Goal: Task Accomplishment & Management: Complete application form

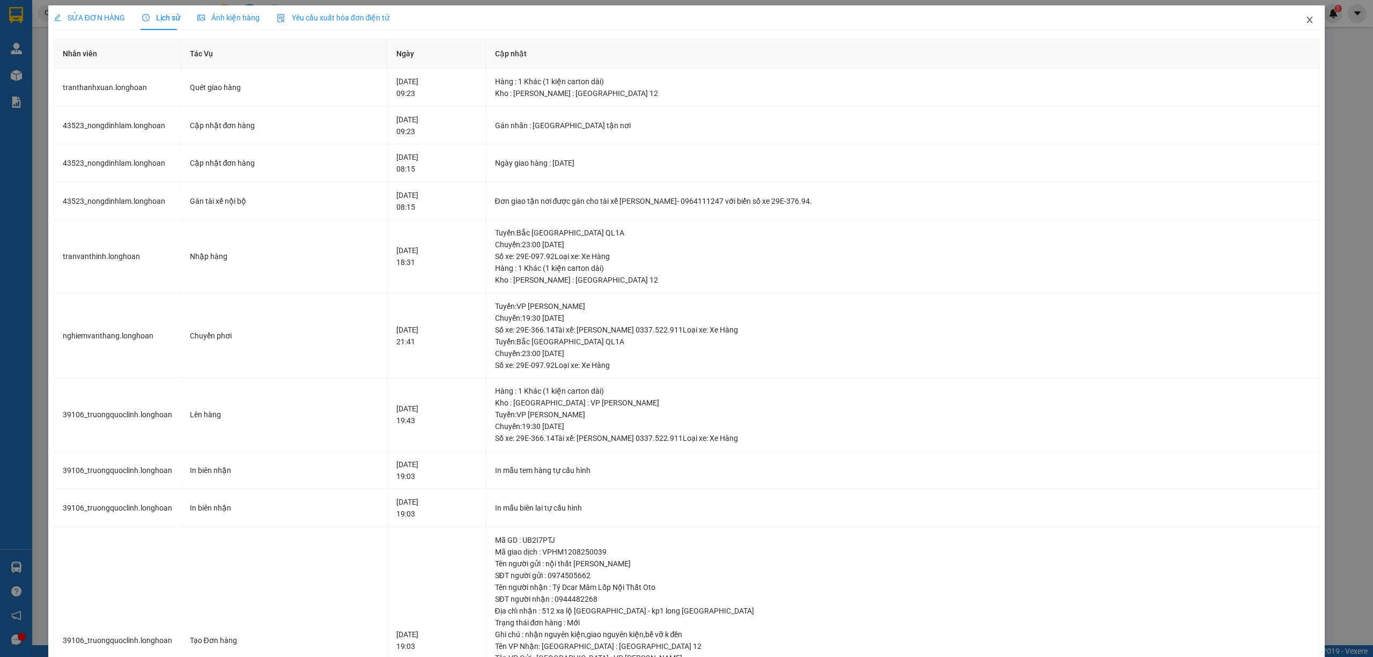
click at [1297, 26] on span "Close" at bounding box center [1310, 20] width 30 height 30
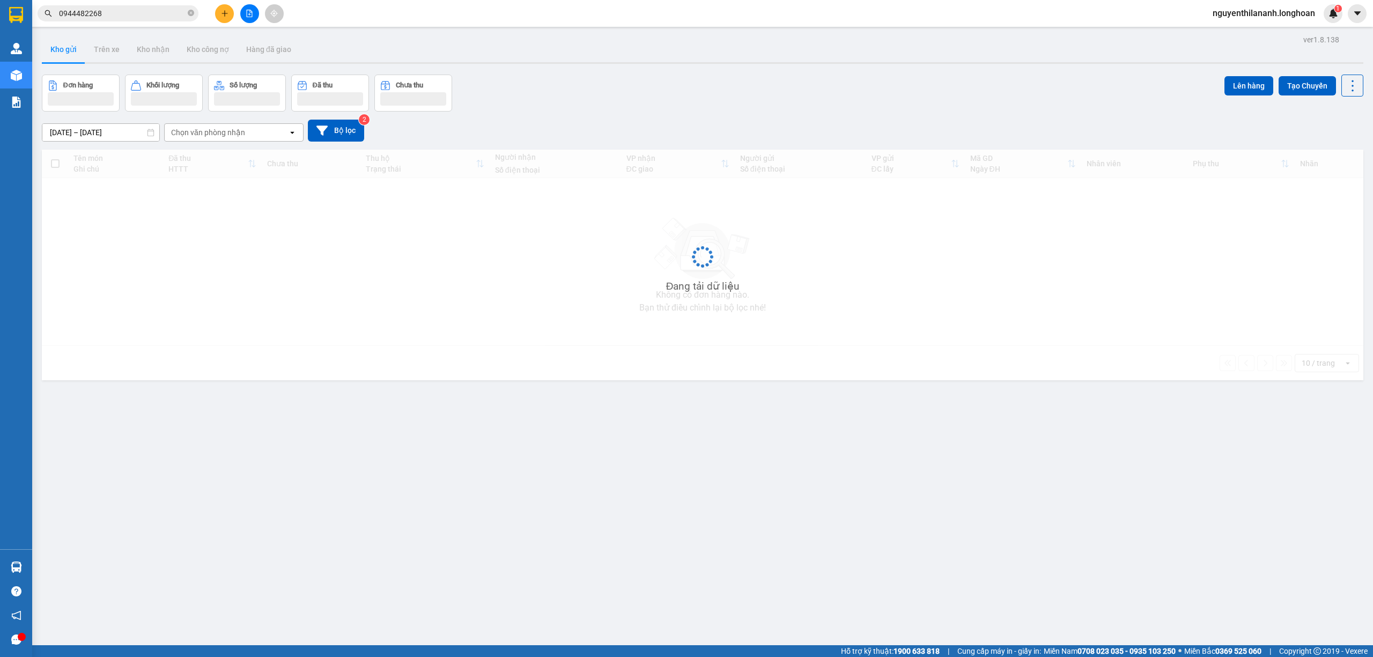
click at [132, 11] on input "0944482268" at bounding box center [122, 14] width 127 height 12
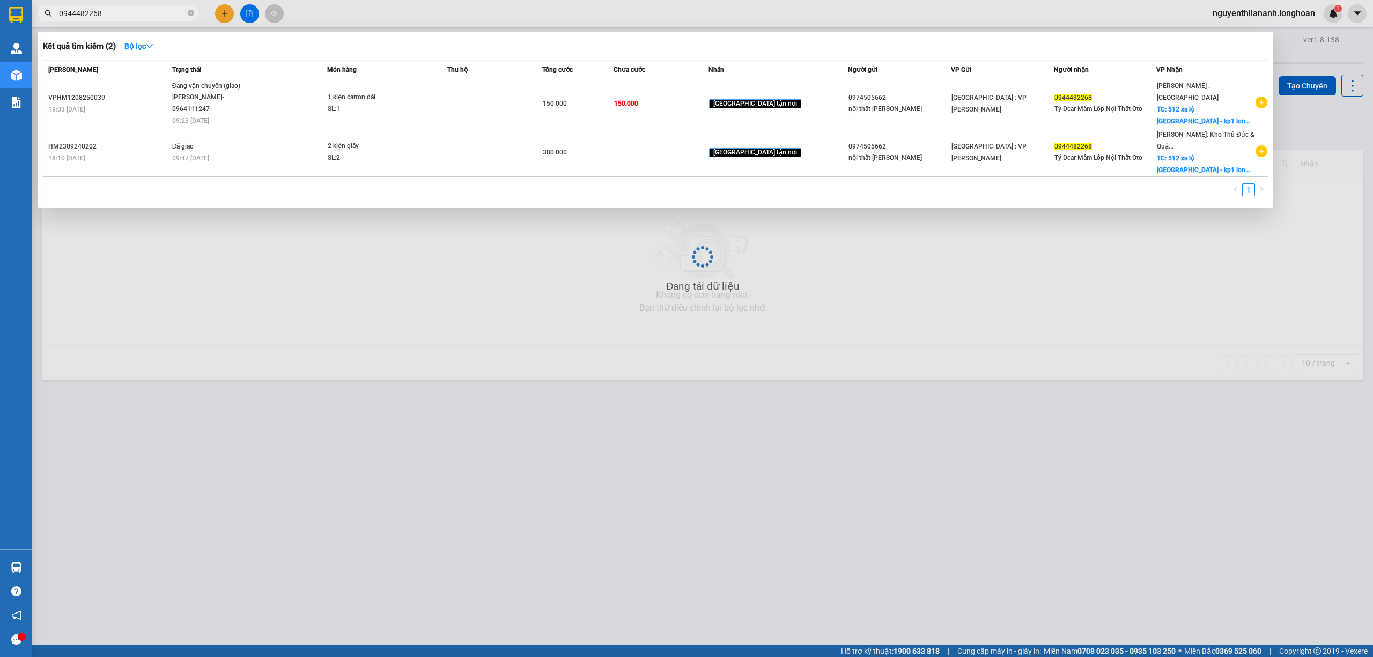
click at [132, 11] on input "0944482268" at bounding box center [122, 14] width 127 height 12
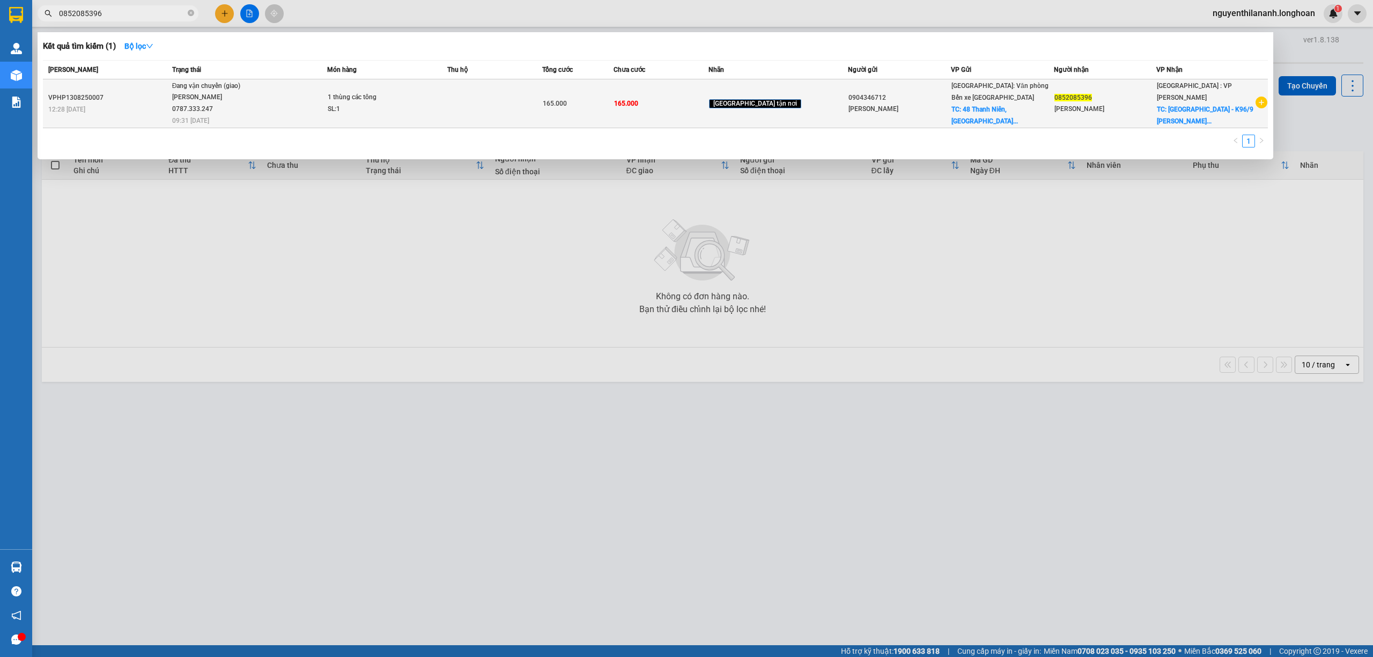
type input "0852085396"
click at [131, 101] on div "VPHP1308250007" at bounding box center [108, 97] width 121 height 11
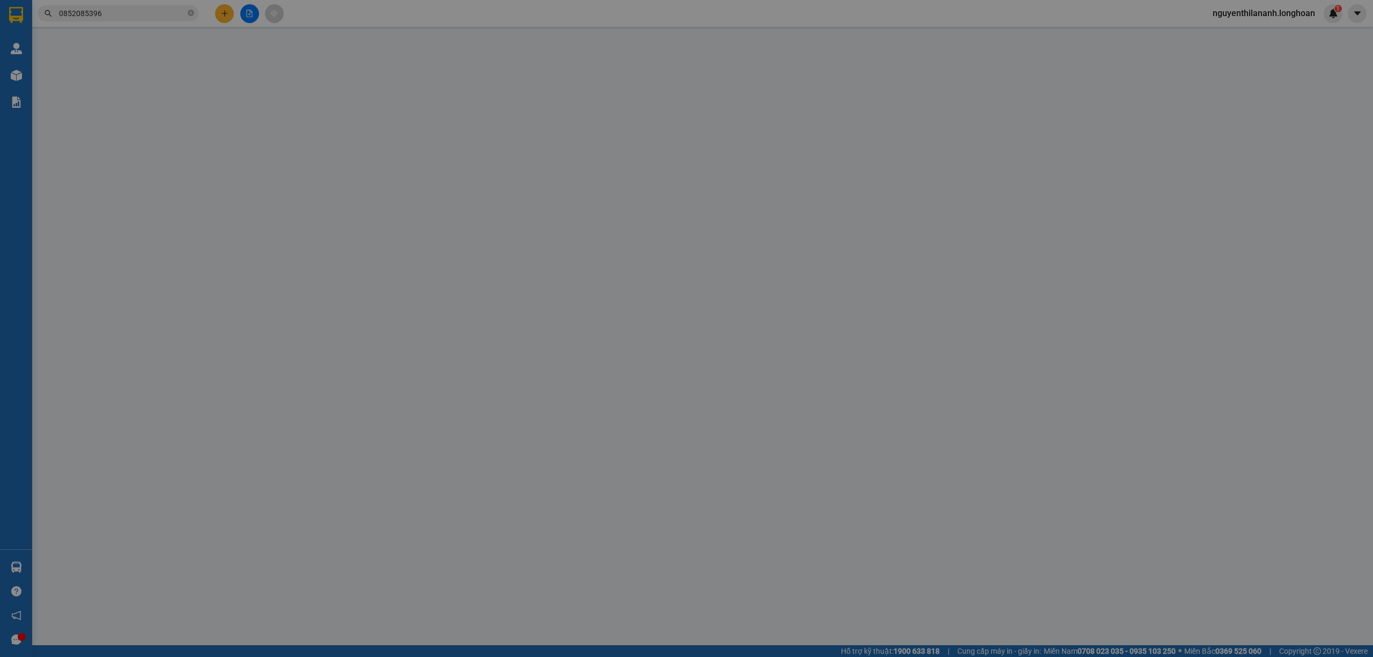
type input "0904346712"
type input "[PERSON_NAME]"
checkbox input "true"
type input "[GEOGRAPHIC_DATA], [GEOGRAPHIC_DATA], [GEOGRAPHIC_DATA]"
type input "0852085396"
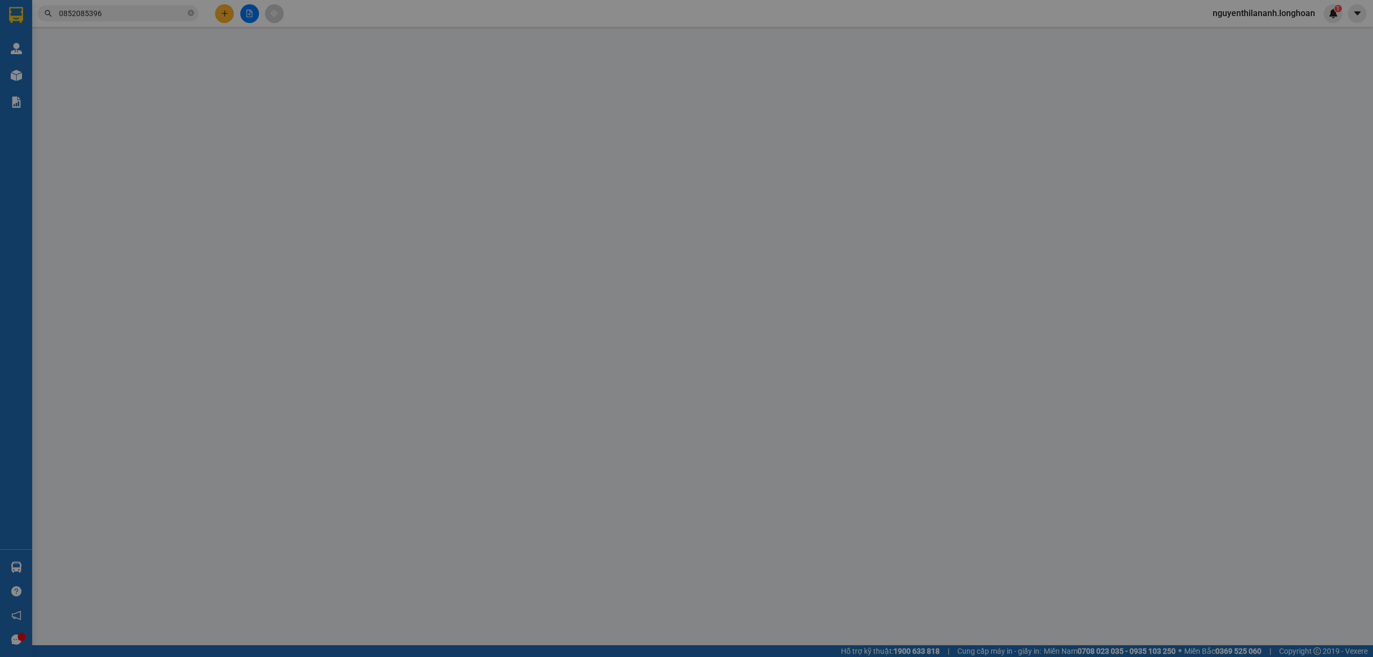
type input "[PERSON_NAME]"
checkbox input "true"
type input "[GEOGRAPHIC_DATA] - [STREET_ADDRESS][PERSON_NAME]"
type input "g"
type input "165.000"
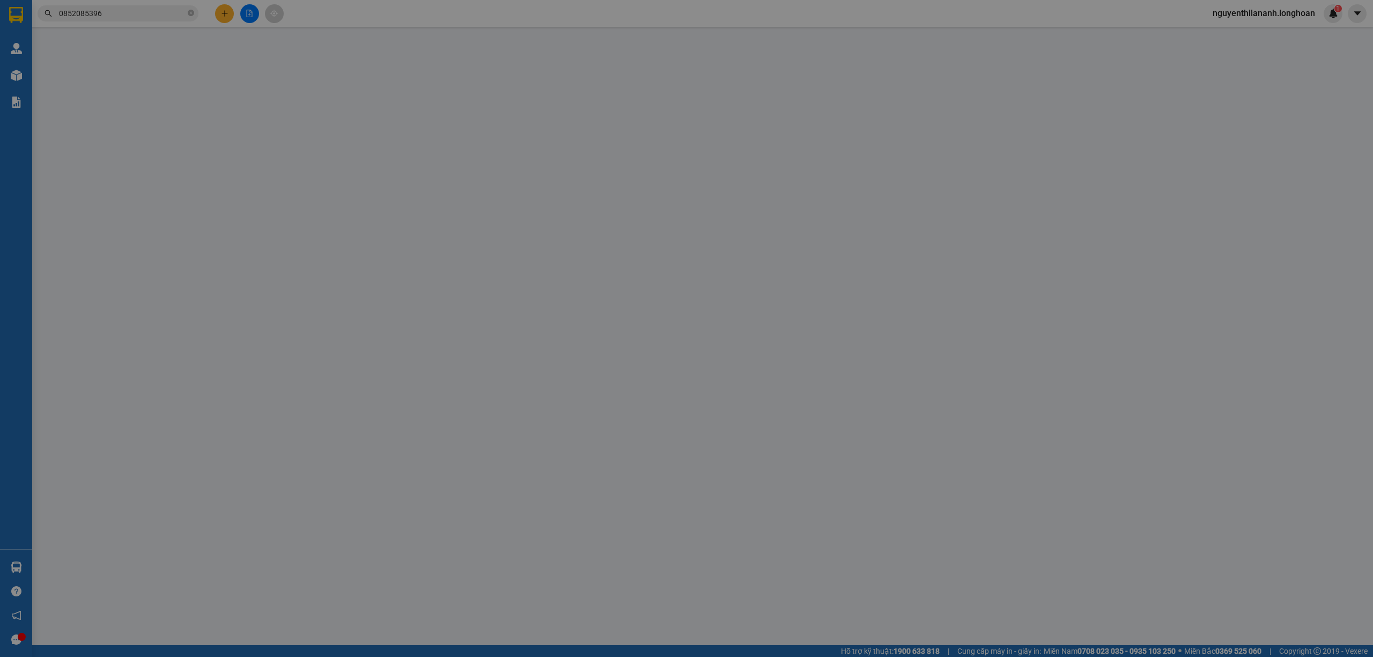
type input "165.000"
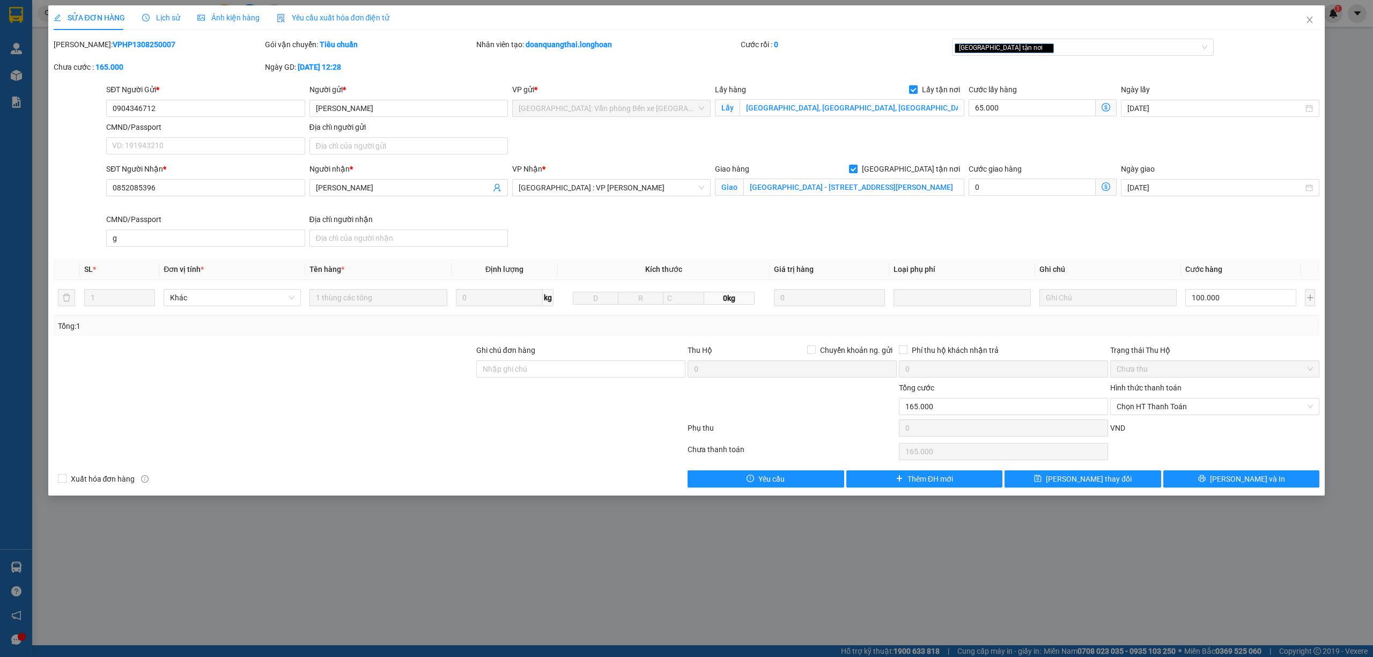
click at [161, 18] on span "Lịch sử" at bounding box center [161, 17] width 38 height 9
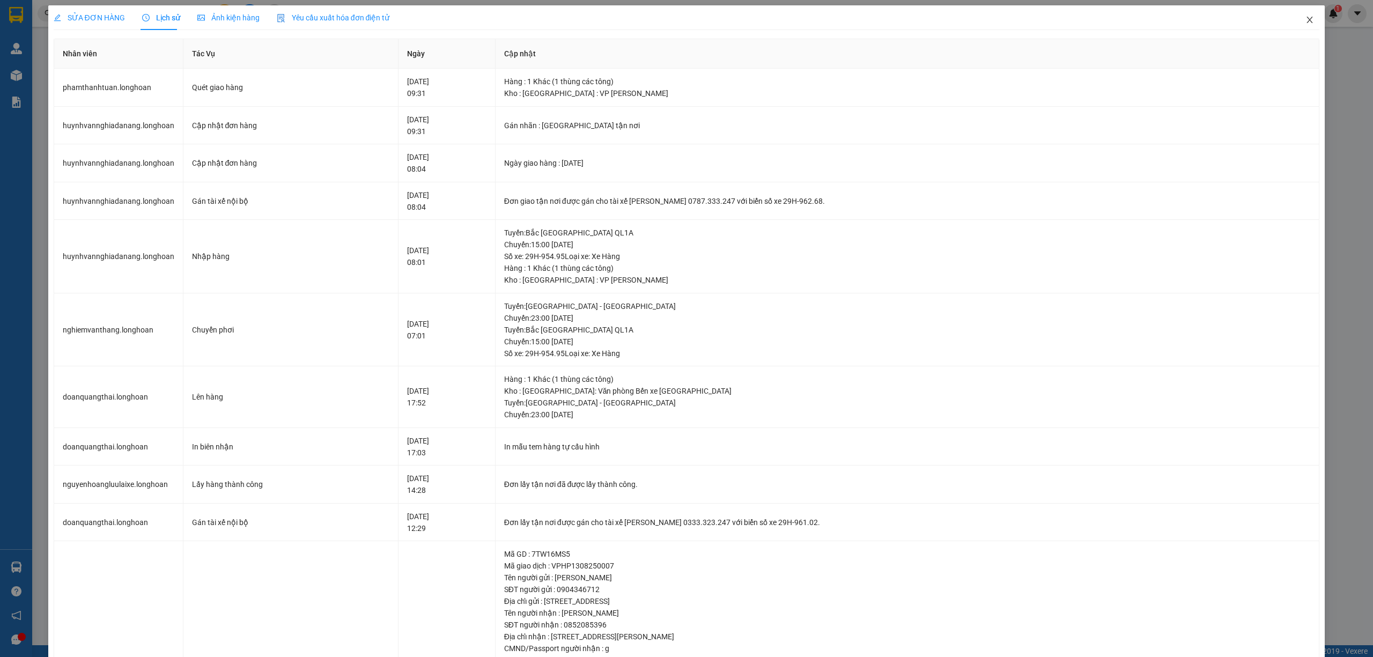
click at [1306, 18] on icon "close" at bounding box center [1310, 20] width 9 height 9
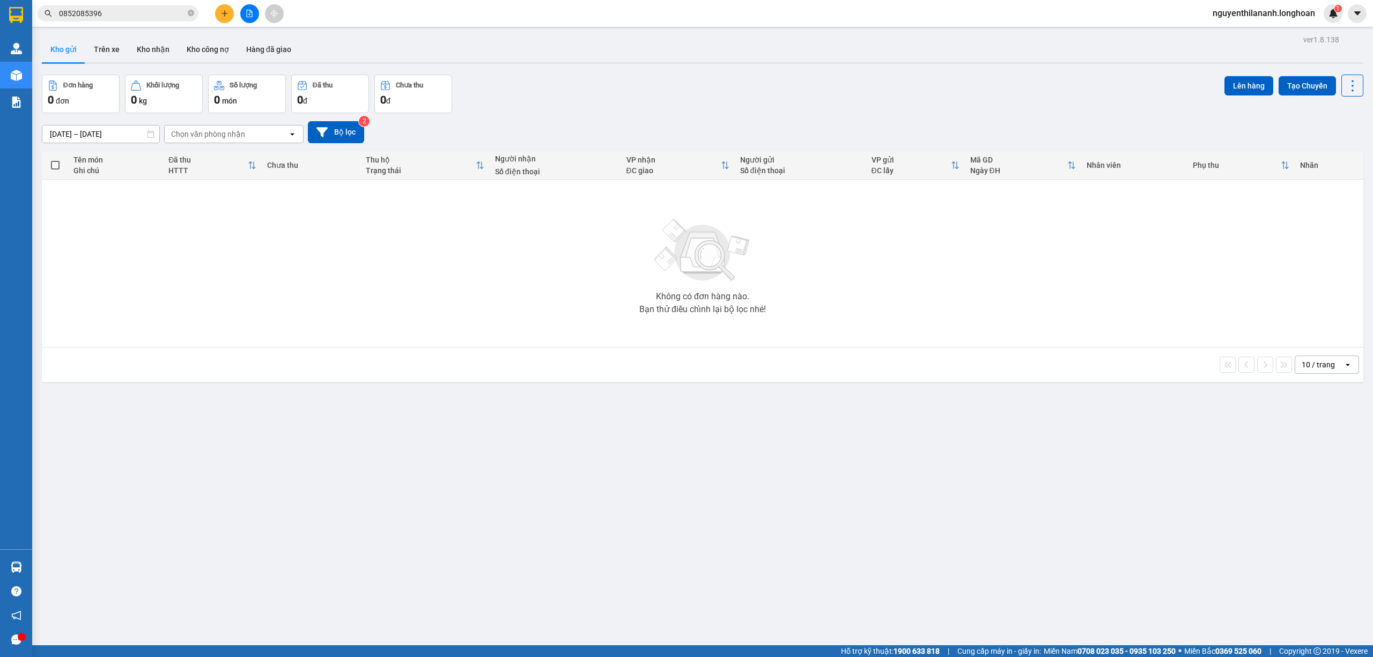
click at [109, 13] on input "0852085396" at bounding box center [122, 14] width 127 height 12
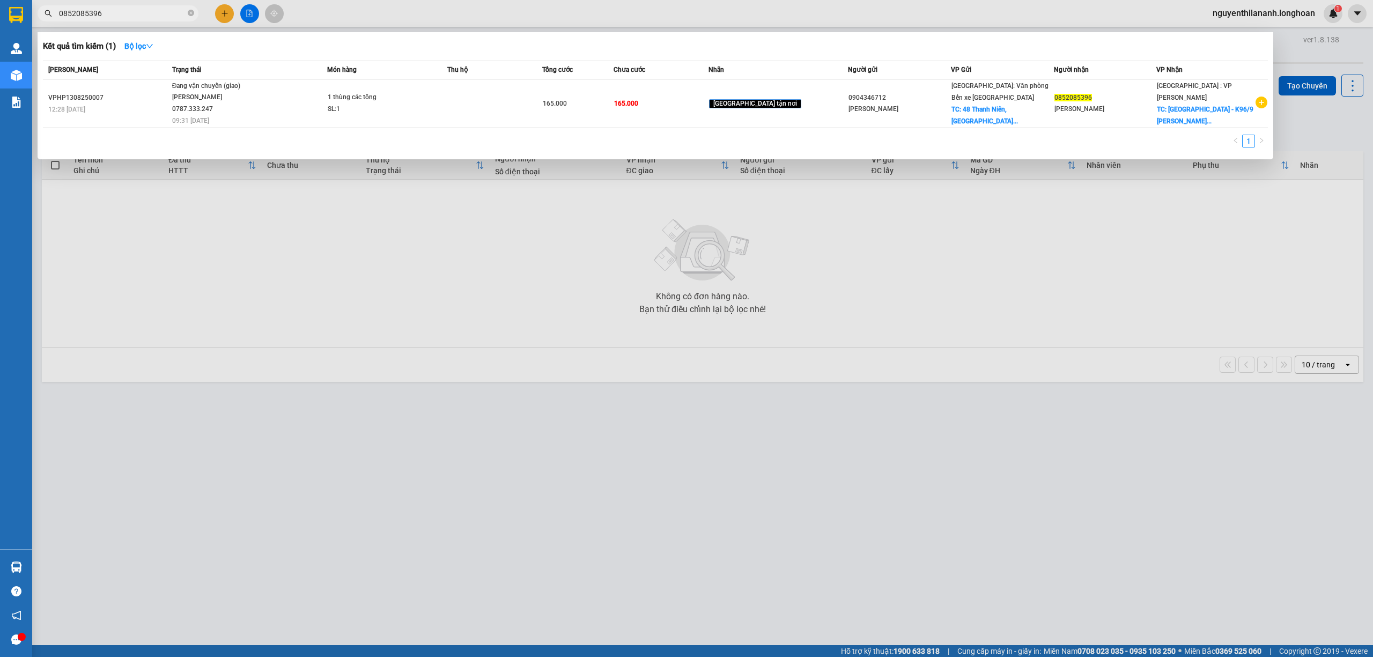
click at [109, 13] on input "0852085396" at bounding box center [122, 14] width 127 height 12
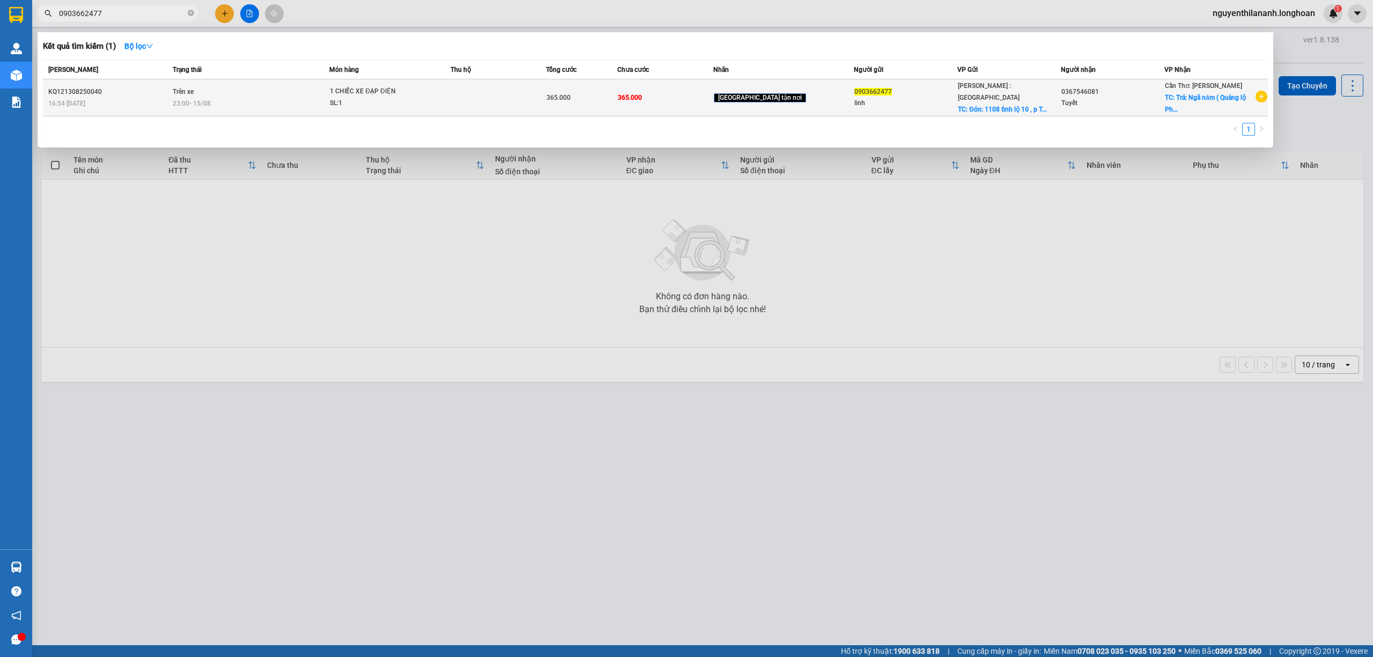
type input "0903662477"
click at [149, 89] on div "KQ121308250040" at bounding box center [108, 91] width 121 height 11
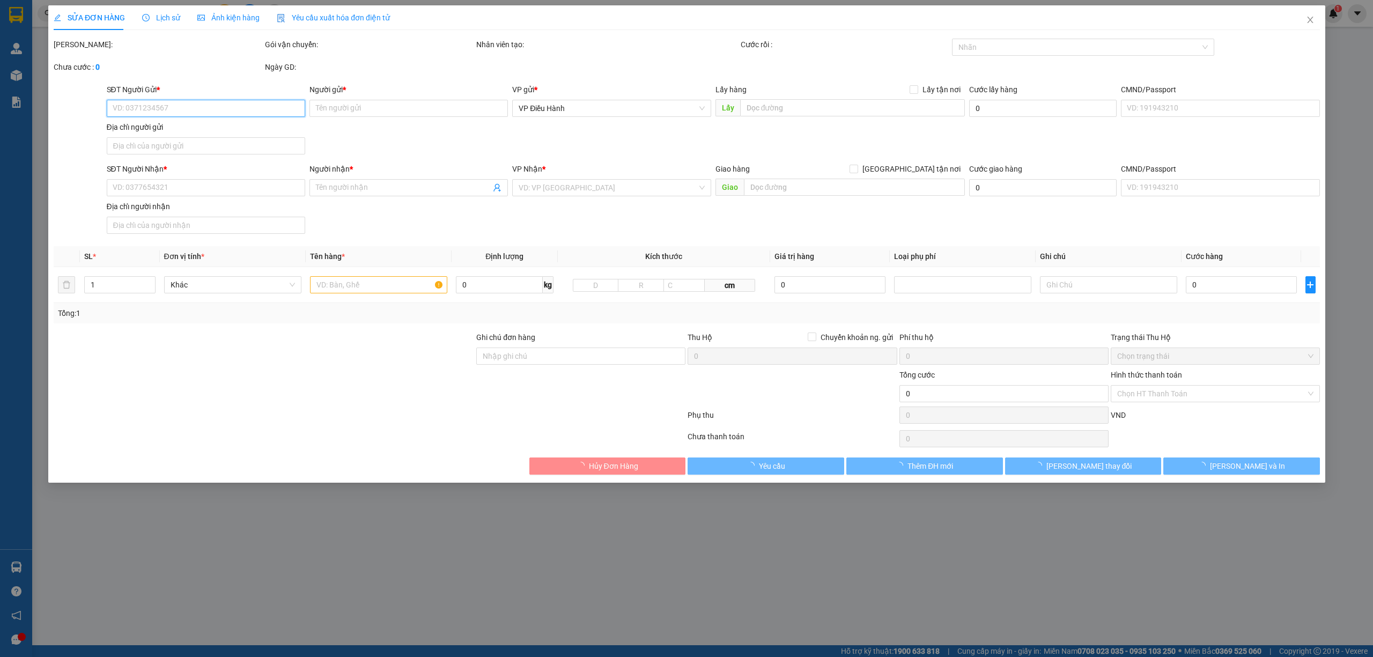
type input "0903662477"
type input "linh"
checkbox input "true"
type input "Đón: 1108 tỉnh lộ 10 , [GEOGRAPHIC_DATA] , tp.HCM"
type input "0367546081"
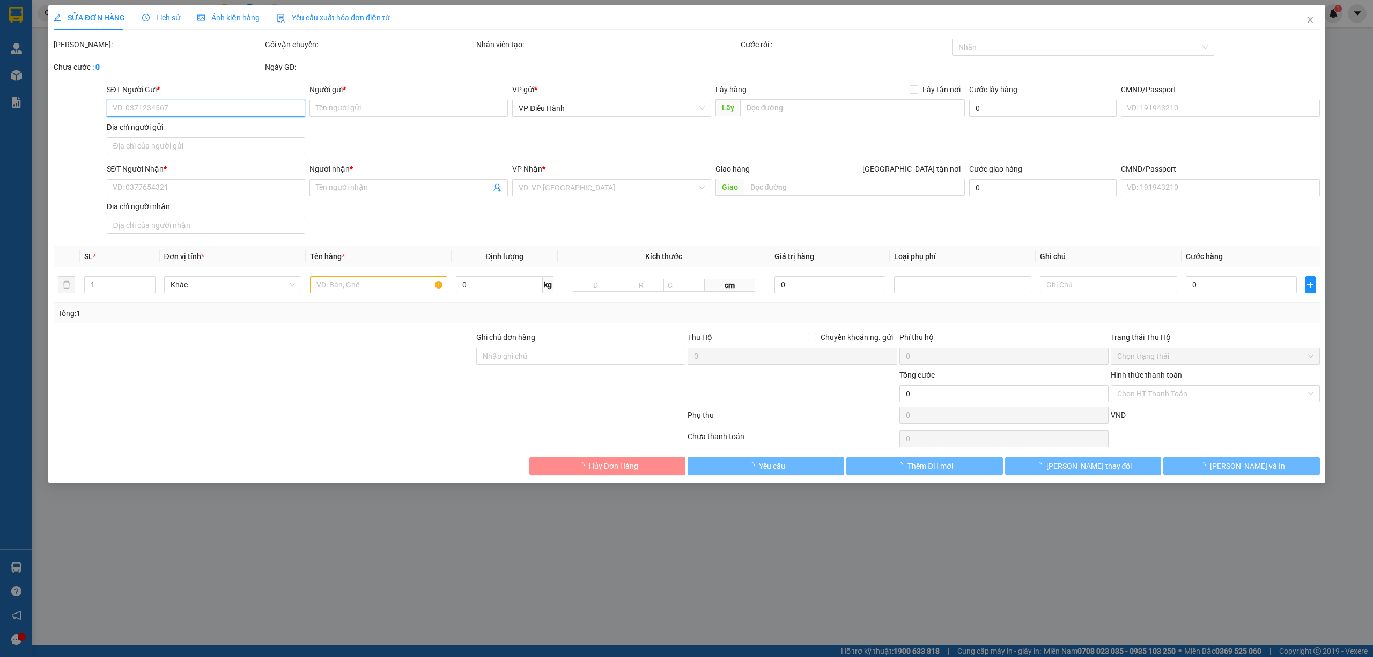
type input "Tuyết"
checkbox input "true"
type input "Trả: Ngã năm ( Quảng lộ Phụng Hiệp) [GEOGRAPHIC_DATA]"
type input "365.000"
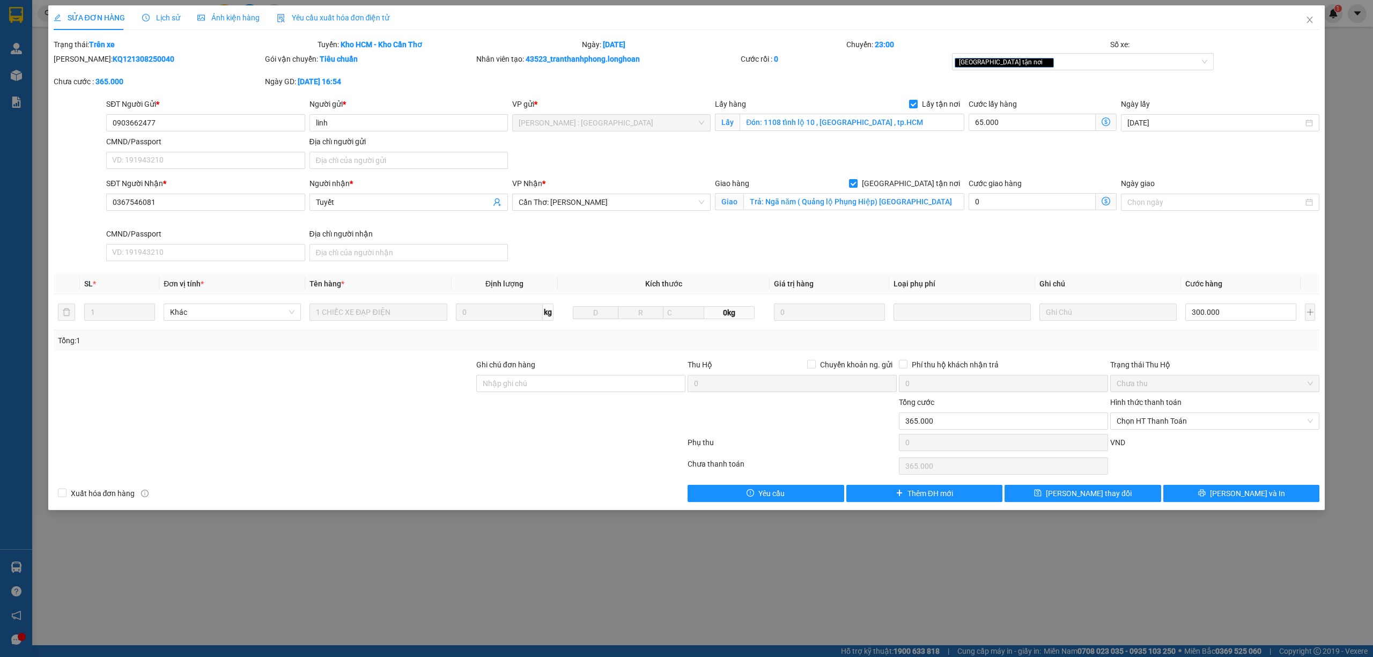
click at [157, 13] on span "Lịch sử" at bounding box center [161, 17] width 38 height 9
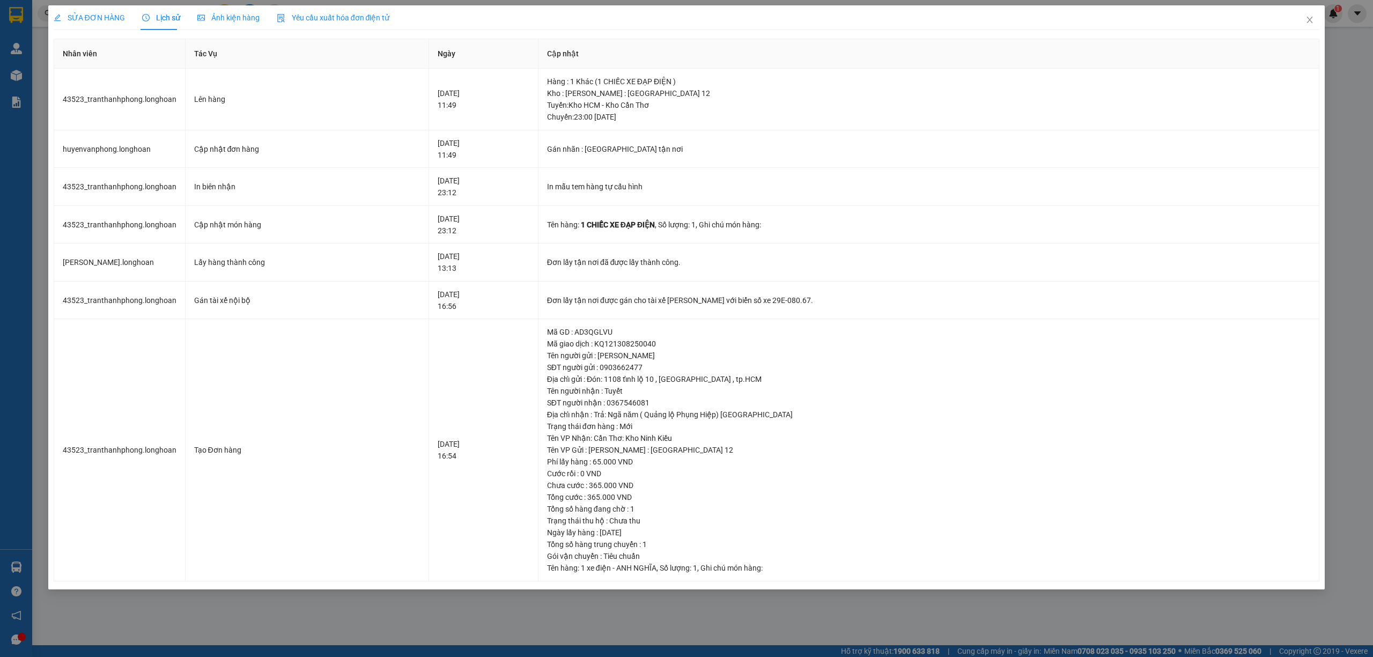
click at [104, 11] on div "SỬA ĐƠN HÀNG" at bounding box center [89, 17] width 71 height 25
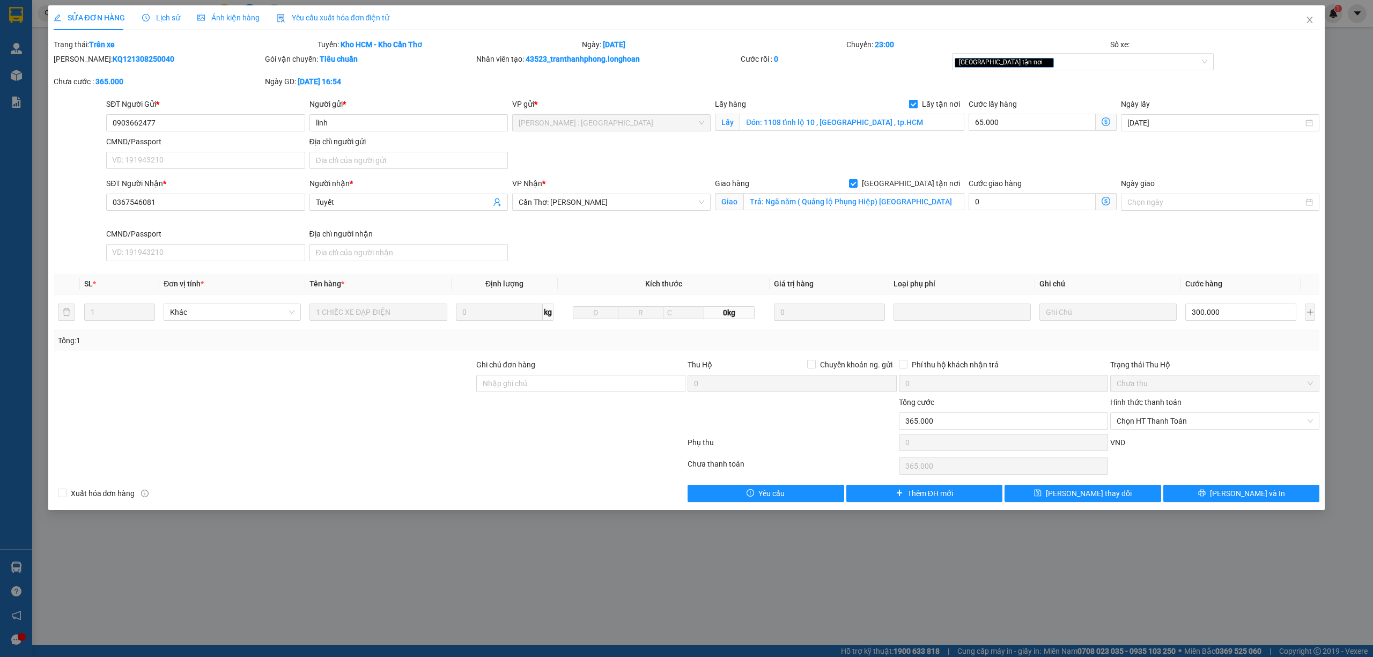
drag, startPoint x: 150, startPoint y: 52, endPoint x: 80, endPoint y: 56, distance: 69.8
click at [80, 56] on form "Total Paid Fee 0 Total UnPaid Fee 365.000 Cash Collection Total Fee Trạng thái:…" at bounding box center [687, 69] width 1267 height 60
copy b "KQ121308250040"
click at [157, 10] on div "Lịch sử" at bounding box center [161, 17] width 38 height 25
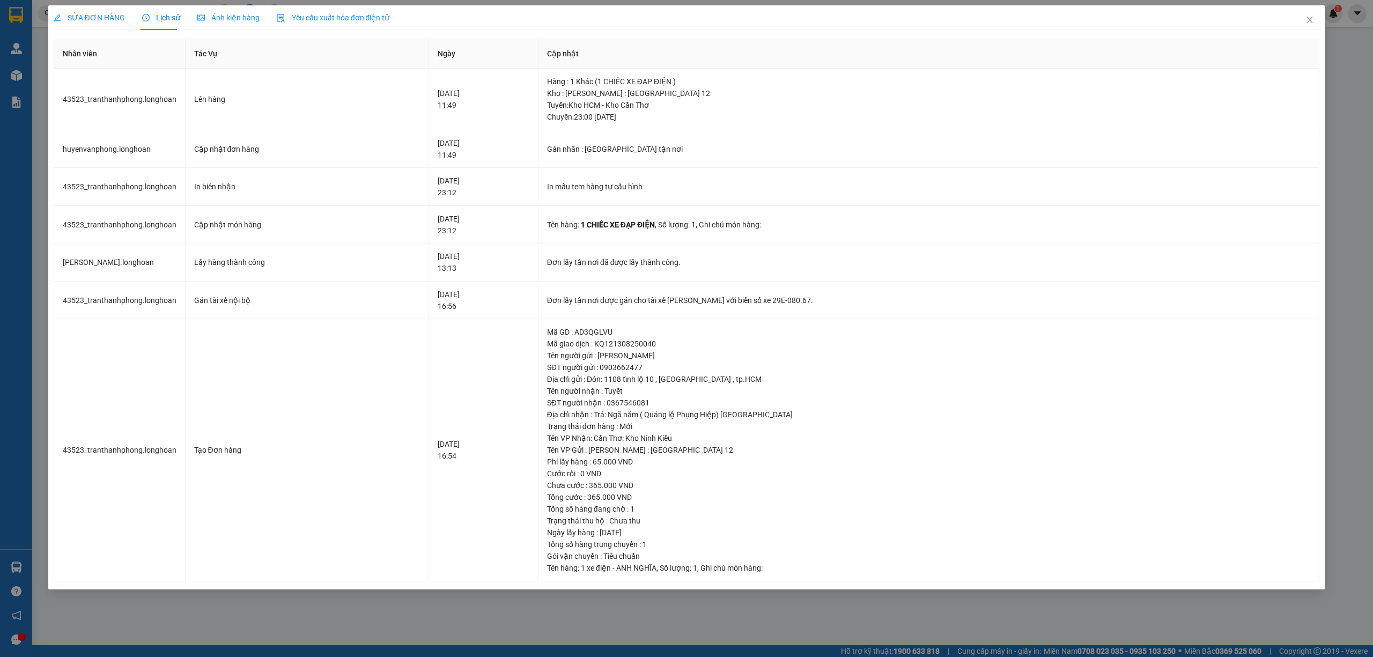
click at [123, 14] on div "SỬA ĐƠN HÀNG Lịch sử Ảnh kiện hàng Yêu cầu xuất hóa đơn điện tử" at bounding box center [222, 17] width 336 height 25
click at [119, 13] on span "SỬA ĐƠN HÀNG" at bounding box center [89, 17] width 71 height 9
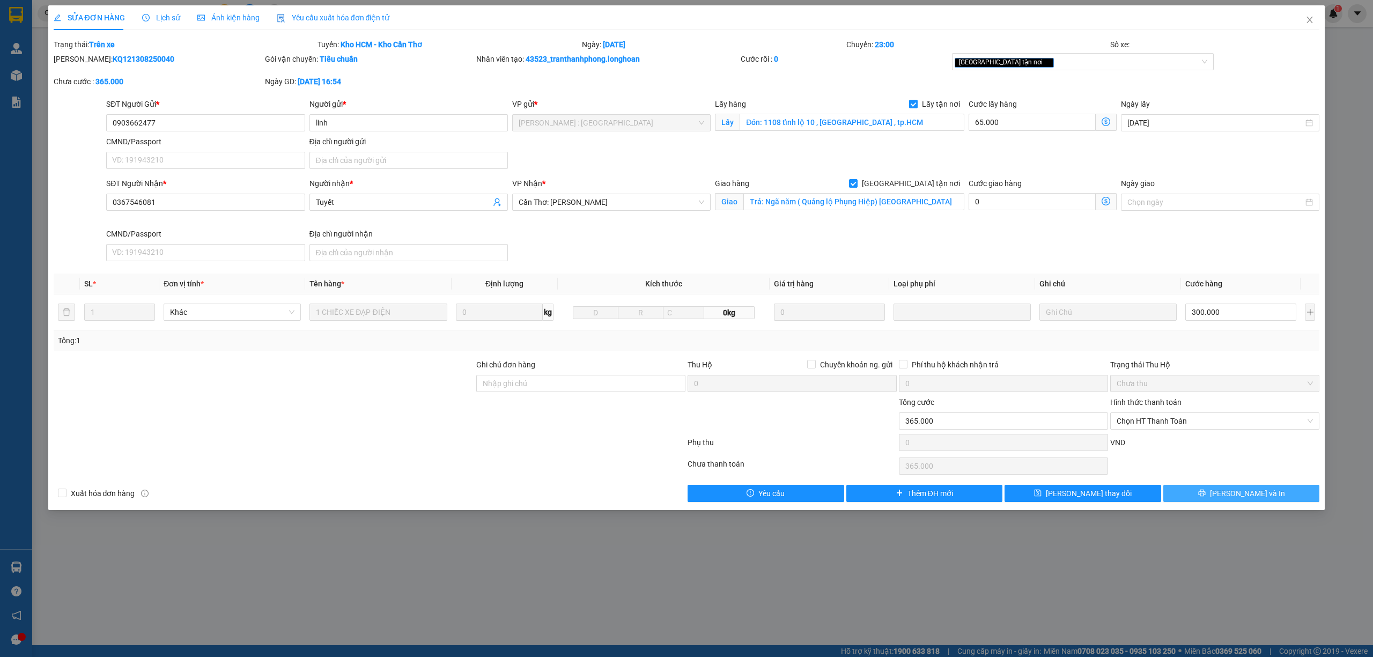
click at [1224, 490] on button "[PERSON_NAME] và In" at bounding box center [1242, 493] width 157 height 17
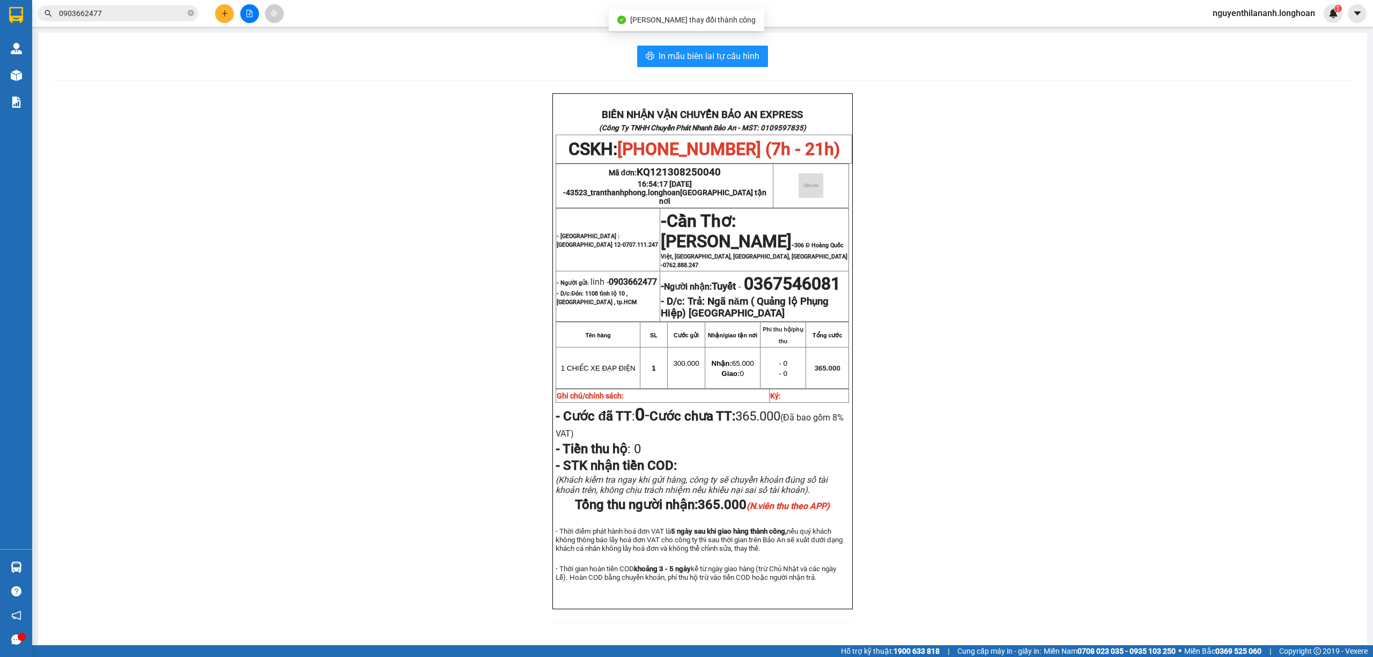
click at [1127, 451] on div "BIÊN NHẬN VẬN CHUYỂN BẢO AN EXPRESS (Công Ty TNHH Chuyển Phát Nhanh Bảo An - MS…" at bounding box center [703, 364] width 1304 height 542
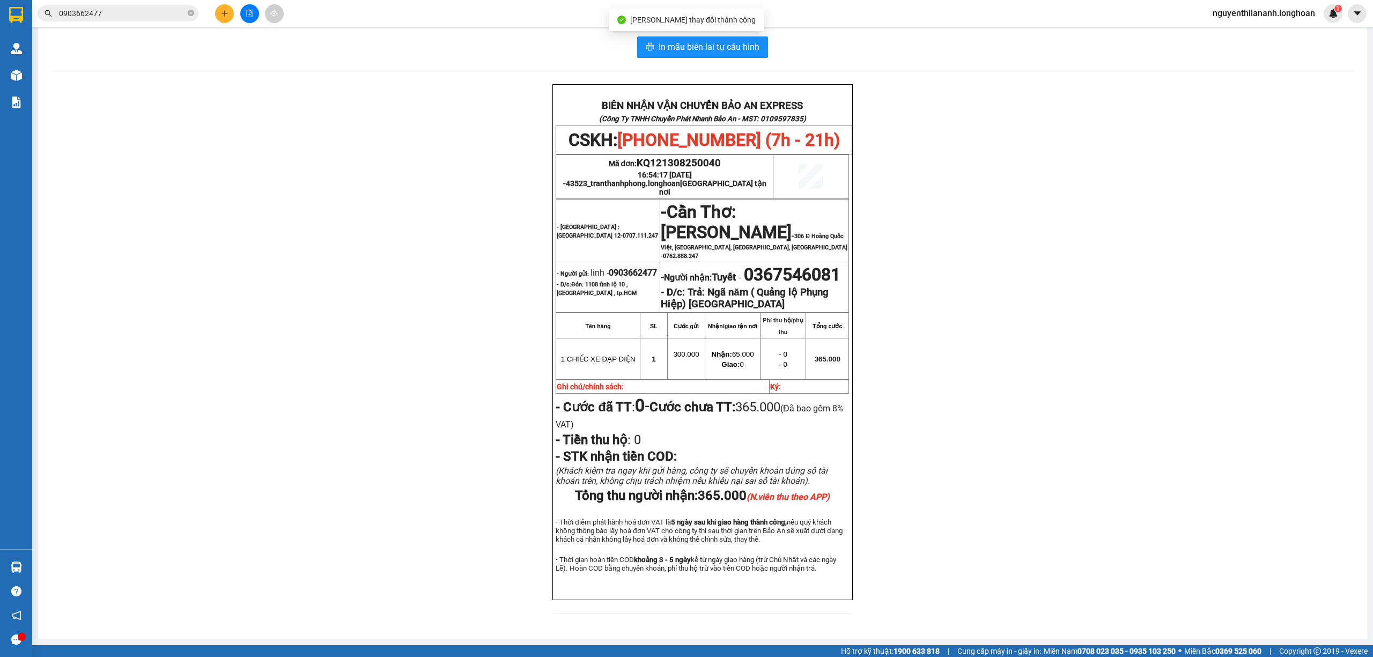
click at [1127, 451] on div "BIÊN NHẬN VẬN CHUYỂN BẢO AN EXPRESS (Công Ty TNHH Chuyển Phát Nhanh Bảo An - MS…" at bounding box center [703, 355] width 1304 height 542
click at [113, 11] on input "0903662477" at bounding box center [122, 14] width 127 height 12
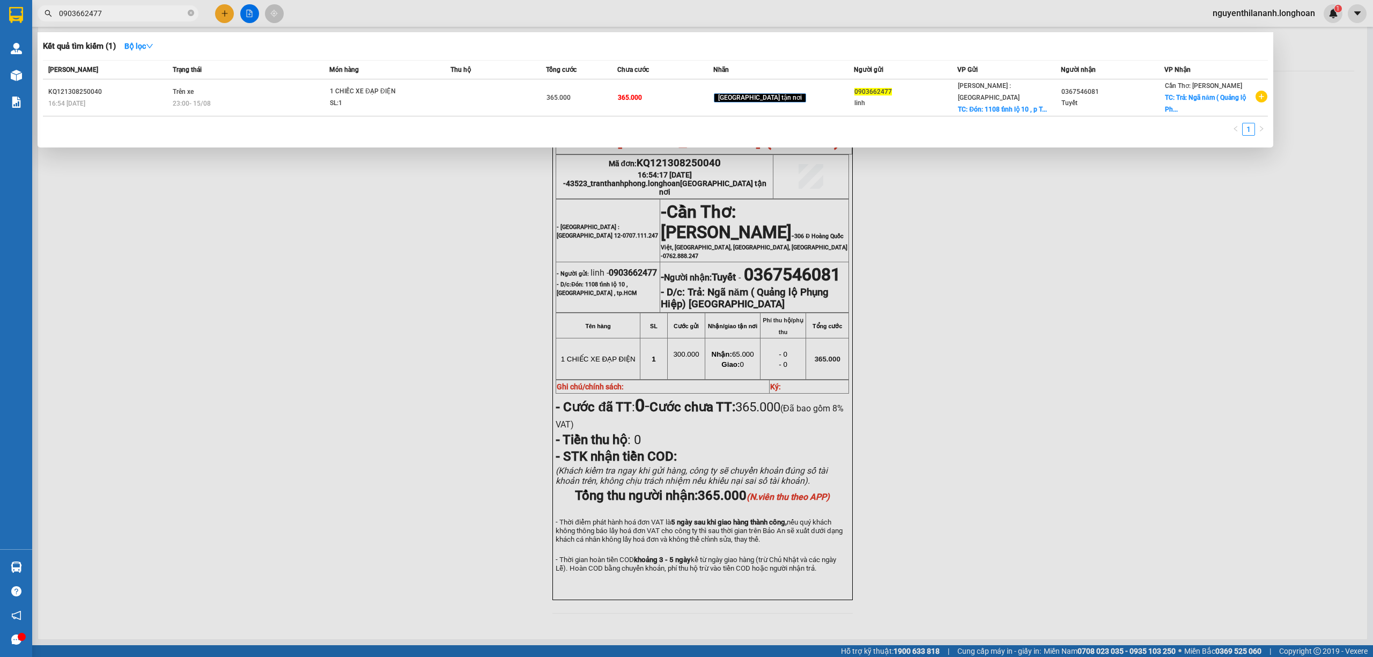
click at [113, 11] on input "0903662477" at bounding box center [122, 14] width 127 height 12
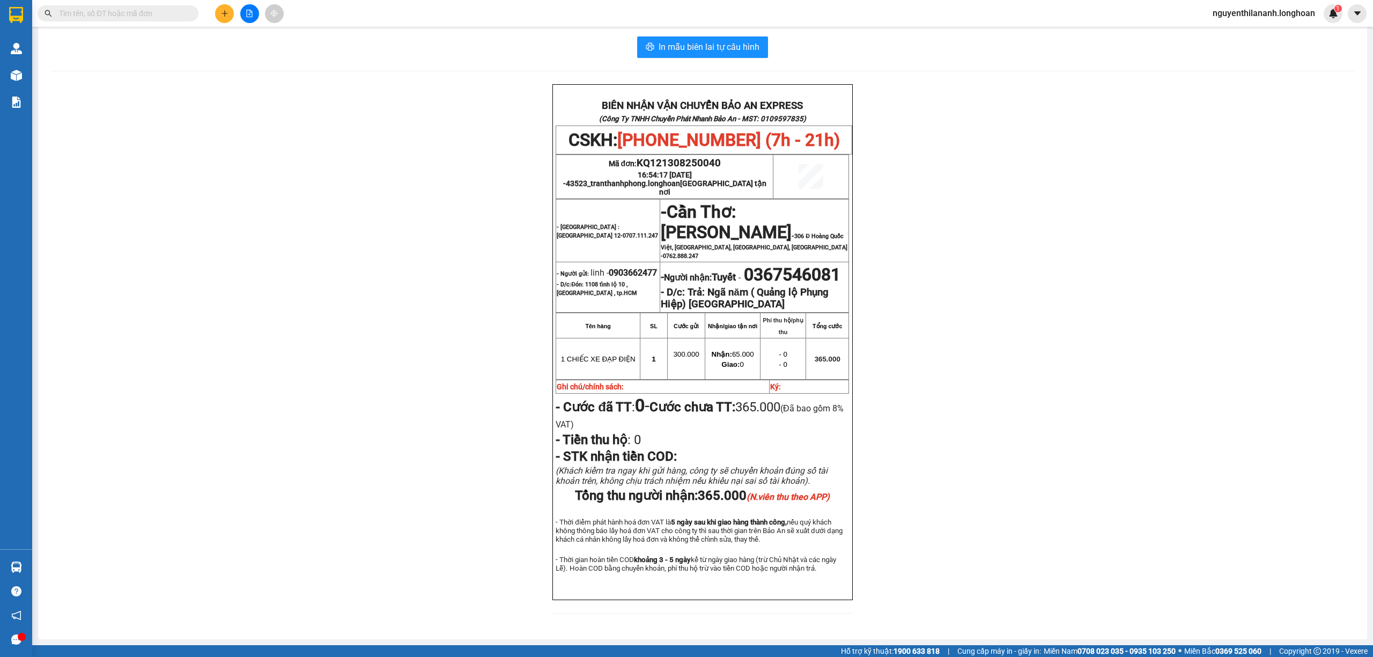
paste input "0939443750"
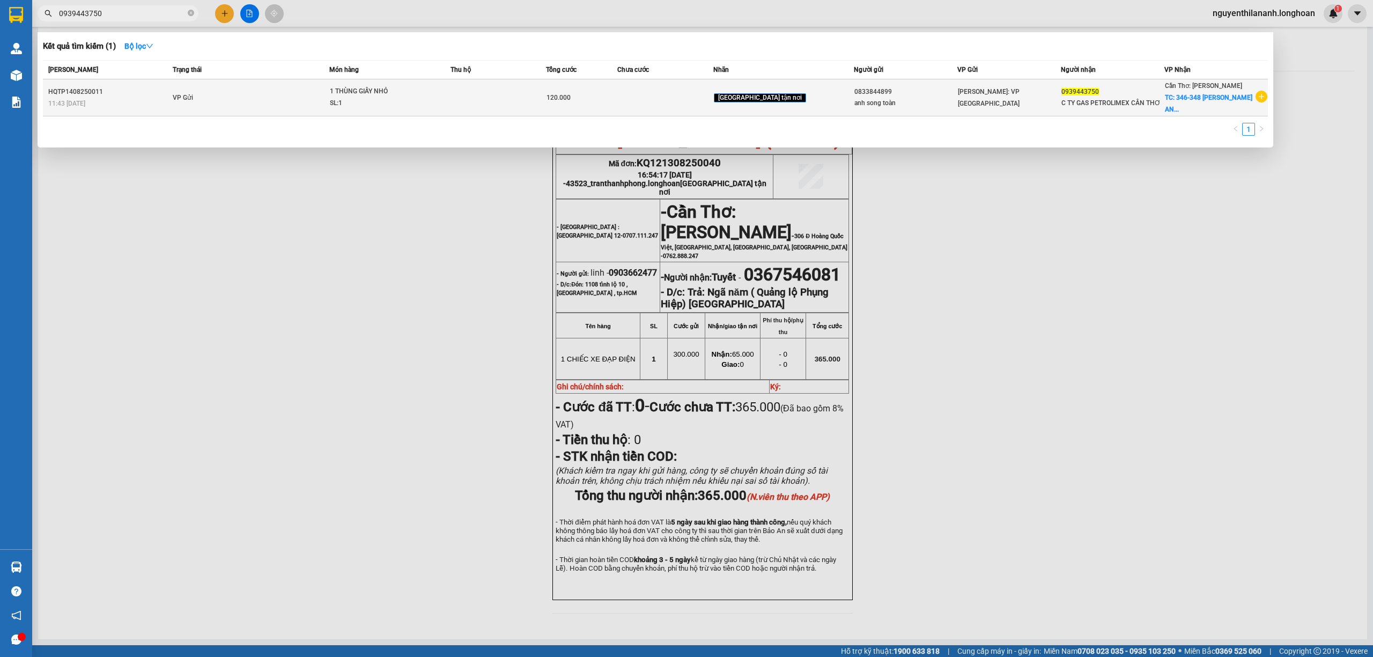
type input "0939443750"
click at [155, 102] on div "11:43 [DATE]" at bounding box center [108, 104] width 121 height 12
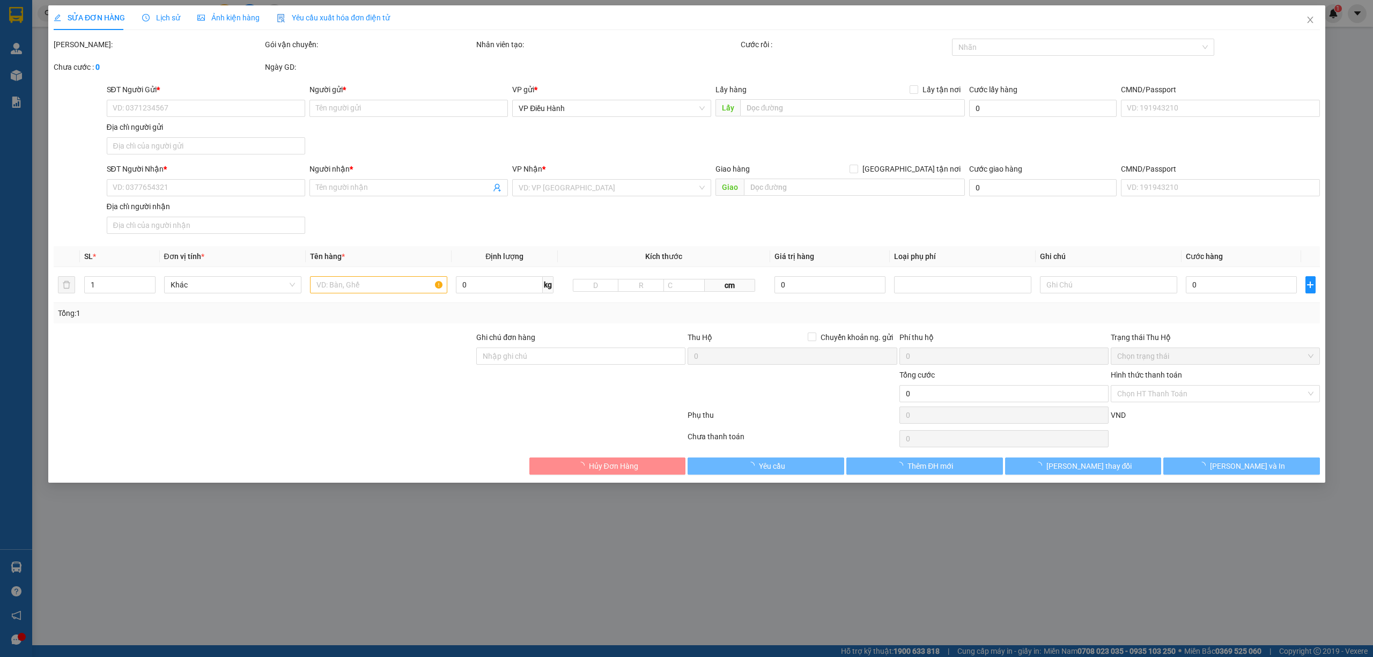
type input "0833844899"
type input "anh song toàn"
type input "0939443750"
type input "C TY GAS PETROLIMEX CẦN THƠ"
checkbox input "true"
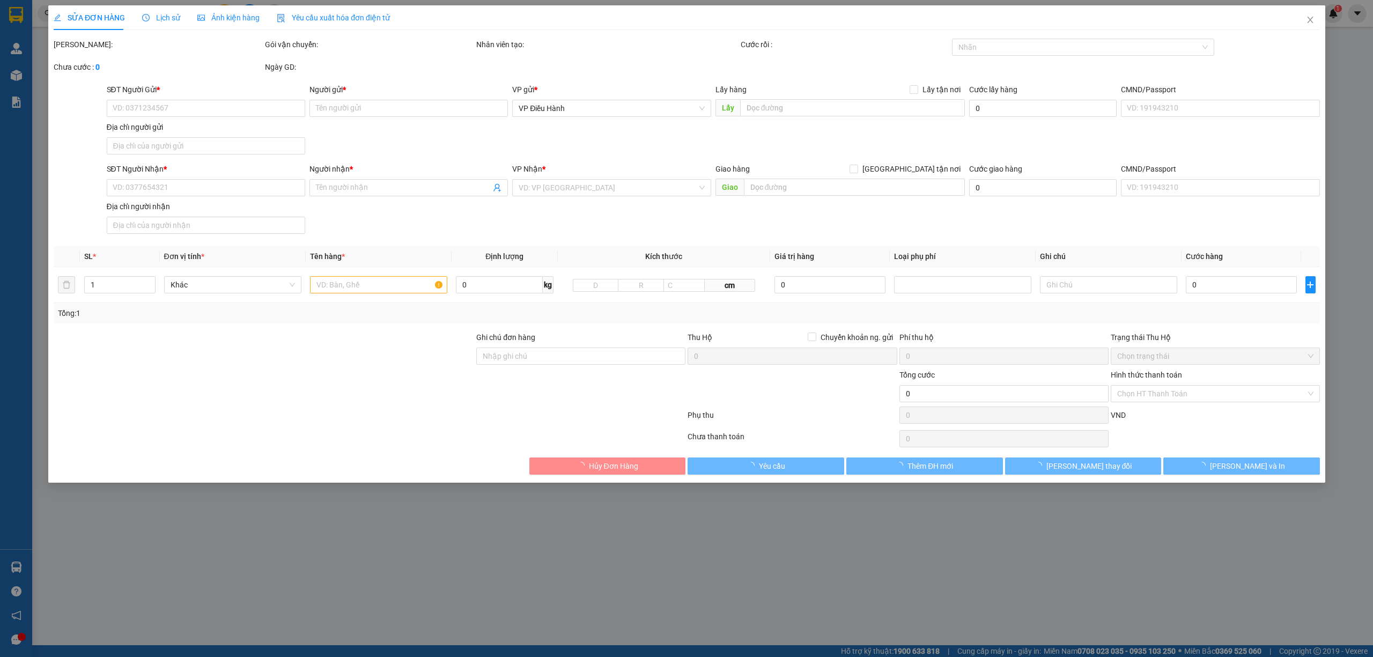
type input "346-348 [PERSON_NAME], P. AN THỚI, [GEOGRAPHIC_DATA], [GEOGRAPHIC_DATA]"
type input "120.000"
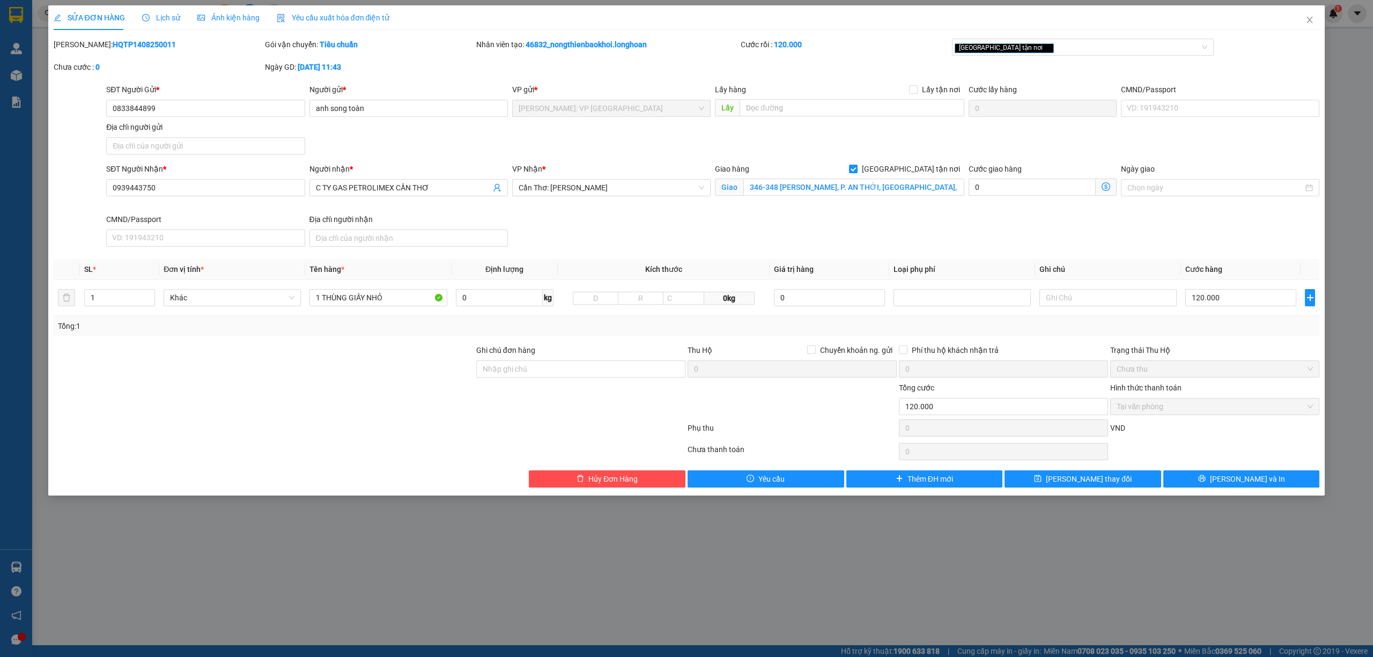
click at [149, 13] on span "Lịch sử" at bounding box center [161, 17] width 38 height 9
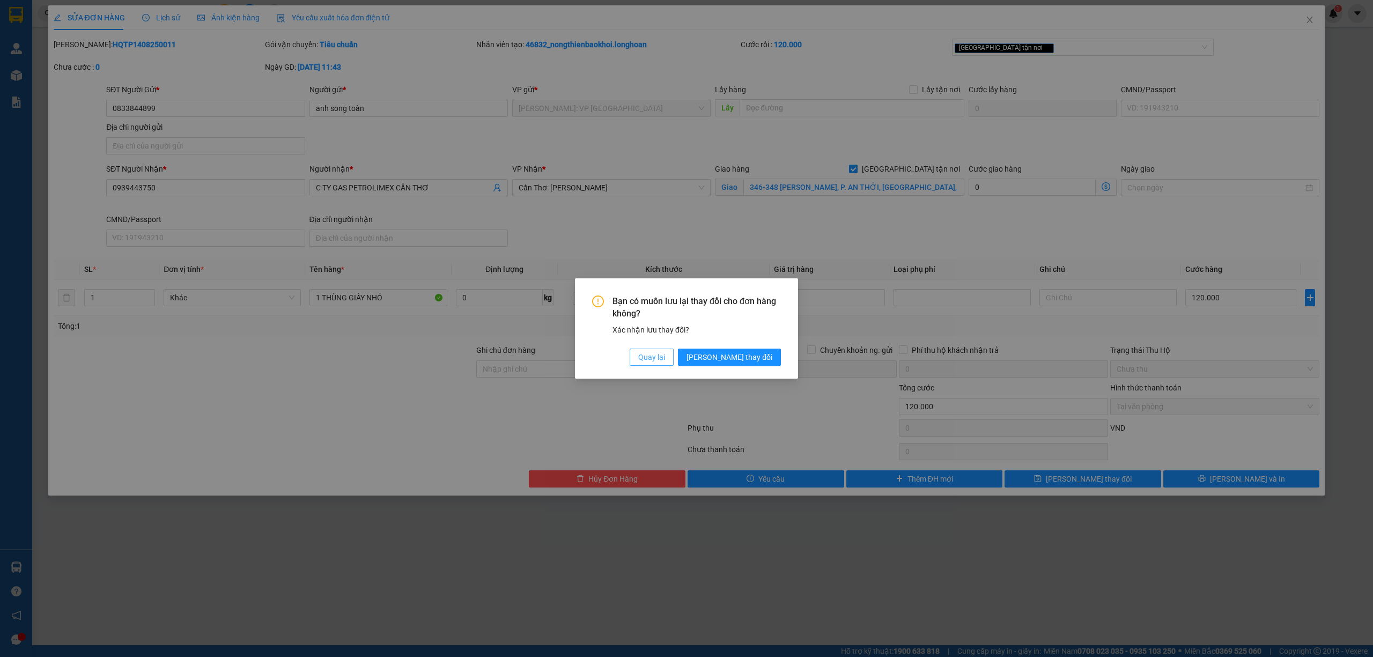
click at [665, 356] on span "Quay lại" at bounding box center [651, 357] width 27 height 12
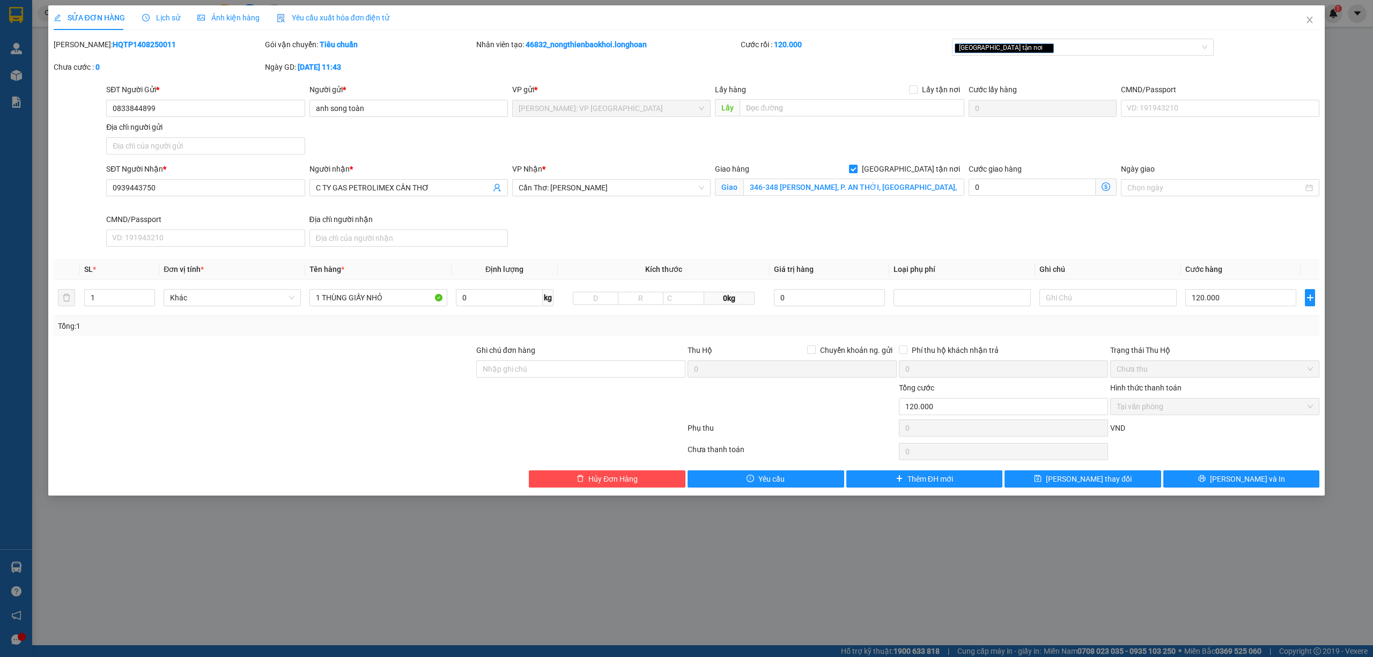
click at [152, 20] on span "Lịch sử" at bounding box center [161, 17] width 38 height 9
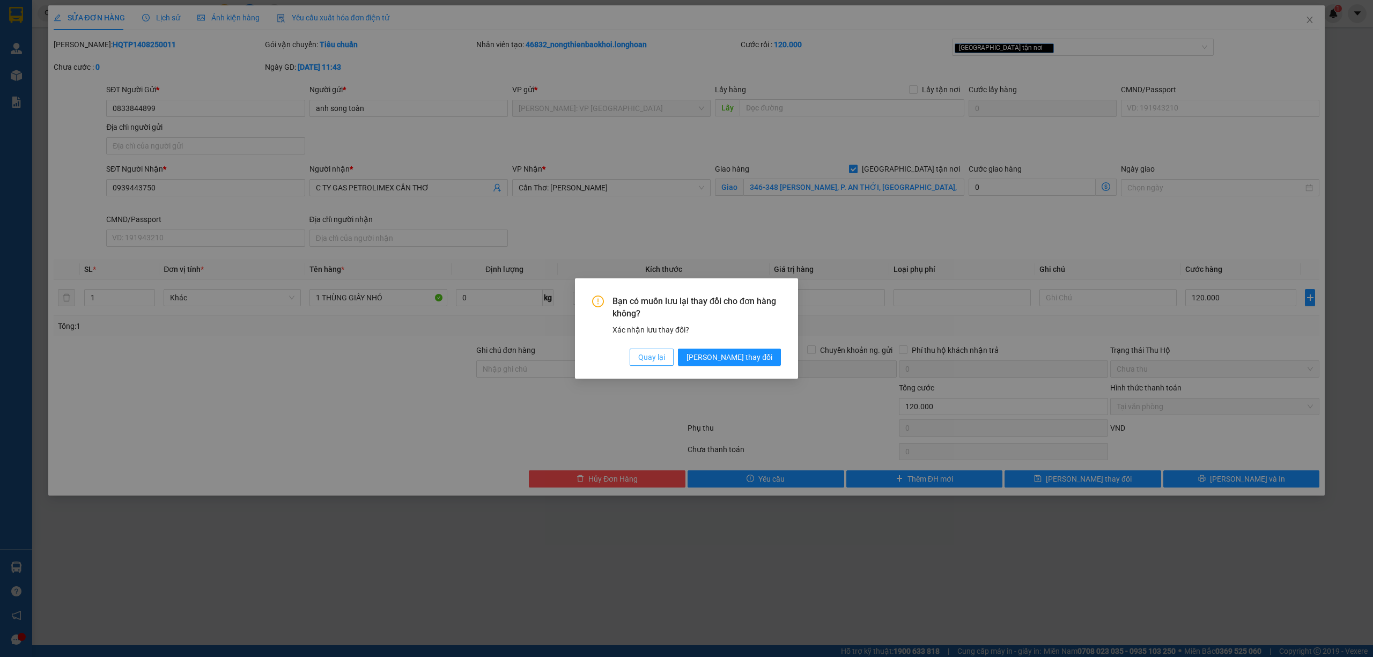
click at [665, 355] on span "Quay lại" at bounding box center [651, 357] width 27 height 12
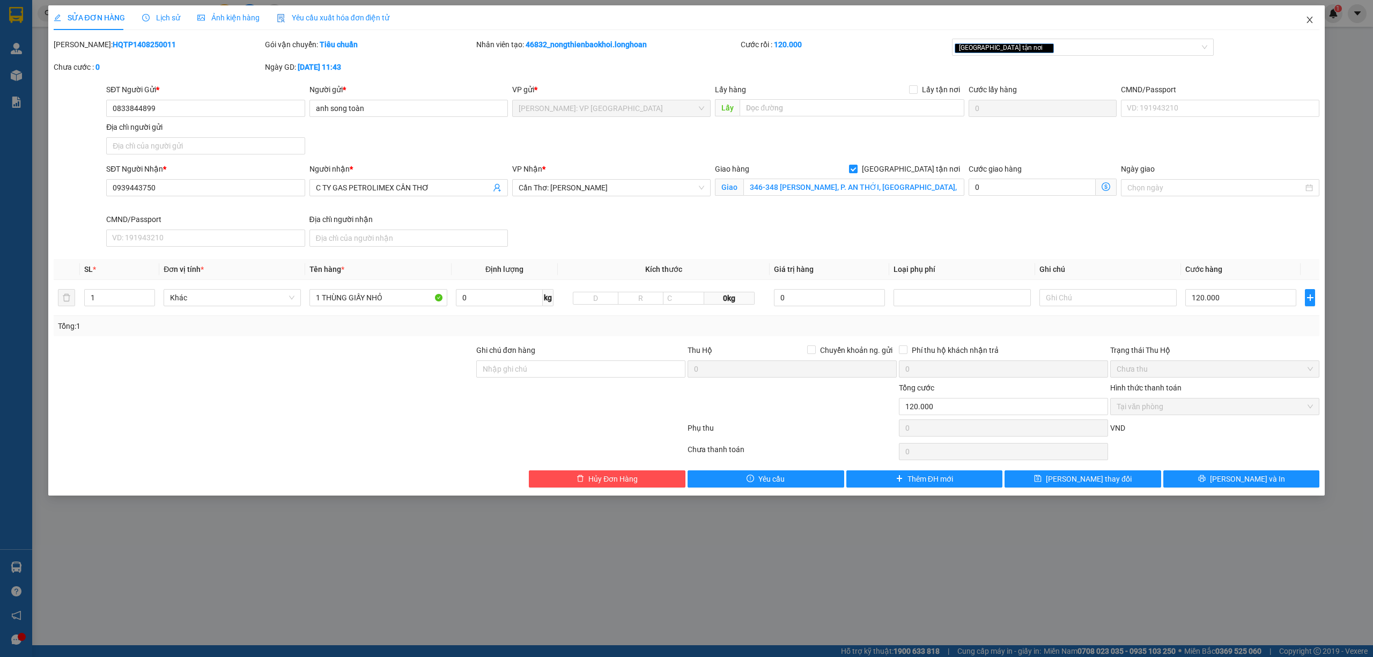
click at [1307, 21] on icon "close" at bounding box center [1310, 20] width 9 height 9
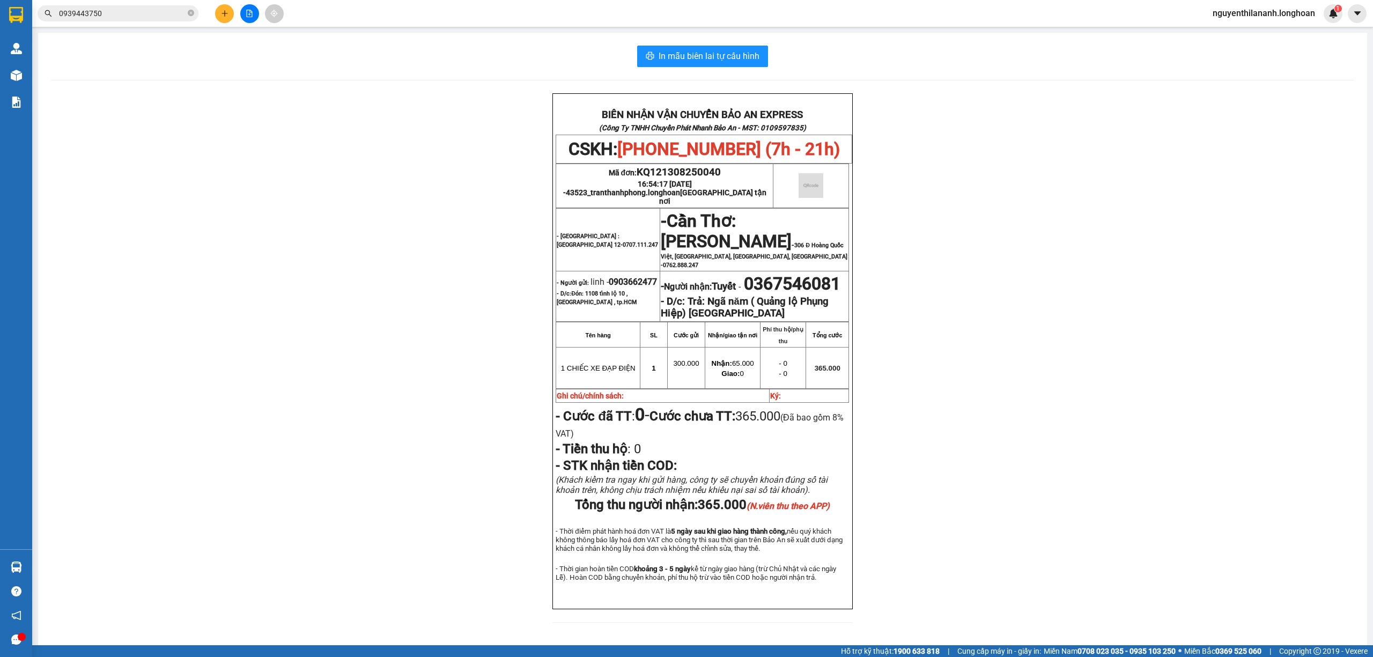
click at [127, 16] on input "0939443750" at bounding box center [122, 14] width 127 height 12
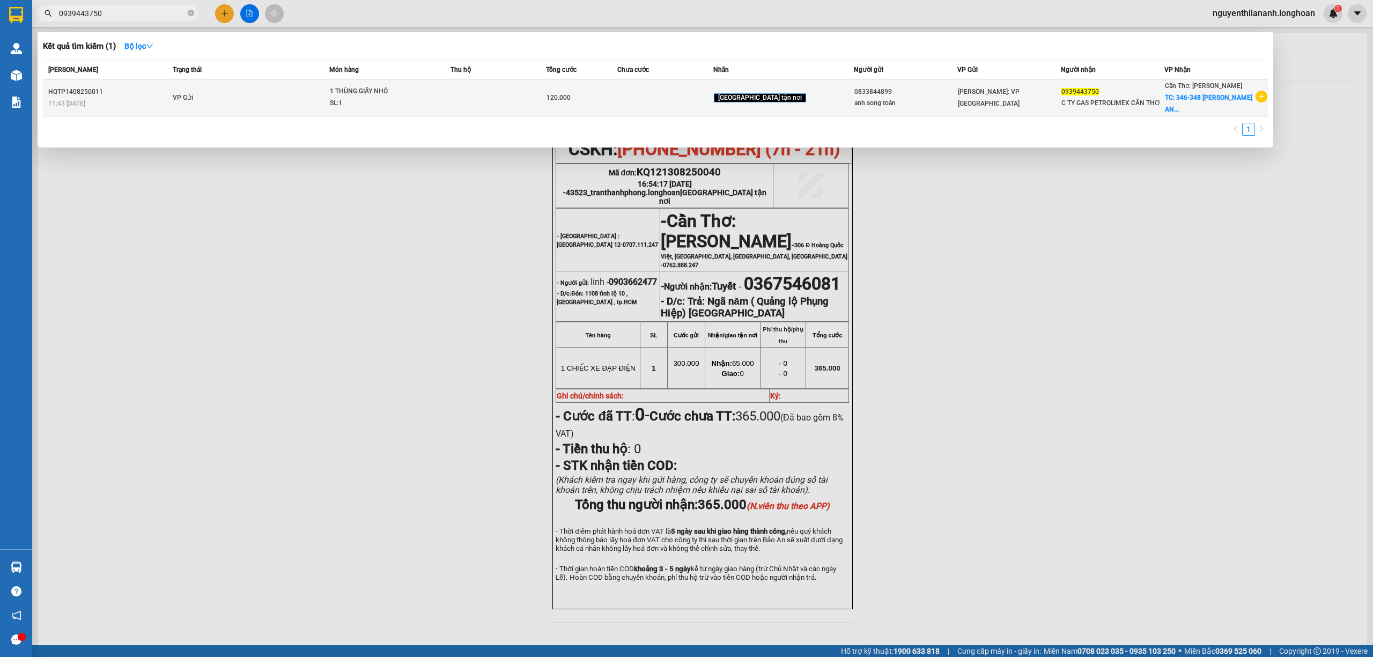
click at [142, 80] on td "HQTP1408250011 11:43 [DATE]" at bounding box center [106, 97] width 127 height 37
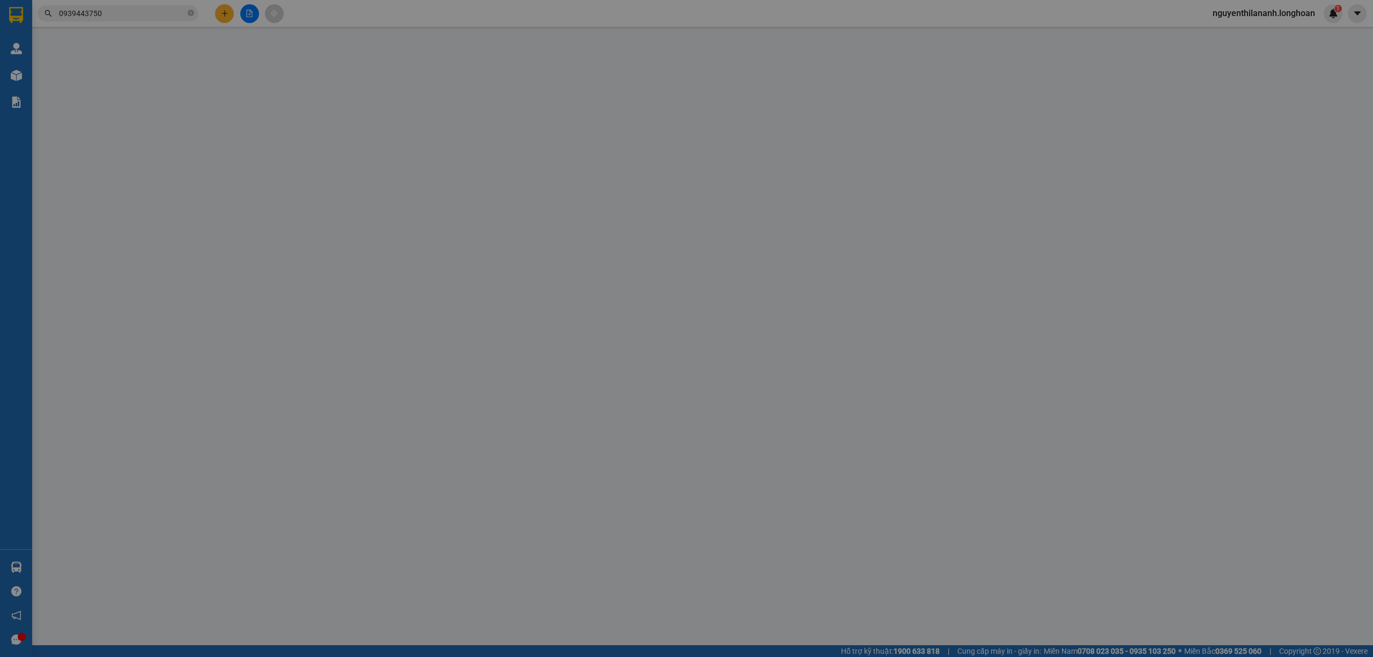
type input "0833844899"
type input "anh song toàn"
type input "0939443750"
type input "C TY GAS PETROLIMEX CẦN THƠ"
checkbox input "true"
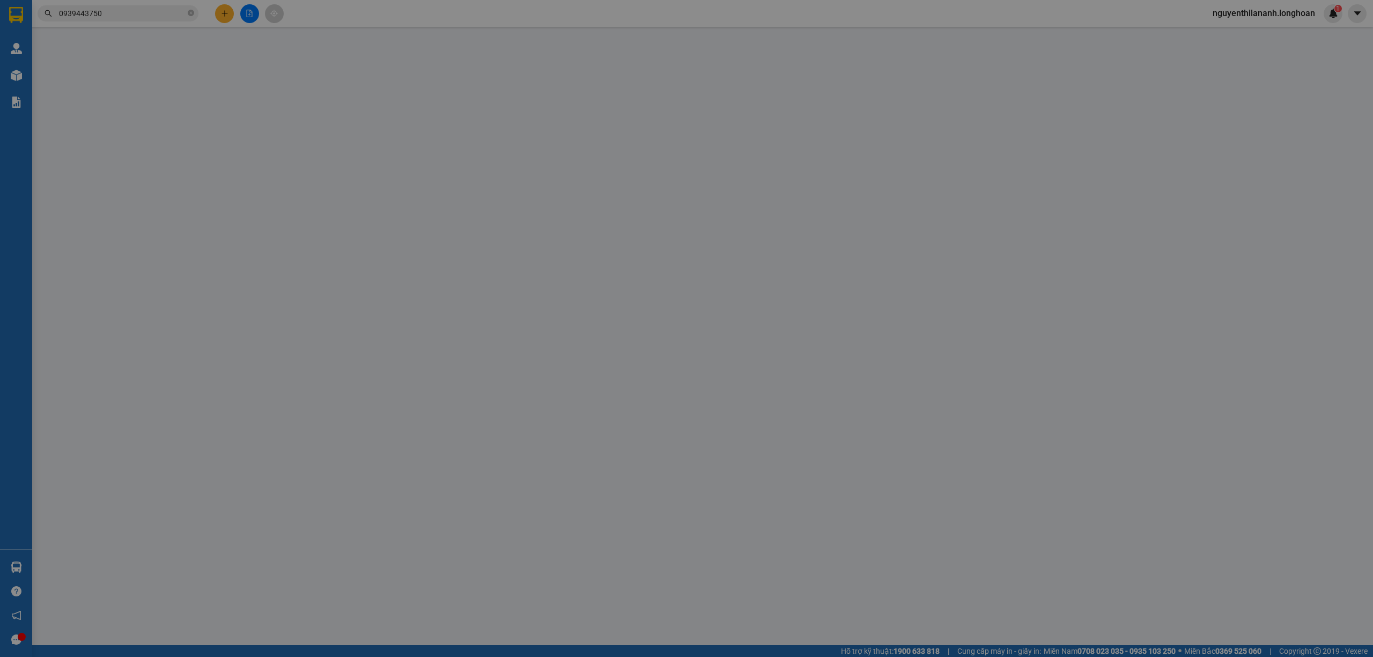
type input "346-348 [PERSON_NAME], P. AN THỚI, [GEOGRAPHIC_DATA], [GEOGRAPHIC_DATA]"
type input "120.000"
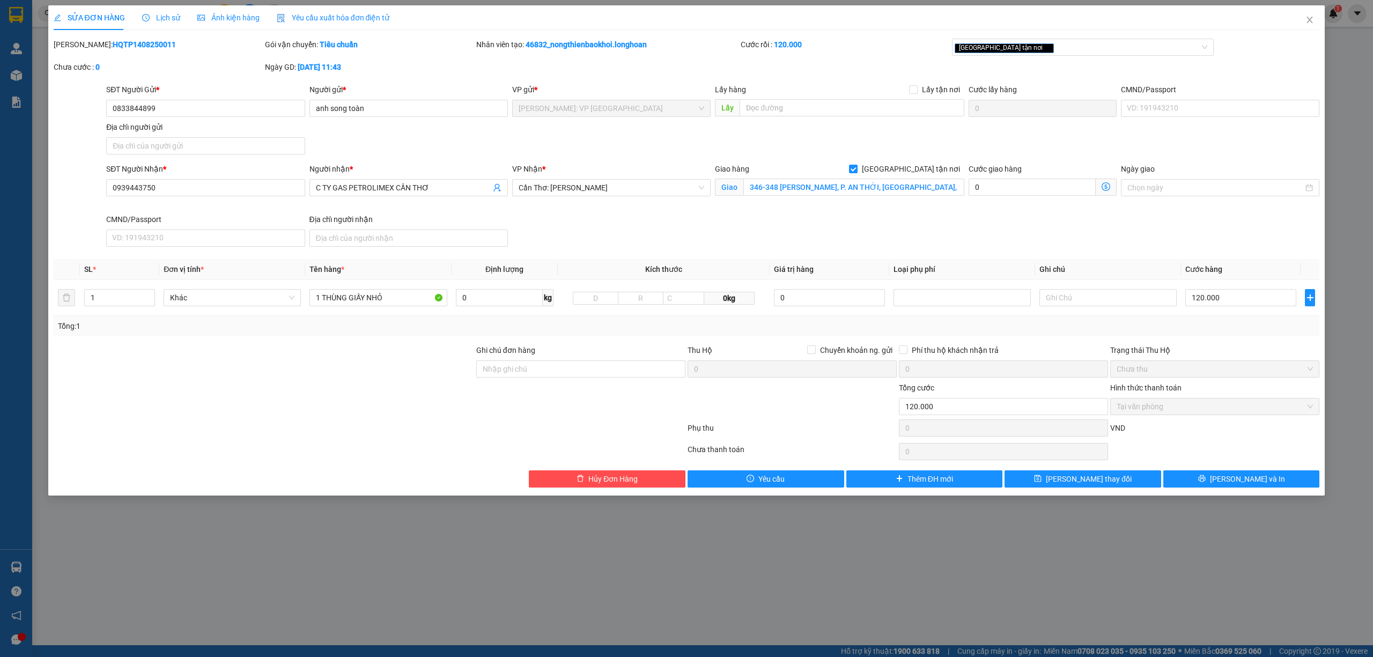
click at [161, 17] on span "Lịch sử" at bounding box center [161, 17] width 38 height 9
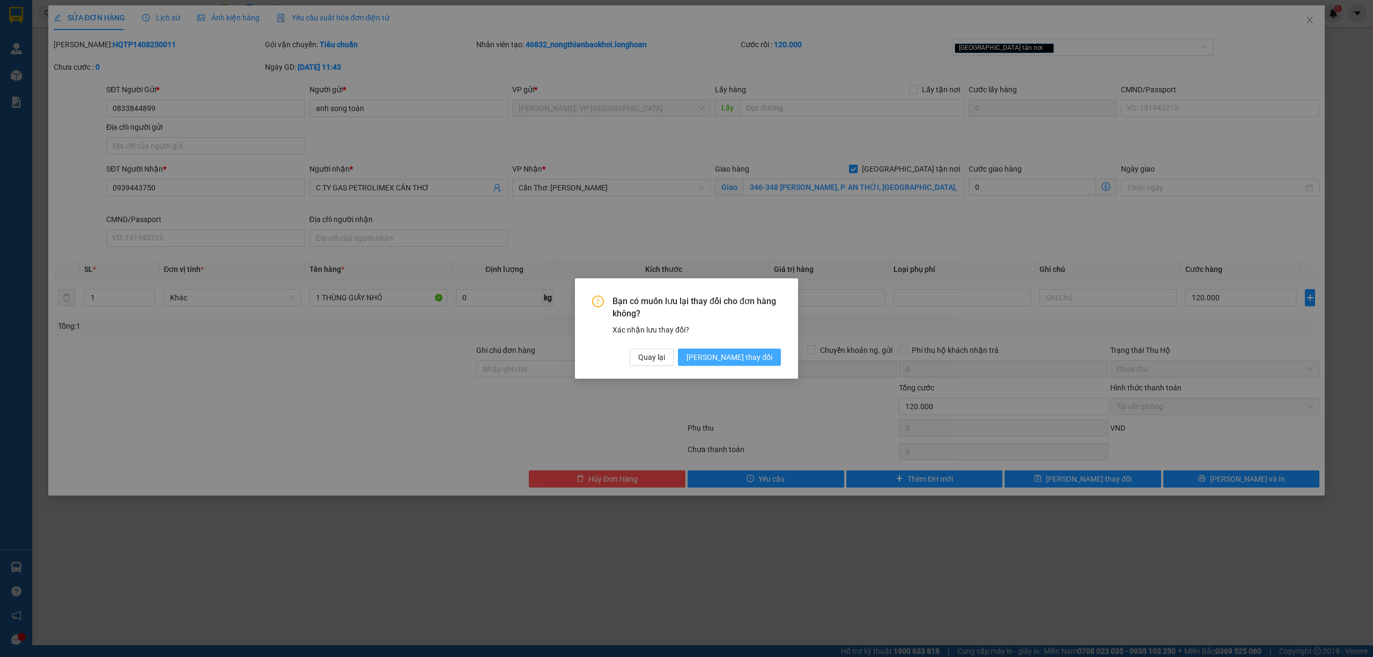
click at [750, 354] on span "[PERSON_NAME] thay đổi" at bounding box center [730, 357] width 86 height 12
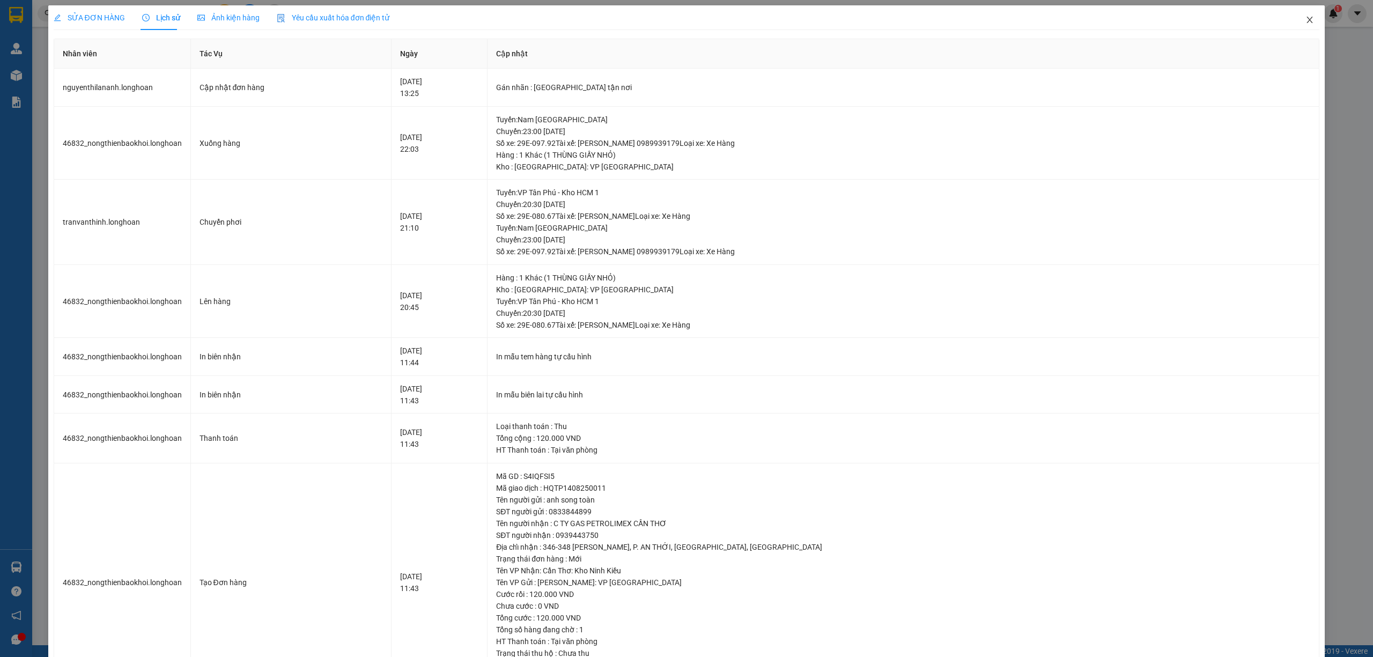
click at [1306, 21] on icon "close" at bounding box center [1310, 20] width 9 height 9
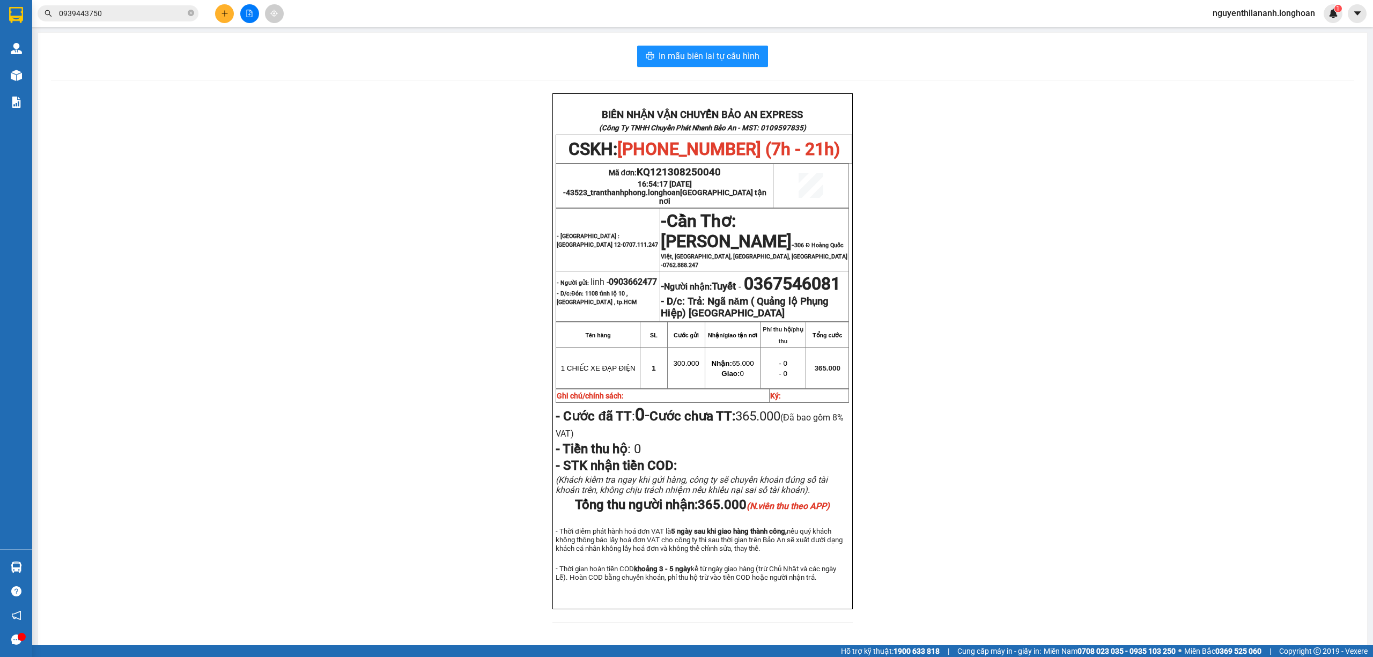
click at [140, 16] on input "0939443750" at bounding box center [122, 14] width 127 height 12
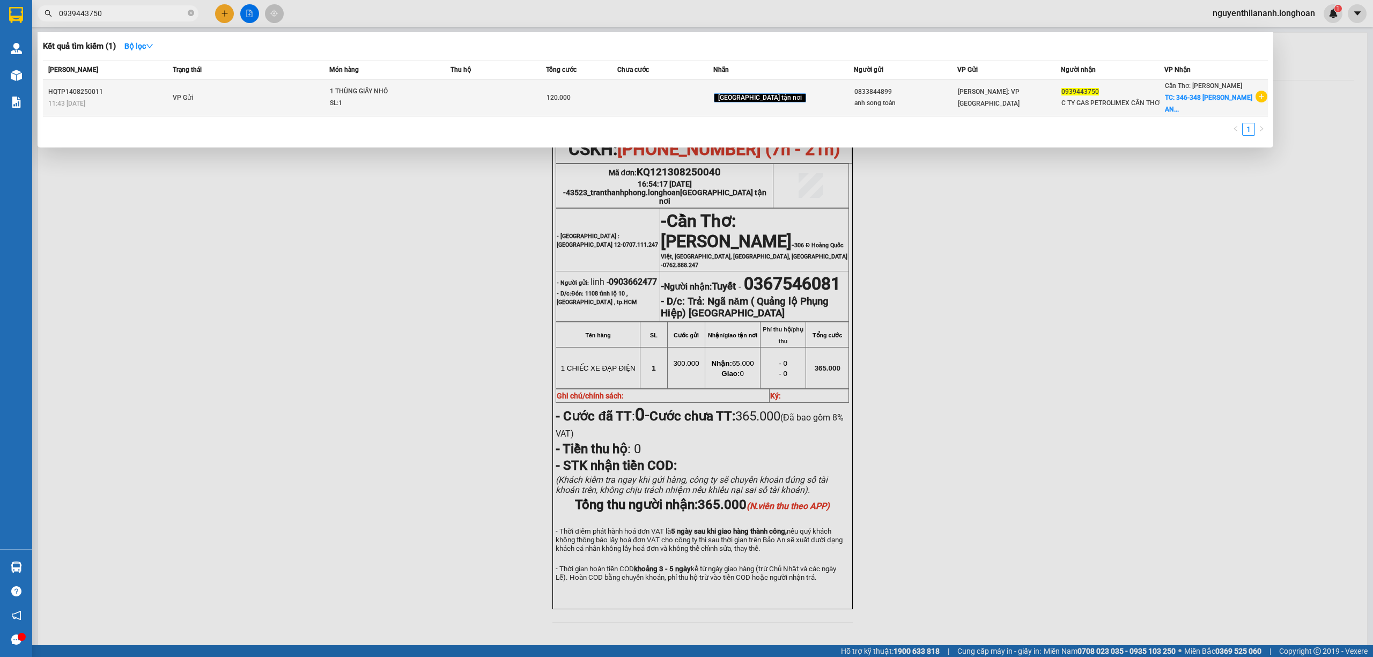
click at [151, 88] on div "HQTP1408250011" at bounding box center [108, 91] width 121 height 11
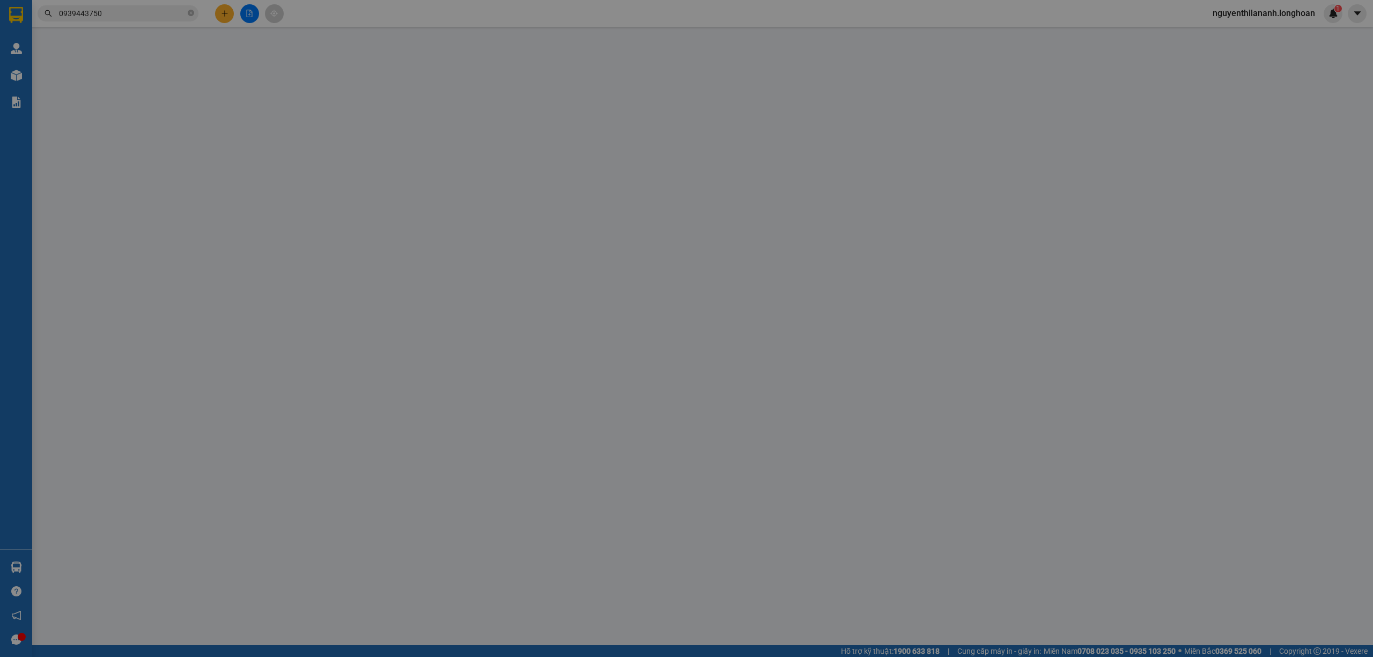
type input "0833844899"
type input "anh song toàn"
type input "0939443750"
type input "C TY GAS PETROLIMEX CẦN THƠ"
checkbox input "true"
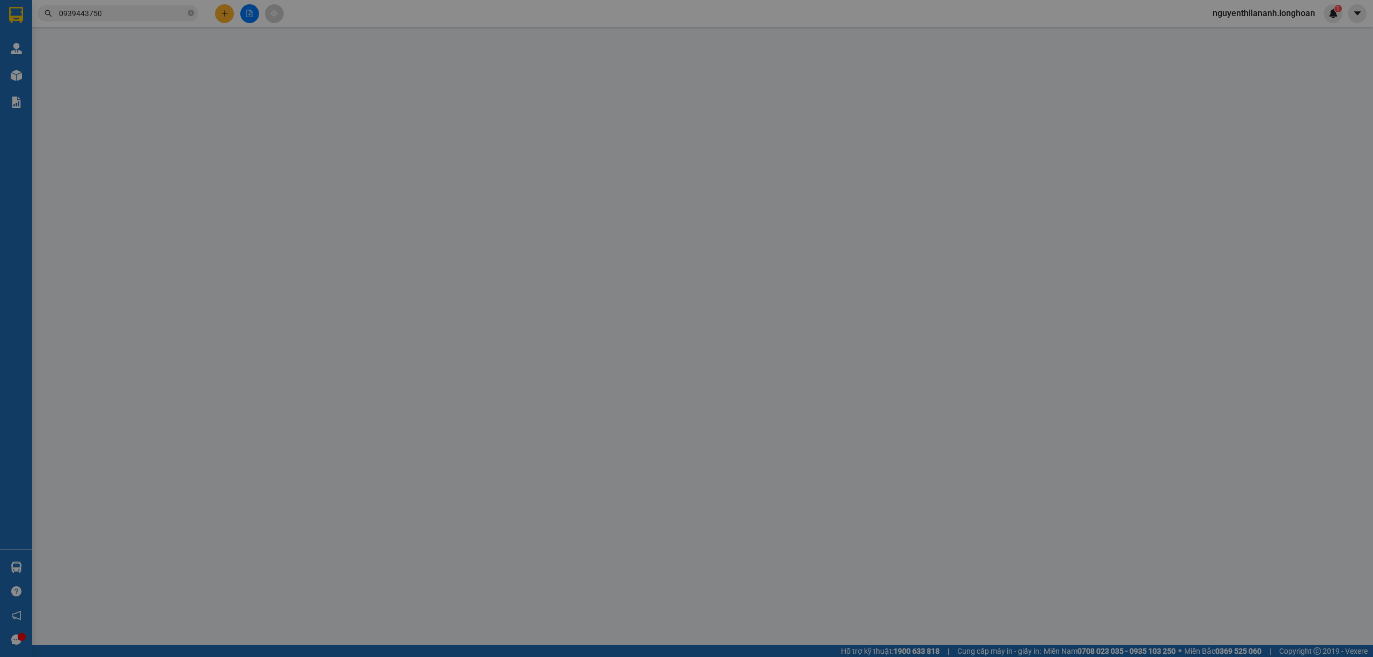
type input "346-348 [PERSON_NAME], P. AN THỚI, [GEOGRAPHIC_DATA], [GEOGRAPHIC_DATA]"
type input "120.000"
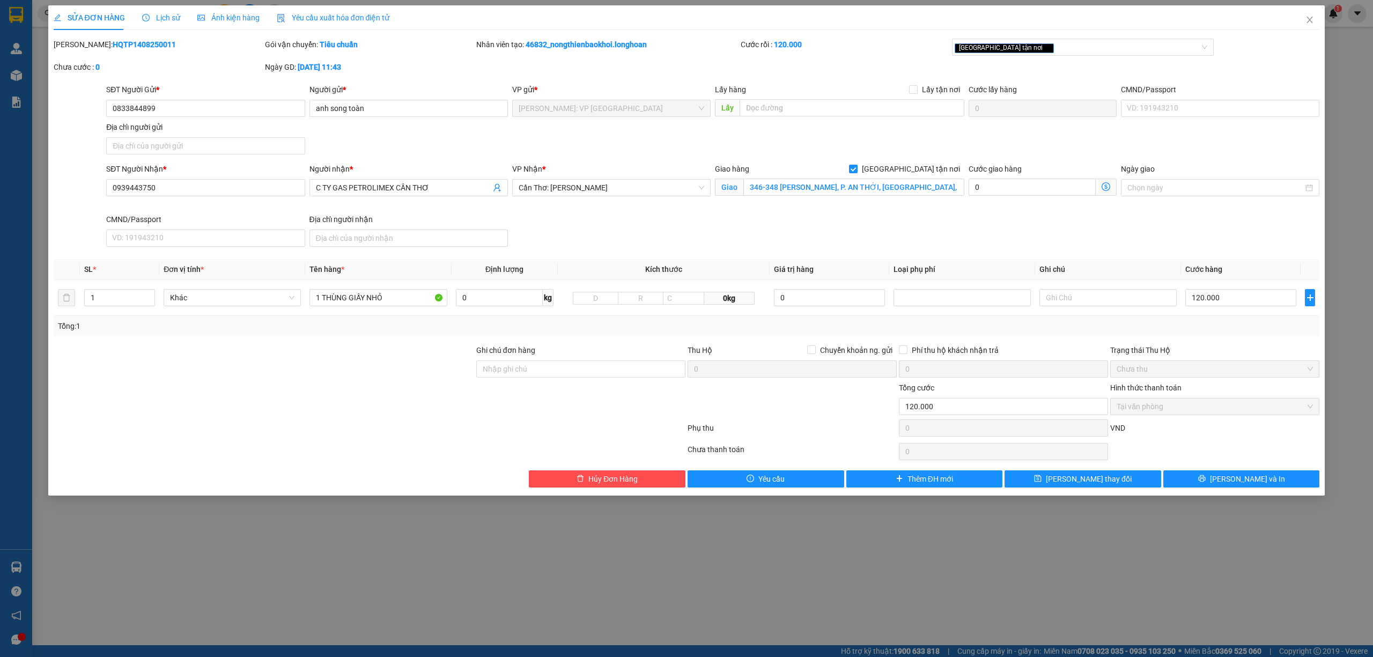
click at [166, 20] on span "Lịch sử" at bounding box center [161, 17] width 38 height 9
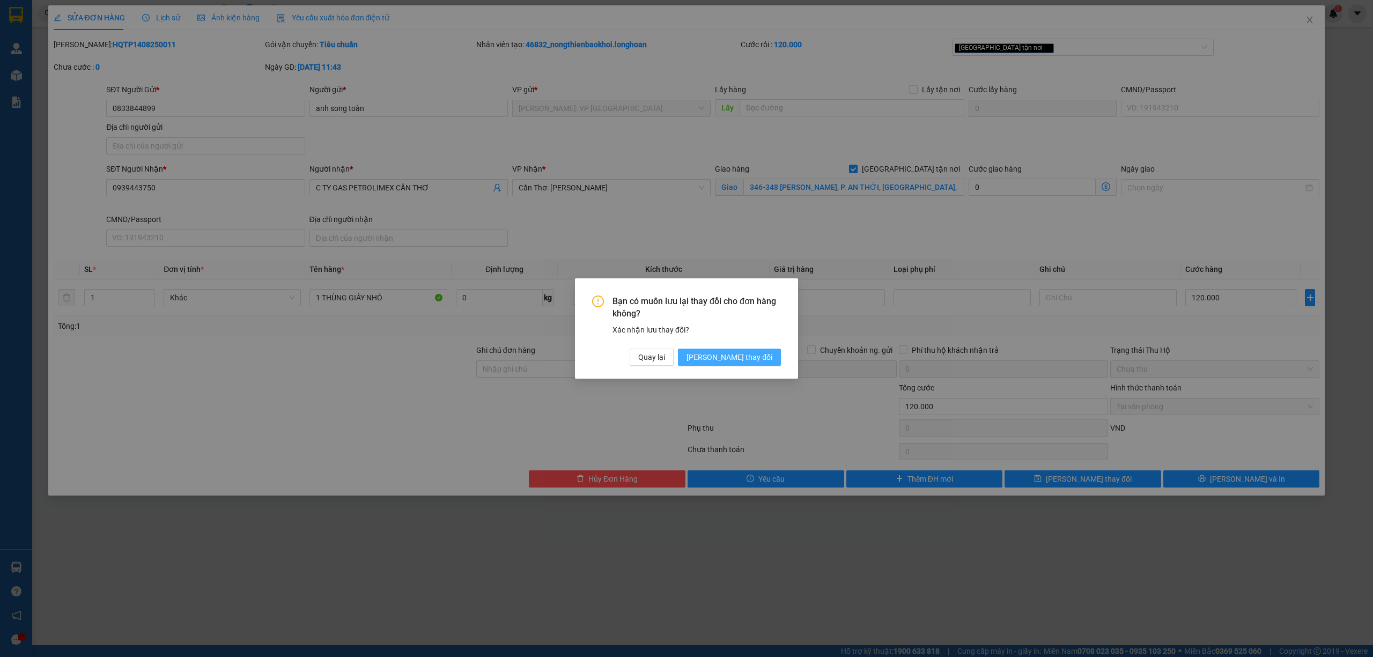
click at [745, 356] on span "[PERSON_NAME] thay đổi" at bounding box center [730, 357] width 86 height 12
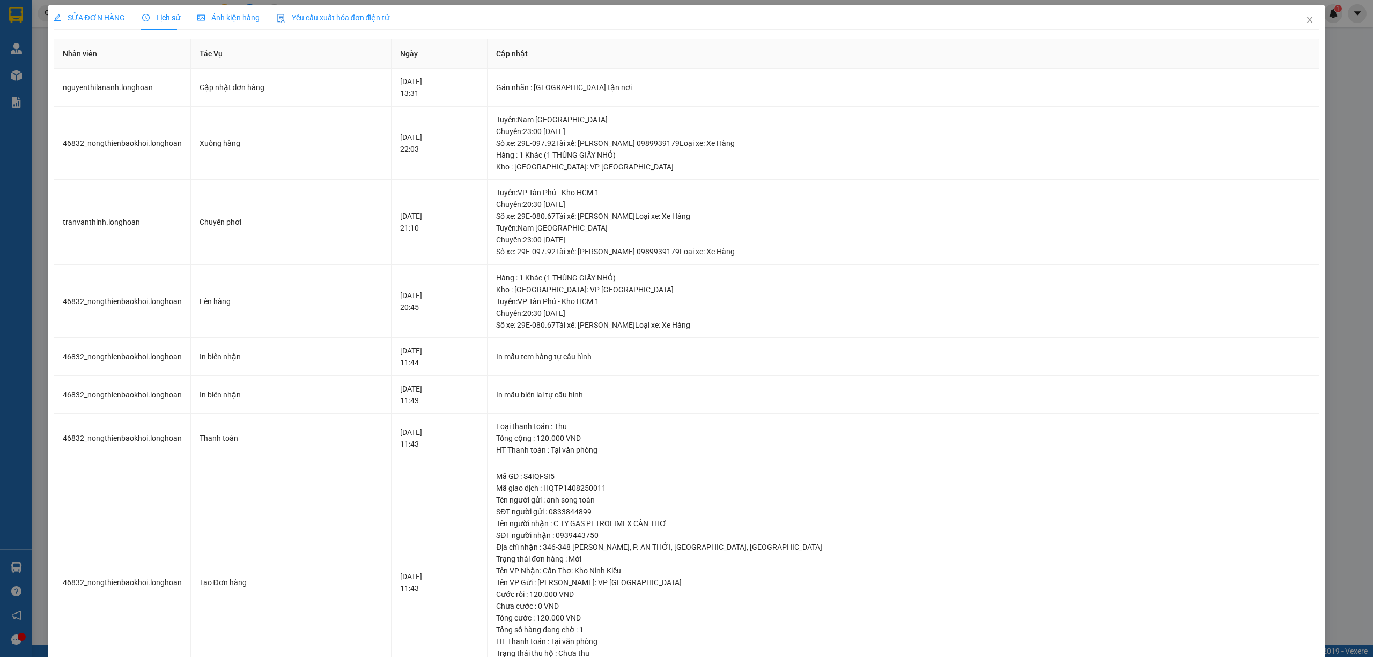
click at [82, 16] on span "SỬA ĐƠN HÀNG" at bounding box center [89, 17] width 71 height 9
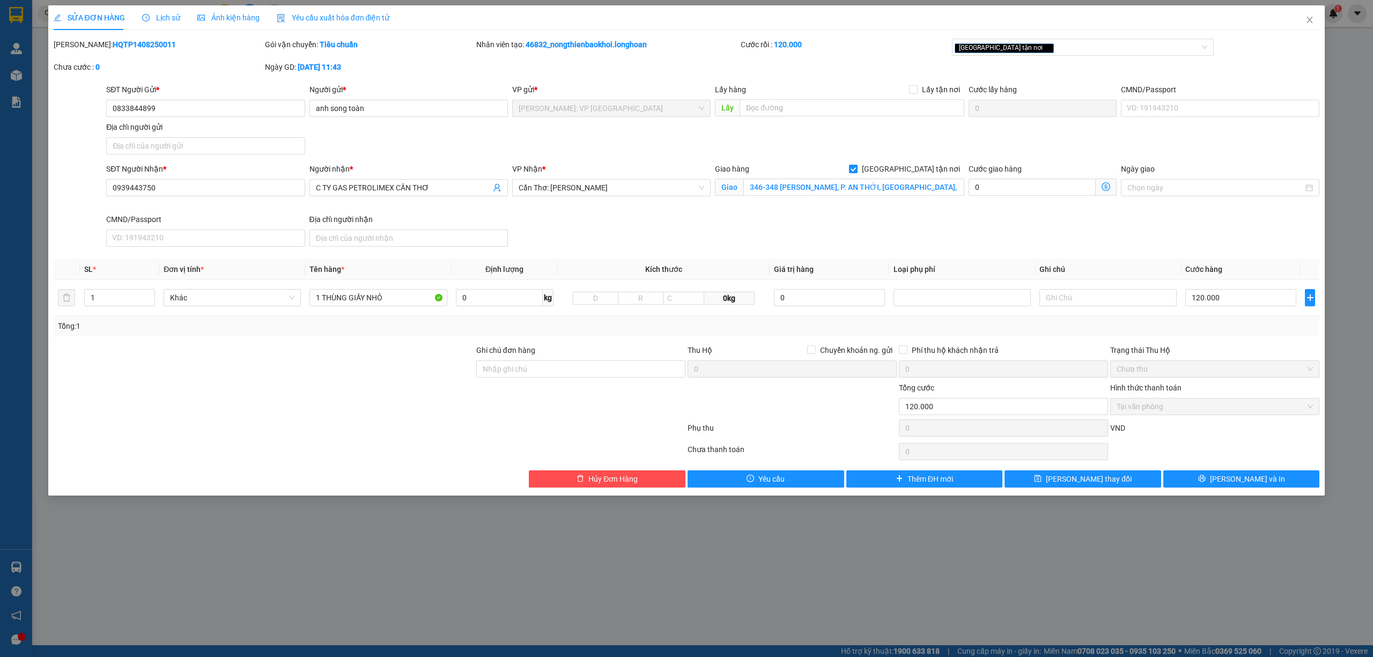
drag, startPoint x: 146, startPoint y: 45, endPoint x: 82, endPoint y: 45, distance: 64.9
click at [82, 45] on div "[PERSON_NAME]: HQTP1408250011" at bounding box center [158, 45] width 209 height 12
copy b "HQTP1408250011"
click at [1207, 481] on button "[PERSON_NAME] và In" at bounding box center [1242, 479] width 157 height 17
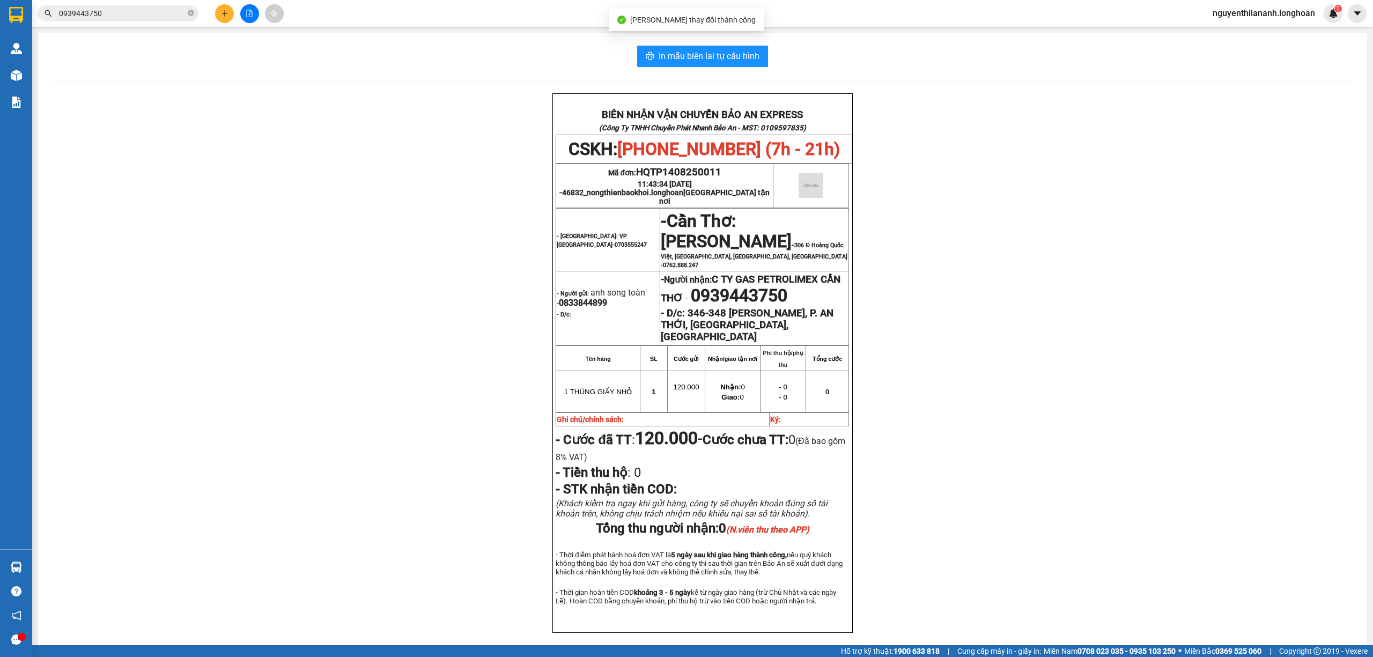
click at [1125, 465] on div "BIÊN NHẬN VẬN CHUYỂN BẢO AN EXPRESS (Công Ty TNHH Chuyển Phát Nhanh Bảo An - MS…" at bounding box center [703, 376] width 1304 height 566
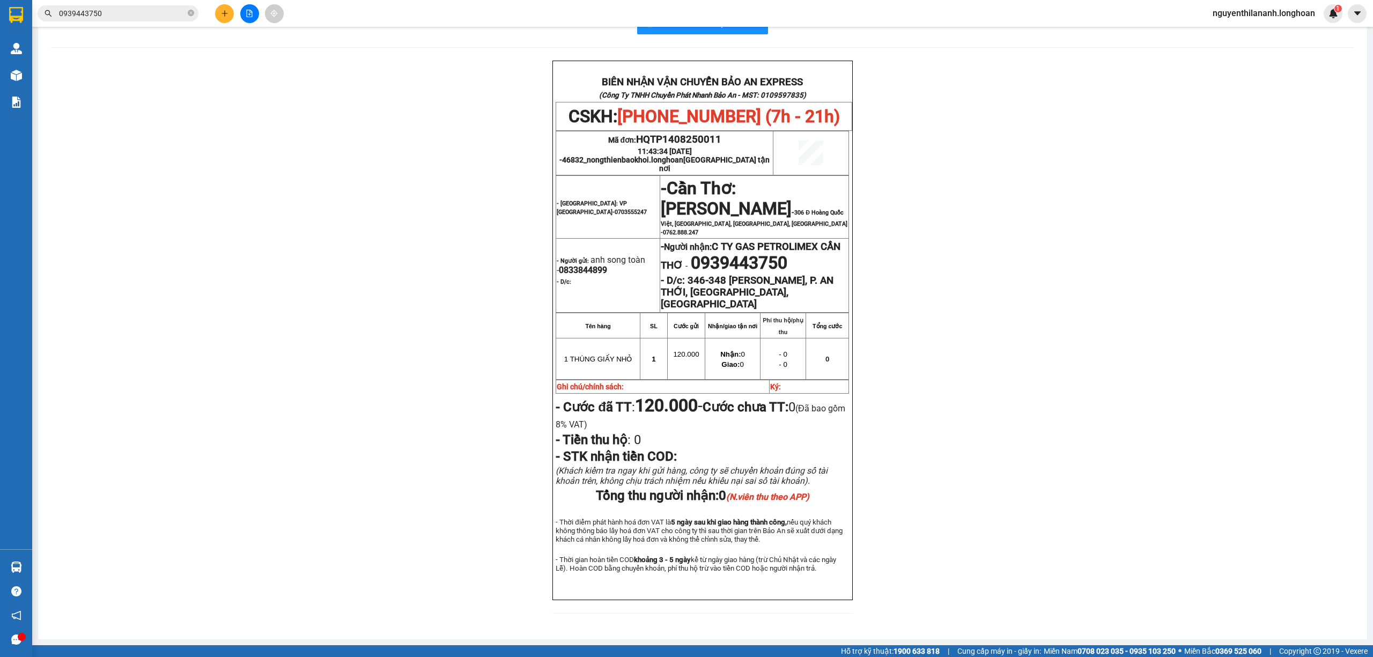
click at [1125, 465] on div "BIÊN NHẬN VẬN CHUYỂN BẢO AN EXPRESS (Công Ty TNHH Chuyển Phát Nhanh Bảo An - MS…" at bounding box center [703, 344] width 1304 height 566
click at [109, 12] on input "0939443750" at bounding box center [122, 14] width 127 height 12
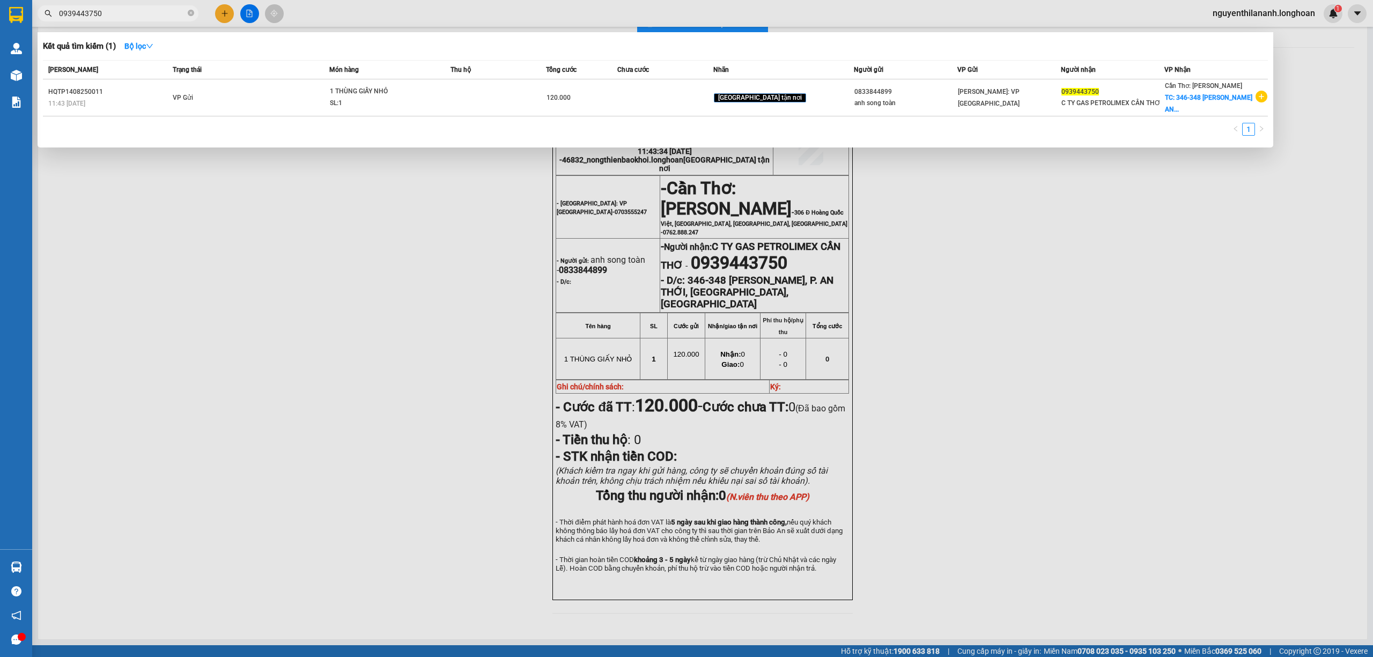
click at [109, 12] on input "0939443750" at bounding box center [122, 14] width 127 height 12
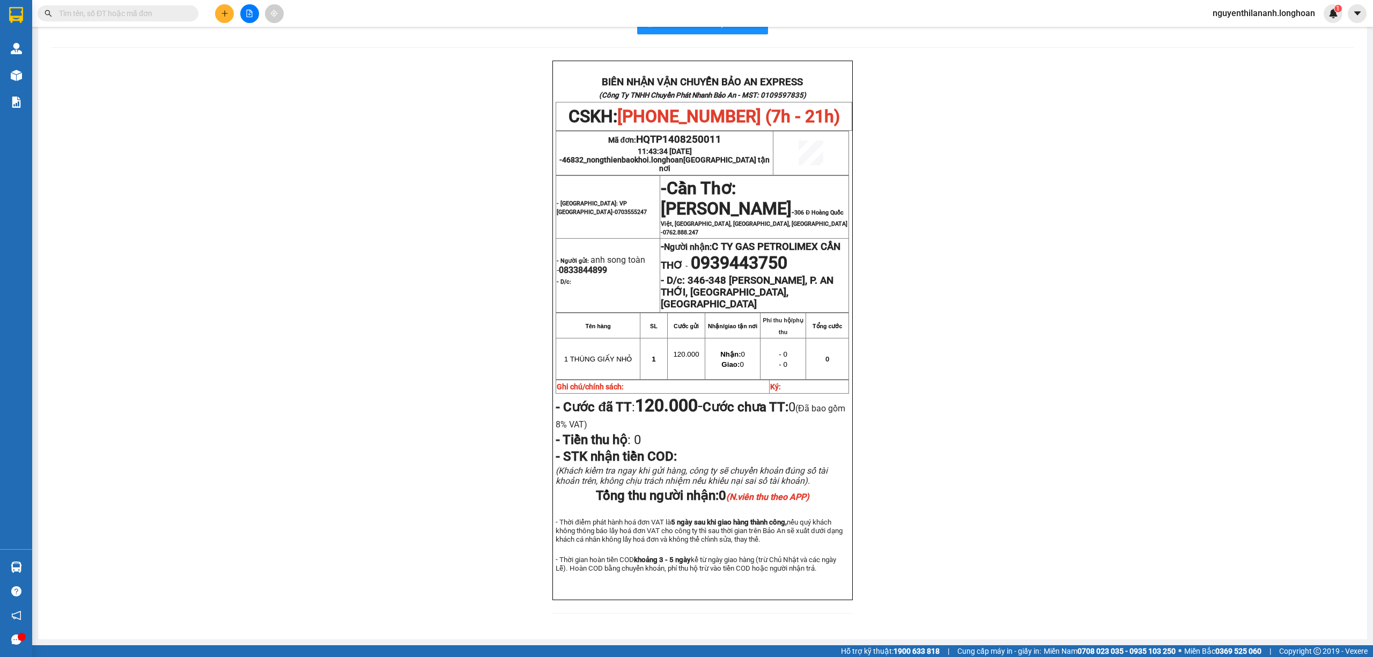
paste input "0985180850"
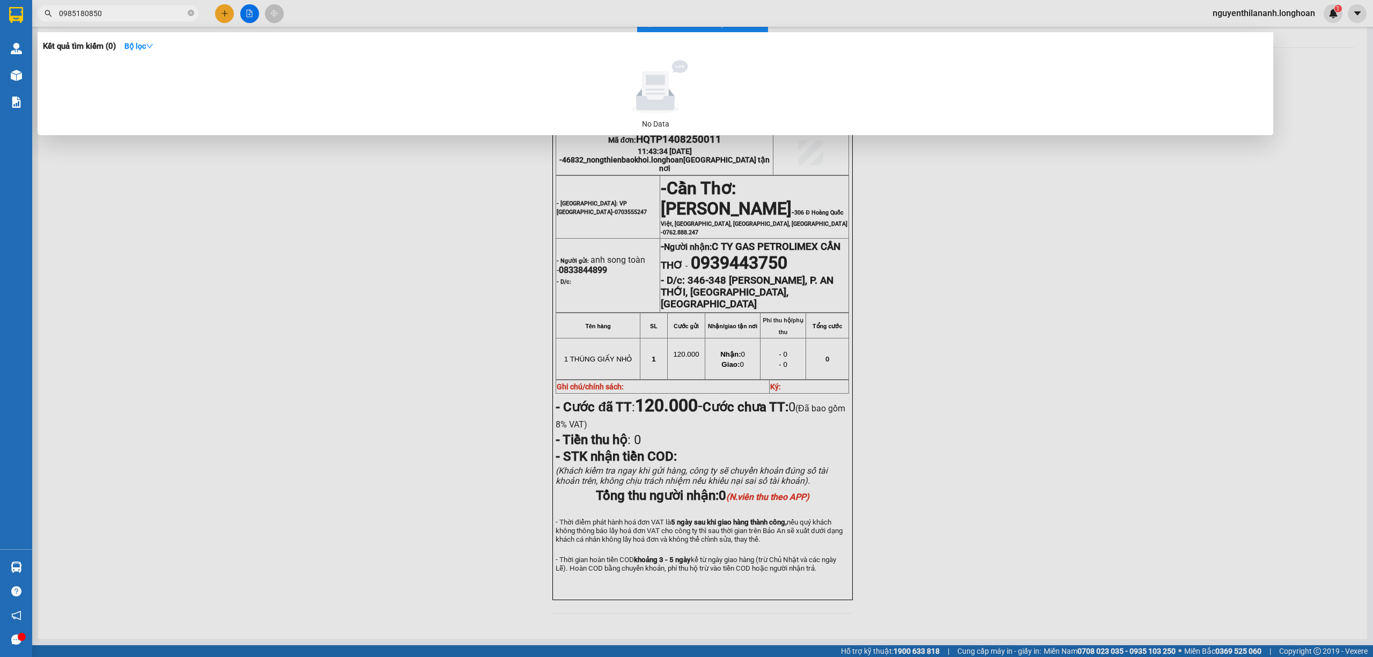
type input "0985180850"
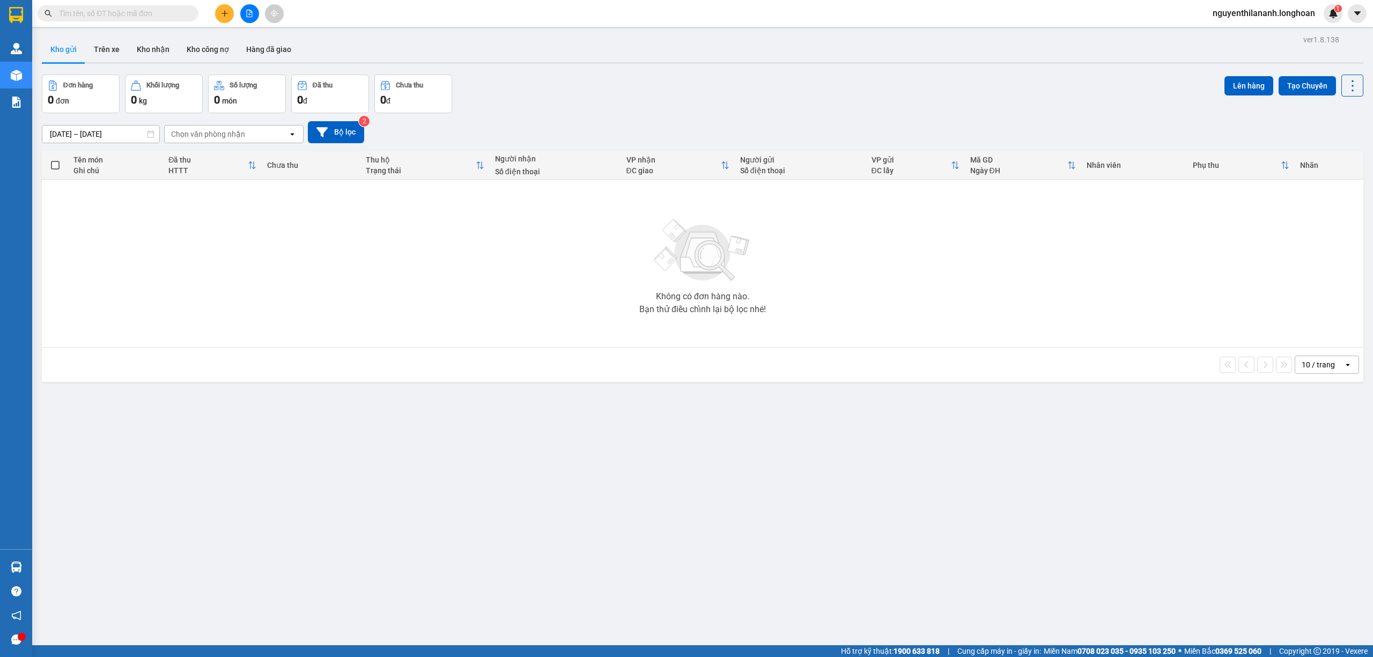
click at [86, 8] on input "text" at bounding box center [122, 14] width 127 height 12
paste input "KQ121308250040"
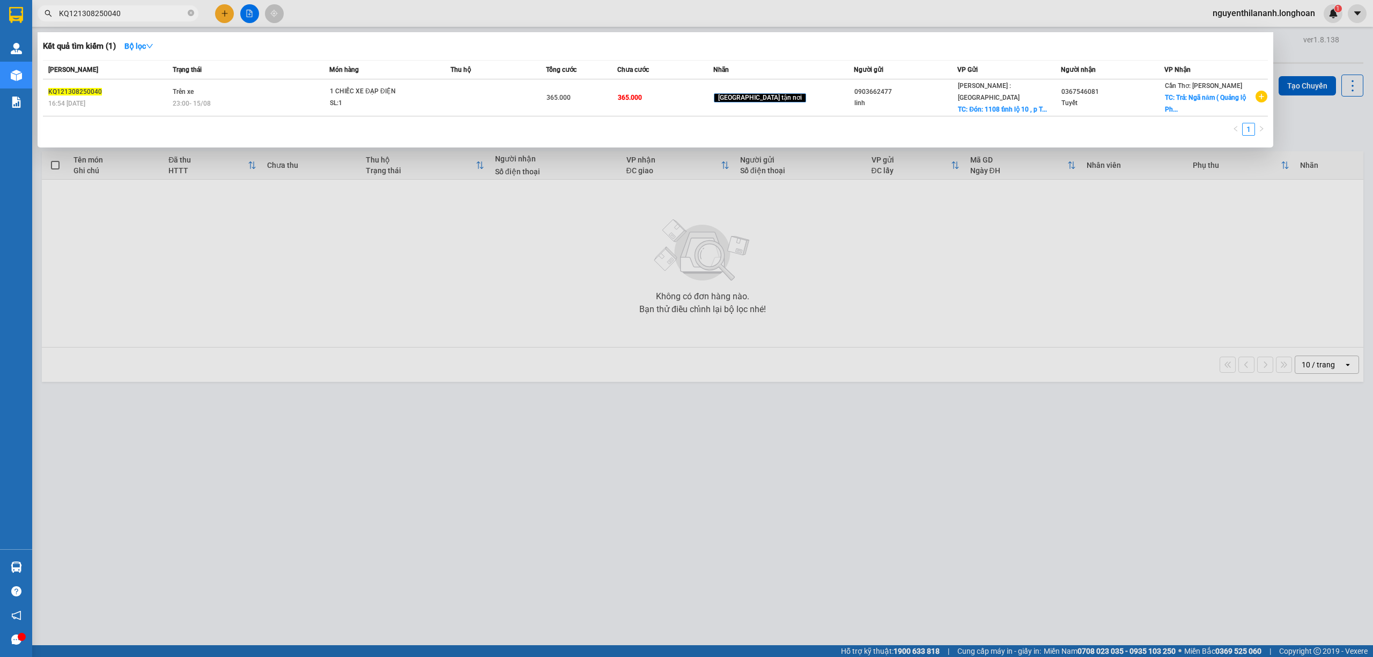
type input "KQ121308250040"
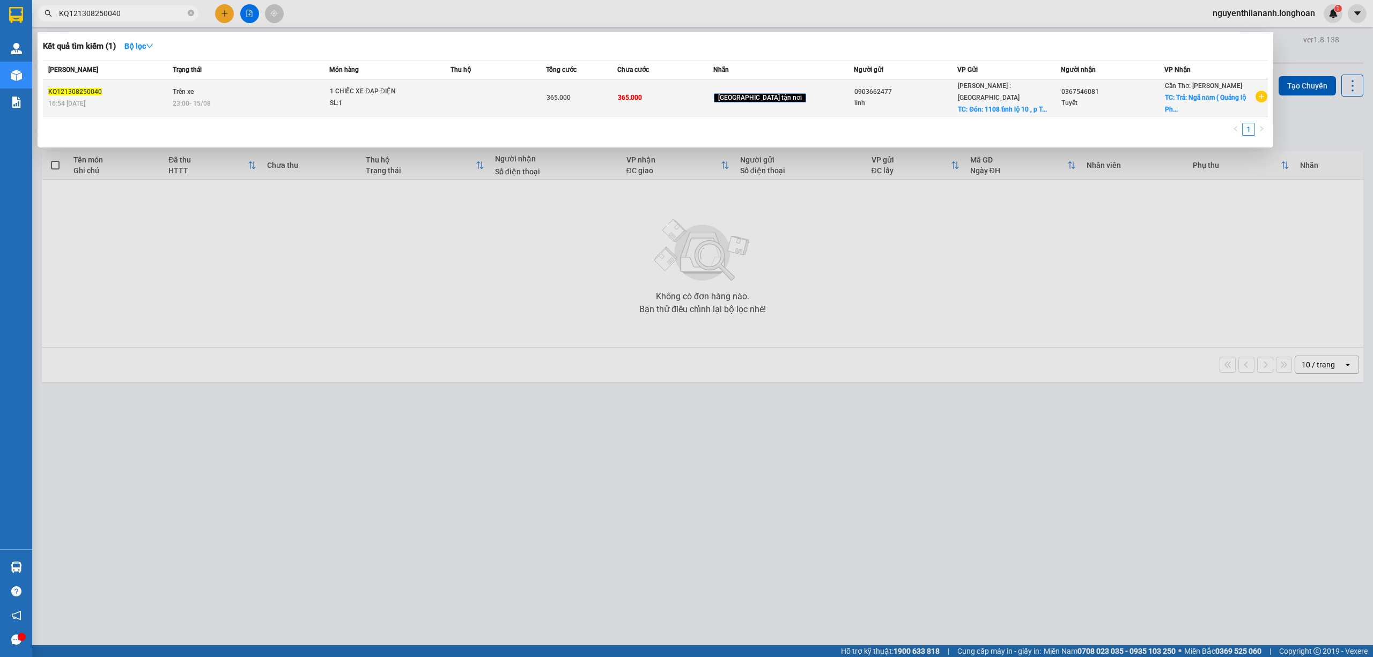
click at [142, 106] on div "16:54 [DATE]" at bounding box center [108, 104] width 121 height 12
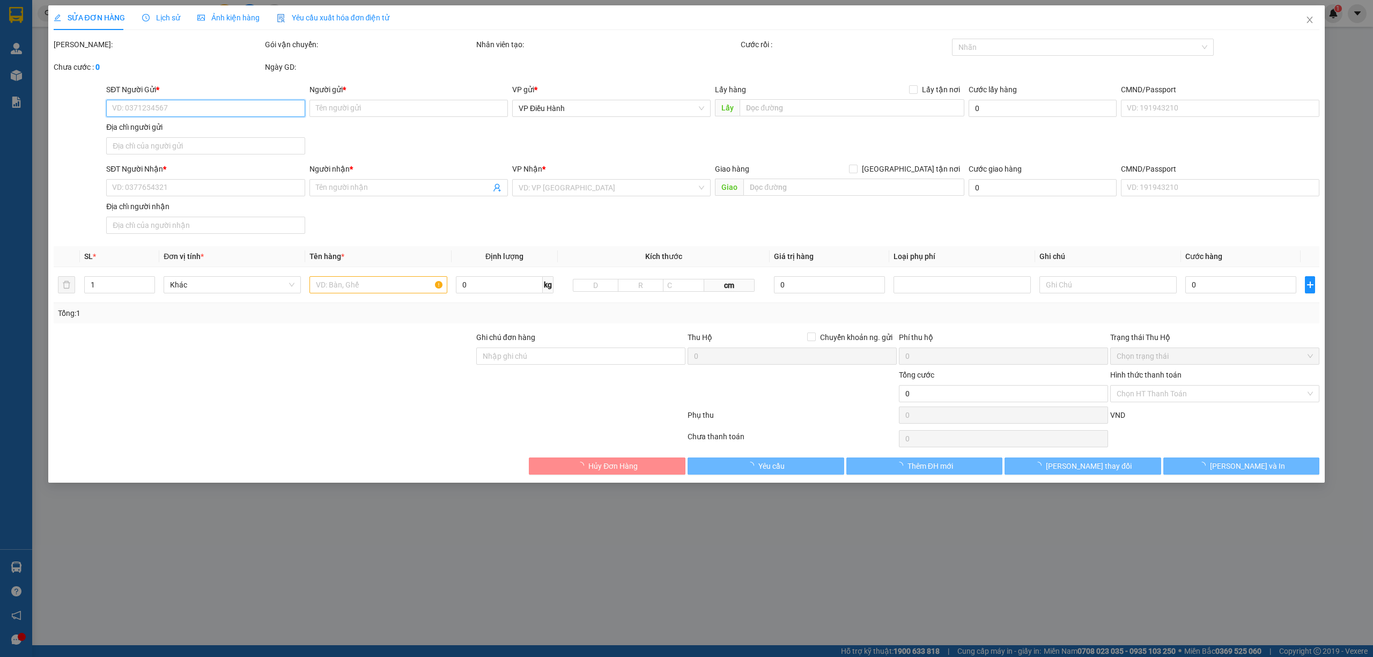
type input "0903662477"
type input "linh"
checkbox input "true"
type input "Đón: 1108 tỉnh lộ 10 , [GEOGRAPHIC_DATA] , tp.HCM"
type input "0367546081"
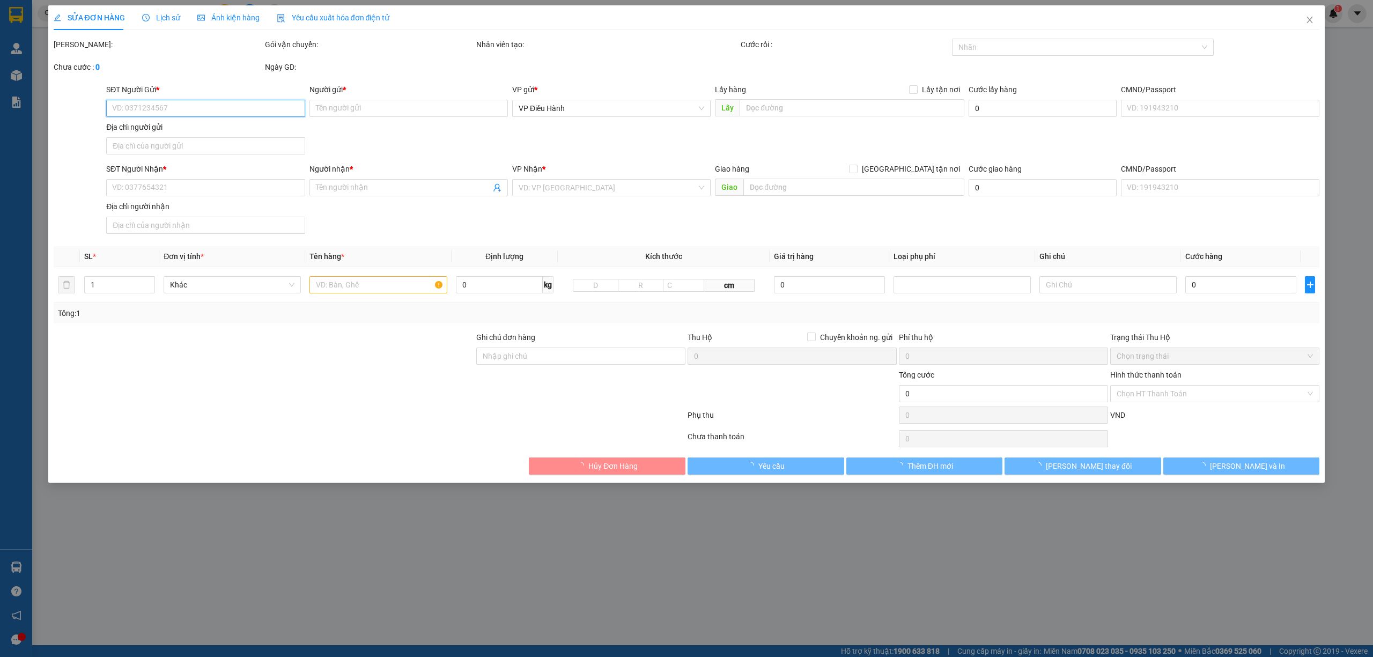
type input "Tuyết"
checkbox input "true"
type input "Trả: Ngã năm ( Quảng lộ Phụng Hiệp) [GEOGRAPHIC_DATA]"
type input "365.000"
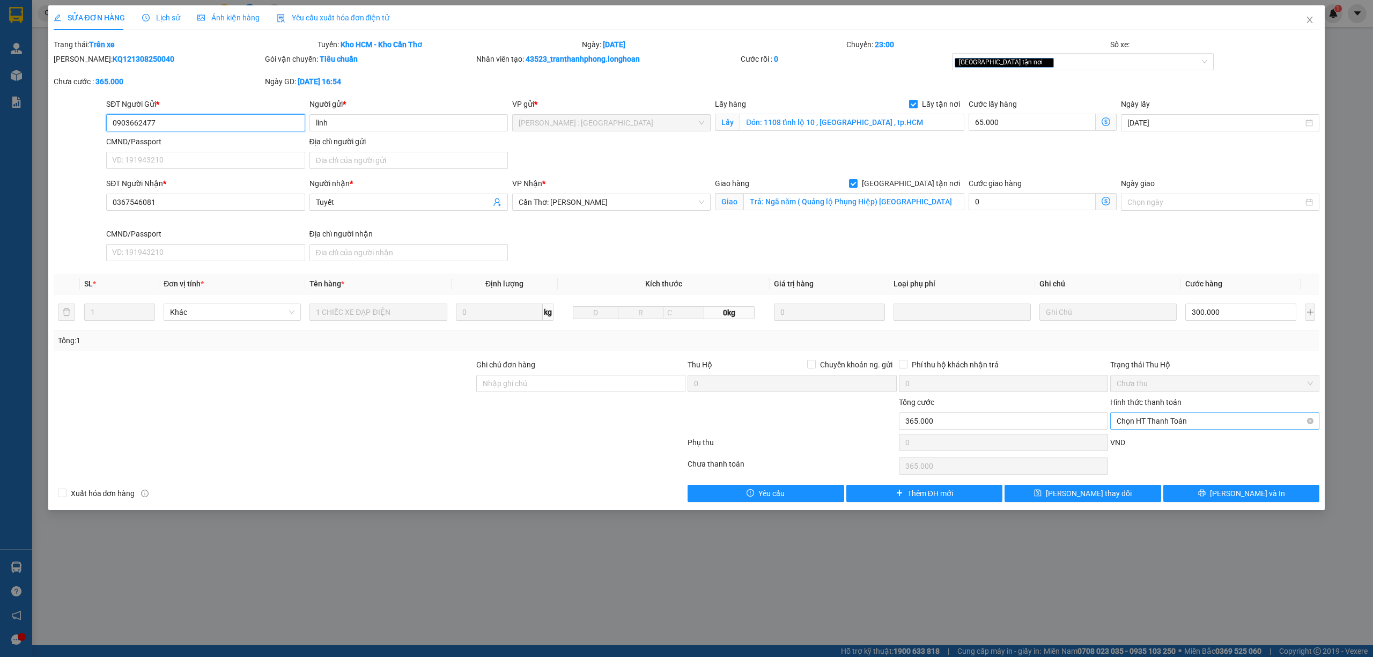
click at [1160, 426] on span "Chọn HT Thanh Toán" at bounding box center [1215, 421] width 196 height 16
click at [1155, 479] on div "Chuyển khoản" at bounding box center [1215, 479] width 196 height 12
type input "0"
click at [1206, 496] on button "[PERSON_NAME] và In" at bounding box center [1242, 493] width 157 height 17
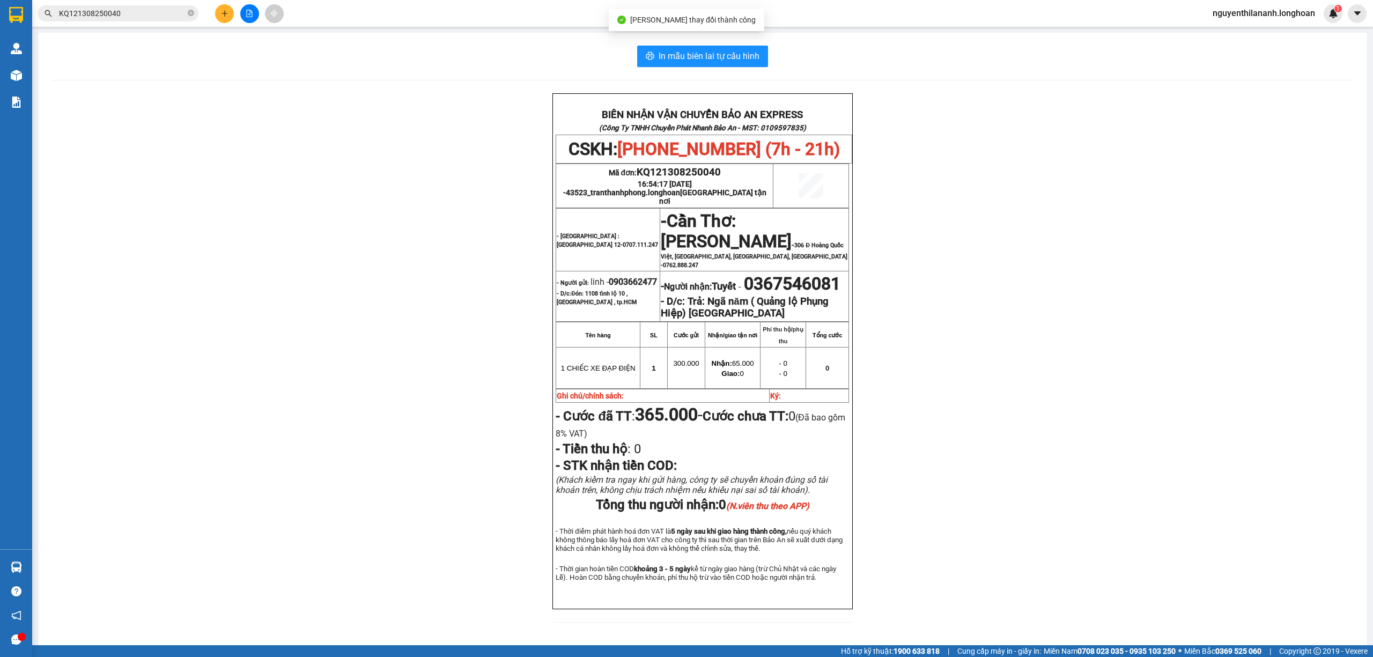
click at [999, 379] on div "BIÊN NHẬN VẬN CHUYỂN BẢO AN EXPRESS (Công Ty TNHH Chuyển Phát Nhanh Bảo An - MS…" at bounding box center [703, 364] width 1304 height 542
click at [159, 464] on div "BIÊN NHẬN VẬN CHUYỂN BẢO AN EXPRESS (Công Ty TNHH Chuyển Phát Nhanh Bảo An - MS…" at bounding box center [703, 364] width 1304 height 542
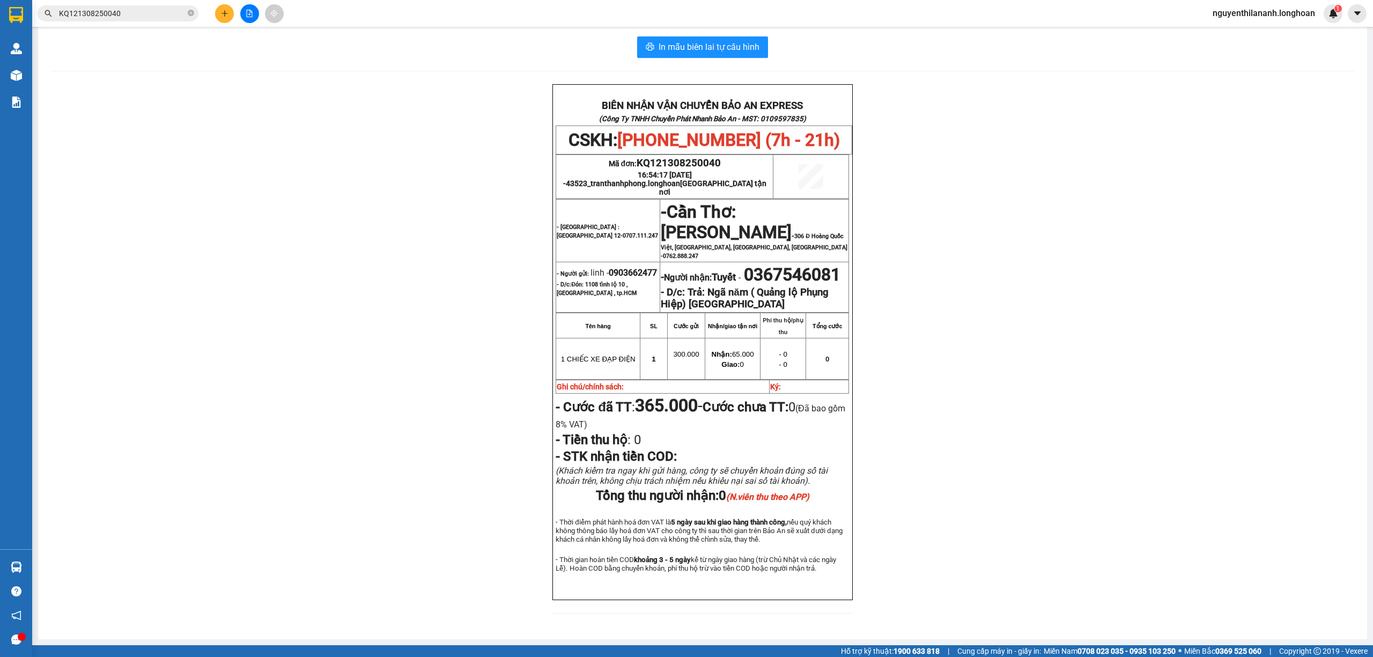
click at [244, 382] on div "BIÊN NHẬN VẬN CHUYỂN BẢO AN EXPRESS (Công Ty TNHH Chuyển Phát Nhanh Bảo An - MS…" at bounding box center [703, 355] width 1304 height 542
click at [318, 422] on div "BIÊN NHẬN VẬN CHUYỂN BẢO AN EXPRESS (Công Ty TNHH Chuyển Phát Nhanh Bảo An - MS…" at bounding box center [703, 355] width 1304 height 542
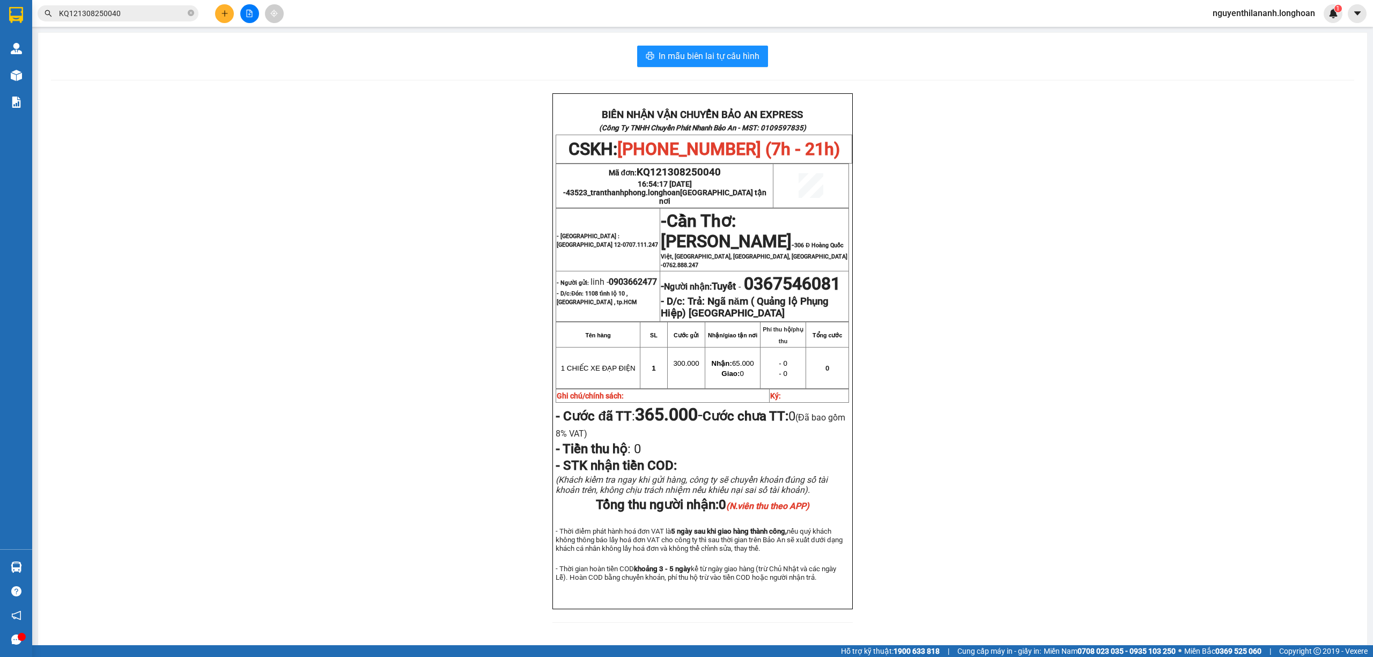
click at [329, 428] on div "BIÊN NHẬN VẬN CHUYỂN BẢO AN EXPRESS (Công Ty TNHH Chuyển Phát Nhanh Bảo An - MS…" at bounding box center [703, 364] width 1304 height 542
click at [428, 539] on div "BIÊN NHẬN VẬN CHUYỂN BẢO AN EXPRESS (Công Ty TNHH Chuyển Phát Nhanh Bảo An - MS…" at bounding box center [703, 364] width 1304 height 542
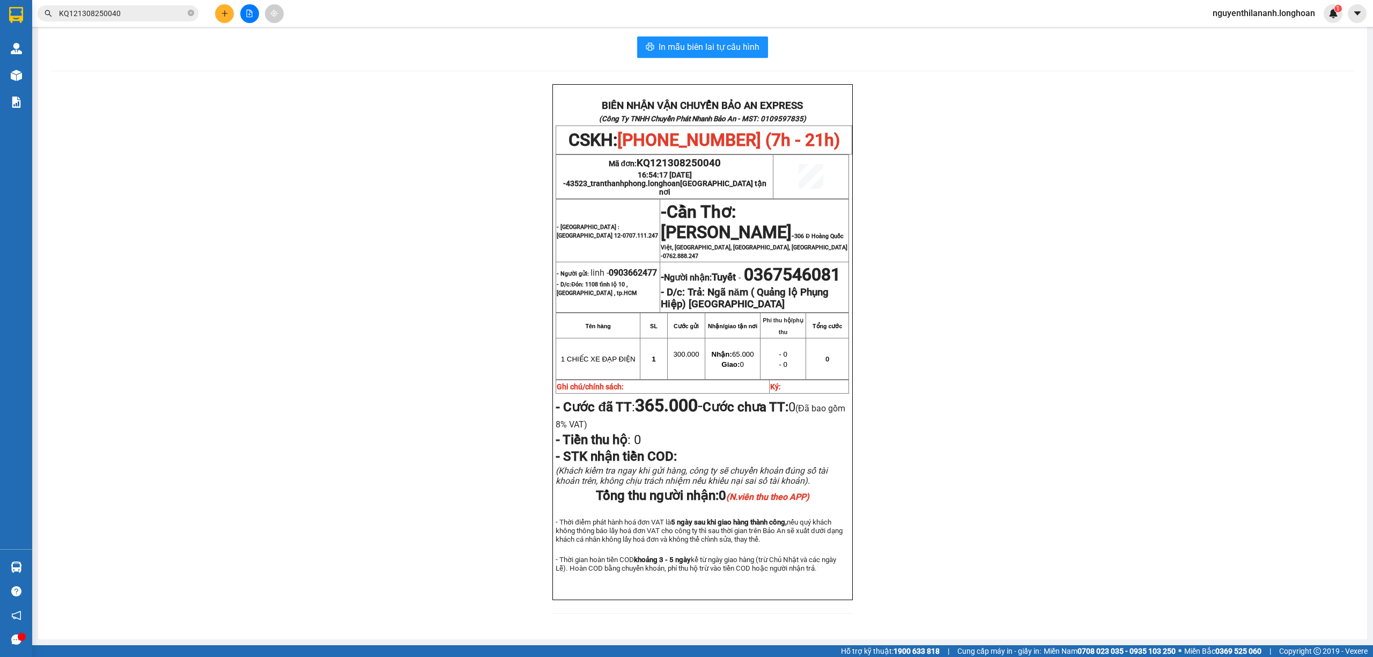
click at [139, 13] on input "KQ121308250040" at bounding box center [122, 14] width 127 height 12
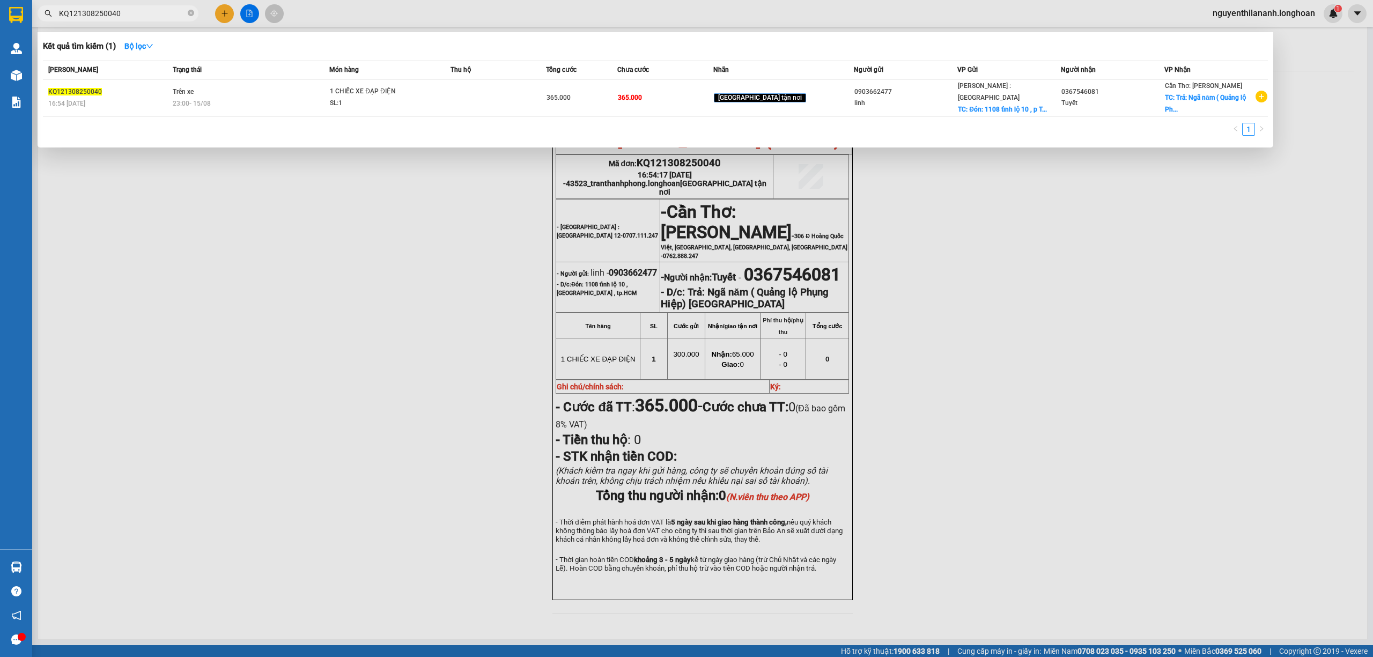
click at [139, 13] on input "KQ121308250040" at bounding box center [122, 14] width 127 height 12
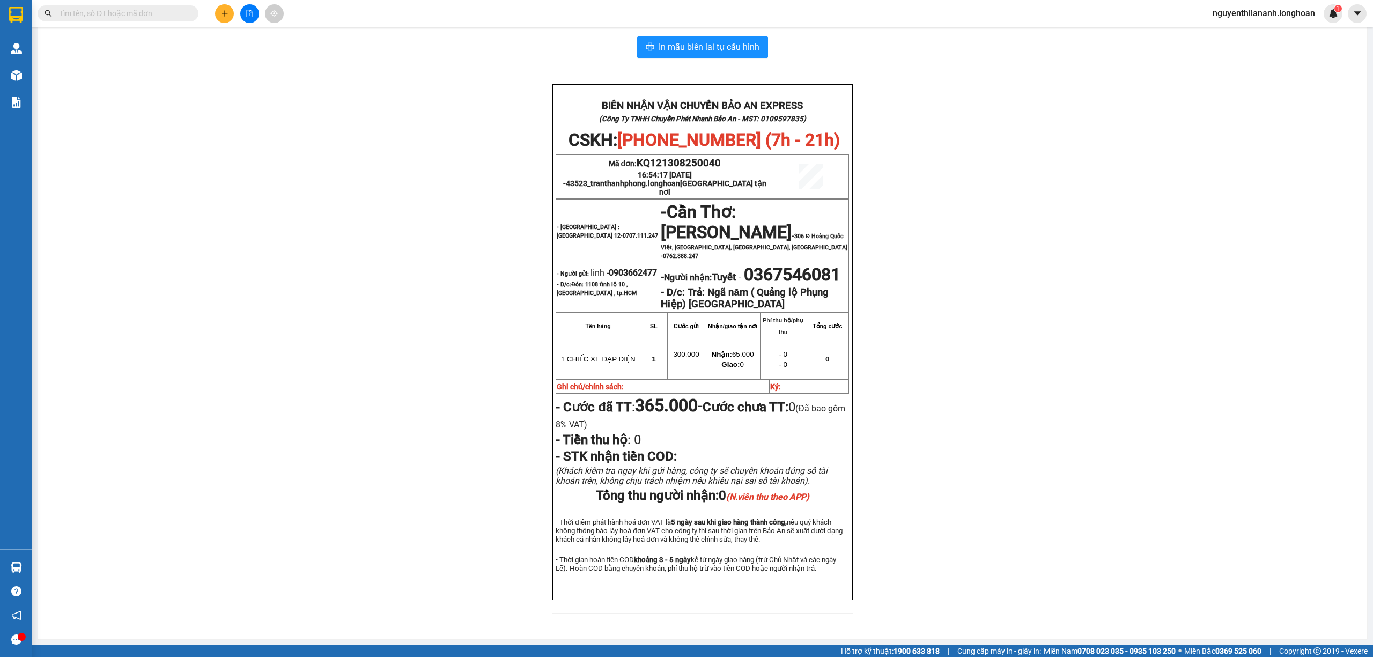
paste input "0905634460"
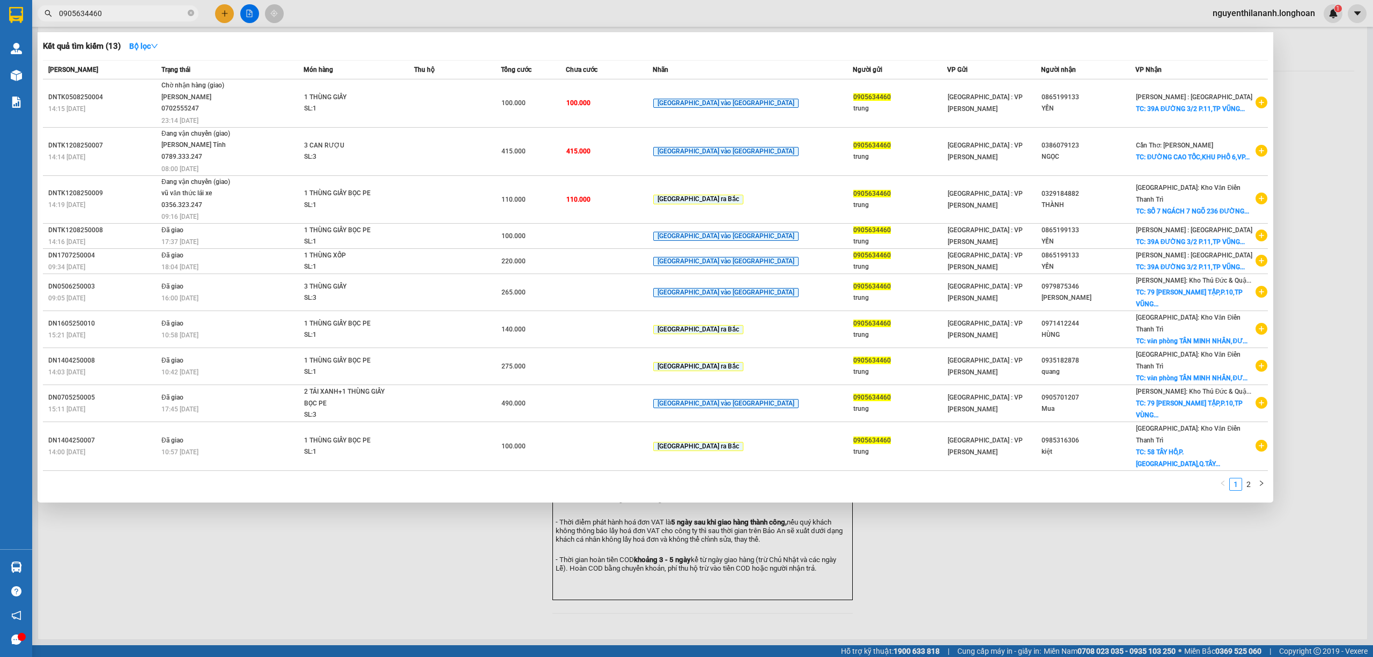
type input "0905634460"
click at [307, 544] on div at bounding box center [686, 328] width 1373 height 657
click at [146, 18] on input "0905634460" at bounding box center [122, 14] width 127 height 12
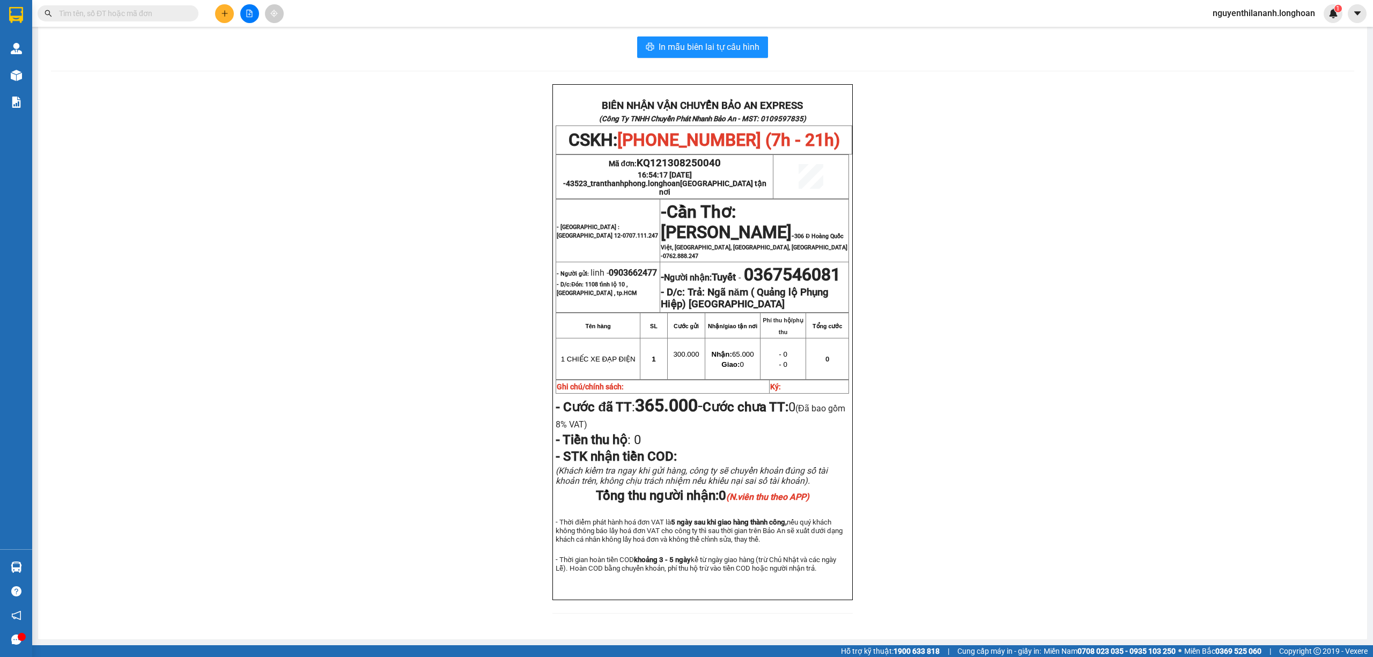
paste input "094 5616833"
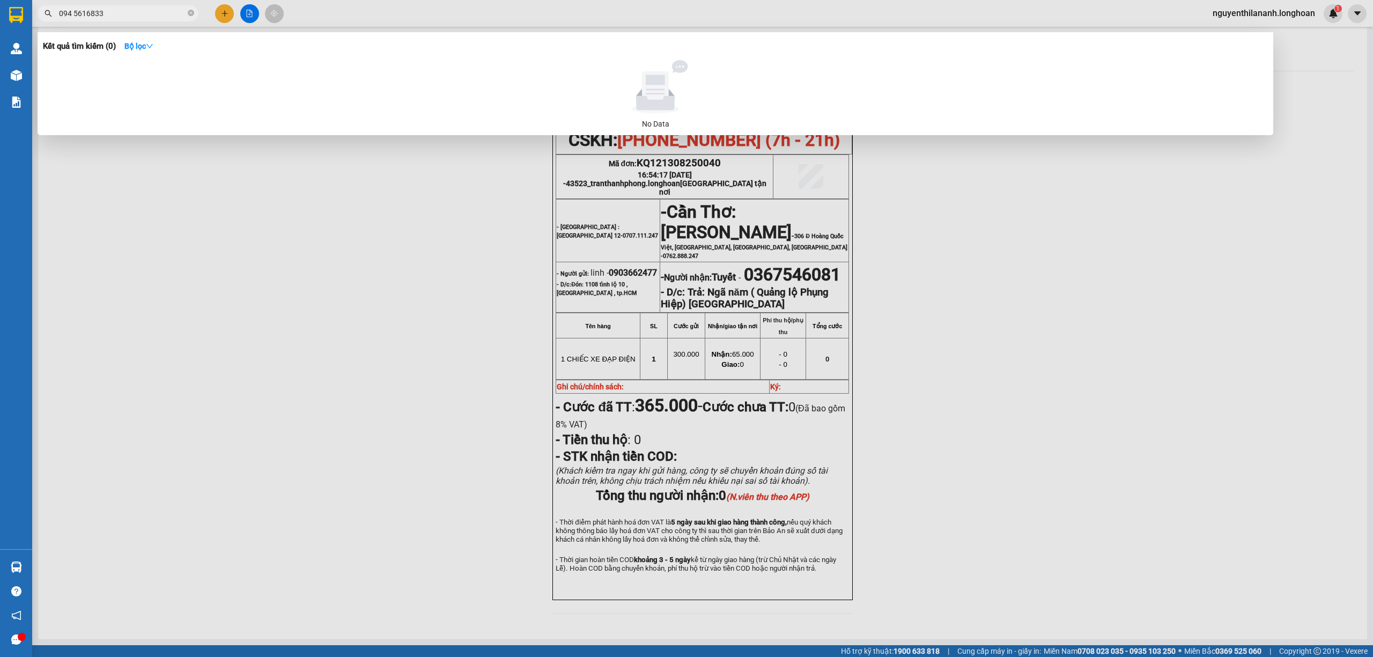
click at [74, 12] on input "094 5616833" at bounding box center [122, 14] width 127 height 12
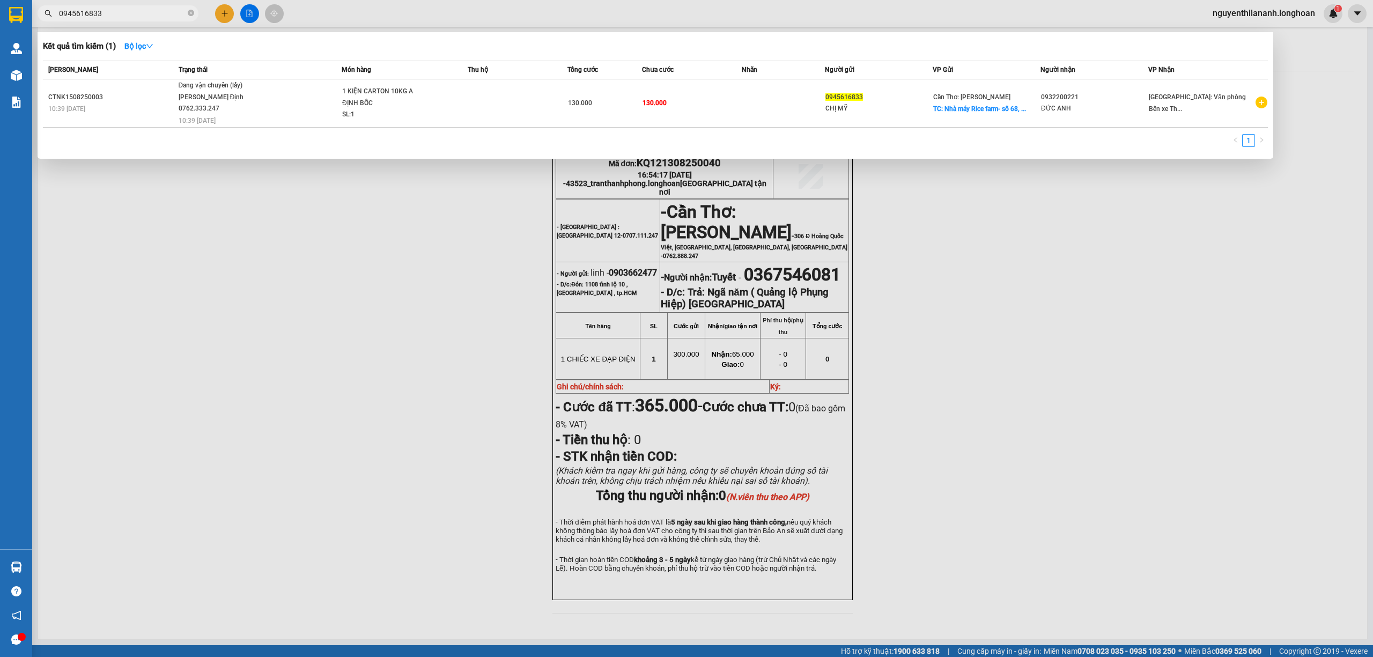
type input "0945616833"
click at [271, 357] on div at bounding box center [686, 328] width 1373 height 657
click at [120, 18] on input "0945616833" at bounding box center [122, 14] width 127 height 12
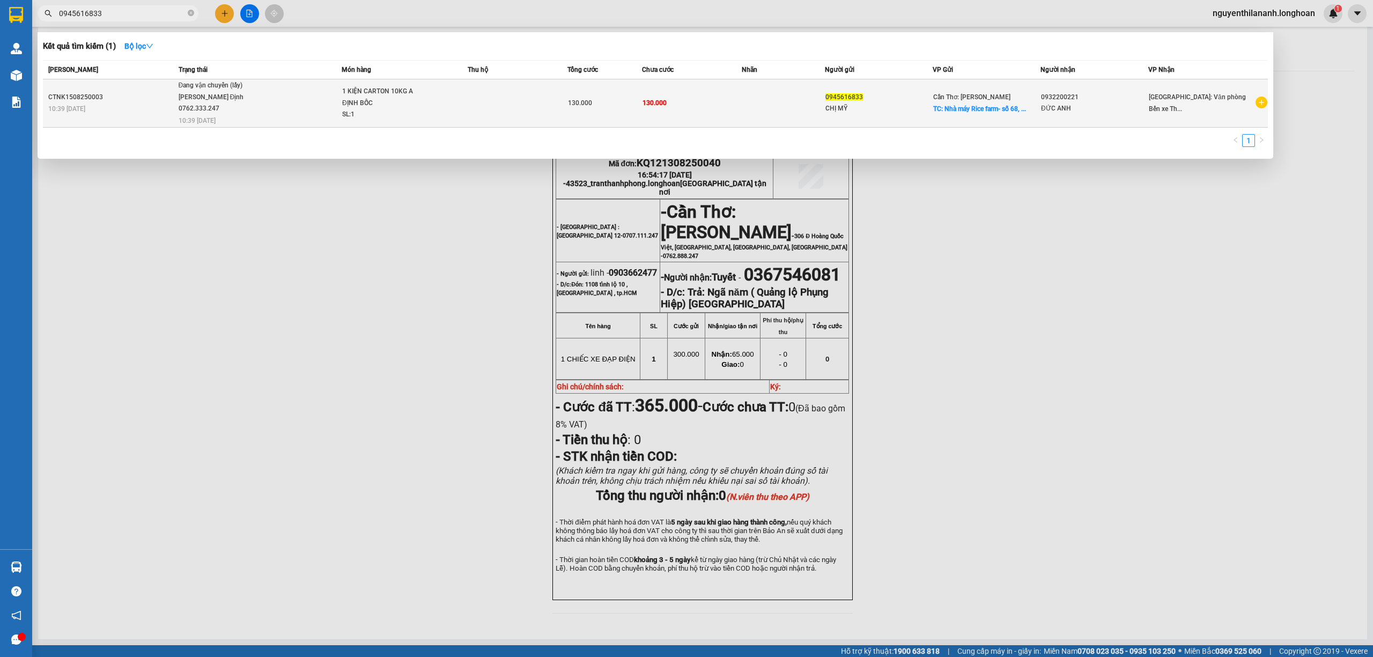
click at [142, 100] on div "CTNK1508250003" at bounding box center [111, 97] width 127 height 11
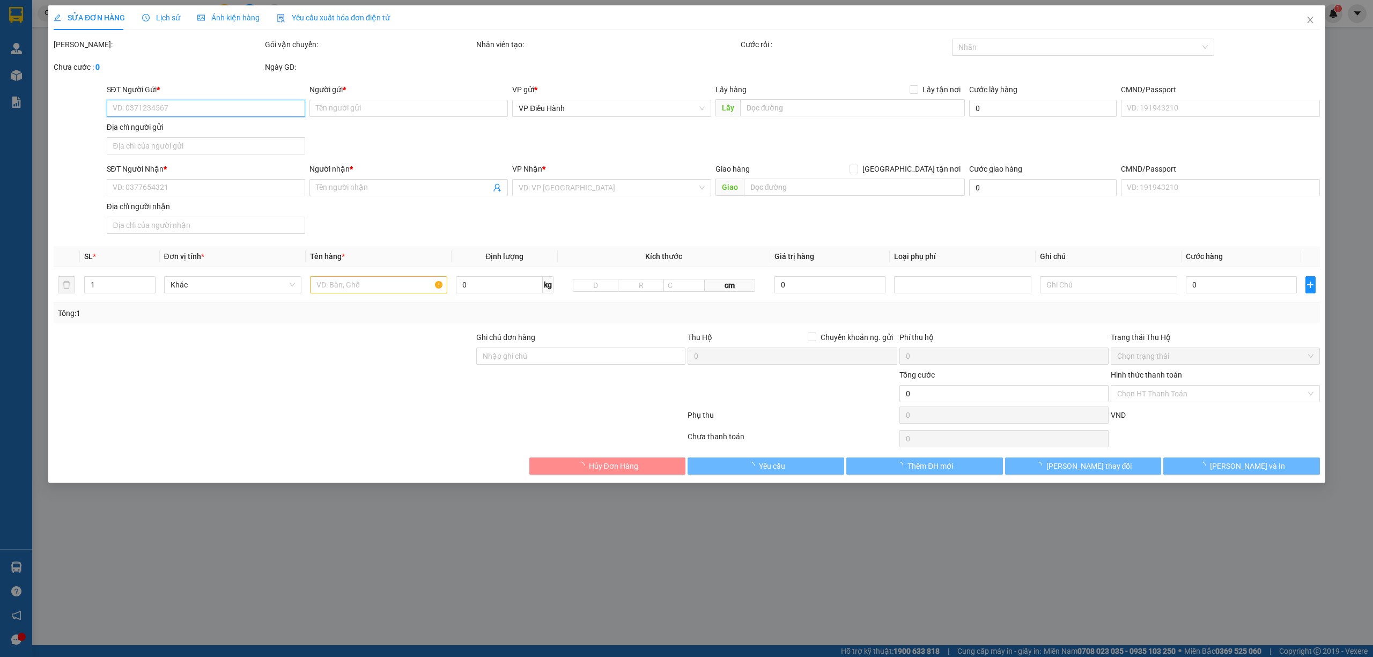
type input "0945616833"
type input "CHỊ MỸ"
checkbox input "true"
type input "Nhà máy Rice farm- số 68, QL80, ấp Thạnh Phú, xã Tân Phú Trung, tỉnh Đồng Tháp"
type input "0932200221"
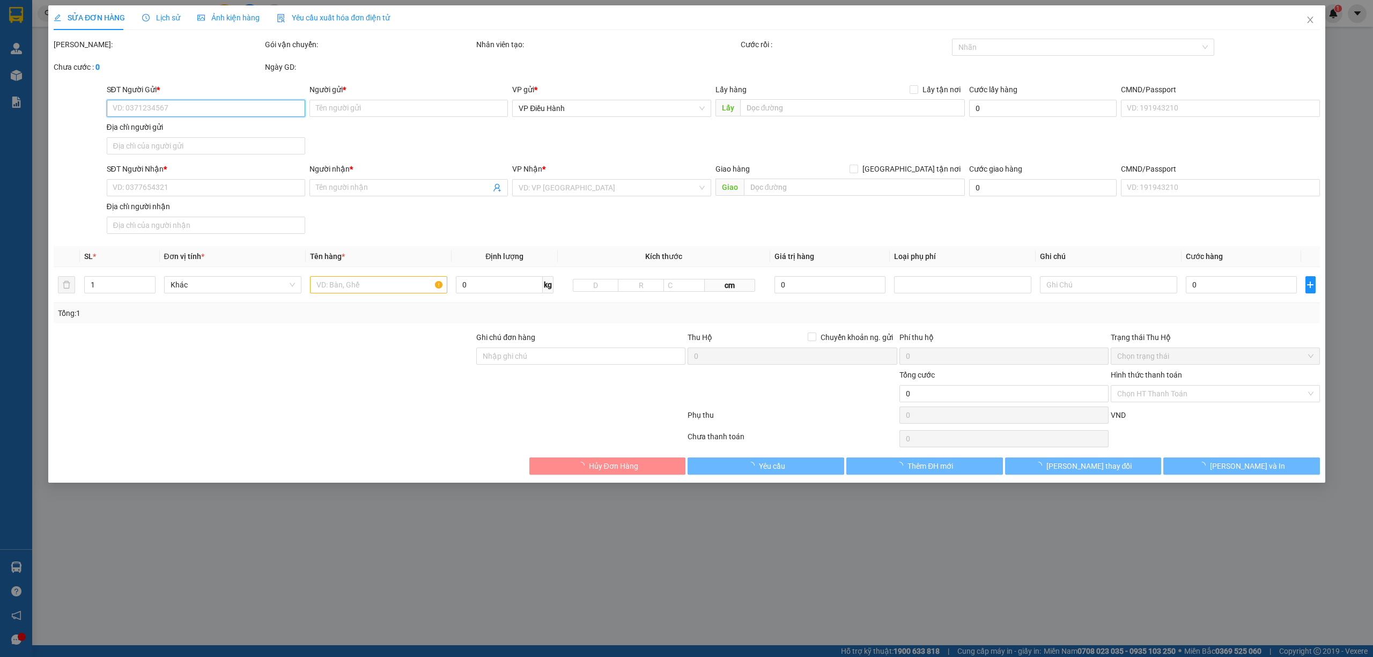
type input "ĐỨC ANH"
type input "130.000"
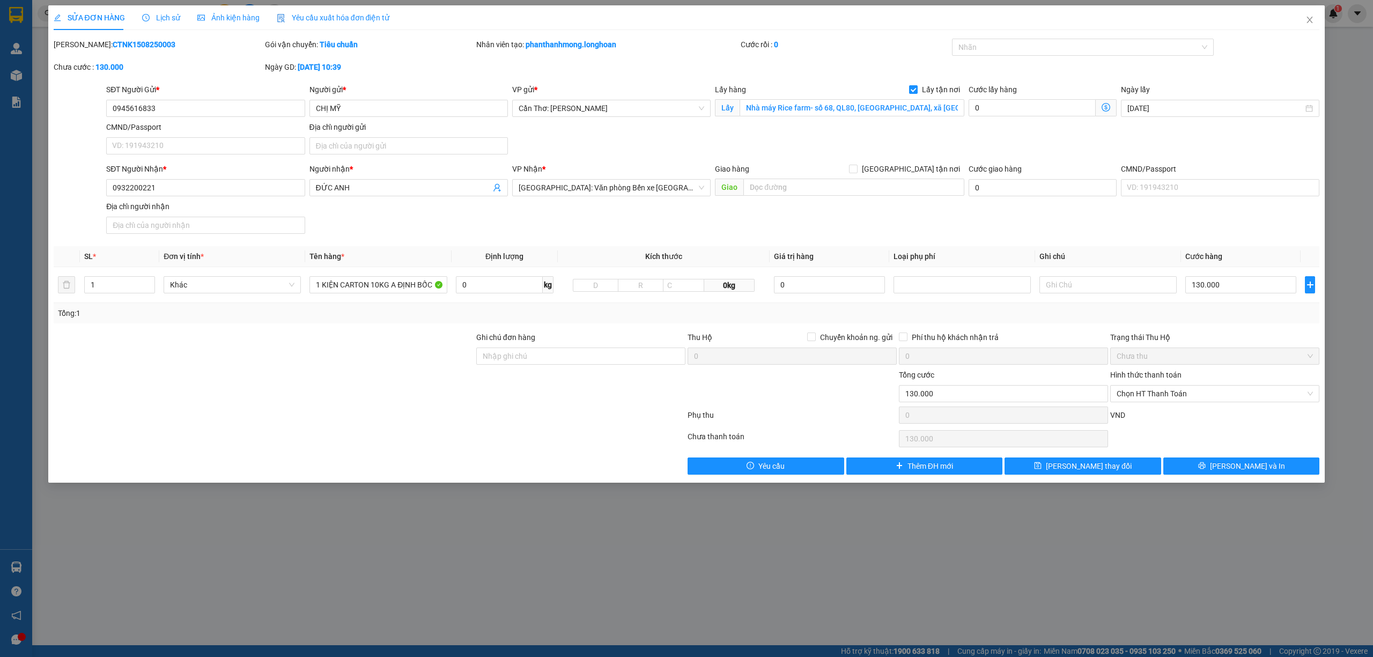
click at [156, 12] on div "Lịch sử" at bounding box center [161, 18] width 38 height 12
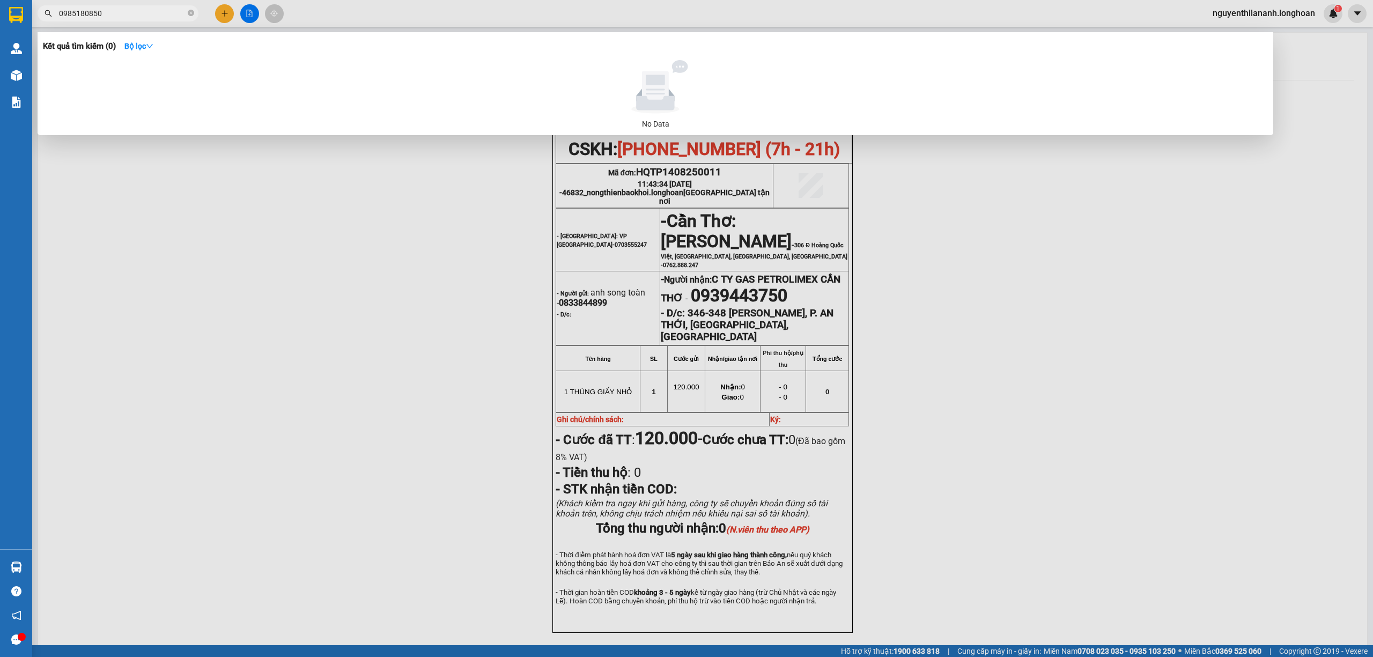
click at [303, 467] on div at bounding box center [686, 328] width 1373 height 657
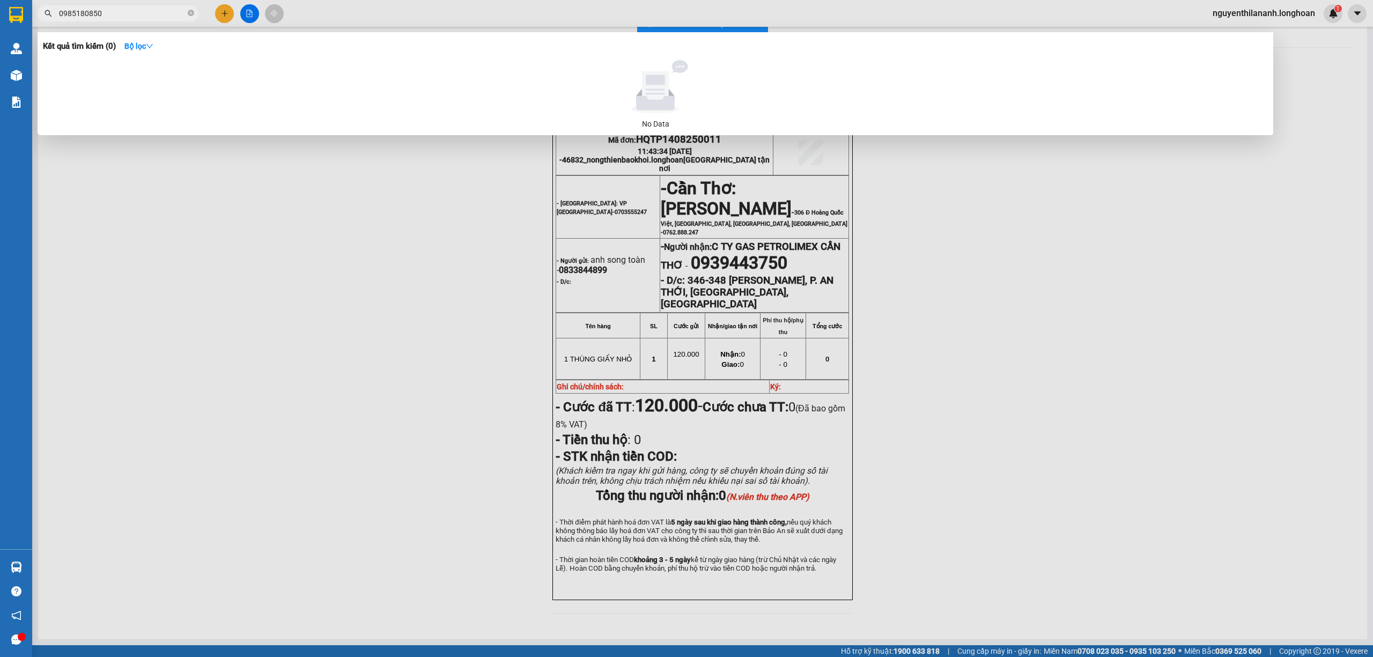
click at [119, 13] on input "0985180850" at bounding box center [122, 14] width 127 height 12
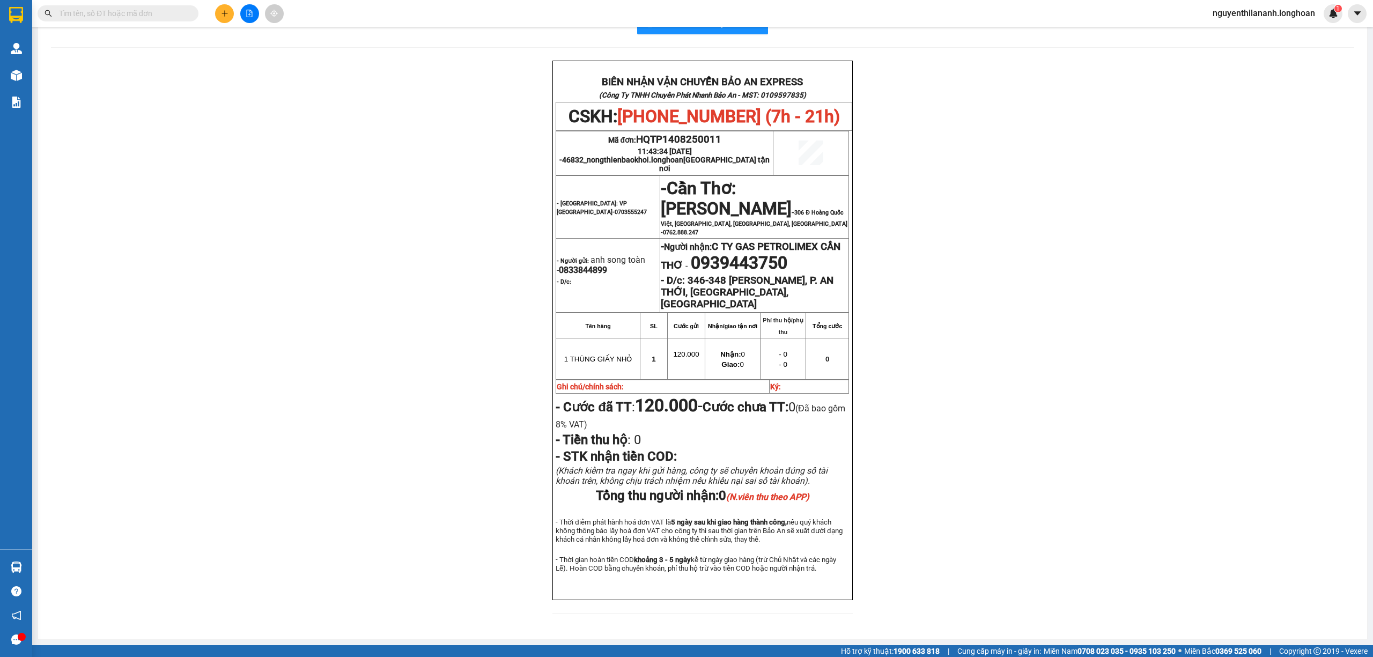
paste input "0905634460"
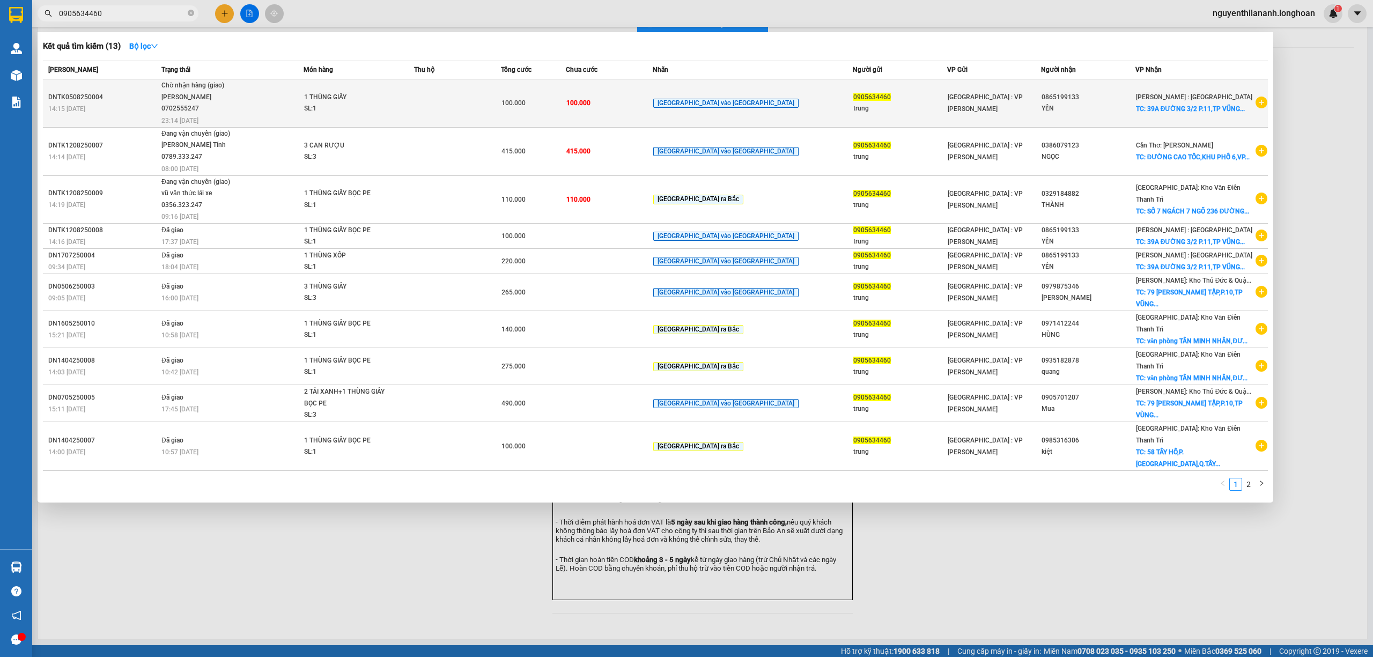
type input "0905634460"
click at [130, 97] on div "DNTK0508250004" at bounding box center [103, 97] width 110 height 11
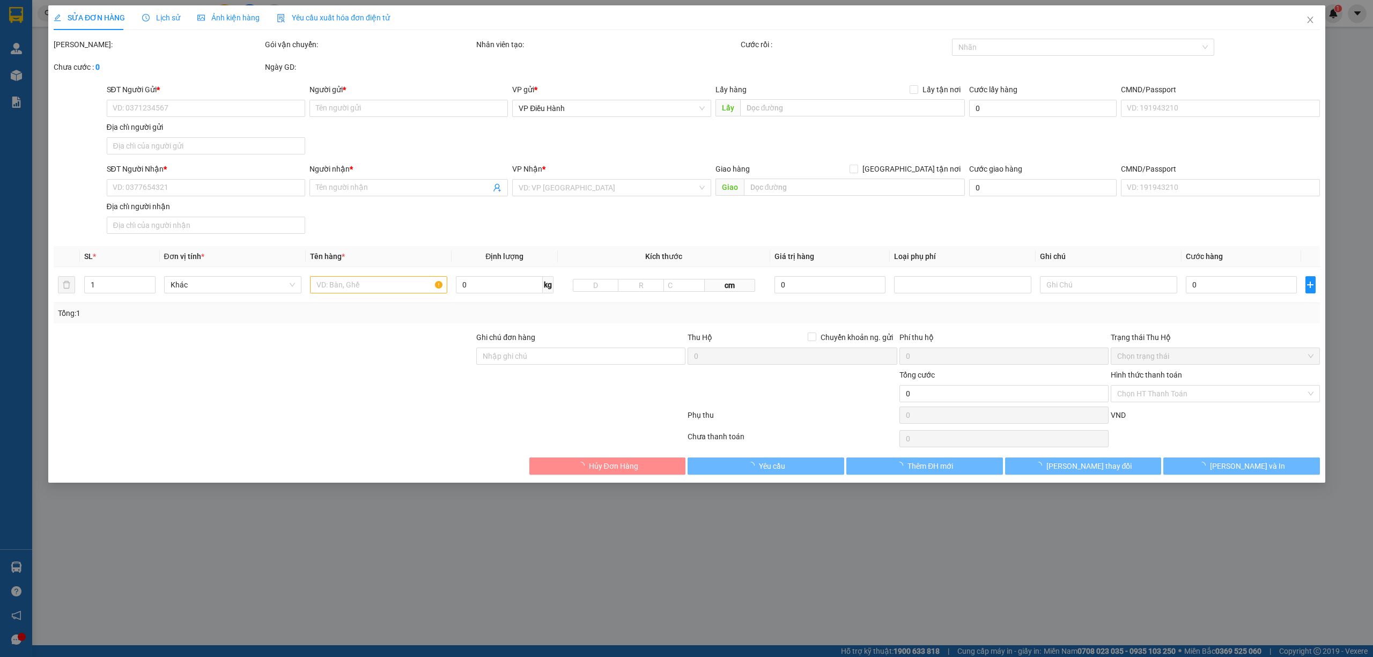
type input "0905634460"
type input "trung"
type input "0865199133"
type input "YẾN"
checkbox input "true"
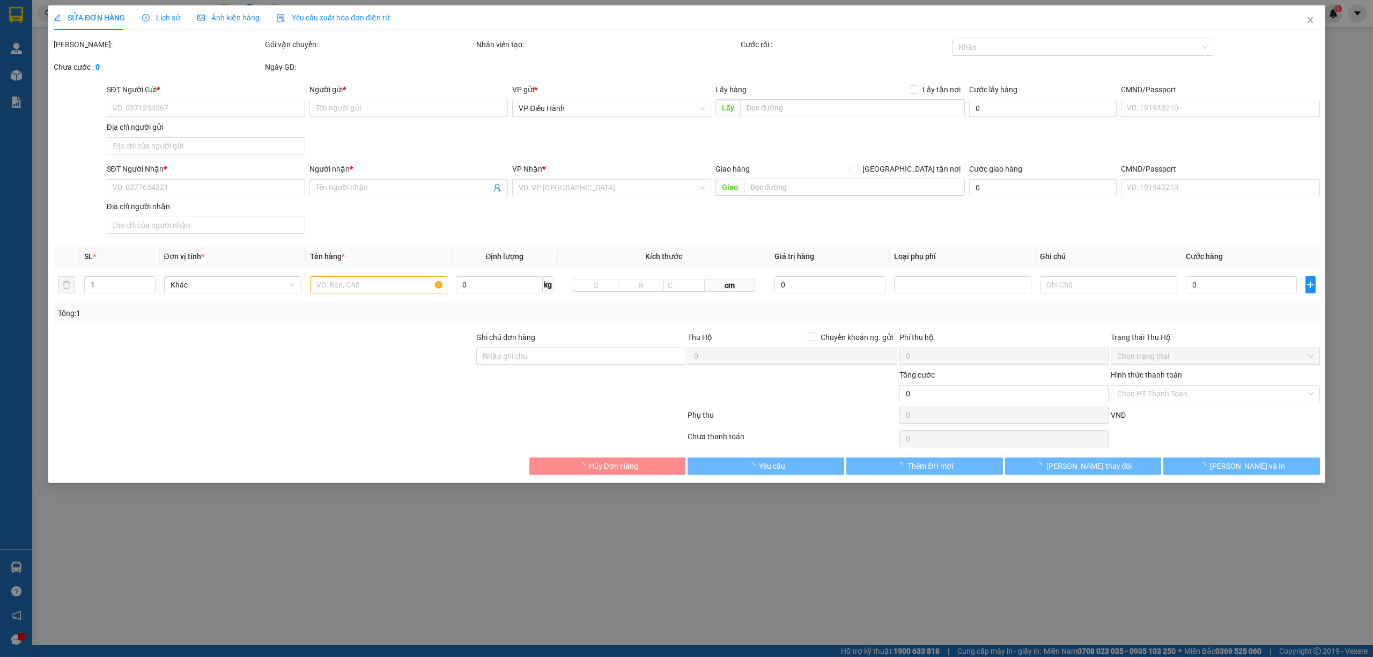
type input "39A ĐƯỜNG 3/2 P.11,TP VŨNG TÀU"
type input "HƯ VỠ KHÔNG ĐỀN"
type input "100.000"
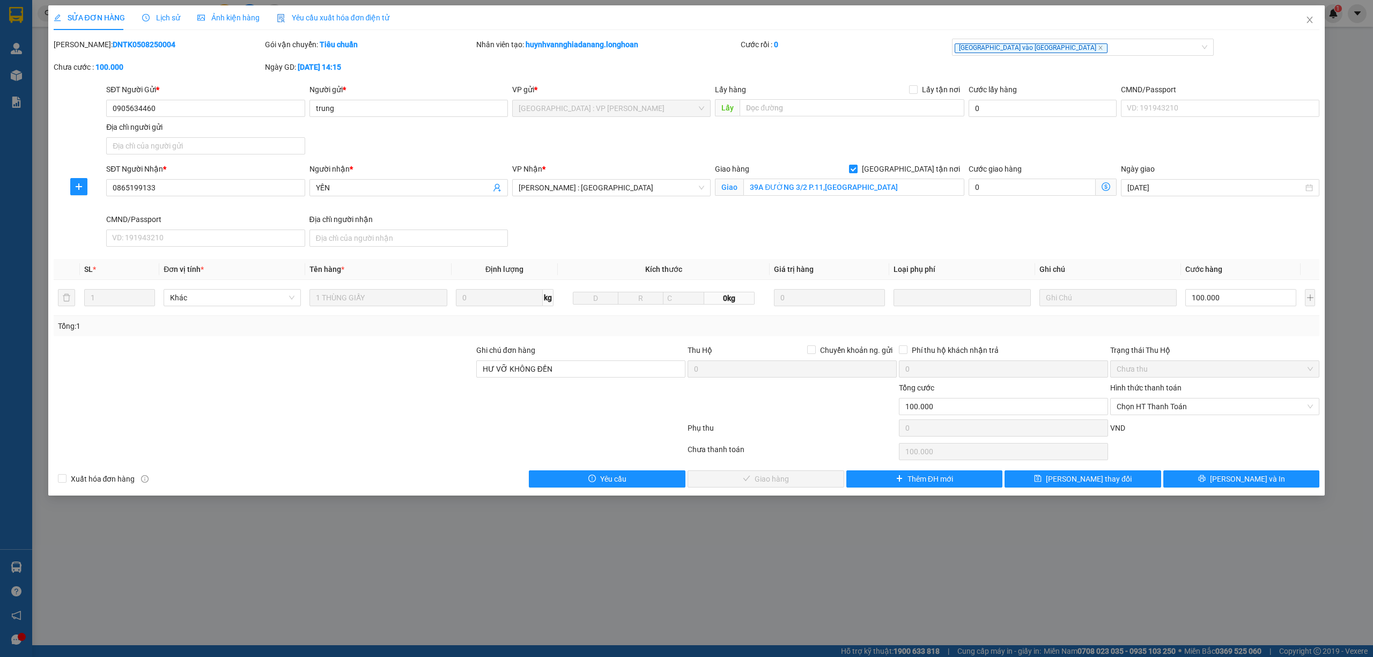
click at [168, 11] on div "Lịch sử" at bounding box center [161, 17] width 38 height 25
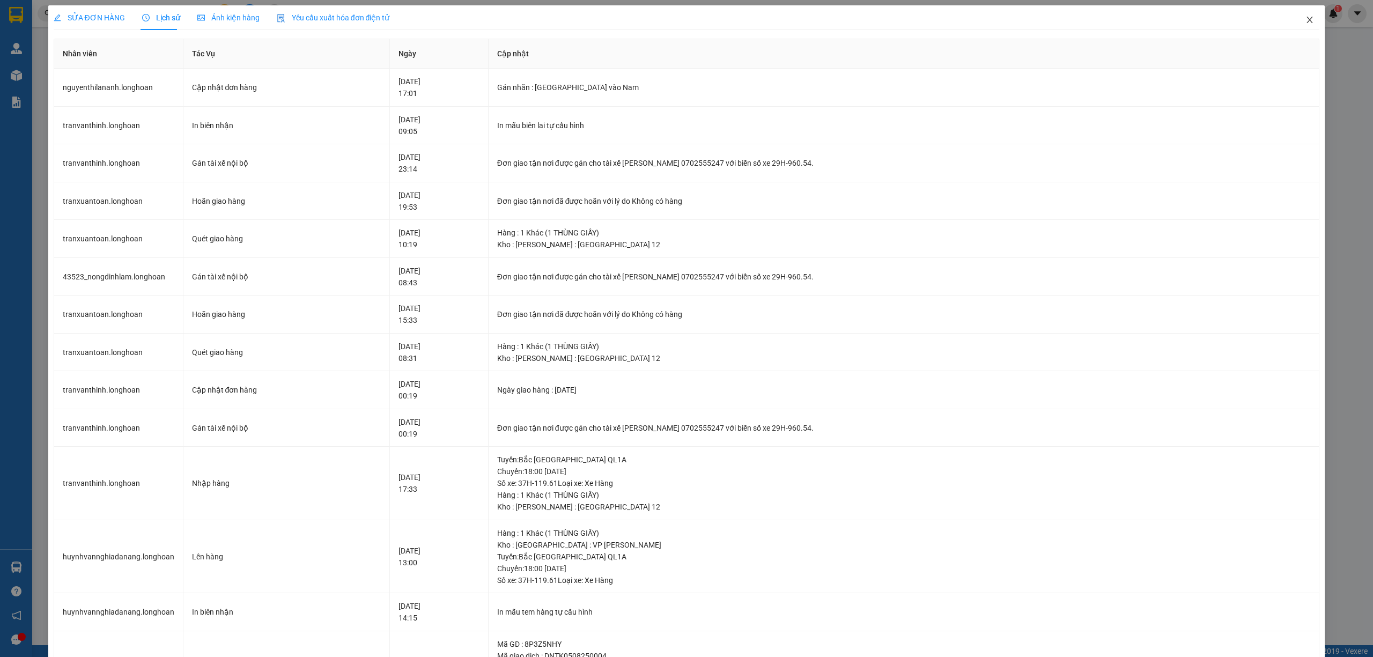
click at [1301, 15] on span "Close" at bounding box center [1310, 20] width 30 height 30
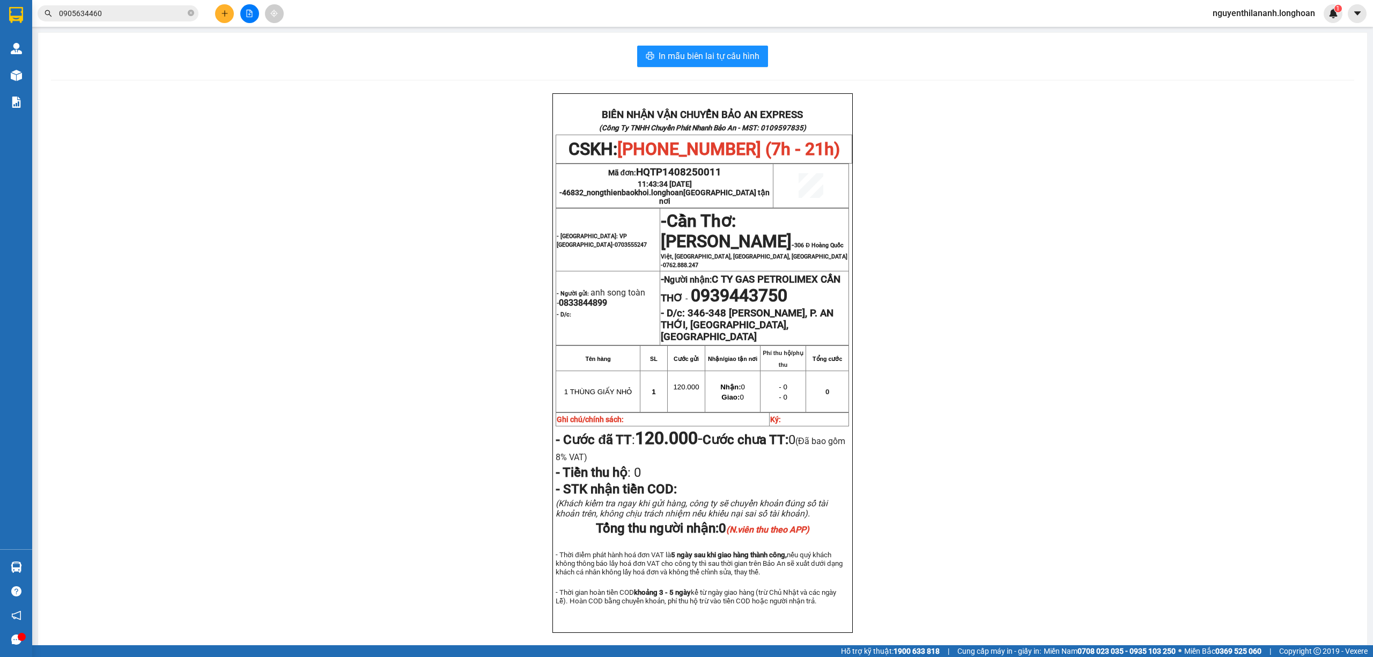
click at [159, 14] on input "0905634460" at bounding box center [122, 14] width 127 height 12
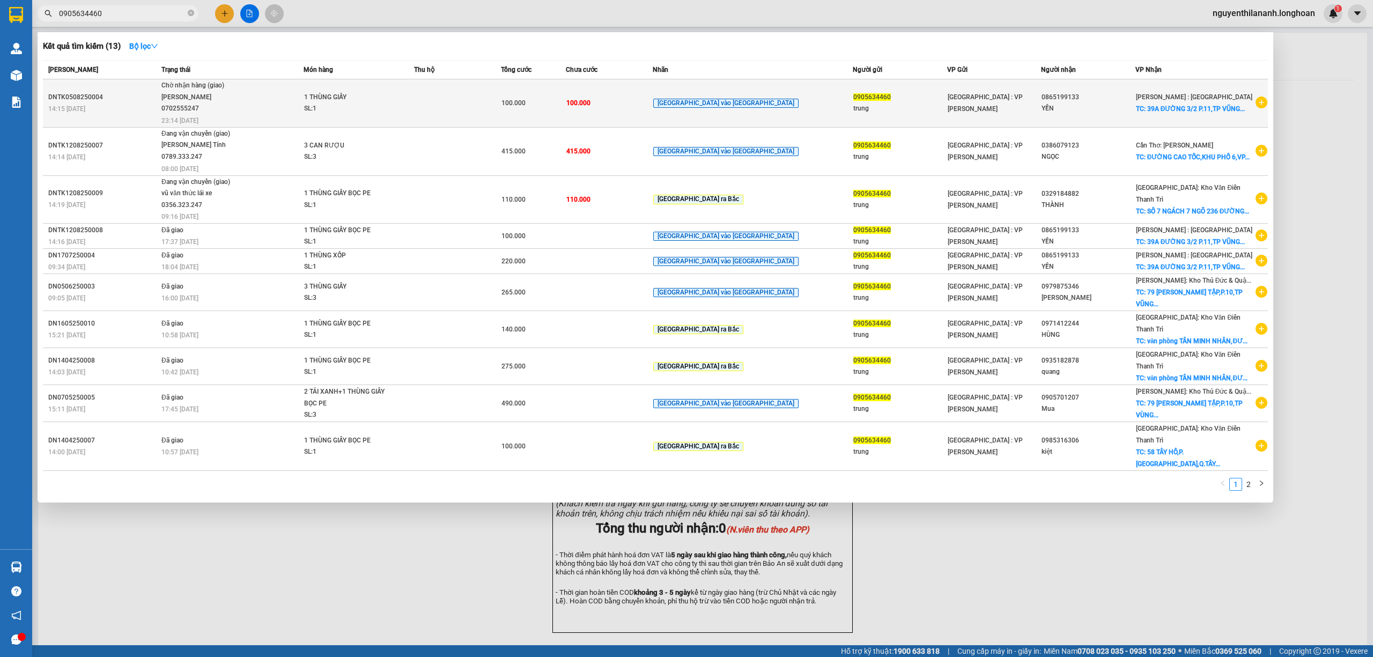
click at [883, 96] on div "0905634460" at bounding box center [900, 97] width 93 height 11
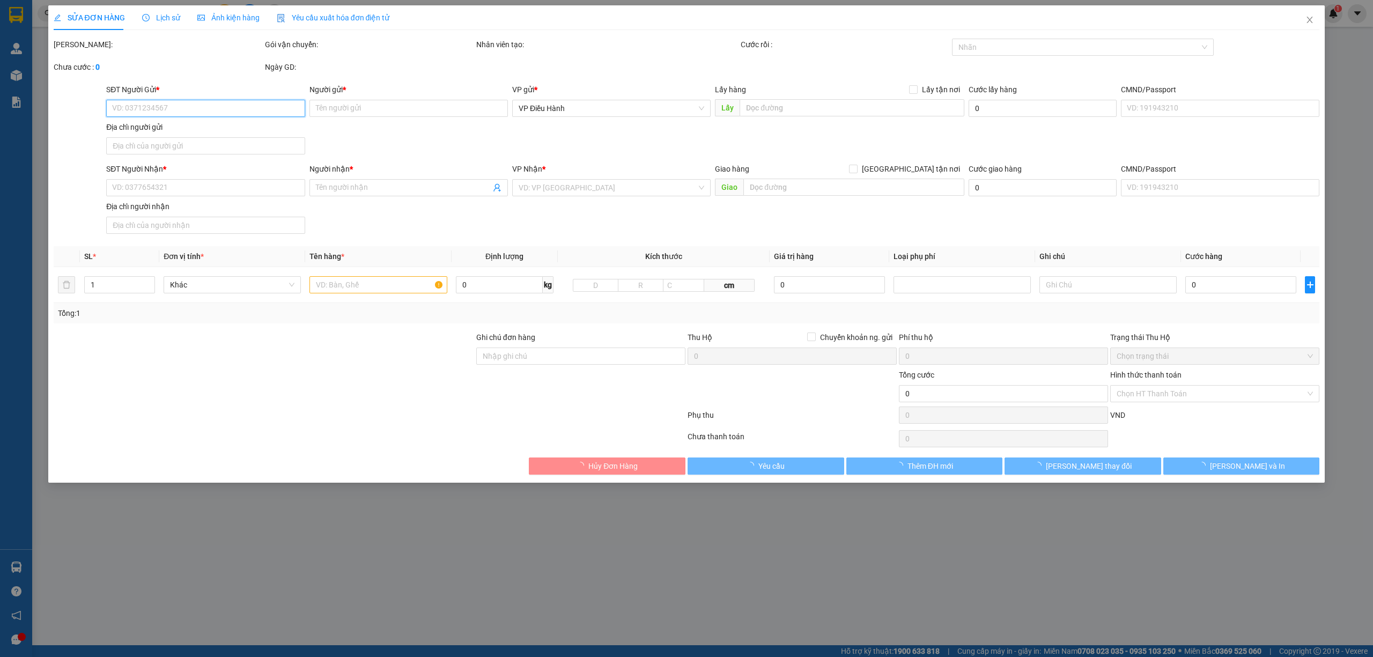
type input "0905634460"
type input "trung"
type input "0865199133"
type input "YẾN"
checkbox input "true"
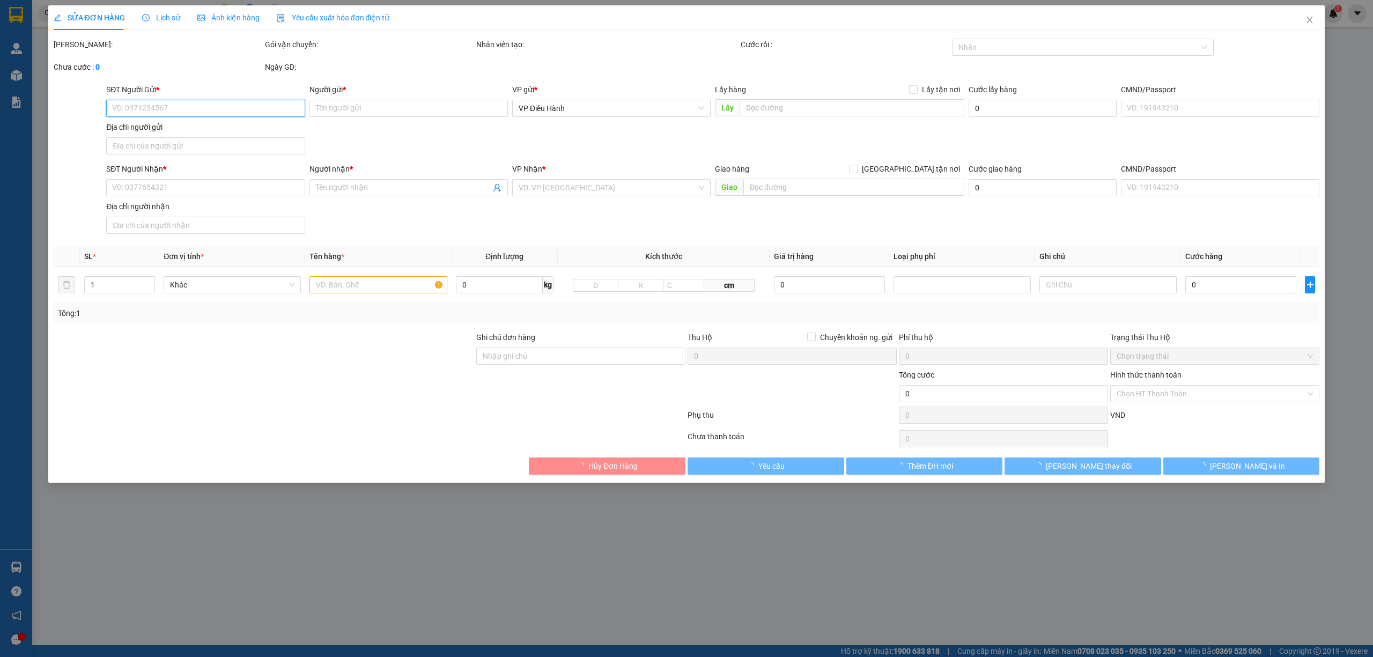
type input "39A ĐƯỜNG 3/2 P.11,TP VŨNG TÀU"
type input "HƯ VỠ KHÔNG ĐỀN"
type input "100.000"
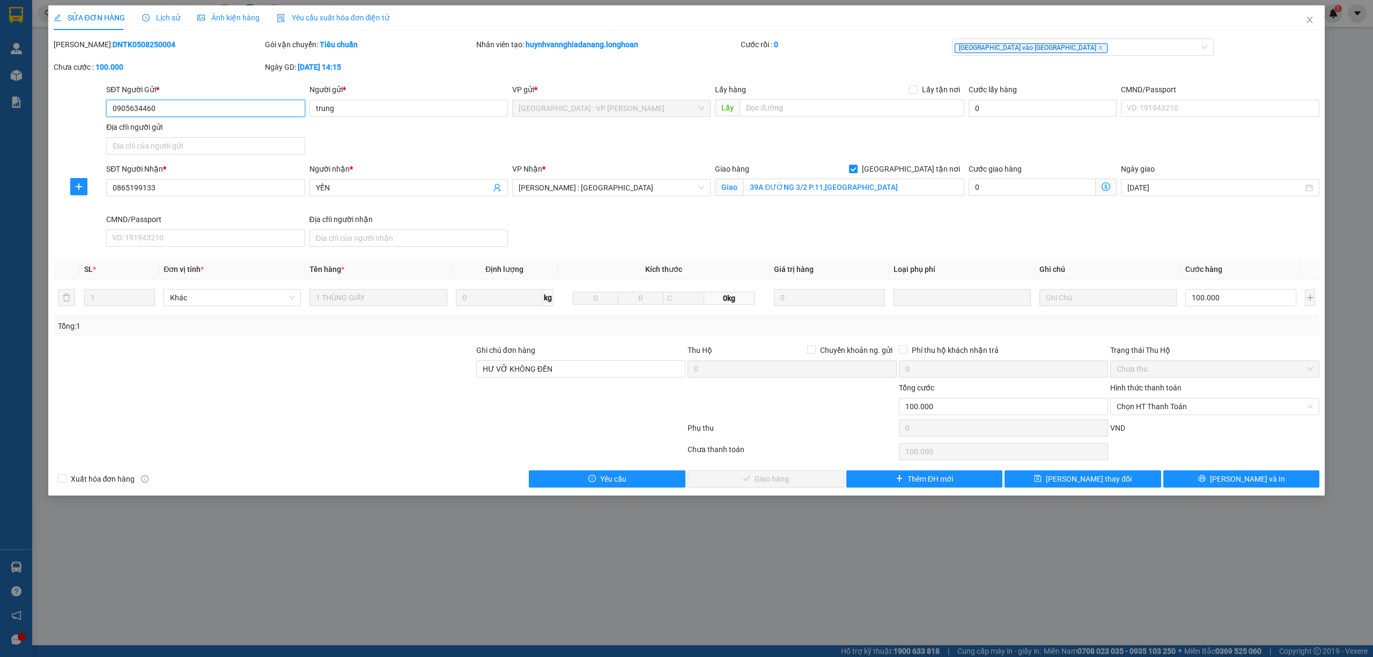
drag, startPoint x: 173, startPoint y: 104, endPoint x: 104, endPoint y: 104, distance: 68.7
click at [104, 104] on div "SĐT Người Gửi * 0905634460 0905634460" at bounding box center [205, 103] width 203 height 38
click at [185, 118] on div "SĐT Người Gửi * 0905634460 0905634460" at bounding box center [205, 103] width 199 height 38
drag, startPoint x: 171, startPoint y: 112, endPoint x: 104, endPoint y: 114, distance: 66.6
click at [104, 114] on div "SĐT Người Gửi * 0905634460 0905634460" at bounding box center [205, 103] width 203 height 38
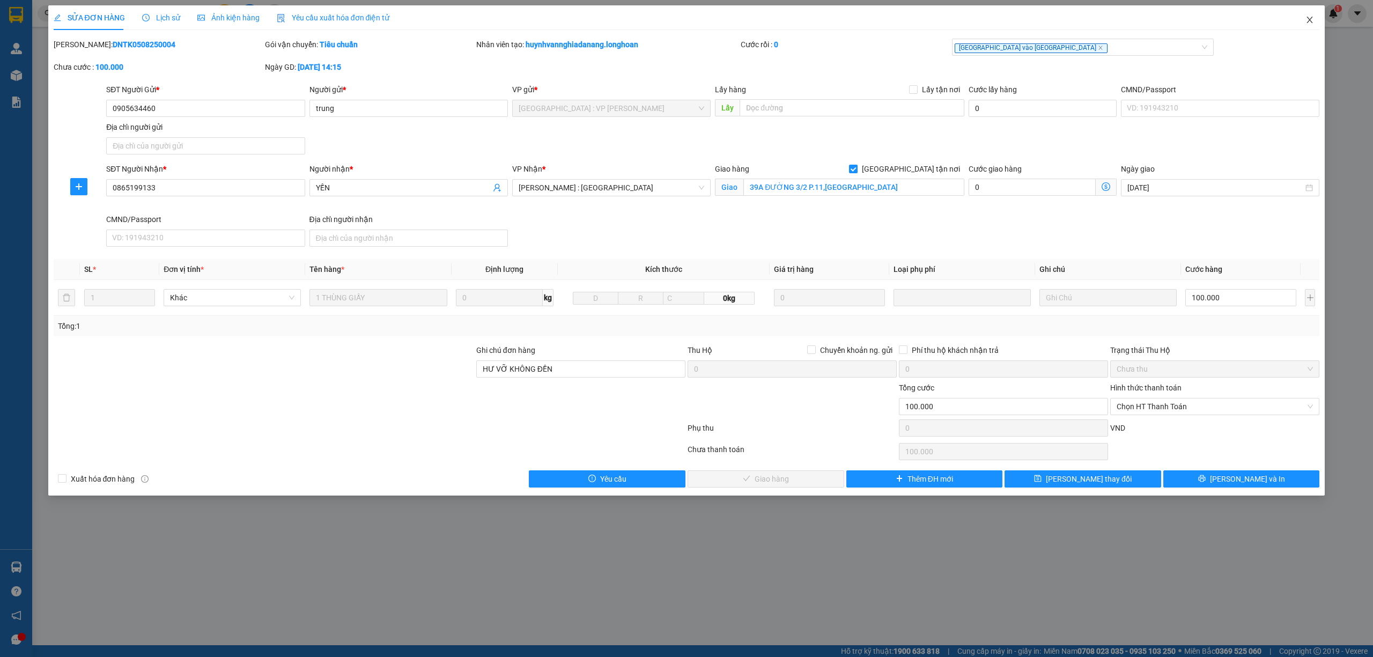
click at [1303, 16] on span "Close" at bounding box center [1310, 20] width 30 height 30
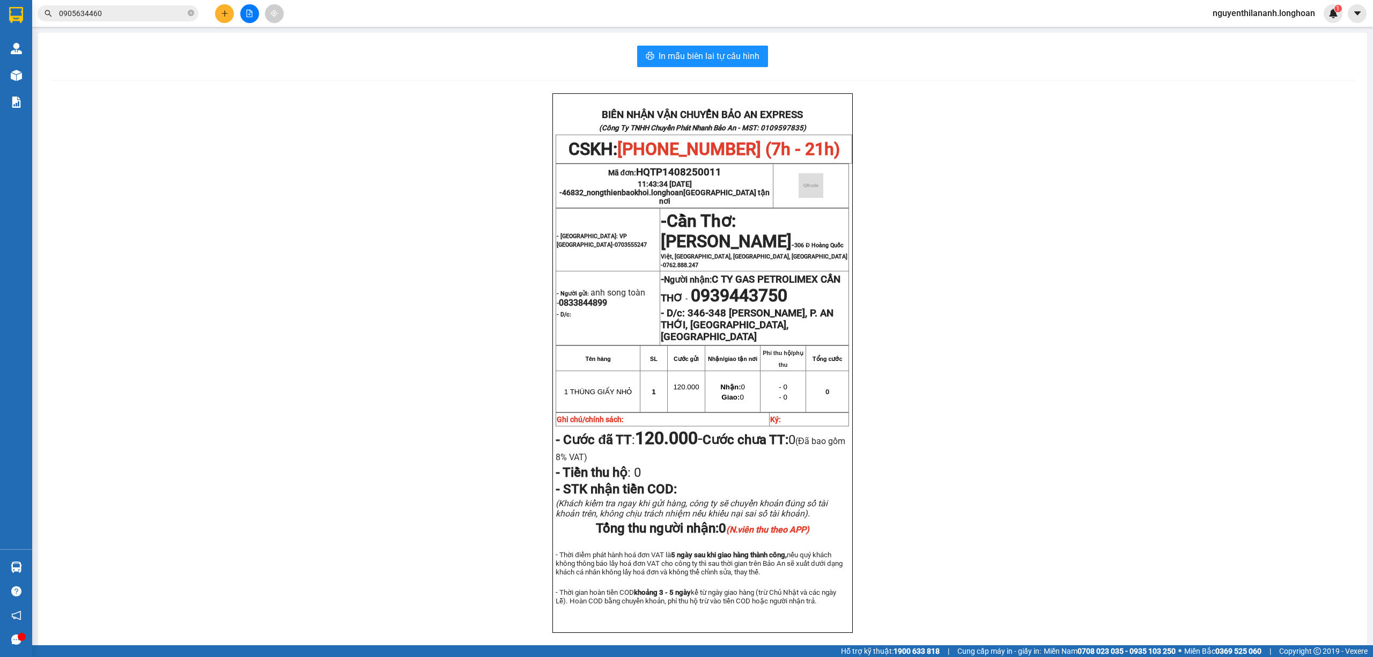
click at [127, 16] on input "0905634460" at bounding box center [122, 14] width 127 height 12
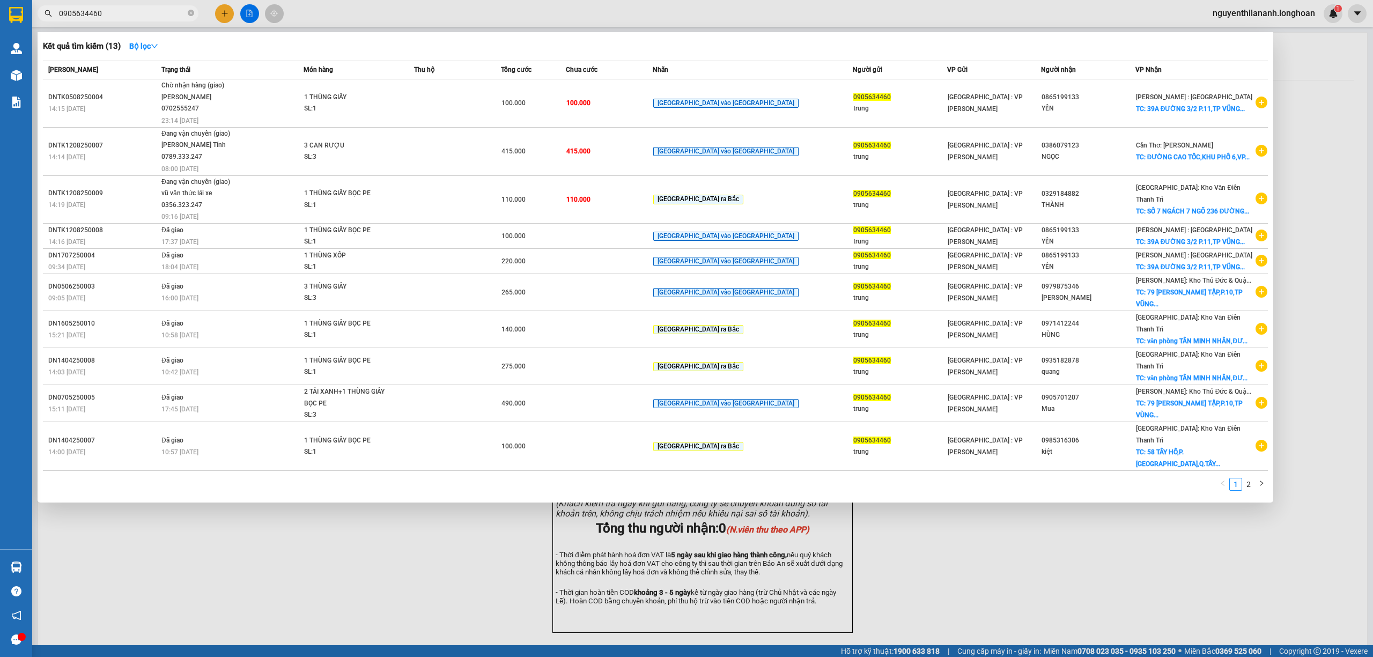
click at [127, 16] on input "0905634460" at bounding box center [122, 14] width 127 height 12
click at [1289, 61] on div at bounding box center [686, 328] width 1373 height 657
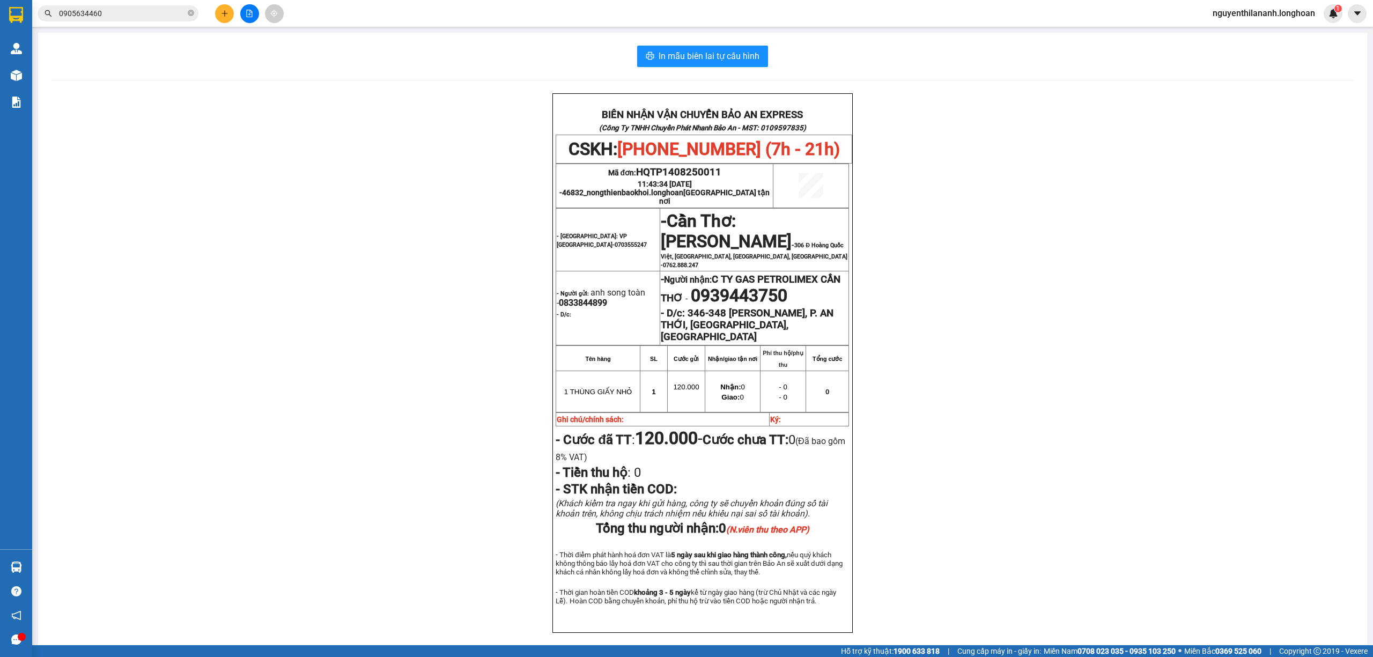
click at [280, 329] on div "BIÊN NHẬN VẬN CHUYỂN BẢO AN EXPRESS (Công Ty TNHH Chuyển Phát Nhanh Bảo An - MS…" at bounding box center [703, 376] width 1304 height 566
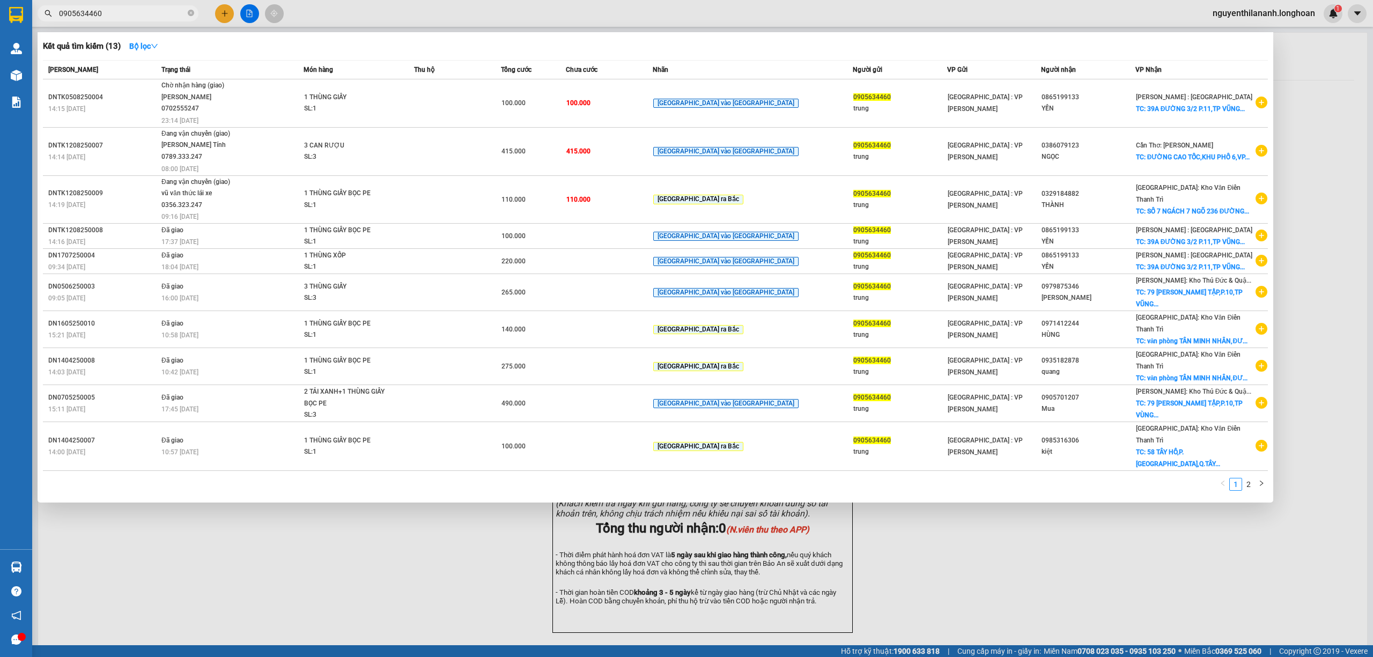
click at [112, 14] on input "0905634460" at bounding box center [122, 14] width 127 height 12
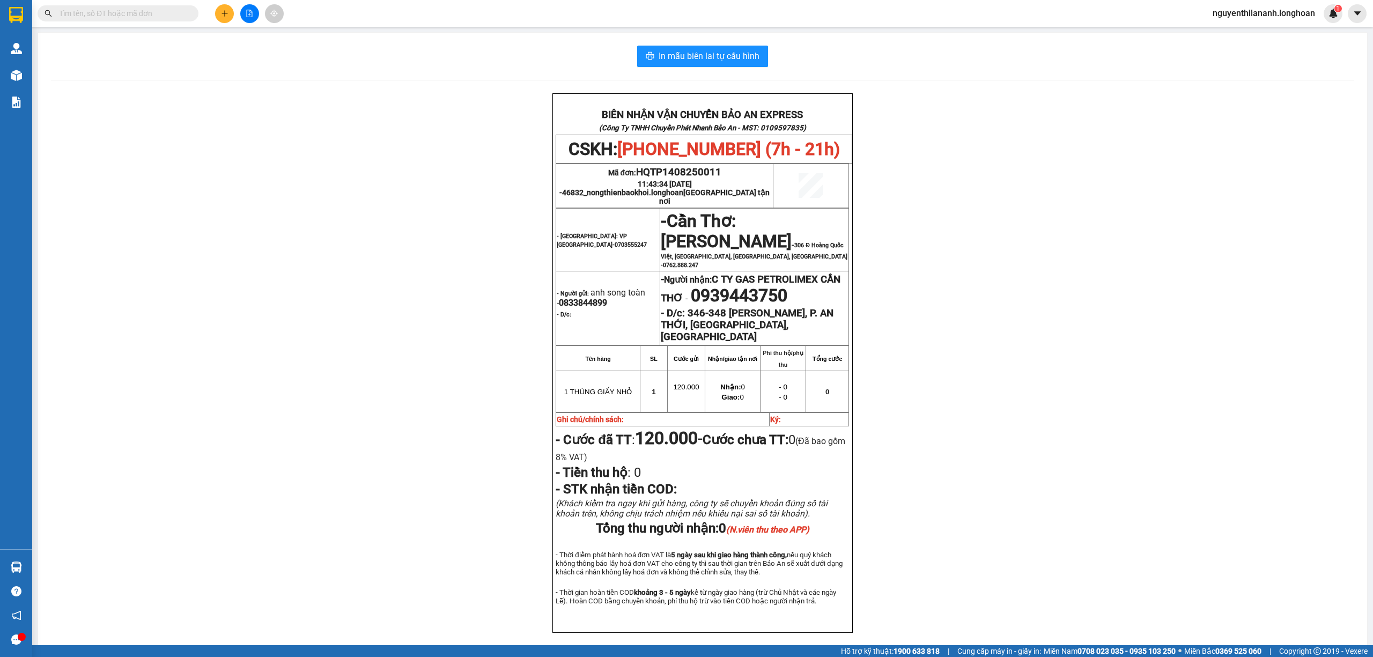
paste input "094 5616833"
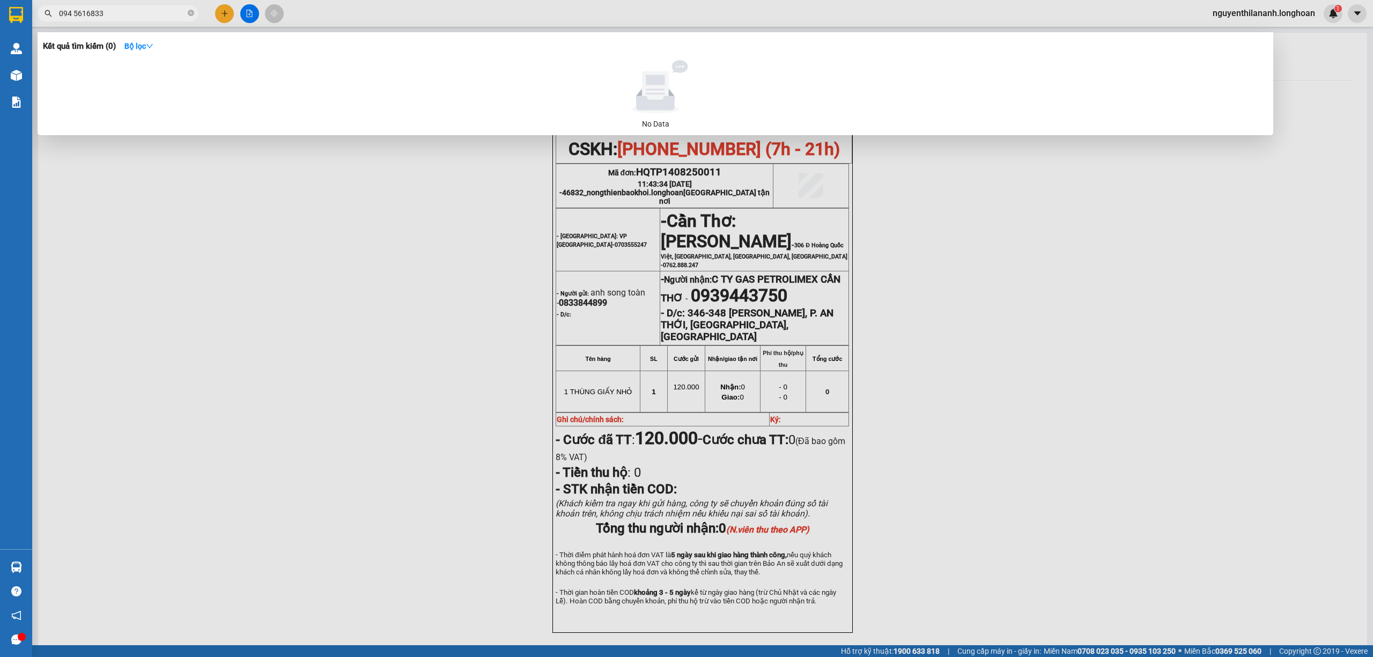
click at [71, 13] on input "094 5616833" at bounding box center [122, 14] width 127 height 12
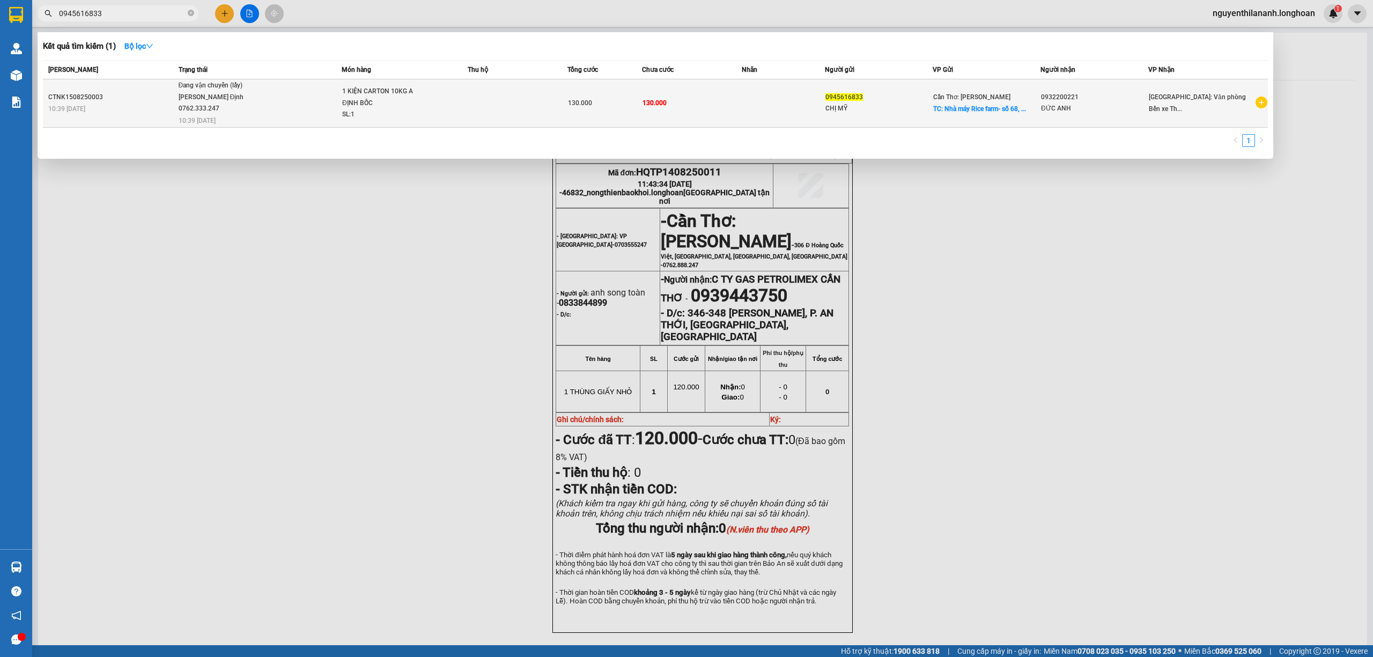
type input "0945616833"
click at [134, 88] on td "CTNK1508250003 10:39 - 15/08" at bounding box center [109, 103] width 133 height 48
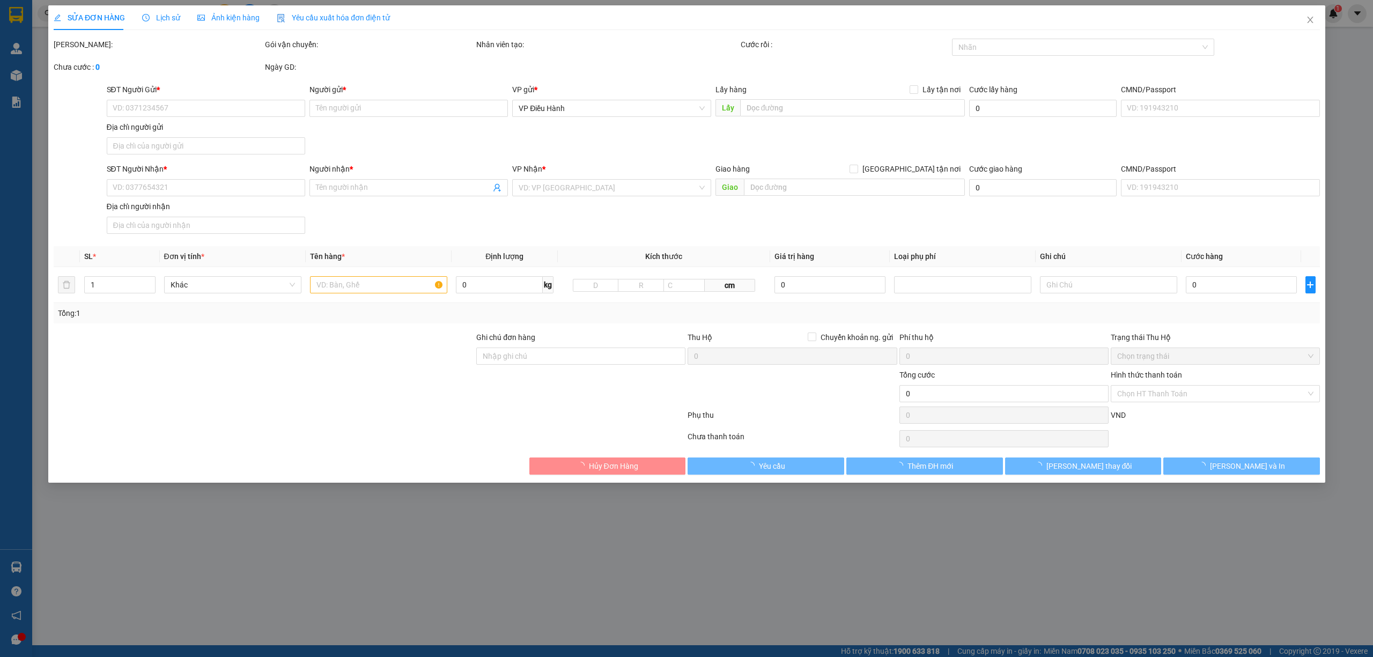
type input "0945616833"
type input "CHỊ MỸ"
checkbox input "true"
type input "Nhà máy Rice farm- số 68, QL80, ấp Thạnh Phú, xã Tân Phú Trung, tỉnh Đồng Tháp"
type input "0932200221"
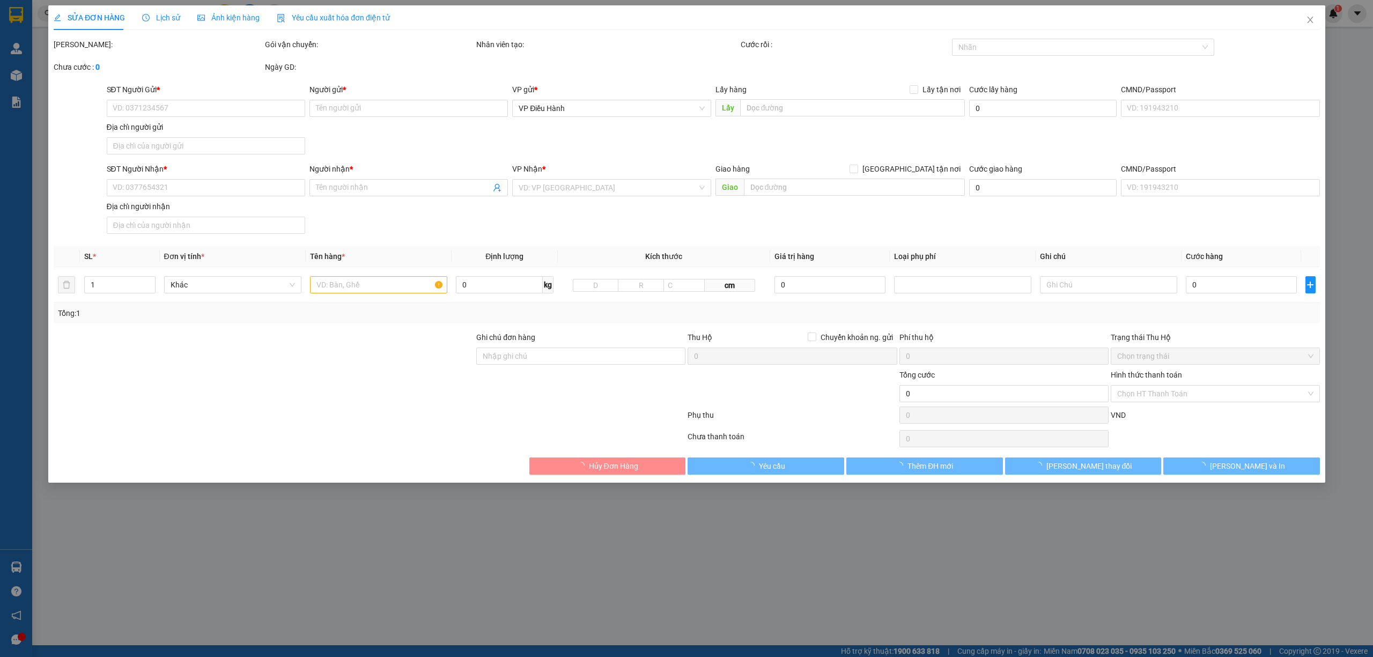
type input "ĐỨC ANH"
type input "130.000"
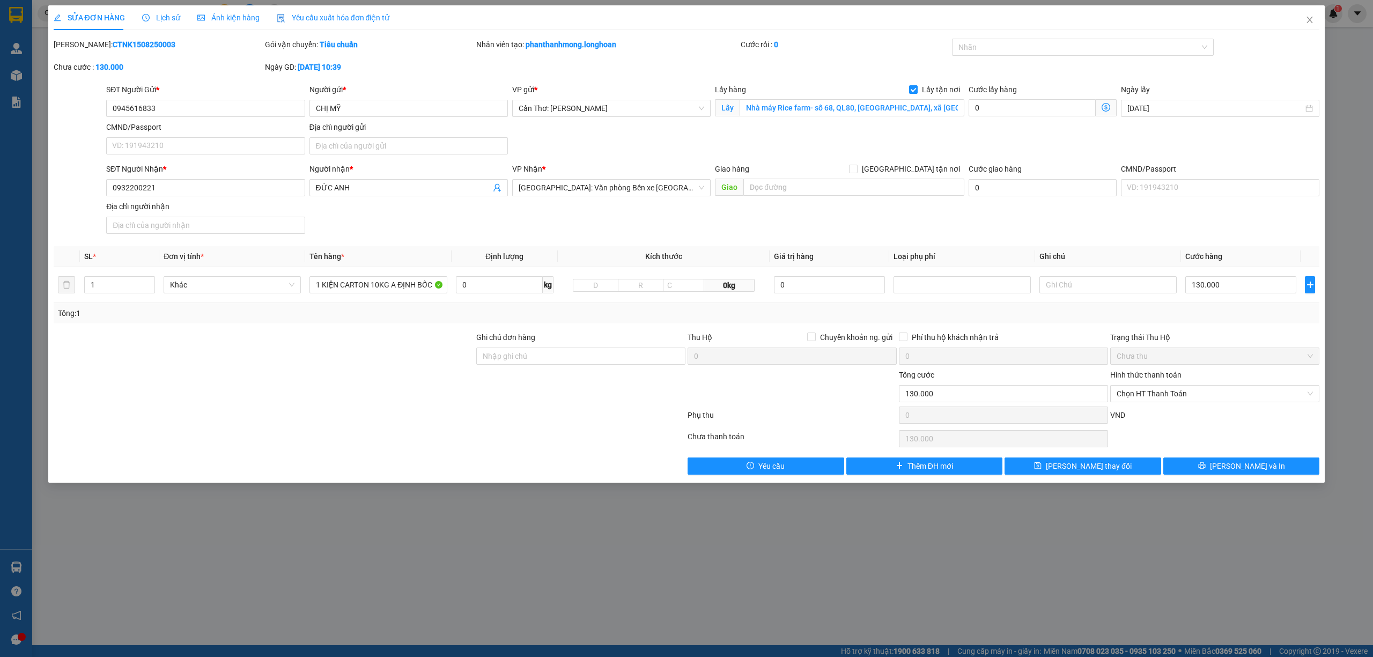
click at [151, 18] on span "Lịch sử" at bounding box center [161, 17] width 38 height 9
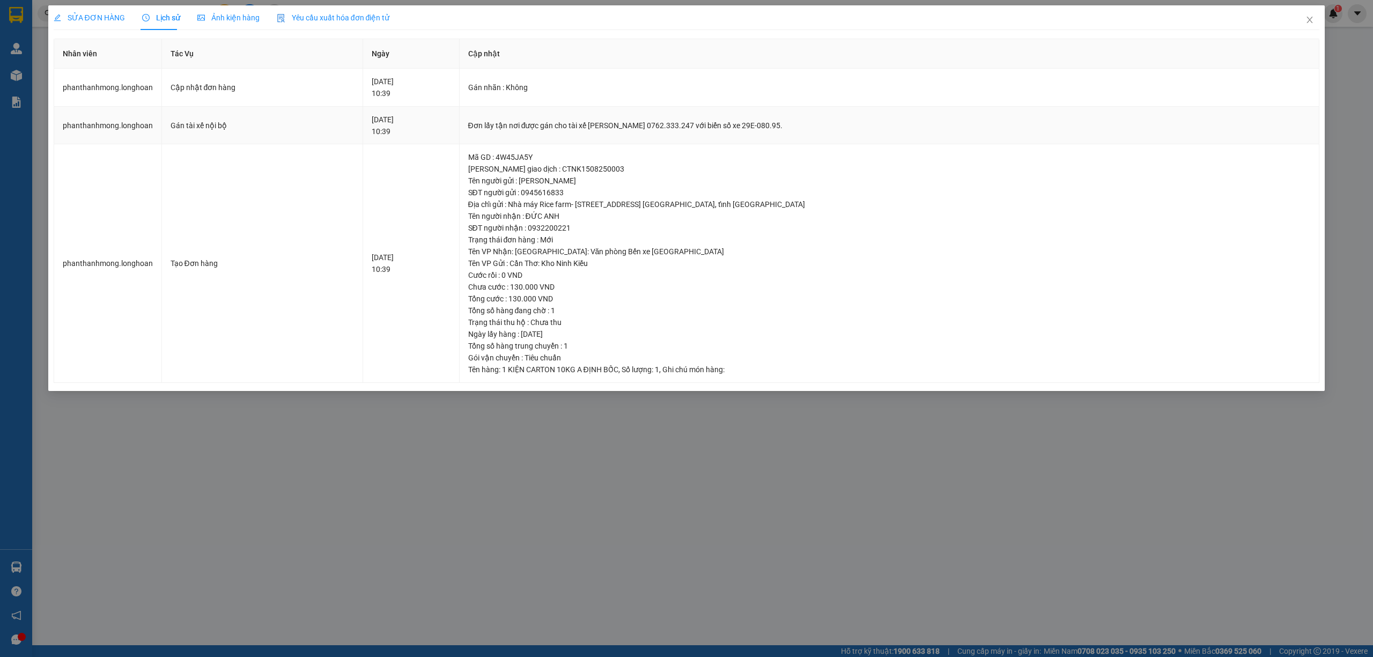
drag, startPoint x: 610, startPoint y: 128, endPoint x: 832, endPoint y: 129, distance: 221.6
click at [832, 129] on div "Đơn lấy tận nơi được gán cho tài xế Nguyễn Bình Định 0762.333.247 với biển số x…" at bounding box center [889, 126] width 843 height 12
copy div "tài xế Nguyễn Bình Định 0762.333.247 với biển số xe 29E-080.95."
click at [1310, 26] on span "Close" at bounding box center [1310, 20] width 30 height 30
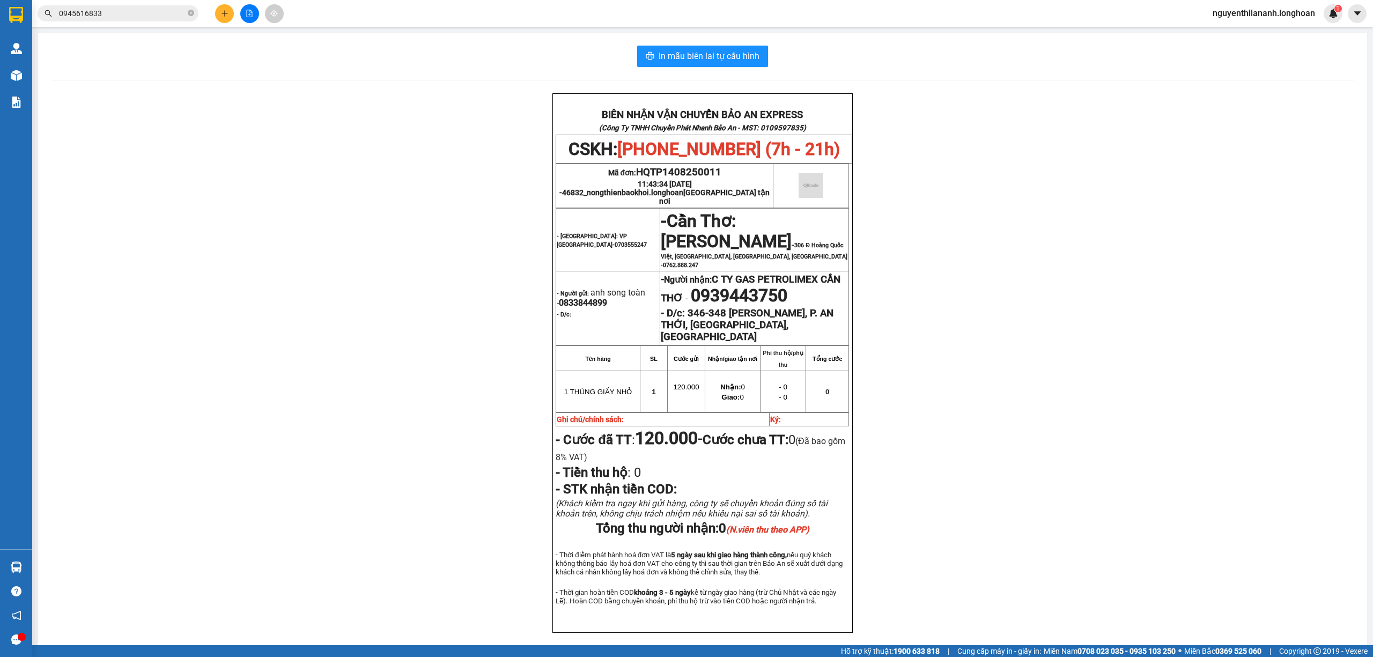
click at [124, 18] on input "0945616833" at bounding box center [122, 14] width 127 height 12
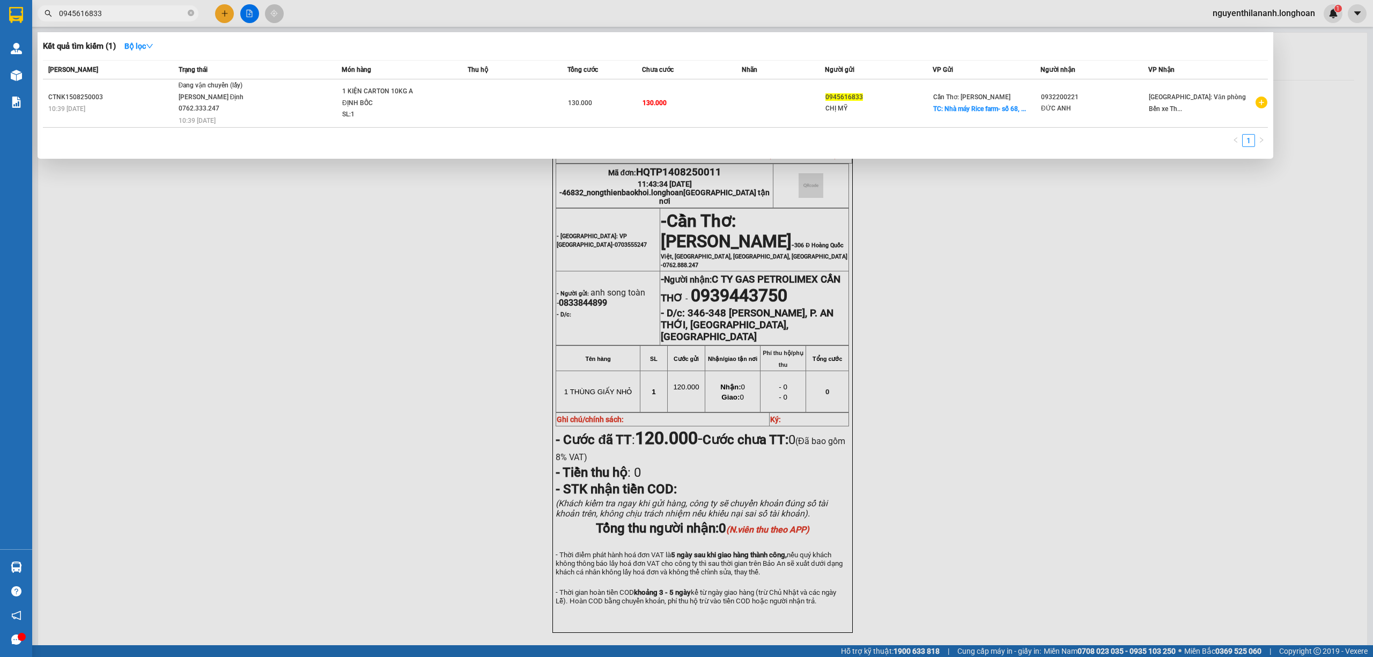
click at [124, 18] on input "0945616833" at bounding box center [122, 14] width 127 height 12
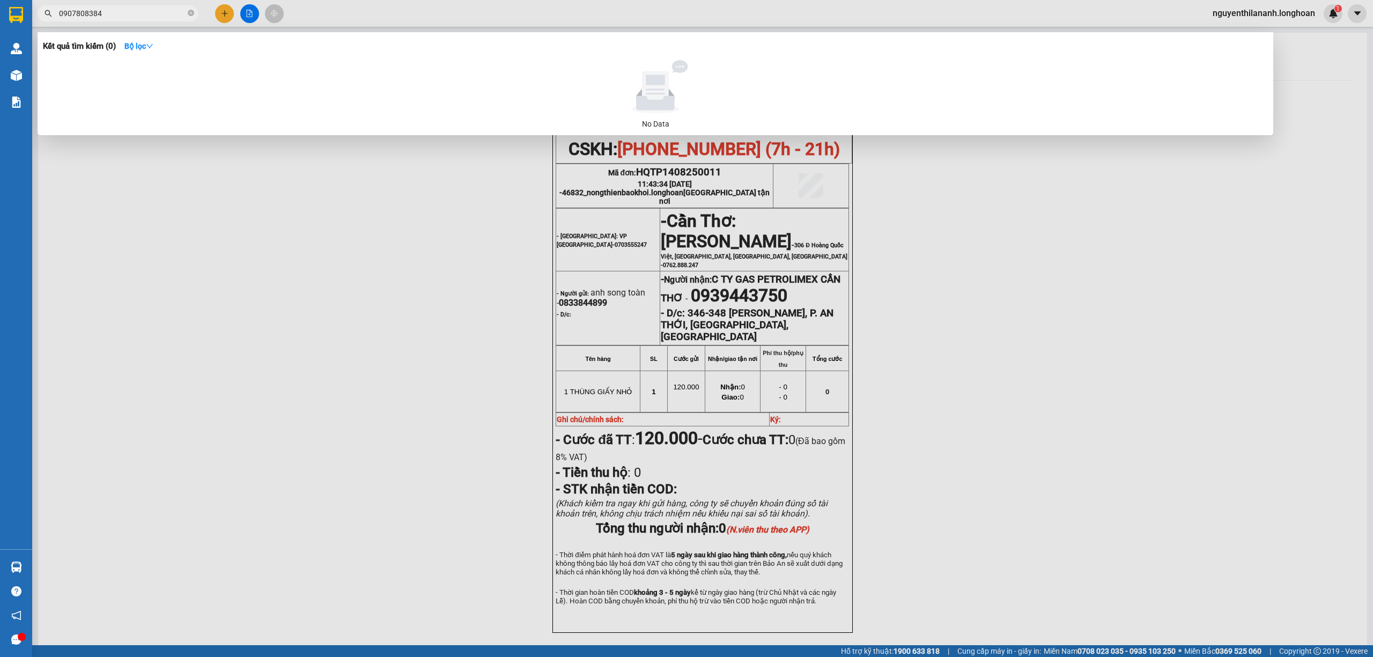
click at [93, 14] on input "0907808384" at bounding box center [122, 14] width 127 height 12
click at [101, 14] on input "0907808384" at bounding box center [122, 14] width 127 height 12
click at [88, 15] on input "0907808384" at bounding box center [122, 14] width 127 height 12
click at [99, 14] on input "0907808384" at bounding box center [122, 14] width 127 height 12
click at [98, 14] on input "0907808384" at bounding box center [122, 14] width 127 height 12
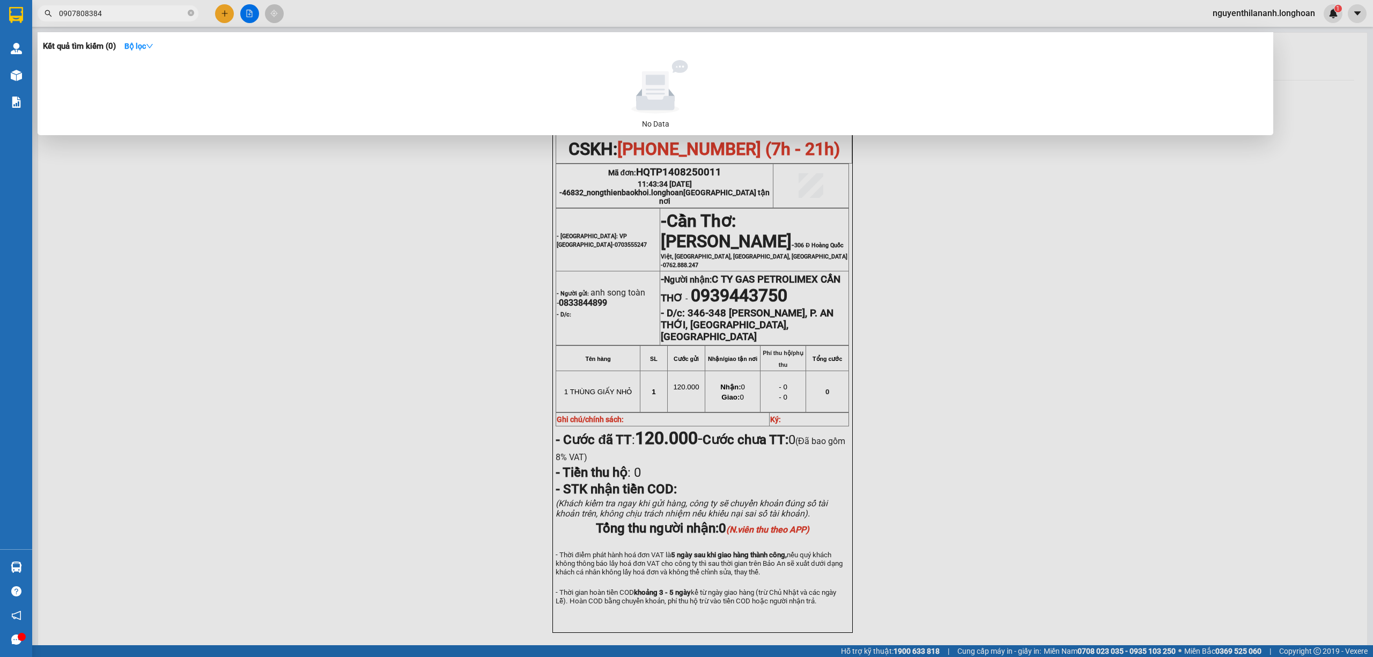
click at [123, 11] on input "0907808384" at bounding box center [122, 14] width 127 height 12
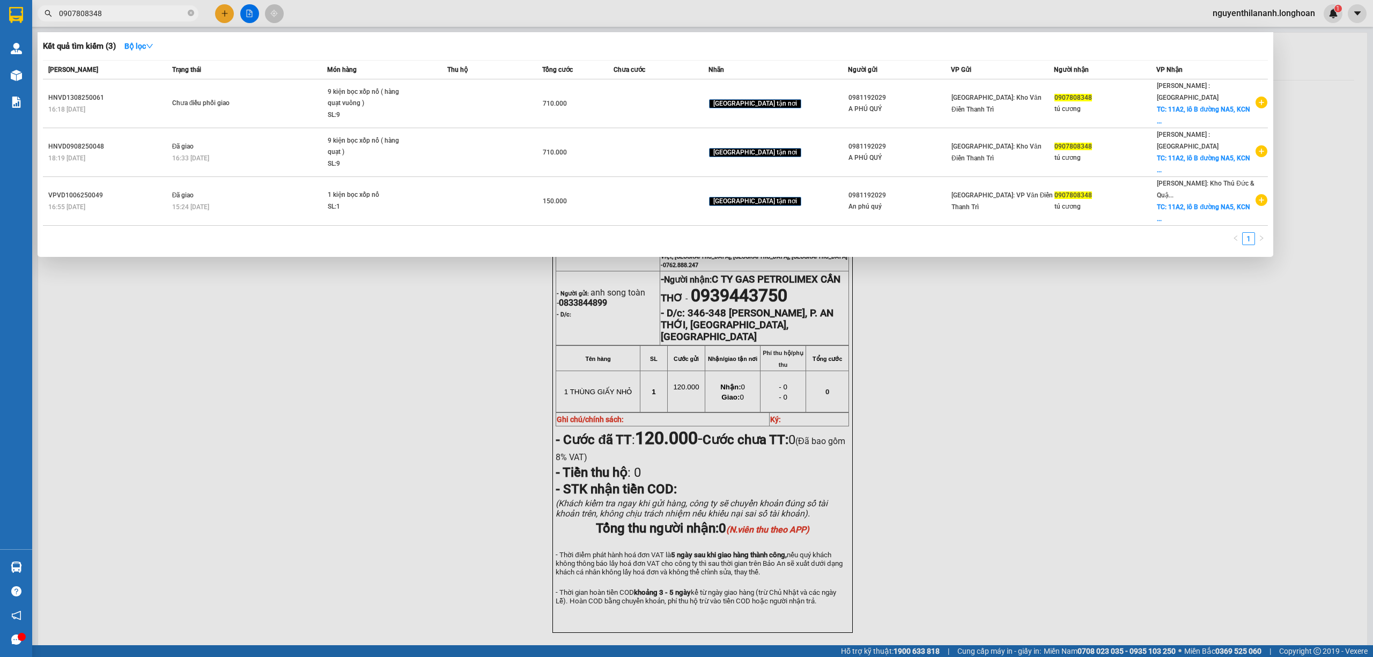
type input "0907808348"
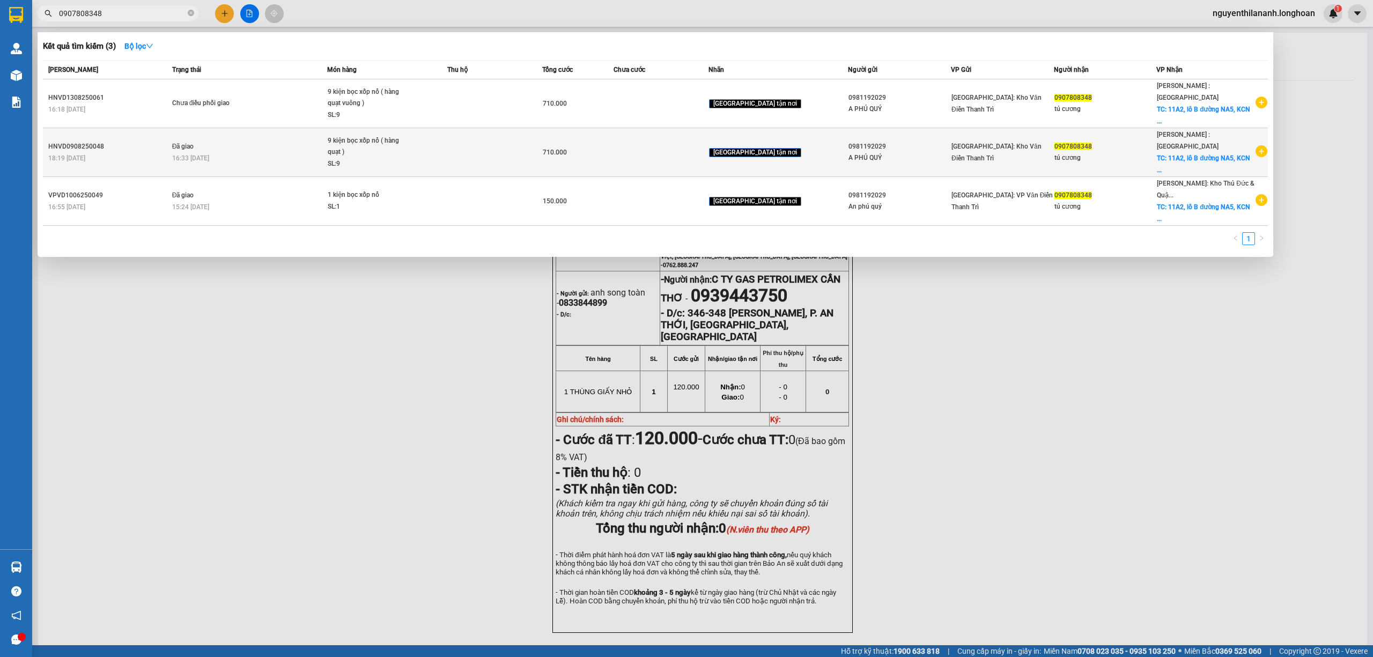
click at [134, 141] on div "HNVD0908250048" at bounding box center [108, 146] width 121 height 11
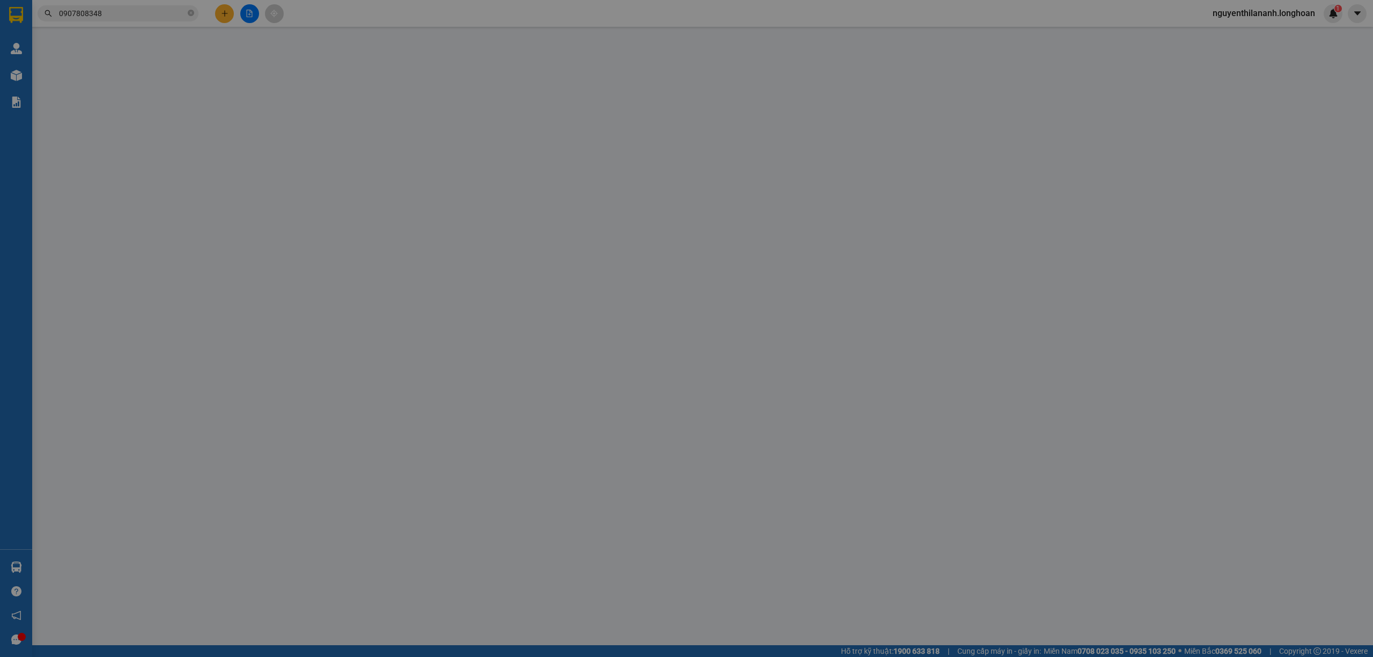
type input "0981192029"
type input "A PHÚ QUÝ"
type input "0907808348"
type input "tú cương"
checkbox input "true"
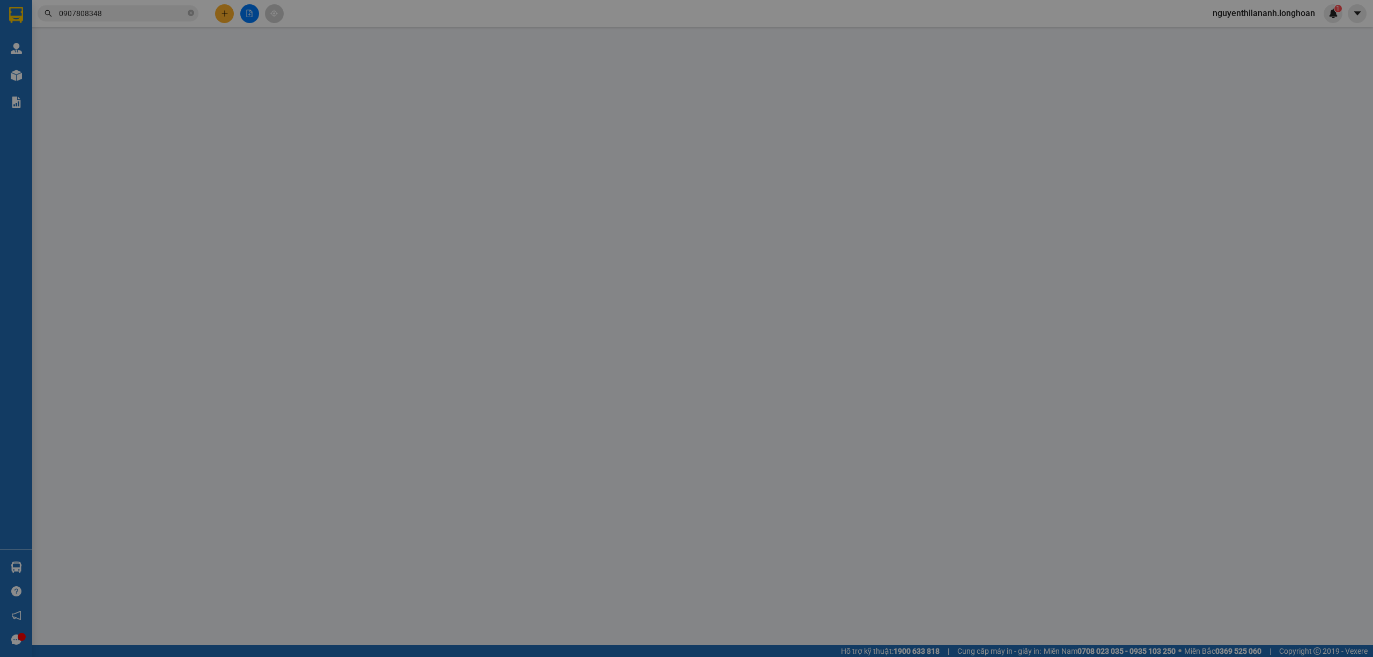
type input "11A2, lô B đường NA5, KCN mỹ phước 2, mỹ phước, TP bến cát"
type input "710.000"
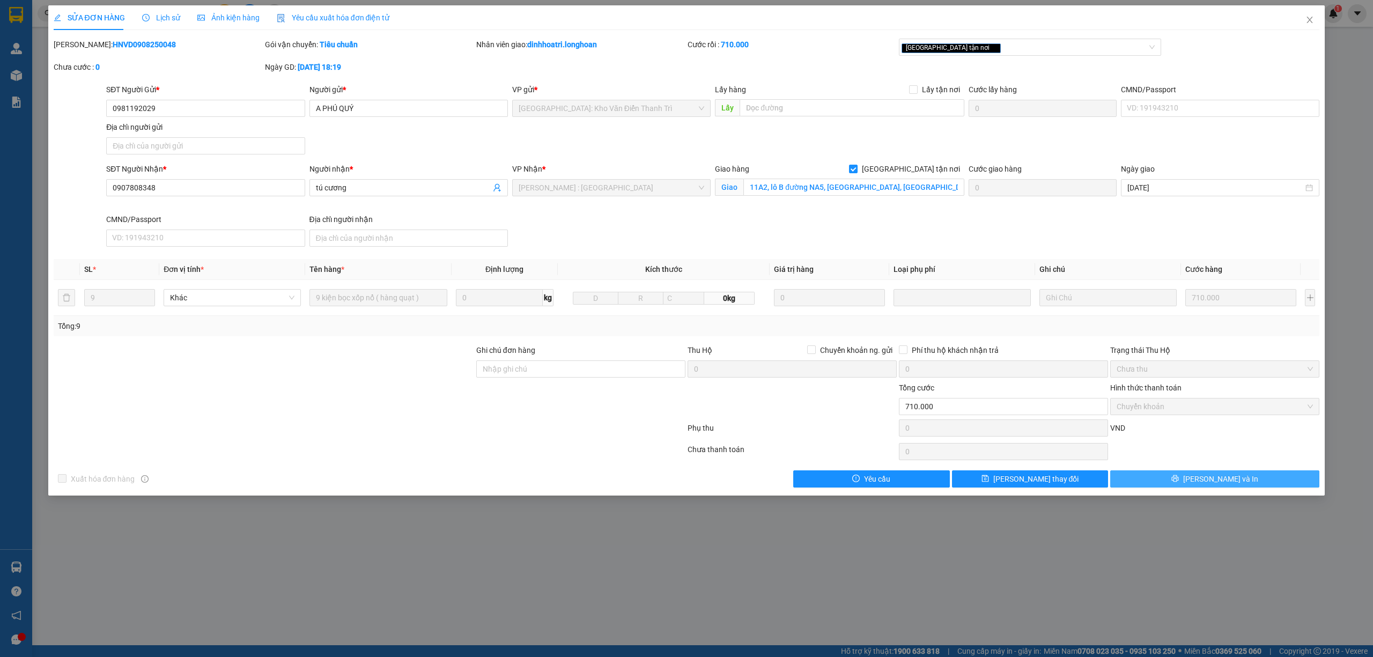
click at [1179, 482] on icon "printer" at bounding box center [1175, 478] width 7 height 7
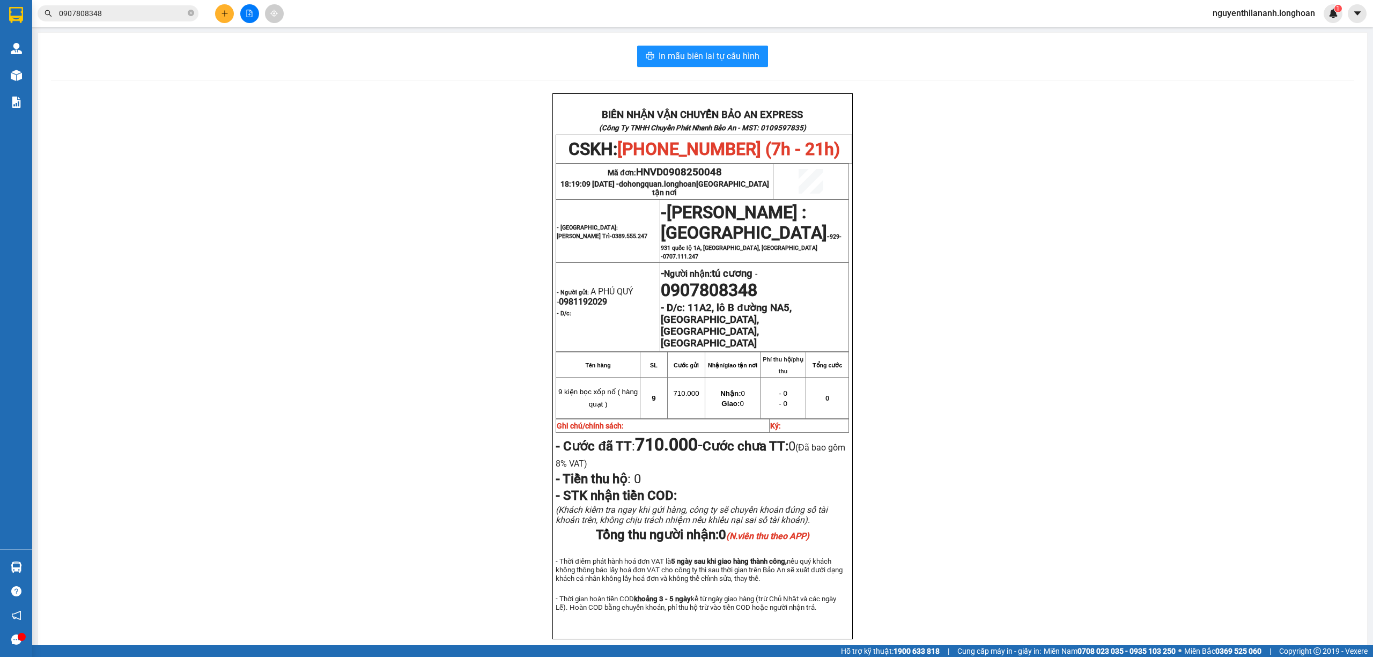
scroll to position [43, 0]
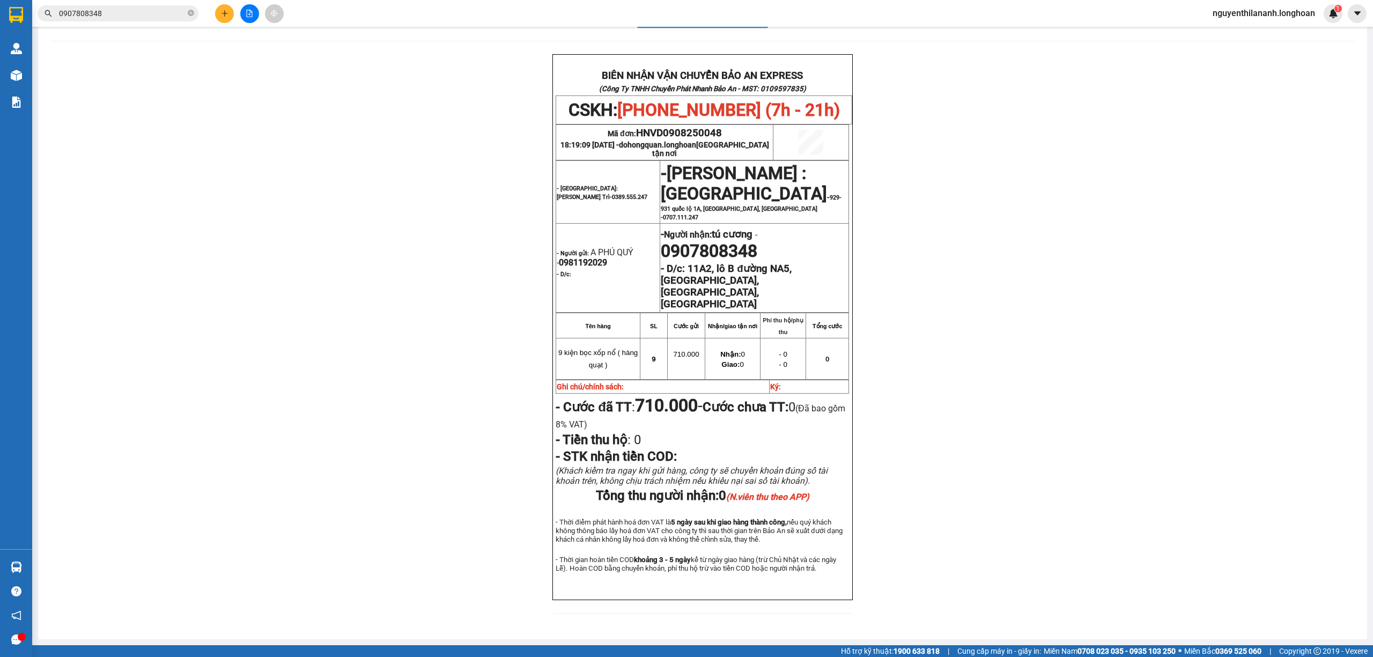
click at [1022, 405] on div "BIÊN NHẬN VẬN CHUYỂN BẢO AN EXPRESS (Công Ty TNHH Chuyển Phát Nhanh Bảo An - MS…" at bounding box center [703, 340] width 1304 height 572
click at [915, 204] on div "BIÊN NHẬN VẬN CHUYỂN BẢO AN EXPRESS (Công Ty TNHH Chuyển Phát Nhanh Bảo An - MS…" at bounding box center [703, 340] width 1304 height 572
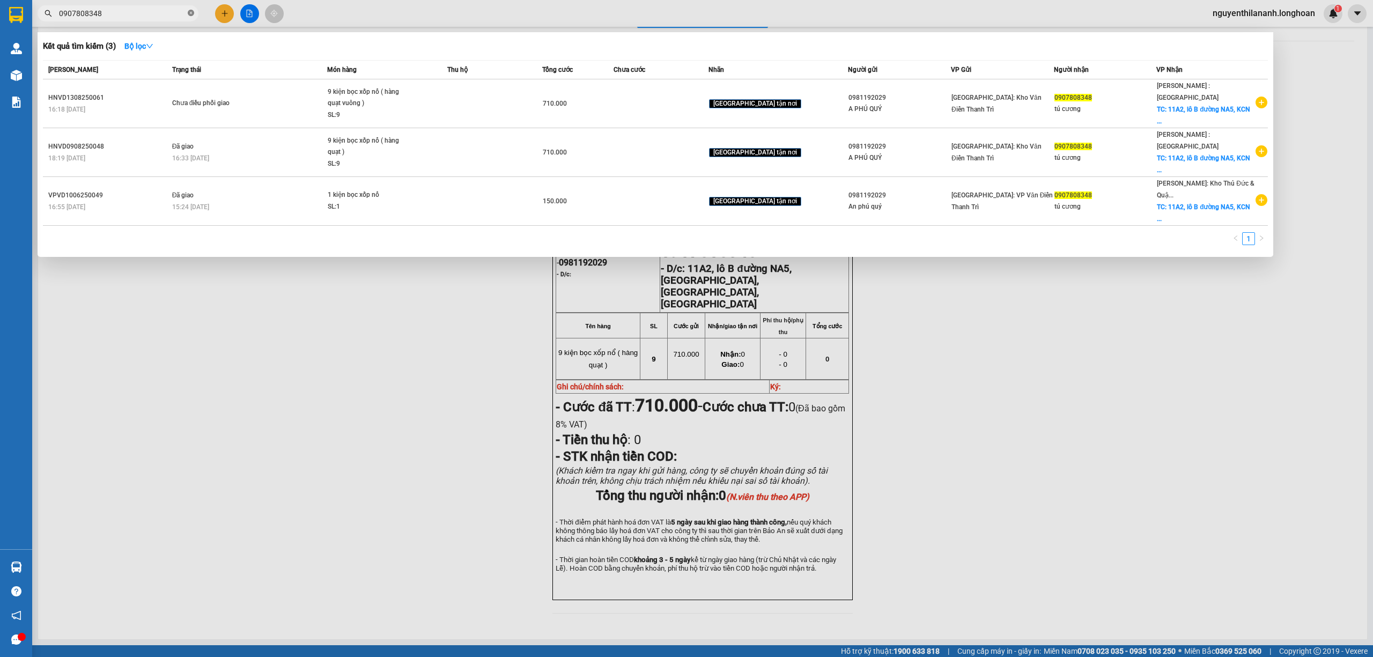
click at [192, 10] on icon "close-circle" at bounding box center [191, 13] width 6 height 6
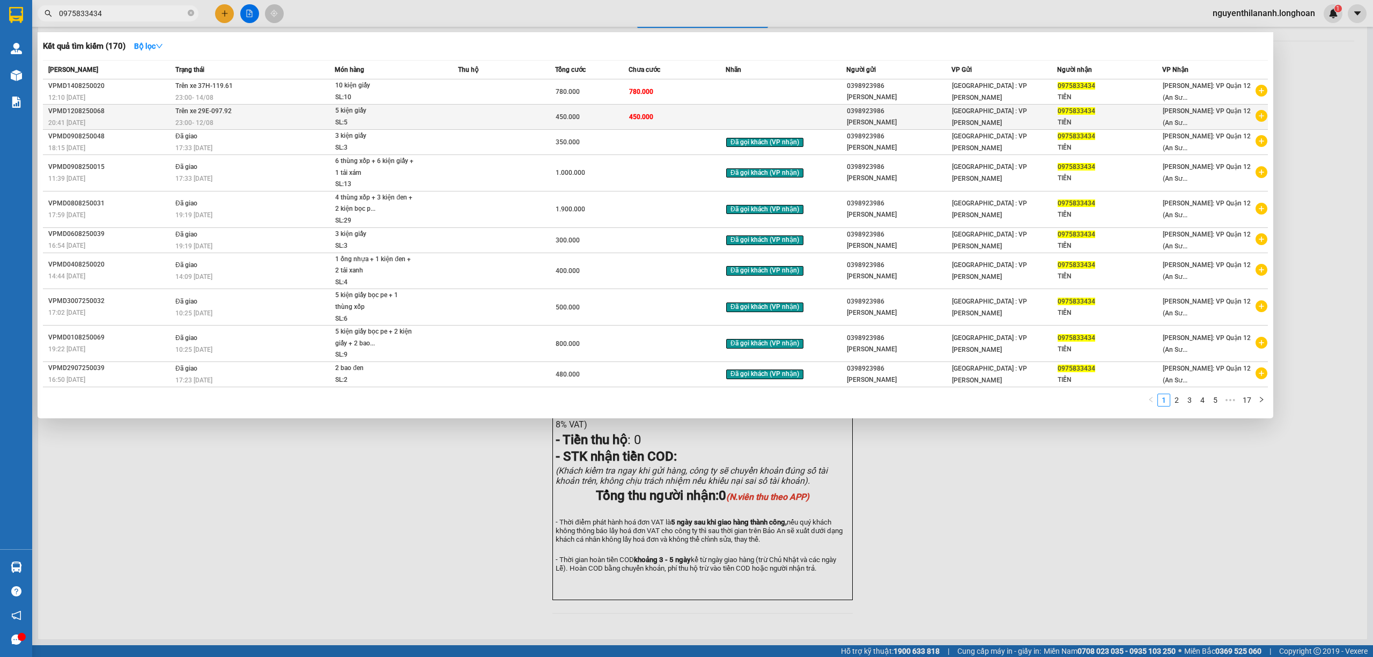
type input "0975833434"
click at [131, 123] on div "20:41 - 12/08" at bounding box center [110, 123] width 124 height 12
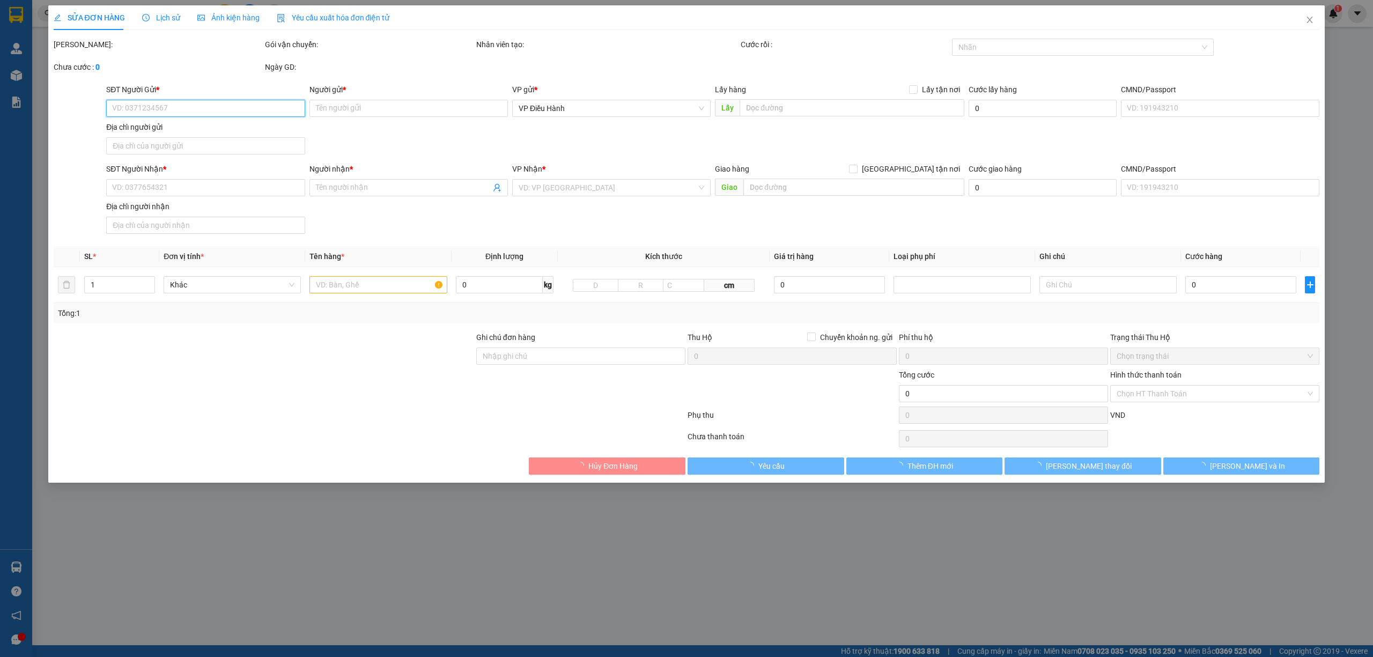
type input "0398923986"
type input "ANH TUẤN"
type input "0975833434"
type input "TIẾN"
type input "450.000"
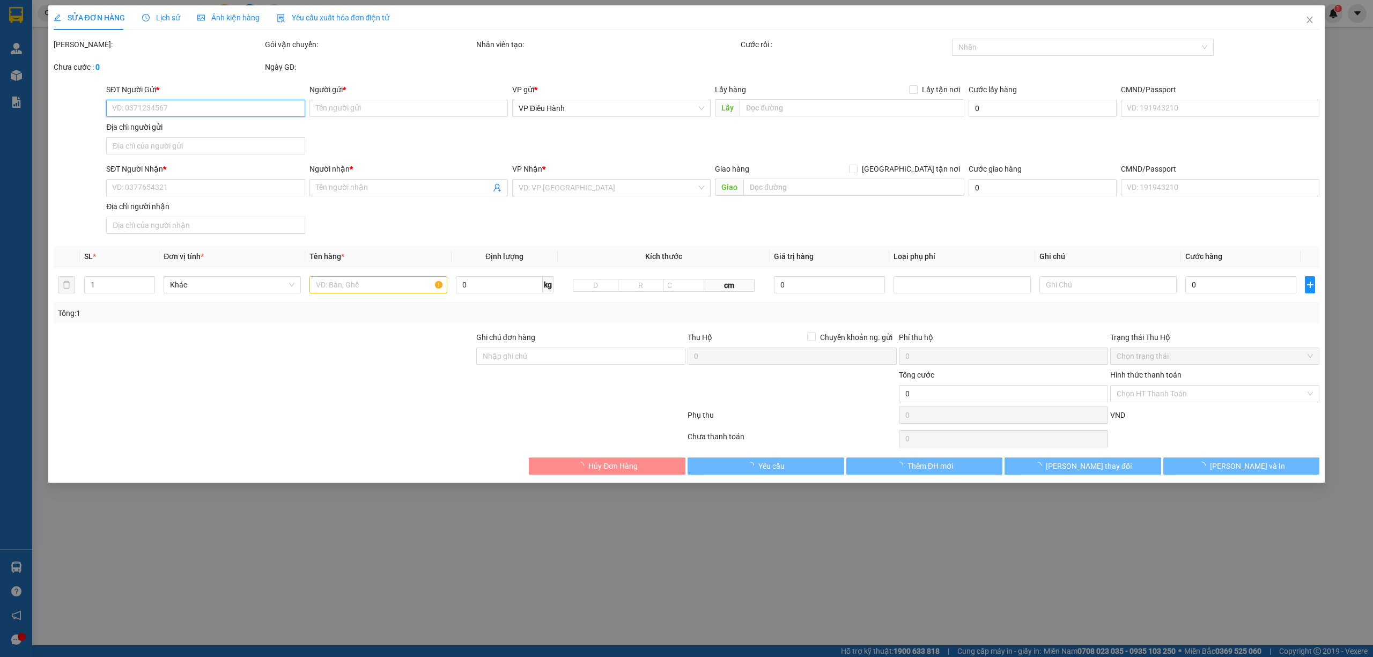
type input "450.000"
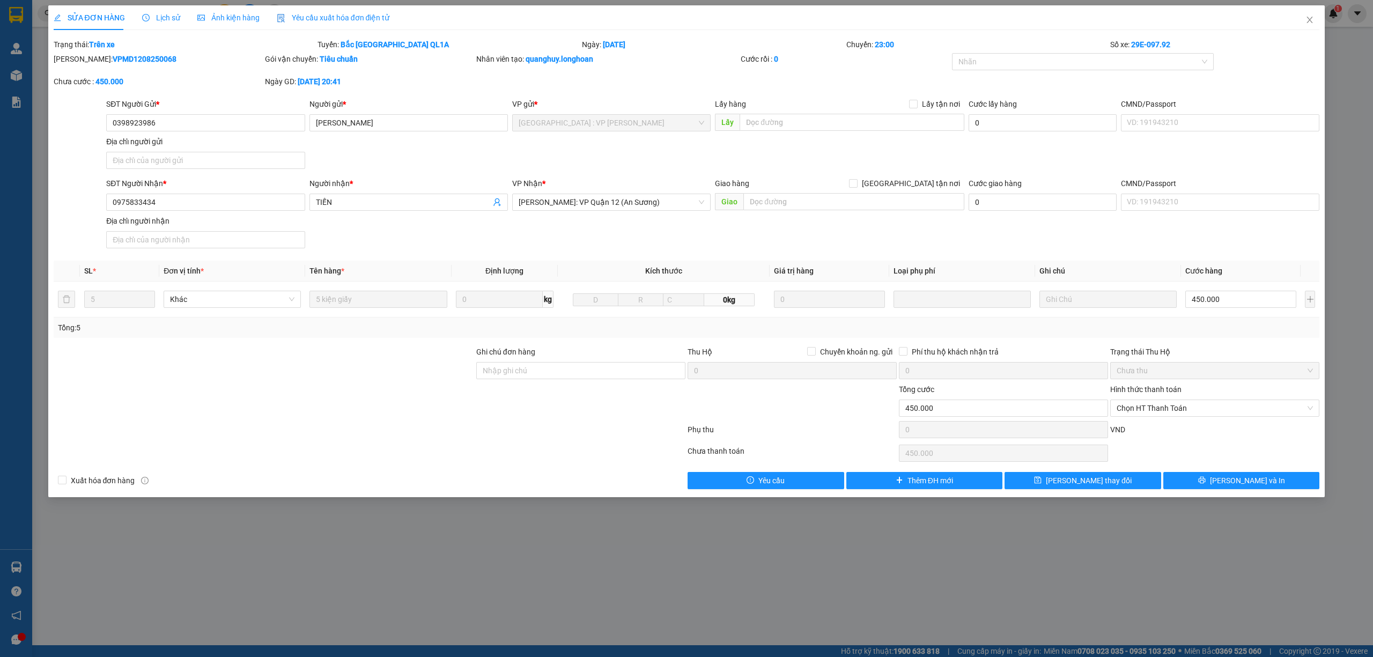
click at [172, 19] on span "Lịch sử" at bounding box center [161, 17] width 38 height 9
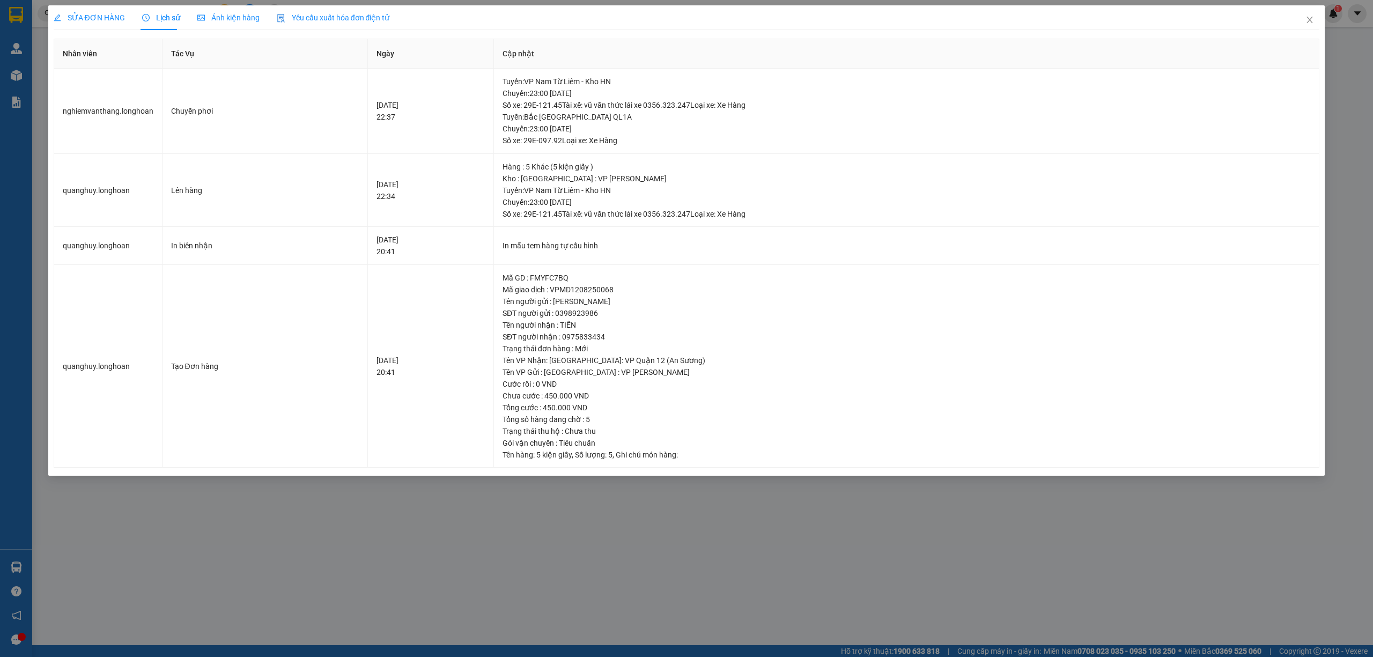
click at [96, 15] on span "SỬA ĐƠN HÀNG" at bounding box center [89, 17] width 71 height 9
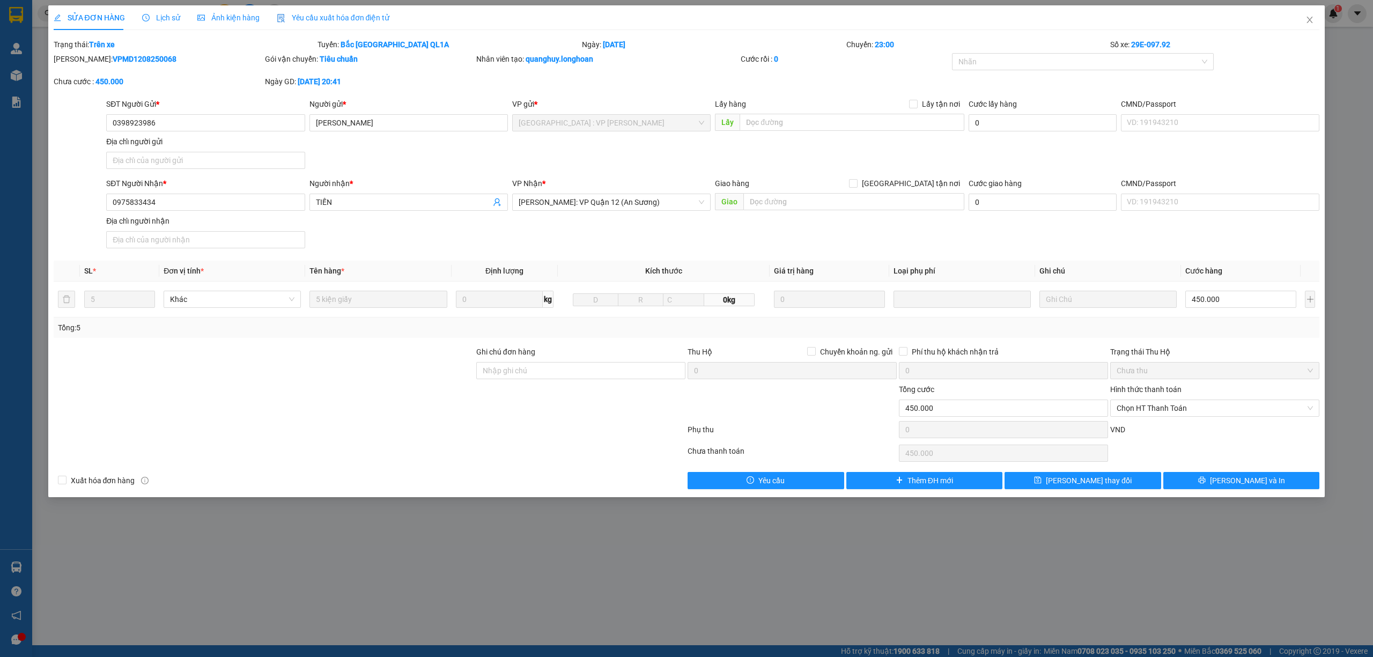
click at [156, 17] on span "Lịch sử" at bounding box center [161, 17] width 38 height 9
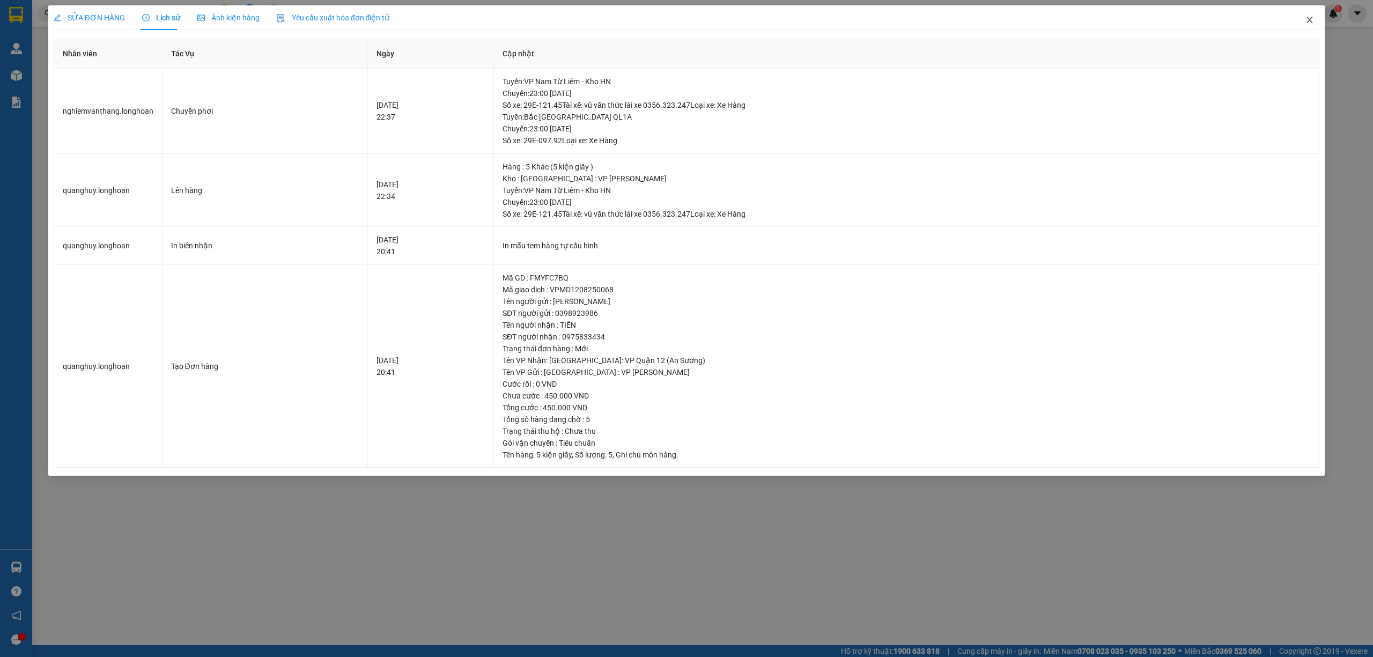
click at [1314, 20] on icon "close" at bounding box center [1310, 20] width 9 height 9
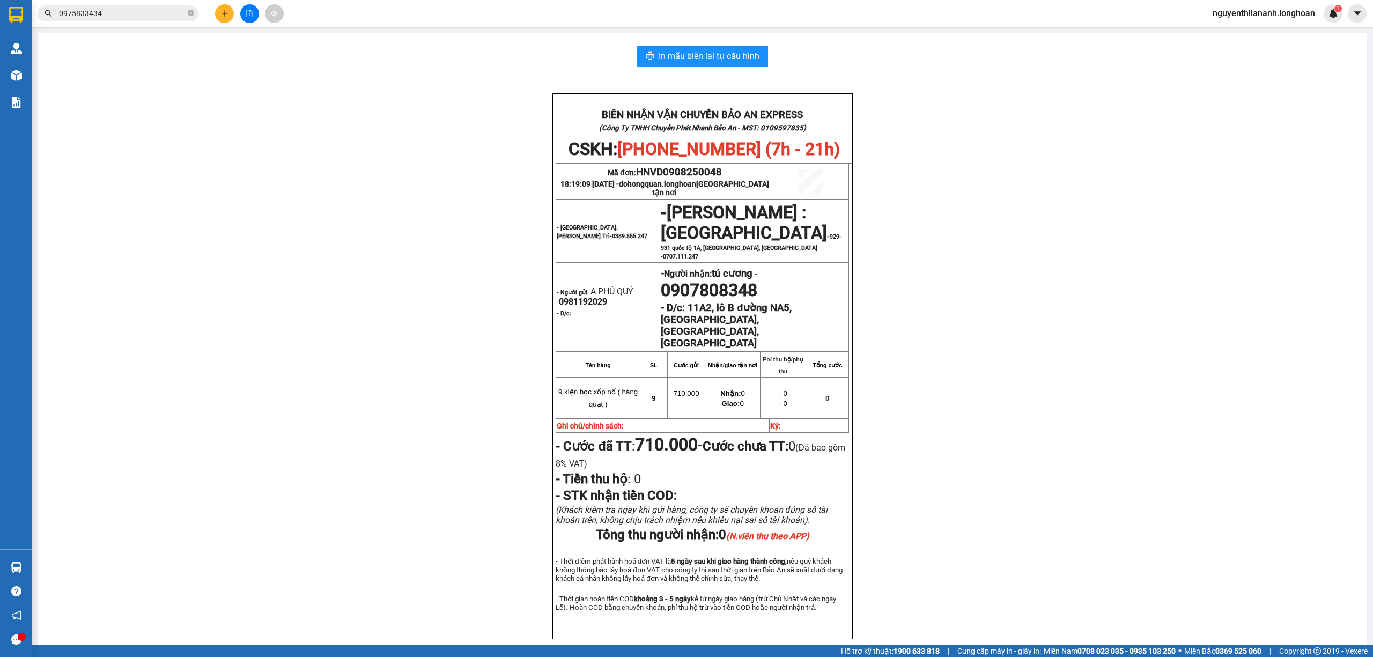
click at [126, 17] on input "0975833434" at bounding box center [122, 14] width 127 height 12
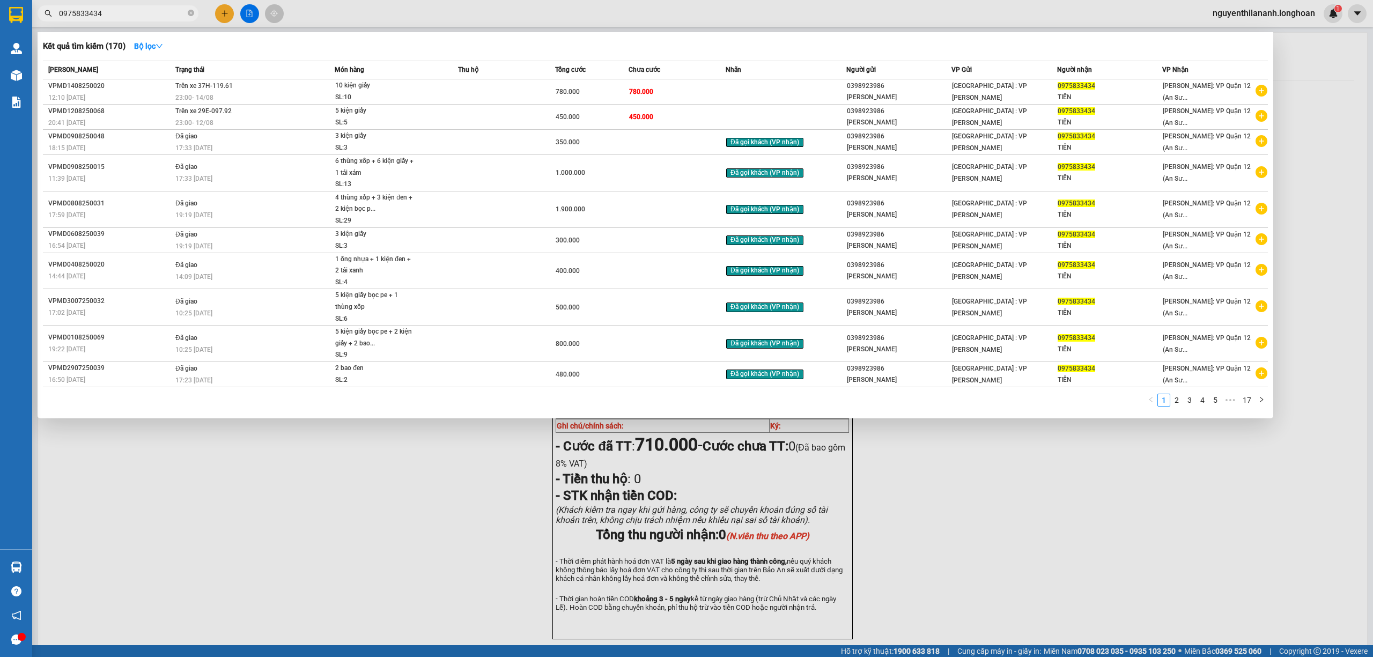
click at [126, 17] on input "0975833434" at bounding box center [122, 14] width 127 height 12
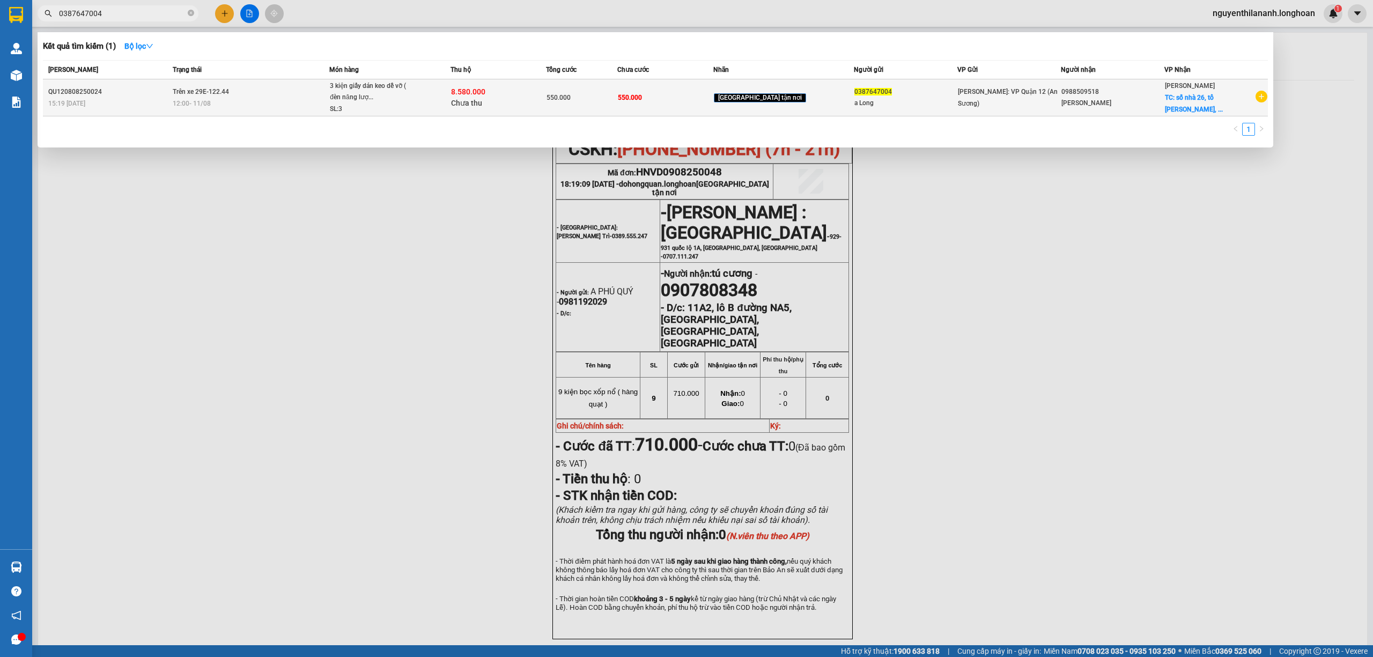
type input "0387647004"
click at [148, 100] on div "15:19 - 08/08" at bounding box center [108, 104] width 121 height 12
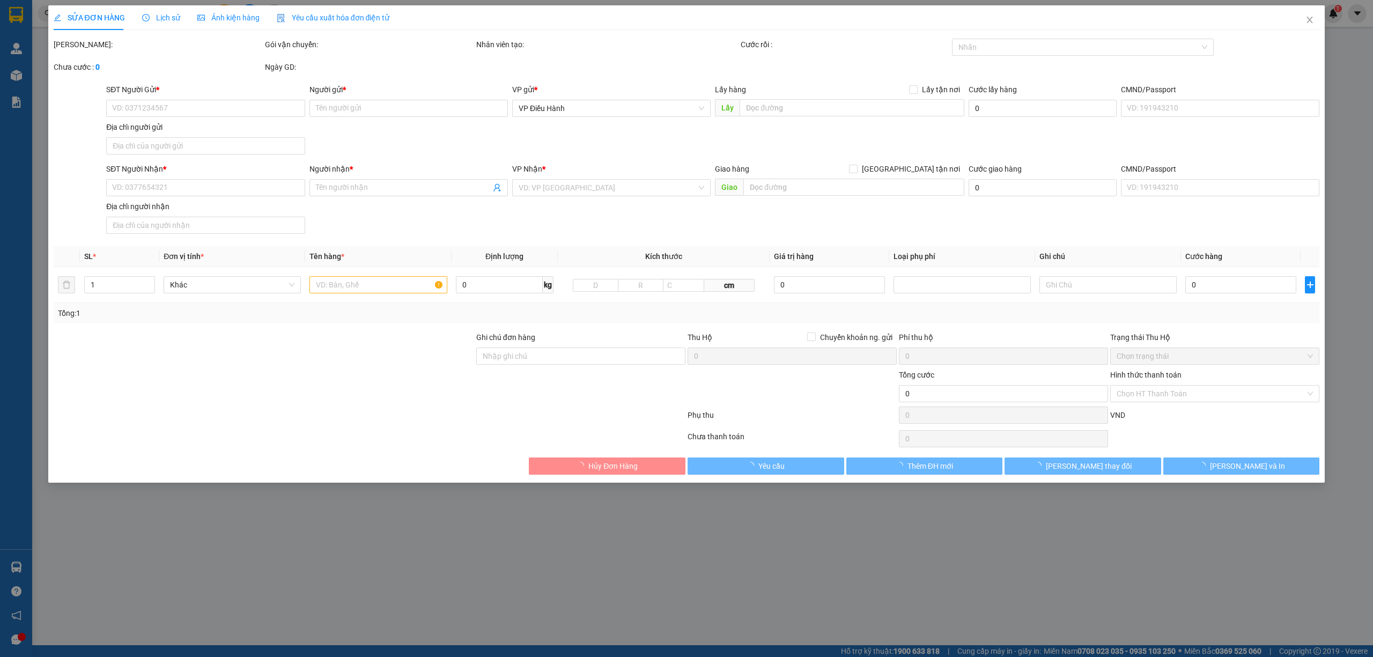
type input "0387647004"
type input "a Long"
type input "0988509518"
type input "Thanh"
checkbox input "true"
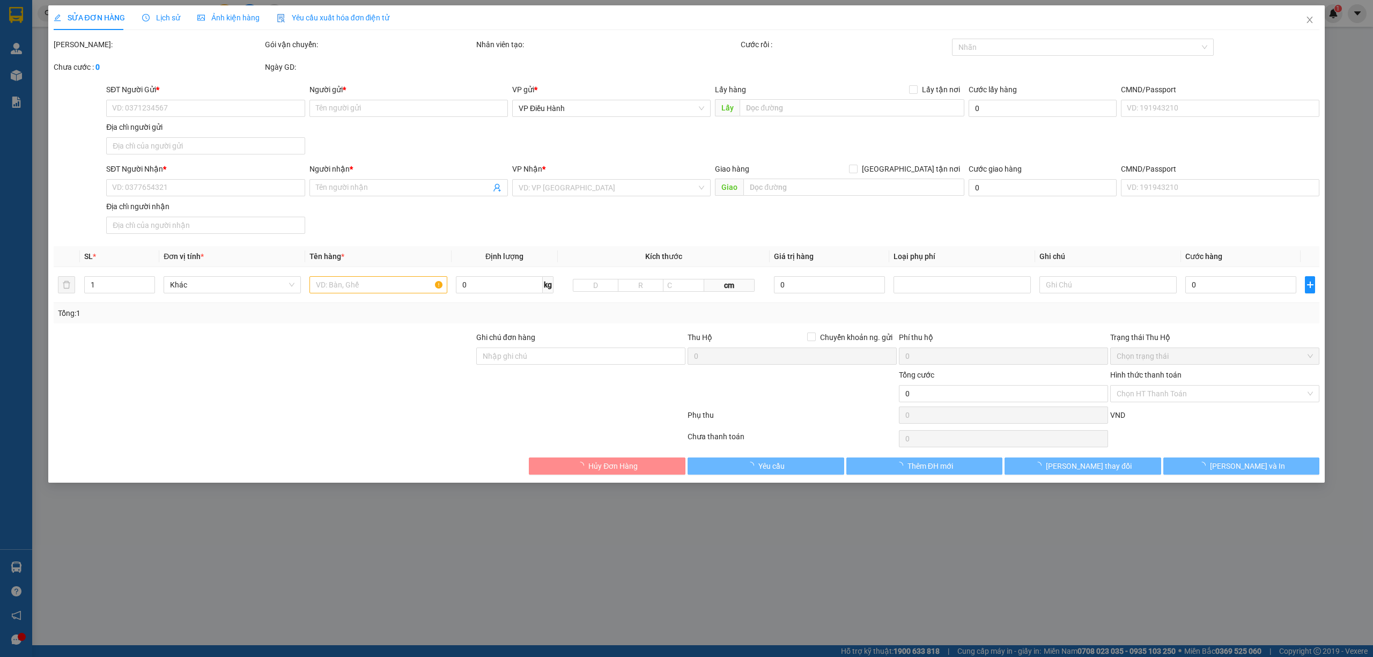
type input "số nhà 26, tổ Thịnh Tiến, Sơn Dương, Tuyên Quang"
type input "nhận theo kiện - hư hỏng ko chịu trách nhiệm"
type input "550.000"
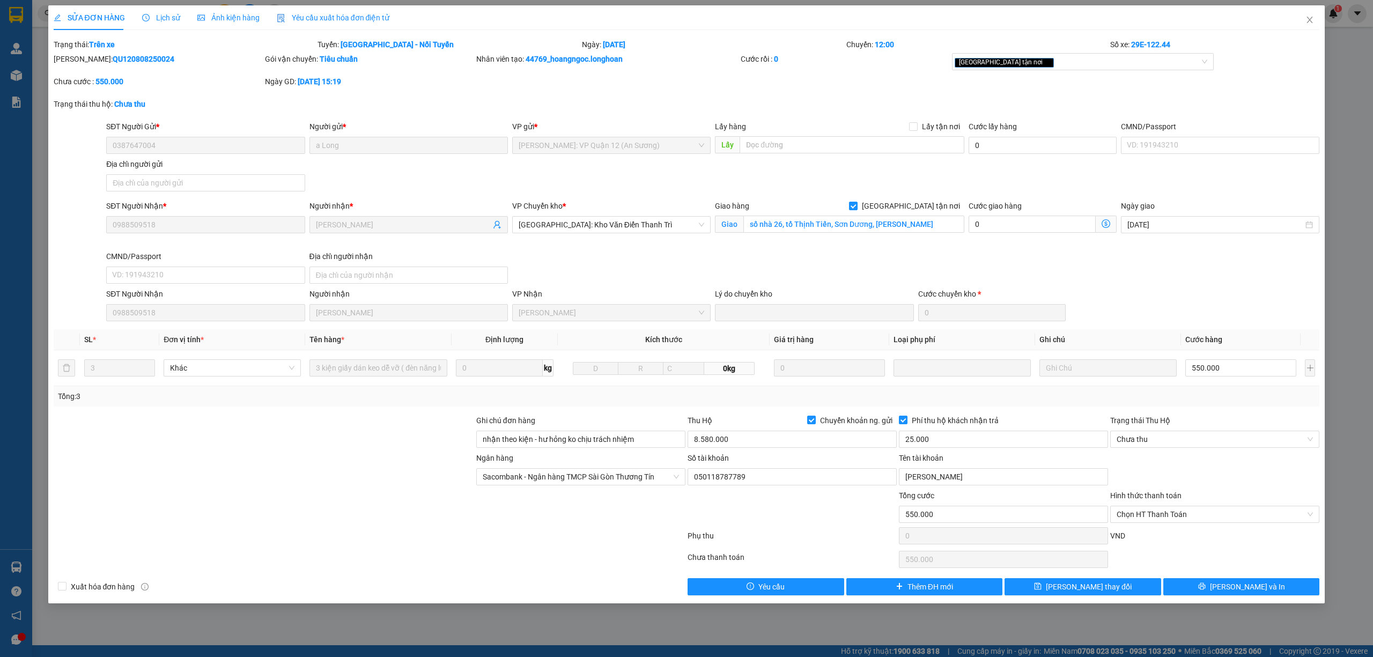
click at [159, 20] on span "Lịch sử" at bounding box center [161, 17] width 38 height 9
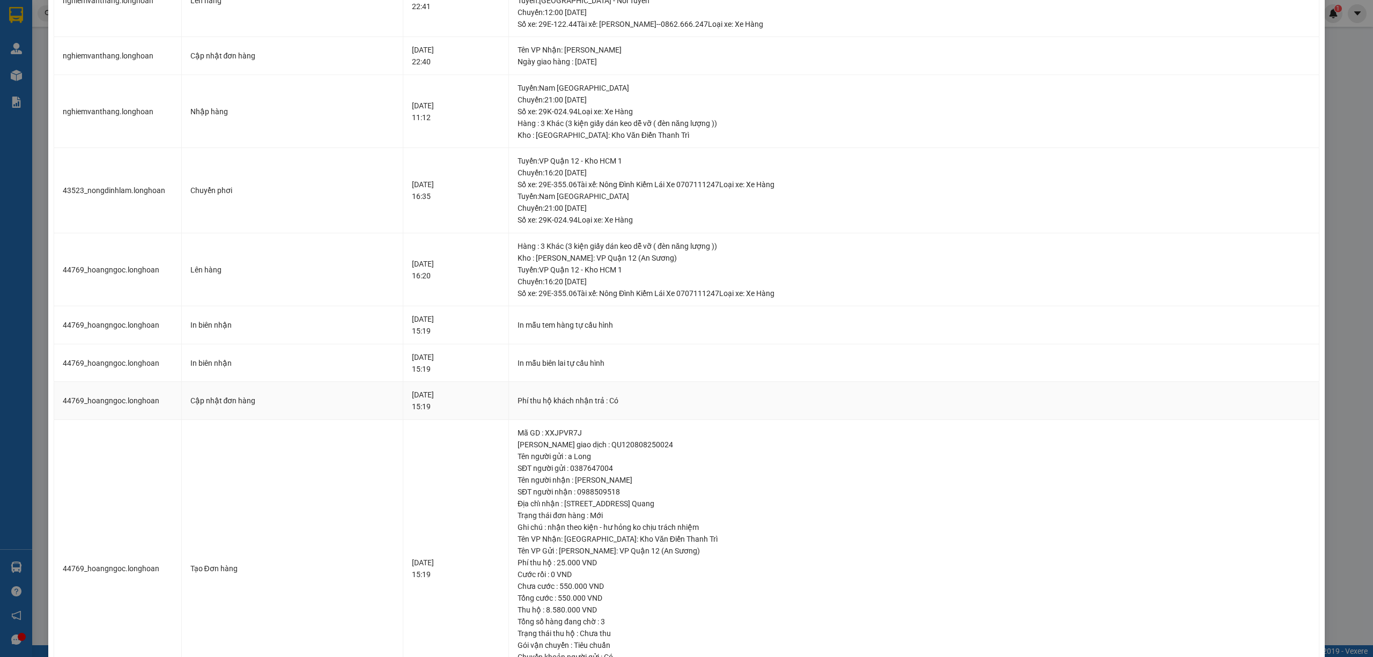
scroll to position [215, 0]
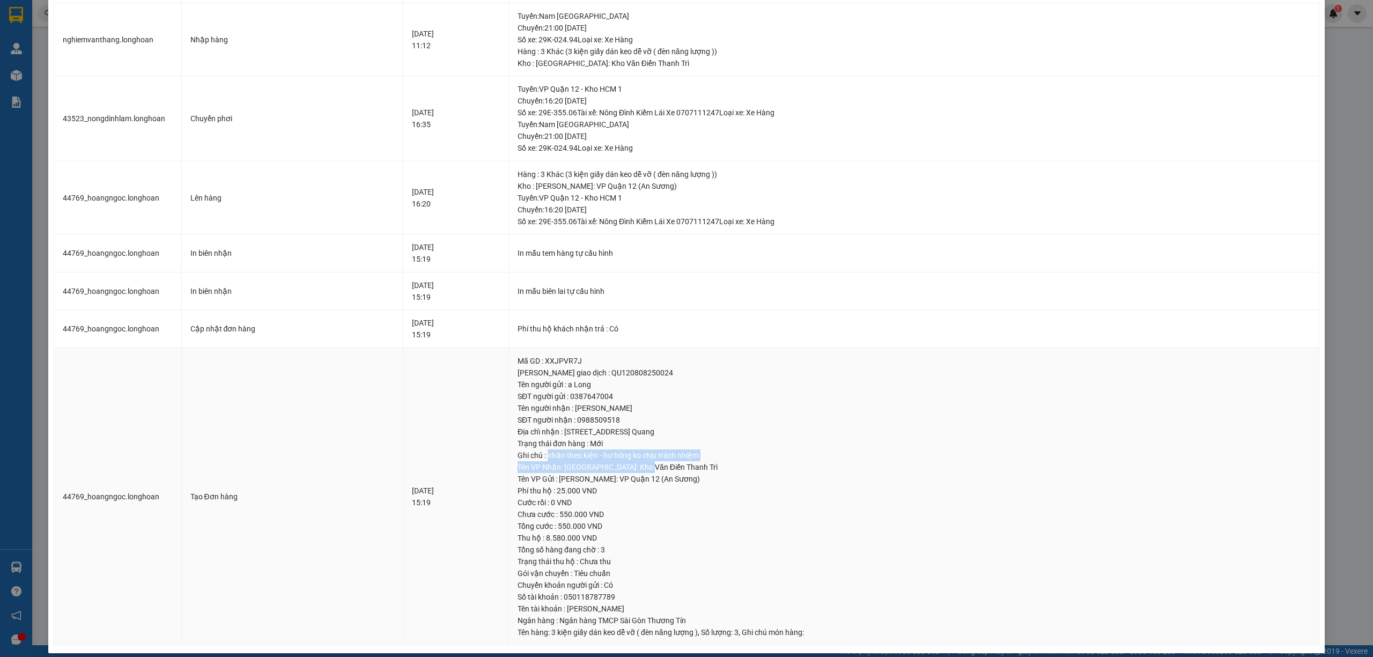
drag, startPoint x: 666, startPoint y: 472, endPoint x: 570, endPoint y: 456, distance: 98.0
click at [570, 456] on td "Mã GD : XXJPVR7J Mã giao dịch : QU120808250024 Tên người gửi : a Long SĐT người…" at bounding box center [914, 497] width 811 height 298
drag, startPoint x: 711, startPoint y: 481, endPoint x: 686, endPoint y: 483, distance: 25.4
click at [710, 481] on div "Tên VP Gửi : Hồ Chí Minh: VP Quận 12 (An Sương)" at bounding box center [914, 479] width 793 height 12
click at [630, 482] on div "Tên VP Gửi : Hồ Chí Minh: VP Quận 12 (An Sương)" at bounding box center [914, 479] width 793 height 12
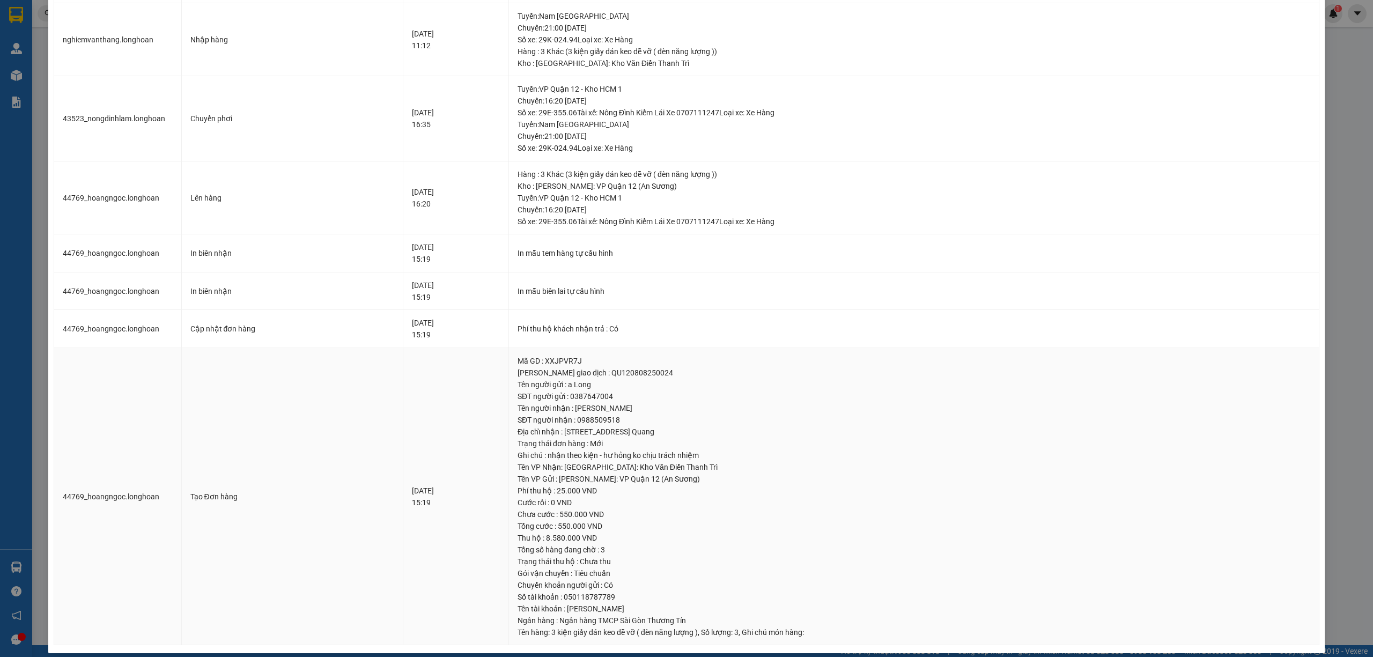
click at [599, 468] on div "Tên VP Nhận: Hà Nội: Kho Văn Điển Thanh Trì" at bounding box center [914, 467] width 793 height 12
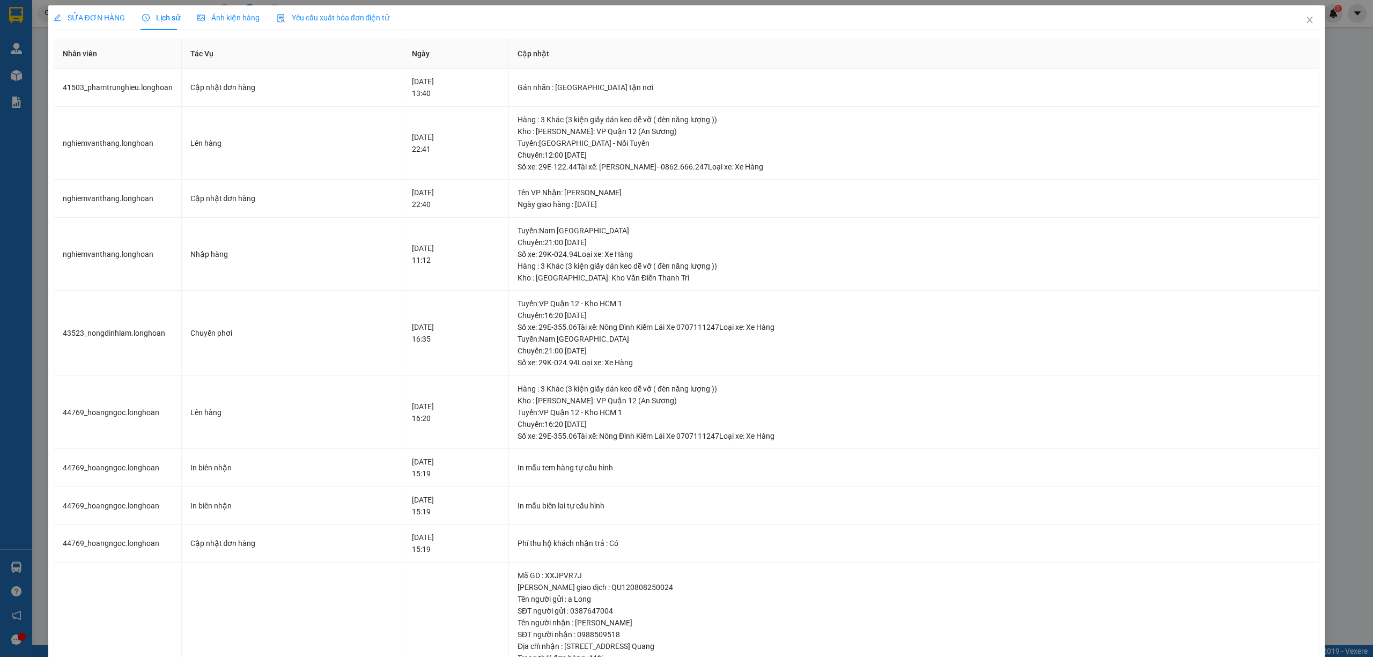
click at [97, 23] on div "SỬA ĐƠN HÀNG" at bounding box center [89, 18] width 71 height 12
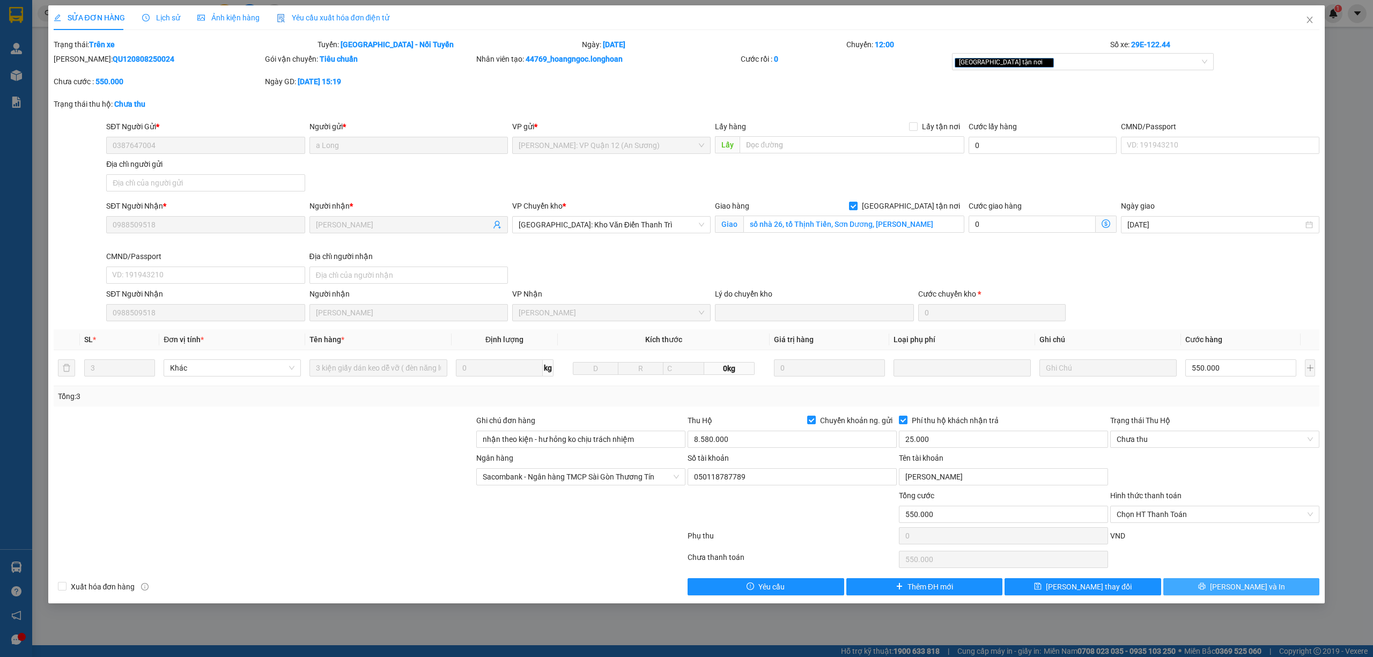
click at [1204, 588] on button "[PERSON_NAME] và In" at bounding box center [1242, 586] width 157 height 17
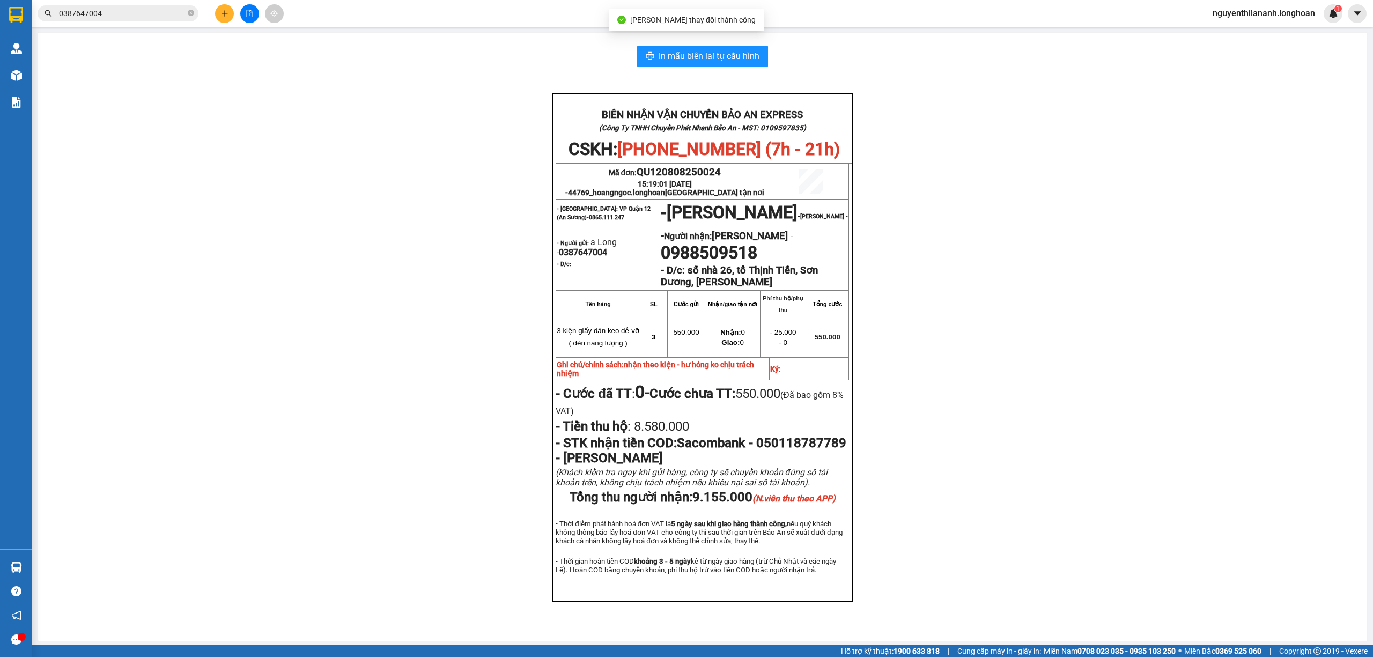
scroll to position [47, 0]
click at [922, 509] on div "BIÊN NHẬN VẬN CHUYỂN BẢO AN EXPRESS (Công Ty TNHH Chuyển Phát Nhanh Bảo An - MS…" at bounding box center [703, 359] width 1304 height 535
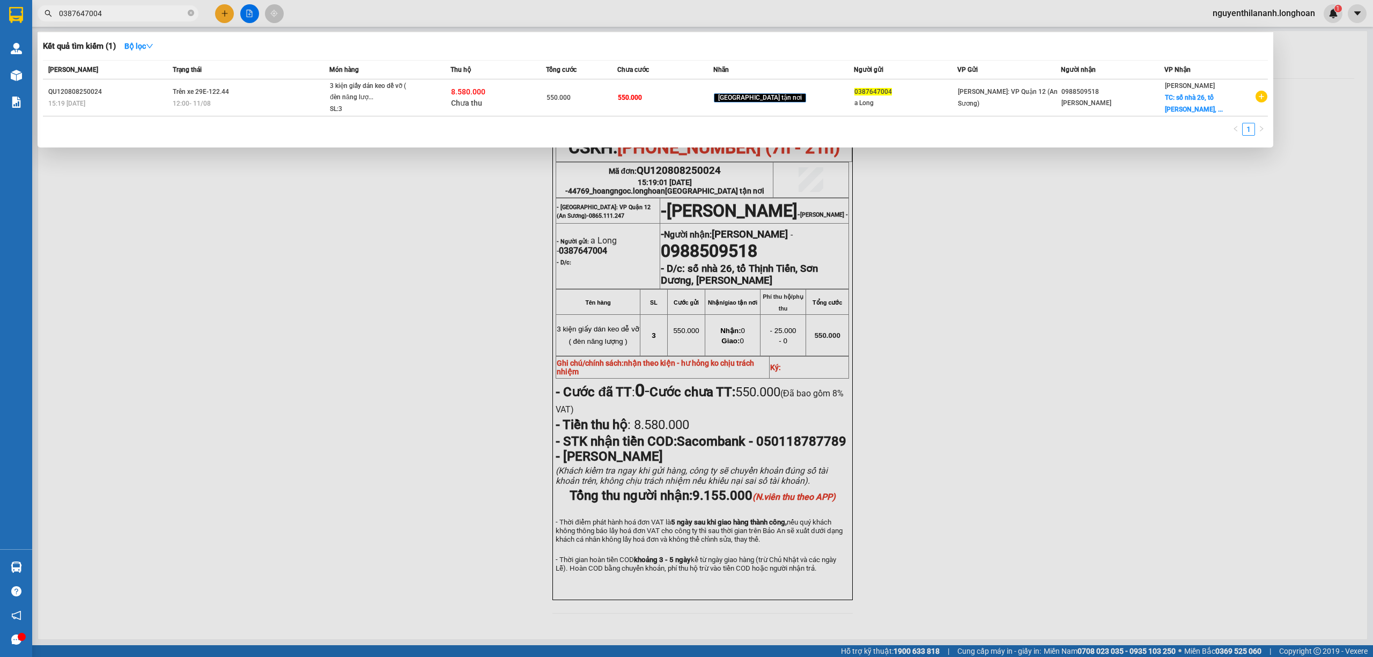
click at [148, 17] on input "0387647004" at bounding box center [122, 14] width 127 height 12
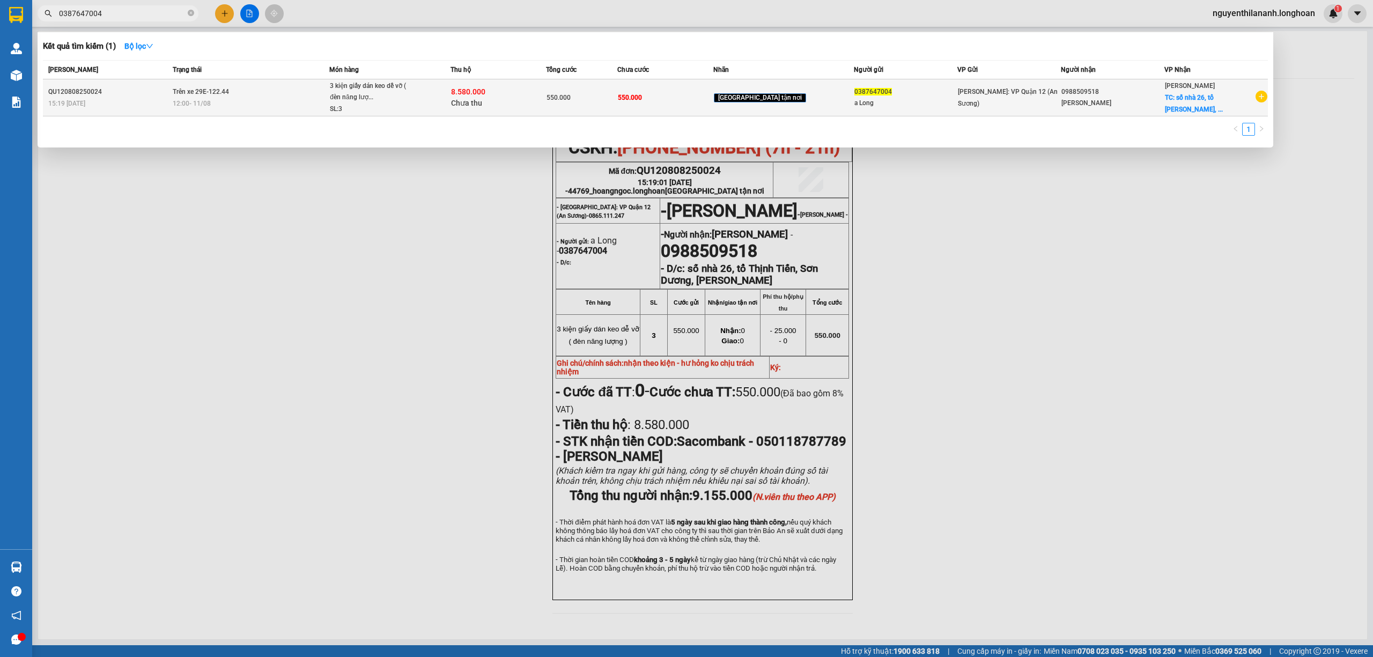
click at [141, 88] on div "QU120808250024" at bounding box center [108, 91] width 121 height 11
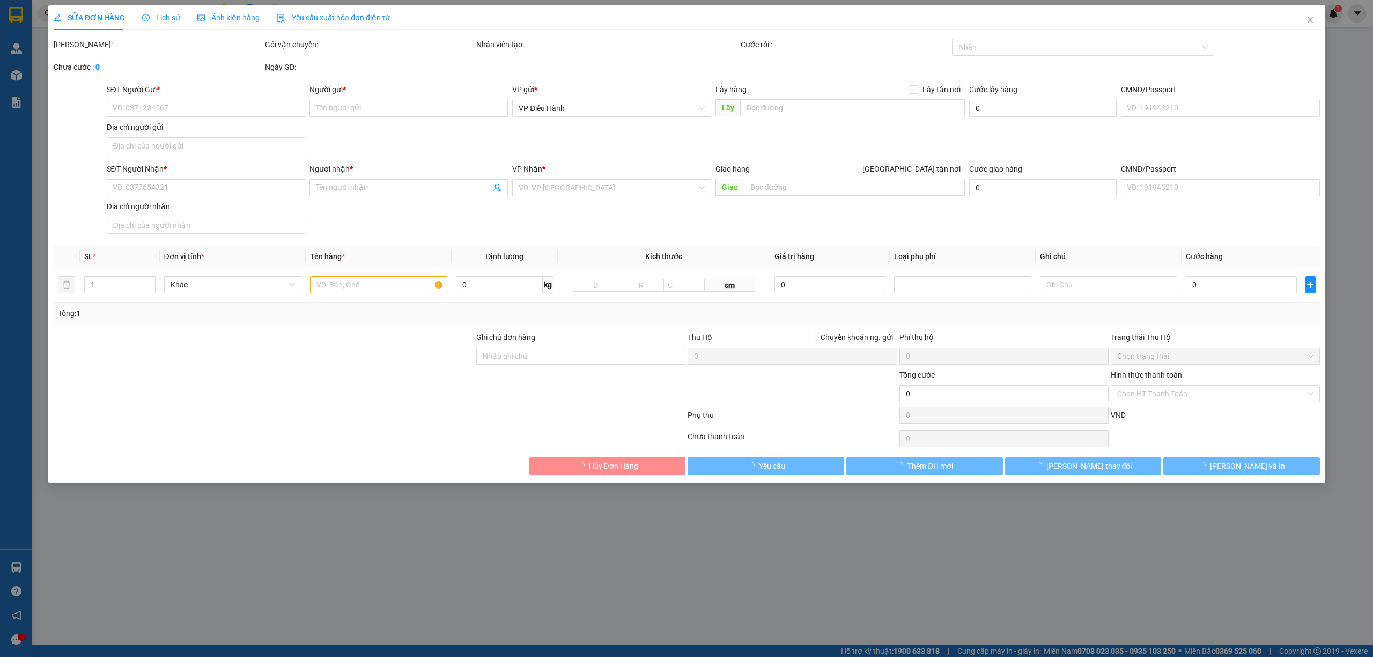
type input "0387647004"
type input "a Long"
type input "0988509518"
type input "Thanh"
checkbox input "true"
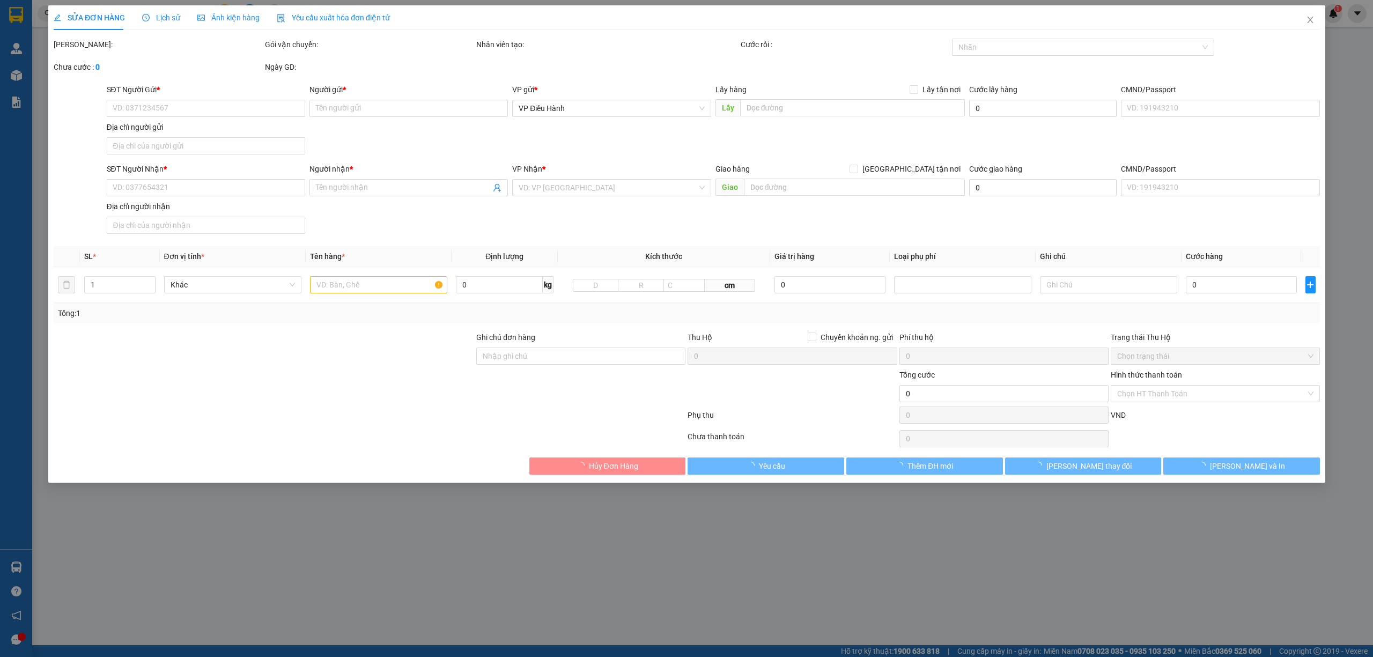
type input "số nhà 26, tổ Thịnh Tiến, Sơn Dương, Tuyên Quang"
type input "nhận theo kiện - hư hỏng ko chịu trách nhiệm"
type input "550.000"
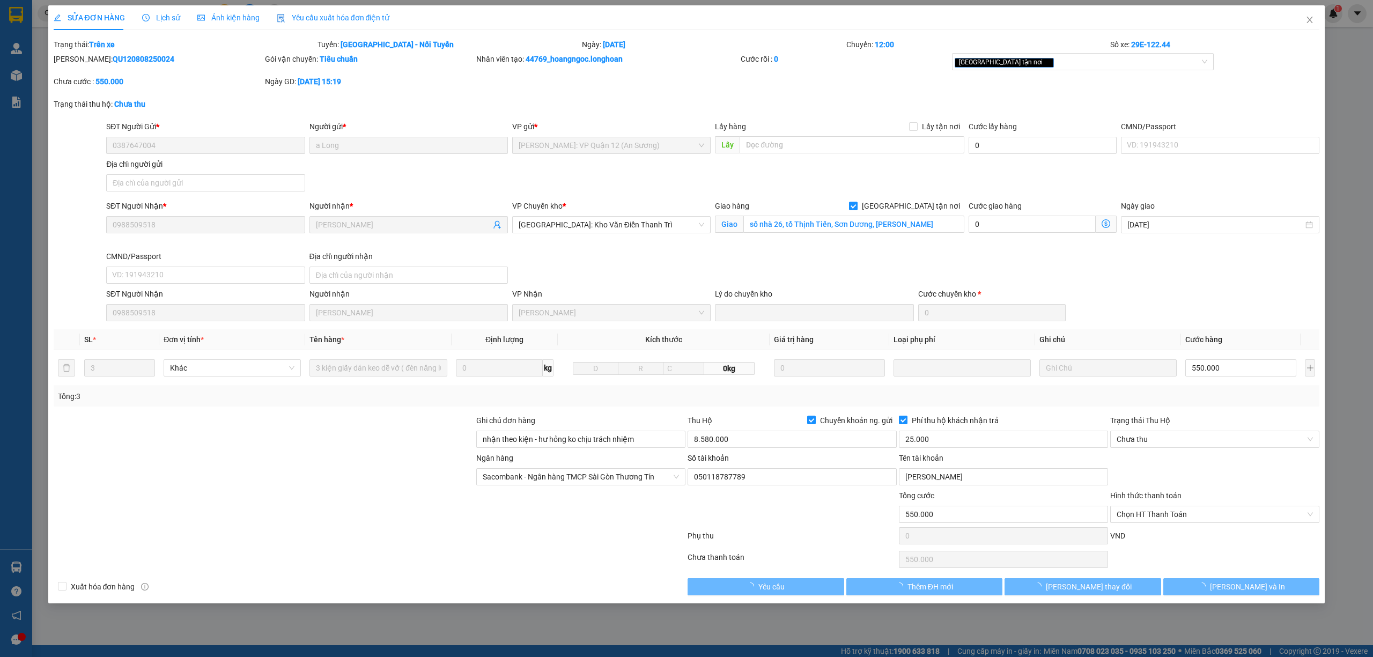
click at [166, 13] on span "Lịch sử" at bounding box center [161, 17] width 38 height 9
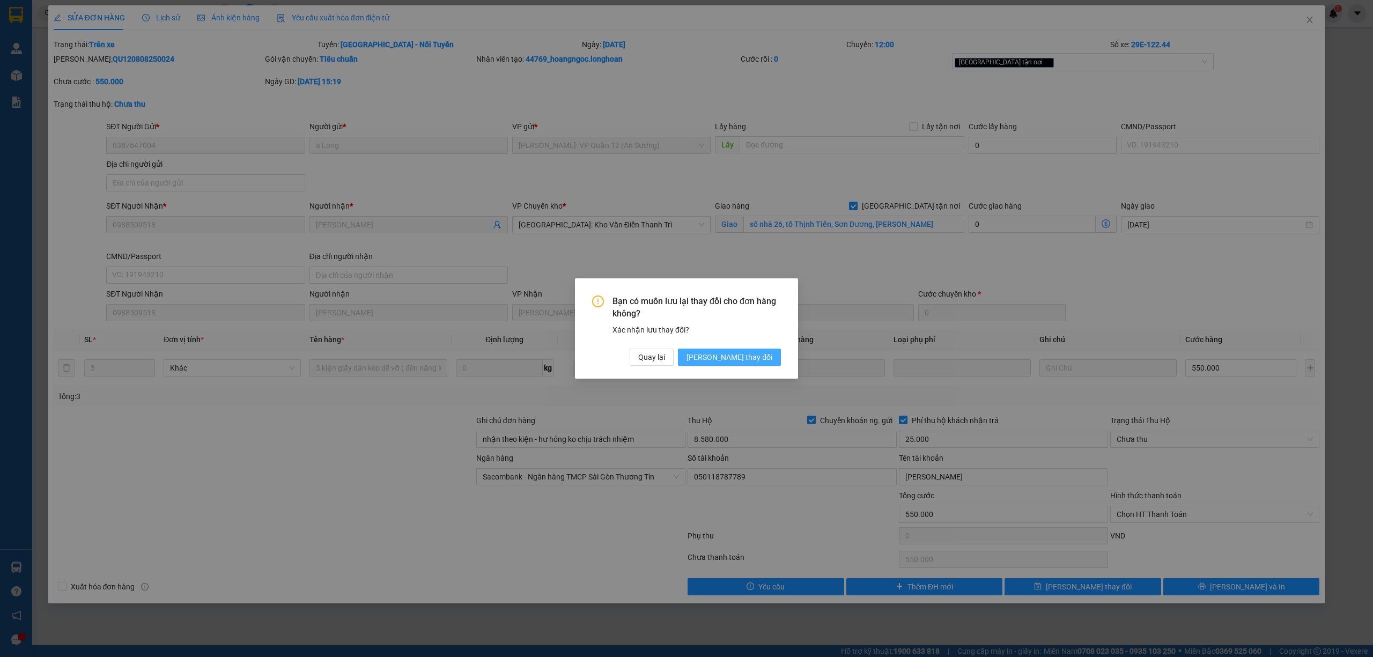
click at [749, 359] on span "[PERSON_NAME] thay đổi" at bounding box center [730, 357] width 86 height 12
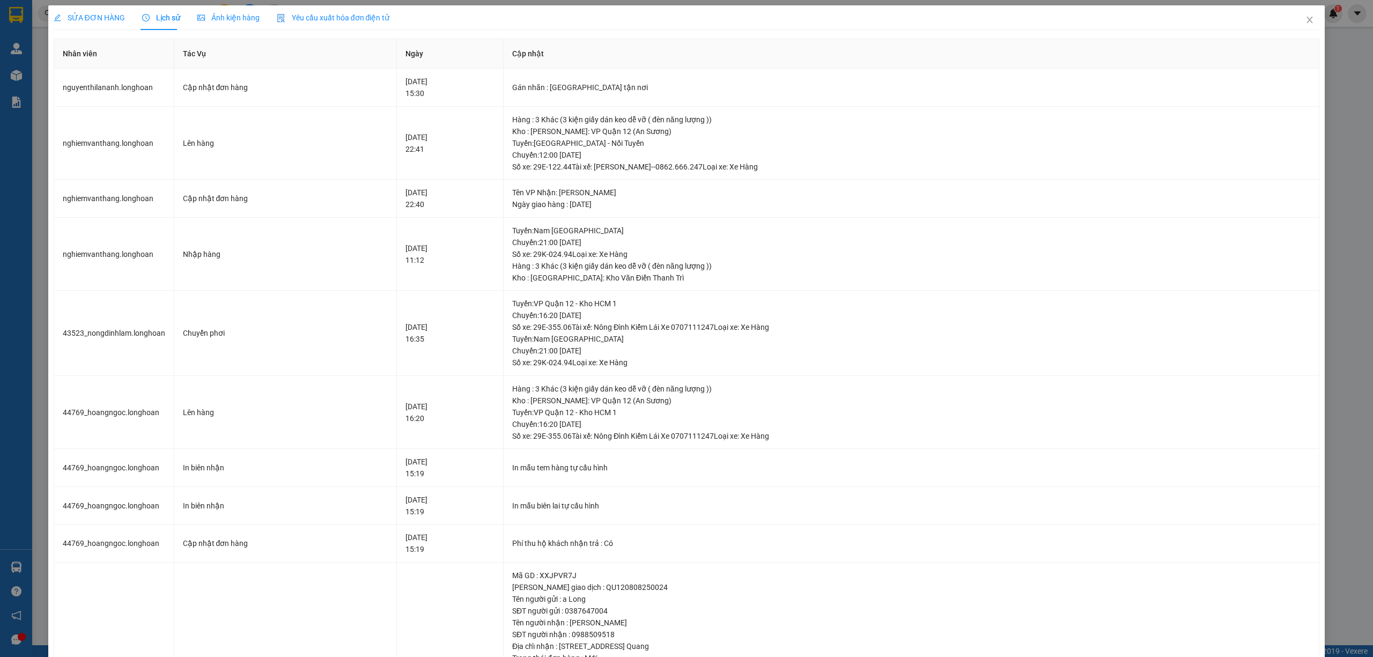
click at [99, 16] on span "SỬA ĐƠN HÀNG" at bounding box center [89, 17] width 71 height 9
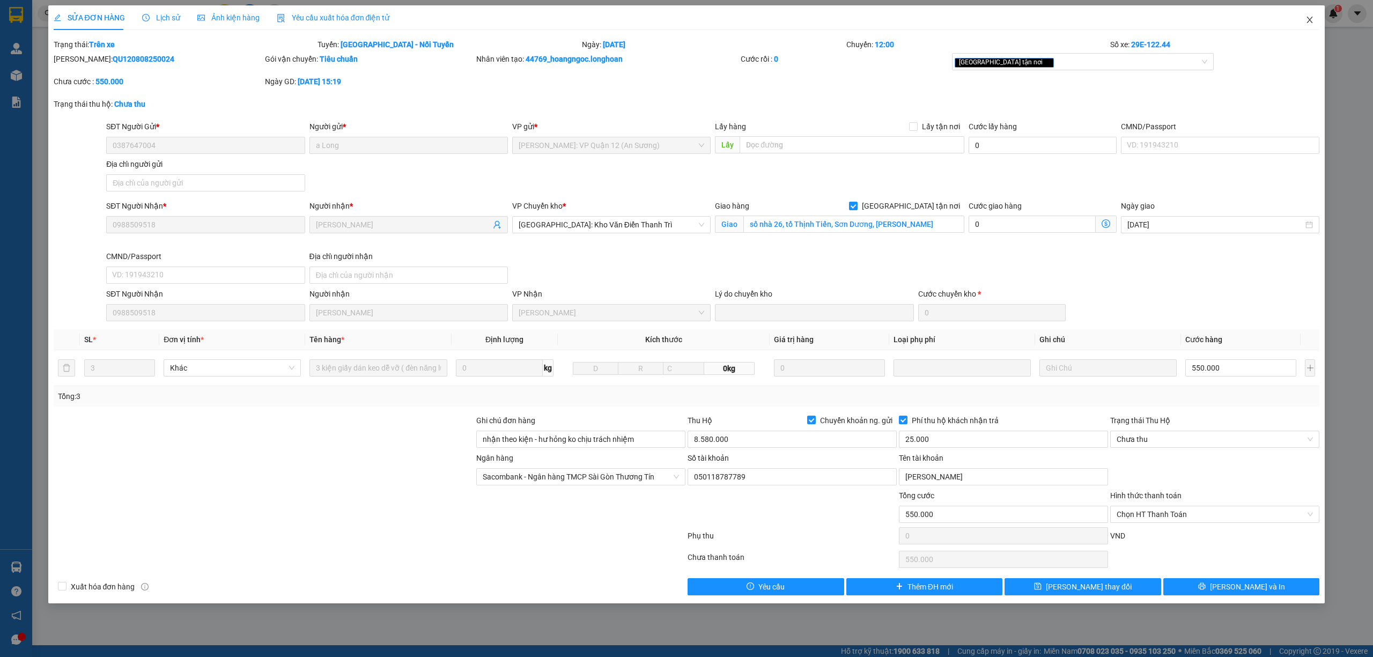
click at [1307, 23] on icon "close" at bounding box center [1310, 20] width 6 height 6
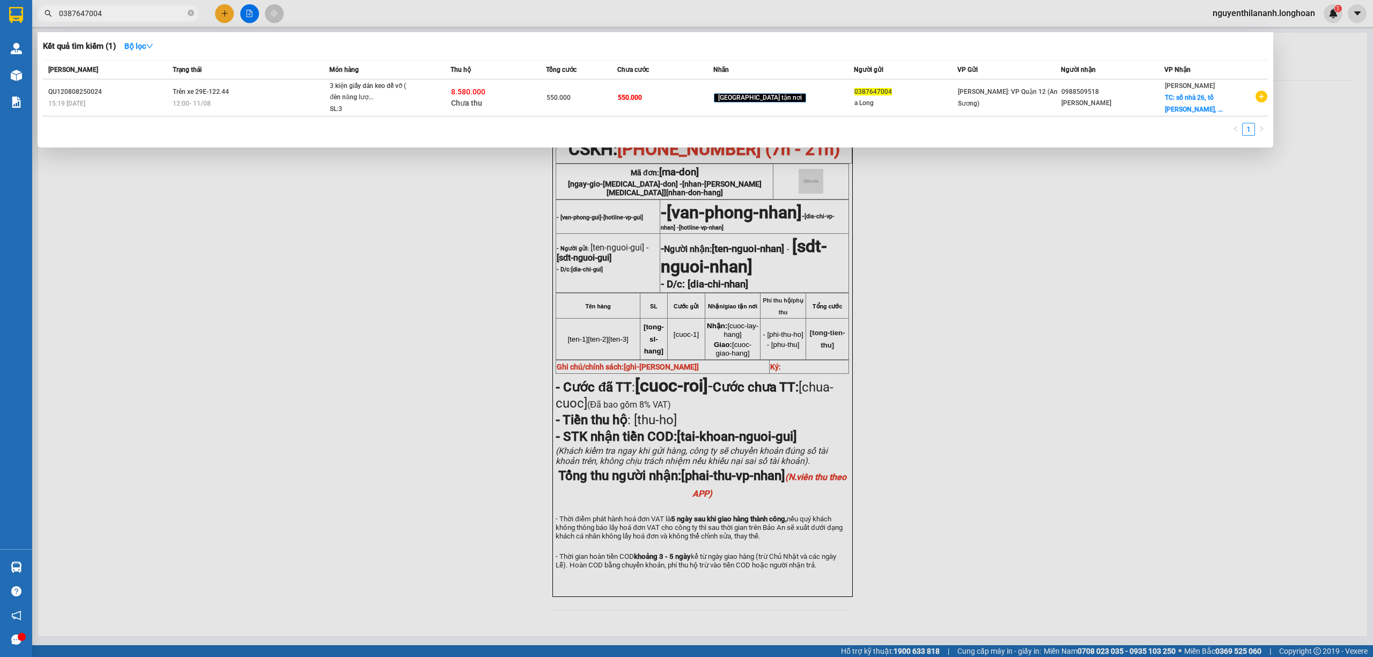
click at [119, 15] on input "0387647004" at bounding box center [122, 14] width 127 height 12
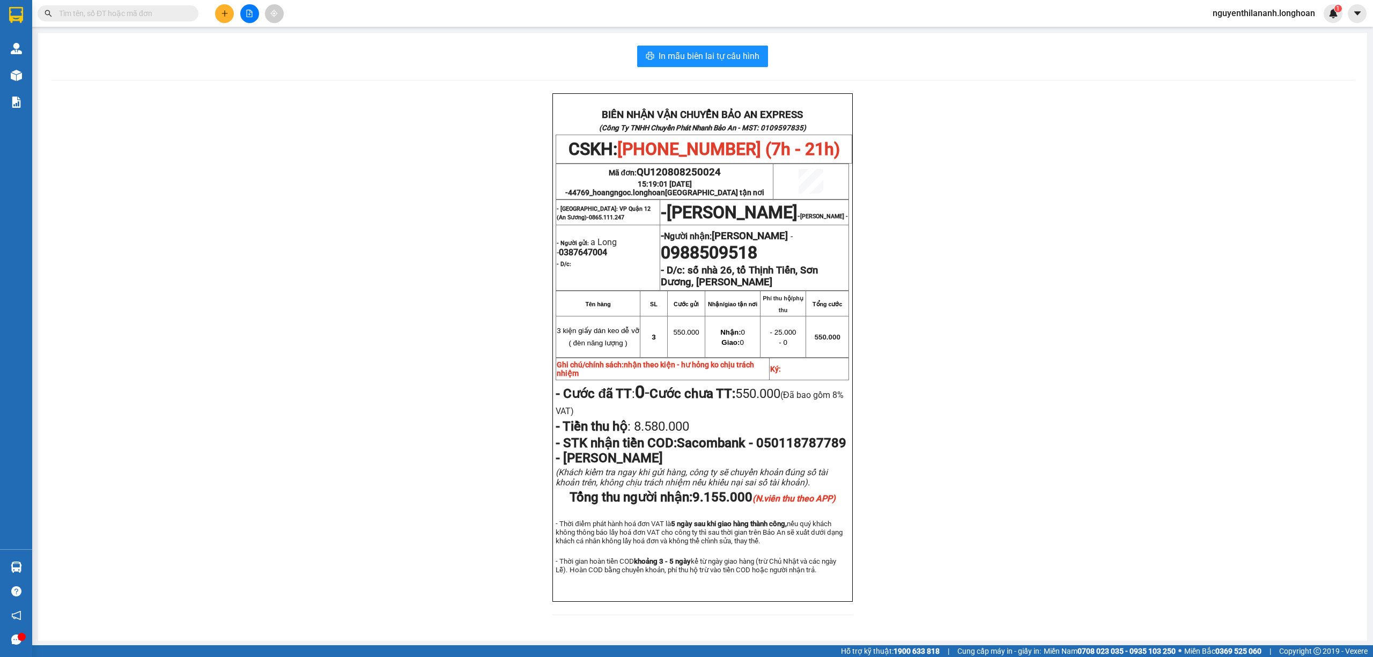
paste input "385233883"
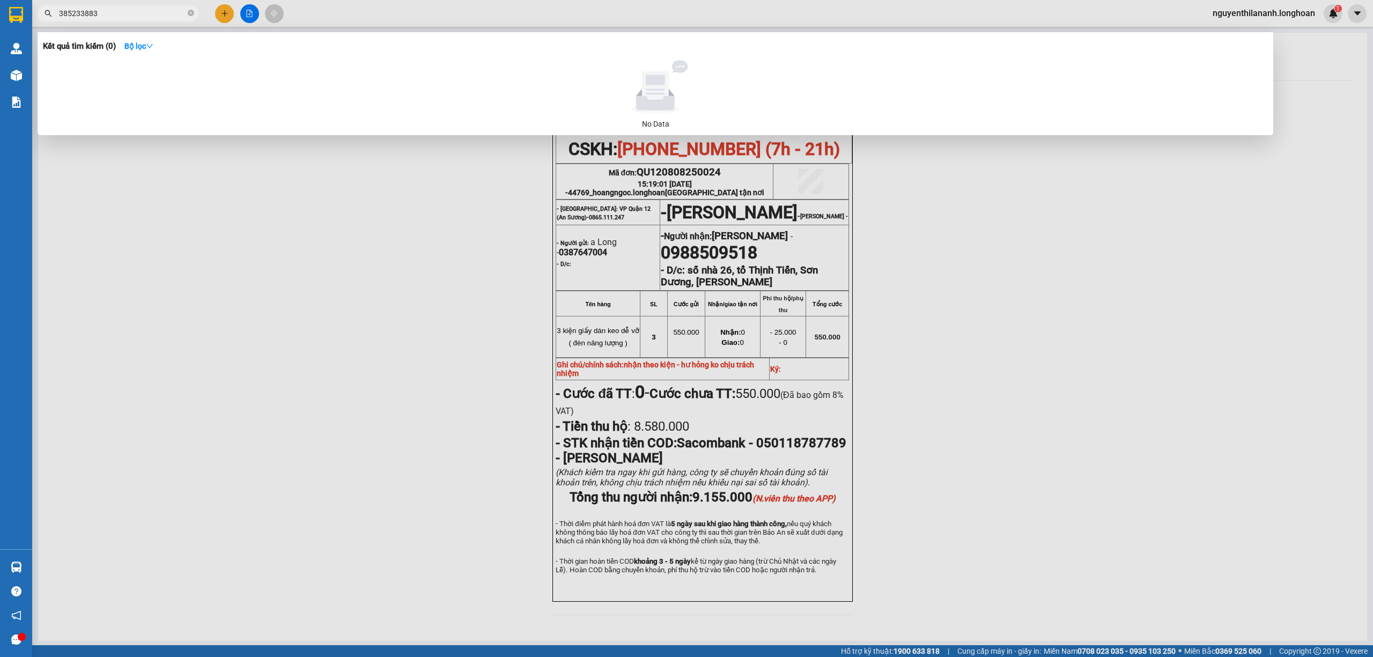
click at [60, 14] on input "385233883" at bounding box center [122, 14] width 127 height 12
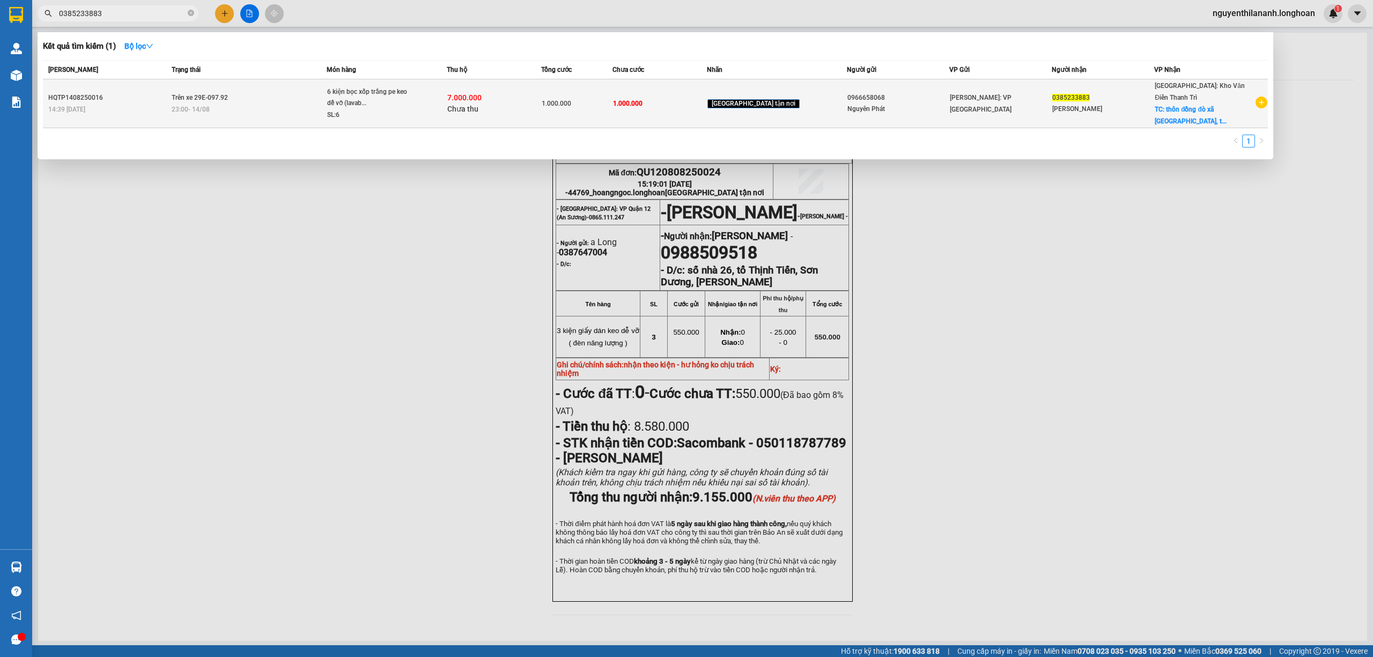
type input "0385233883"
click at [159, 94] on div "HQTP1408250016" at bounding box center [108, 97] width 120 height 11
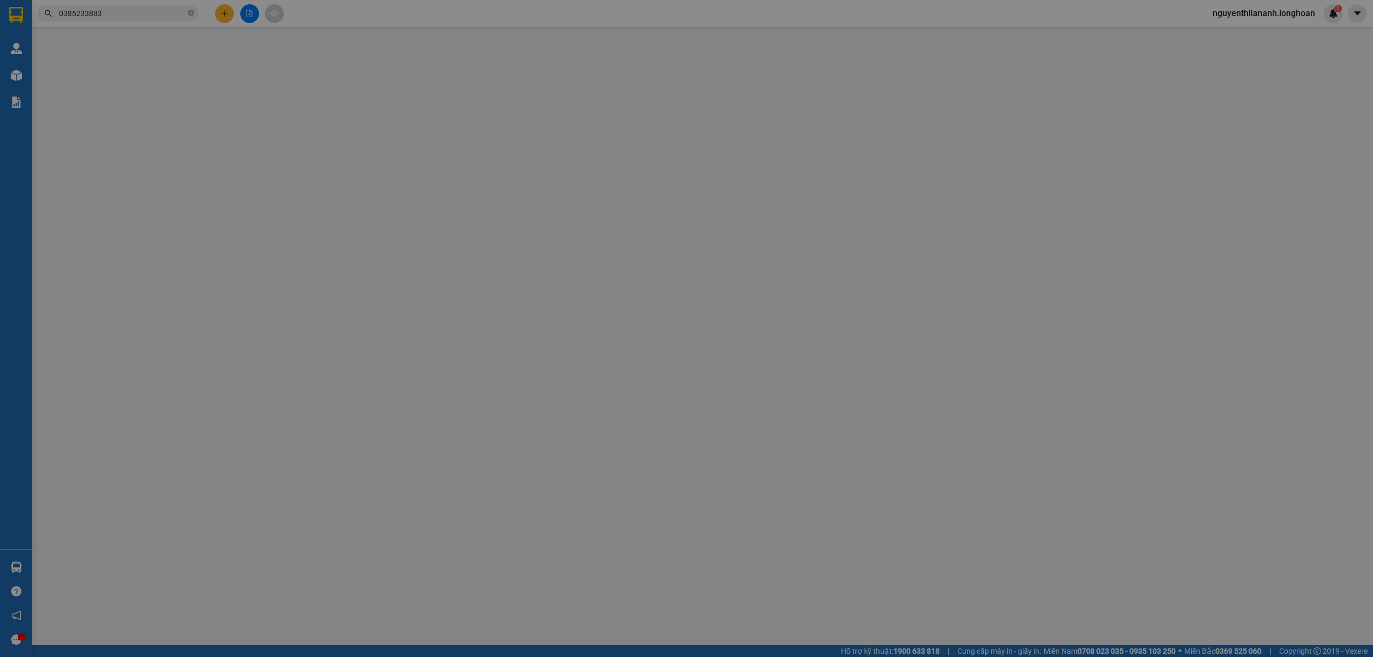
type input "0966658068"
type input "Nguyên Phát"
type input "0385233883"
type input "nguyễn văn điệp"
checkbox input "true"
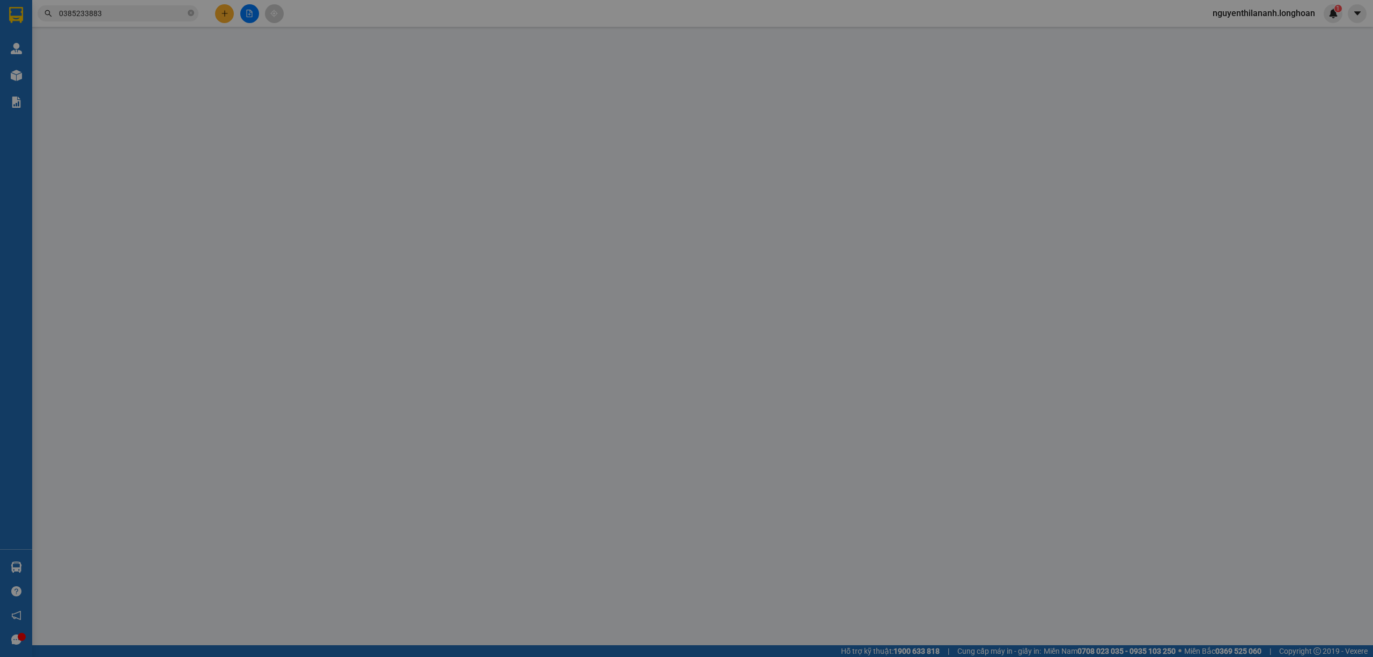
type input "thôn đồng đò xã kim anh, thanh xuân, sóc sơn, hà nội"
type input "nhận theo kiện,giao nguyên kiện,hư hỏng không chịu trách nhiệm"
type input "1.000.000"
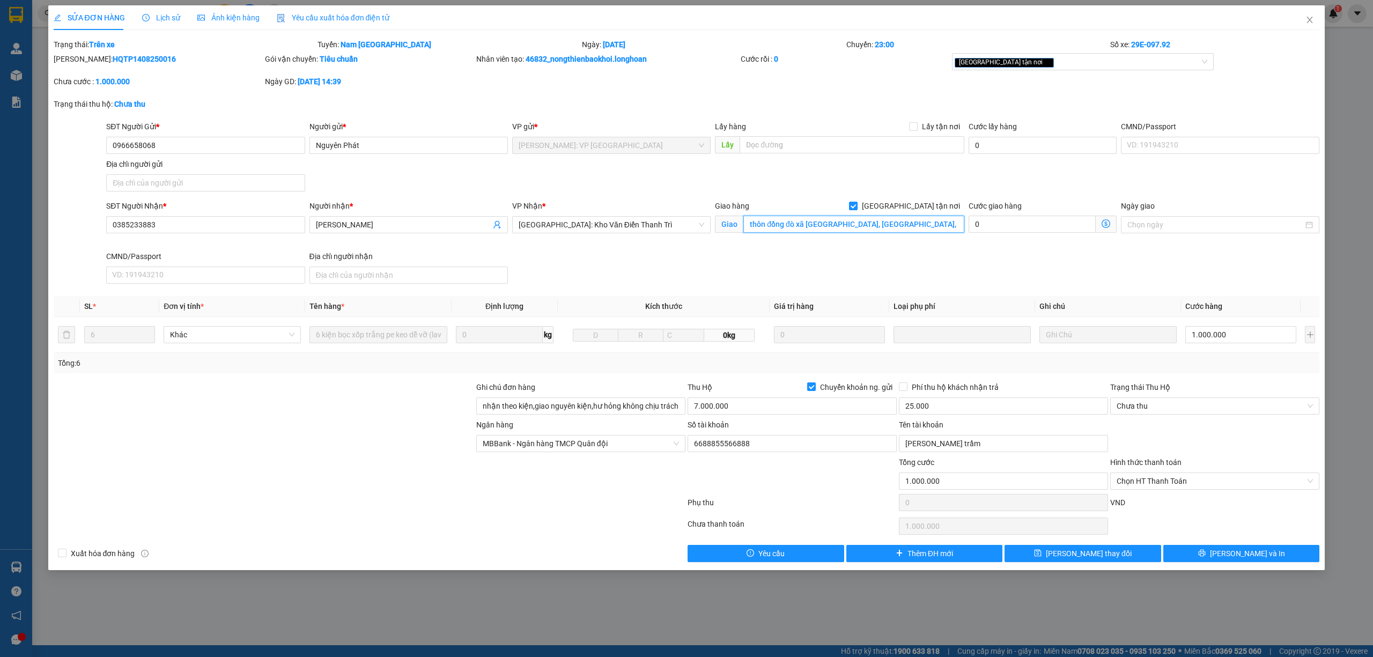
click at [825, 222] on input "thôn đồng đò xã kim anh, thanh xuân, sóc sơn, hà nội" at bounding box center [854, 224] width 221 height 17
paste input "HỒ đồng đò, THÔN minh tân, xã minh trí, sóc sơn, hà nội"
type input "HỒ đồng đò, THÔN minh tân, xã minh trí, sóc sơn, hà nội"
click at [732, 404] on input "7.000.000" at bounding box center [792, 406] width 209 height 17
click at [528, 407] on input "nhận theo kiện,giao nguyên kiện,hư hỏng không chịu trách nhiệm" at bounding box center [580, 406] width 209 height 17
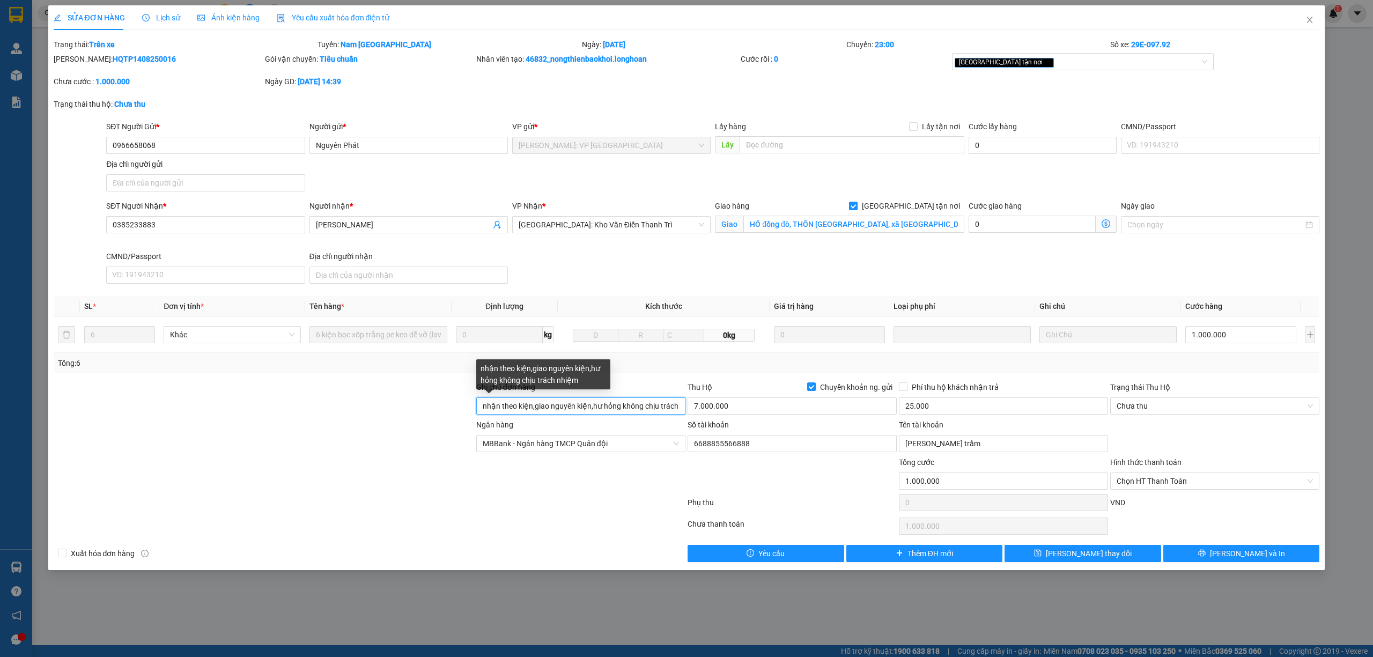
click at [608, 412] on input "nhận theo kiện,giao nguyên kiện,hư hỏng không chịu trách nhiệm" at bounding box center [580, 406] width 209 height 17
click at [576, 411] on input "nhận theo kiện,giao nguyên kiện,hư hỏng không chịu trách nhiệm, bổ sung địa chỉ…" at bounding box center [580, 406] width 209 height 17
click at [647, 415] on input "nhận theo kiện,giao nguyên kiện,hư hỏng không chịu trách nhiệm, bổ sung địa chỉ…" at bounding box center [580, 406] width 209 height 17
click at [636, 410] on input "nhận theo kiện,giao nguyên kiện,hư hỏng không chịu trách nhiệm, bổ sung địa chỉ…" at bounding box center [580, 406] width 209 height 17
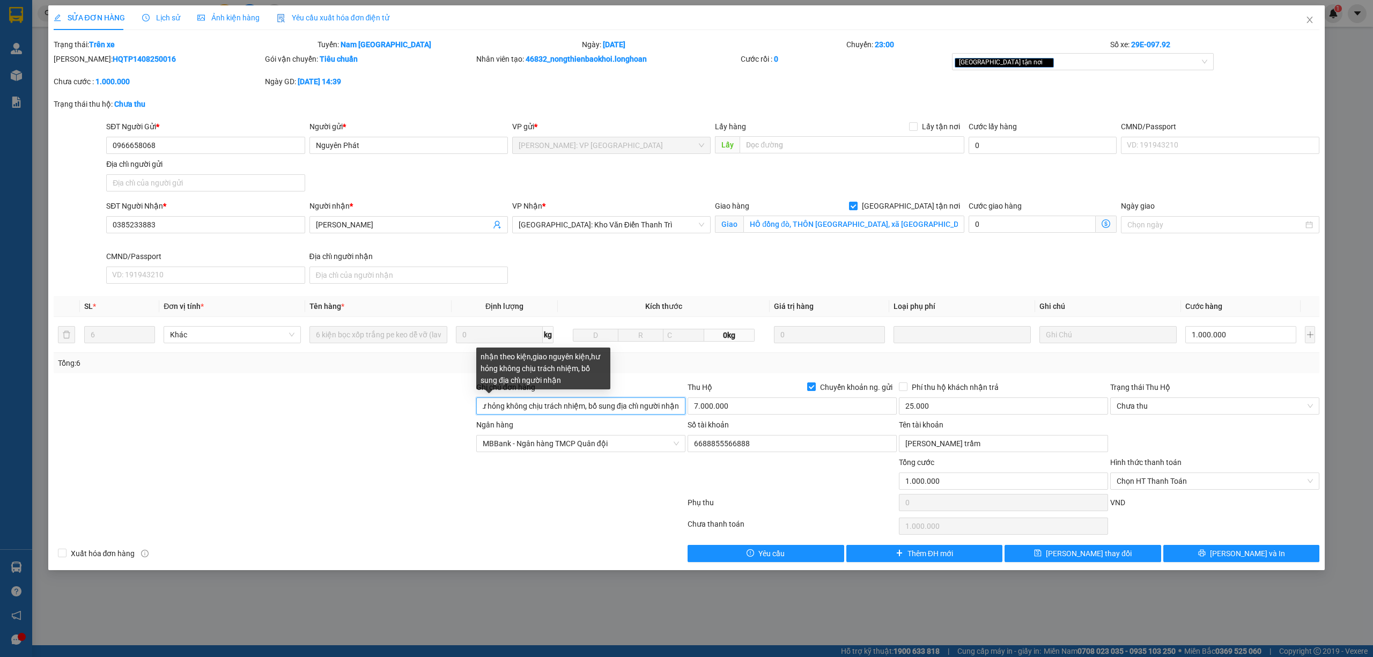
drag, startPoint x: 615, startPoint y: 406, endPoint x: 645, endPoint y: 410, distance: 30.4
click at [619, 406] on input "nhận theo kiện,giao nguyên kiện,hư hỏng không chịu trách nhiệm, bổ sung địa chỉ…" at bounding box center [580, 406] width 209 height 17
click at [623, 406] on input "nhận theo kiện,giao nguyên kiện,hư hỏng không chịu trách nhiệm, bổ sung địa chỉ…" at bounding box center [580, 406] width 209 height 17
type input "nhận theo kiện,giao nguyên kiện,hư hỏng không chịu trách nhiệm, bổ sung địa chỉ…"
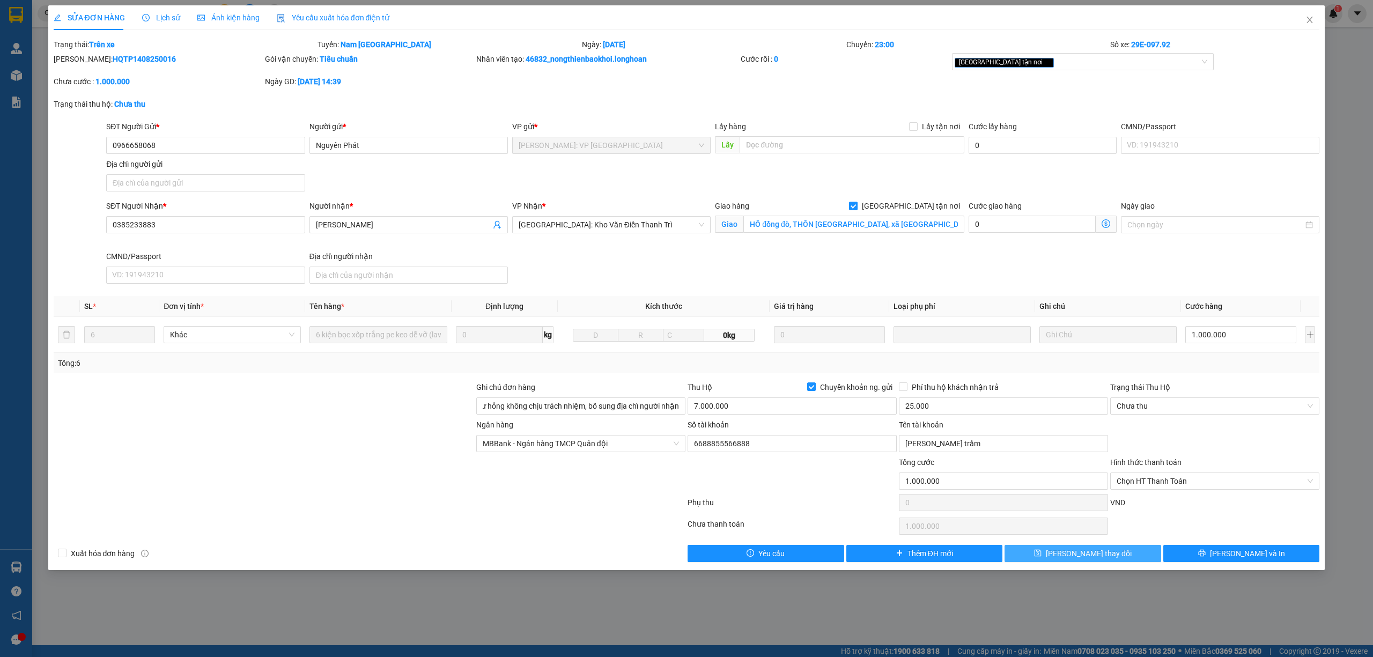
scroll to position [0, 0]
click at [1031, 558] on button "[PERSON_NAME] thay đổi" at bounding box center [1083, 553] width 157 height 17
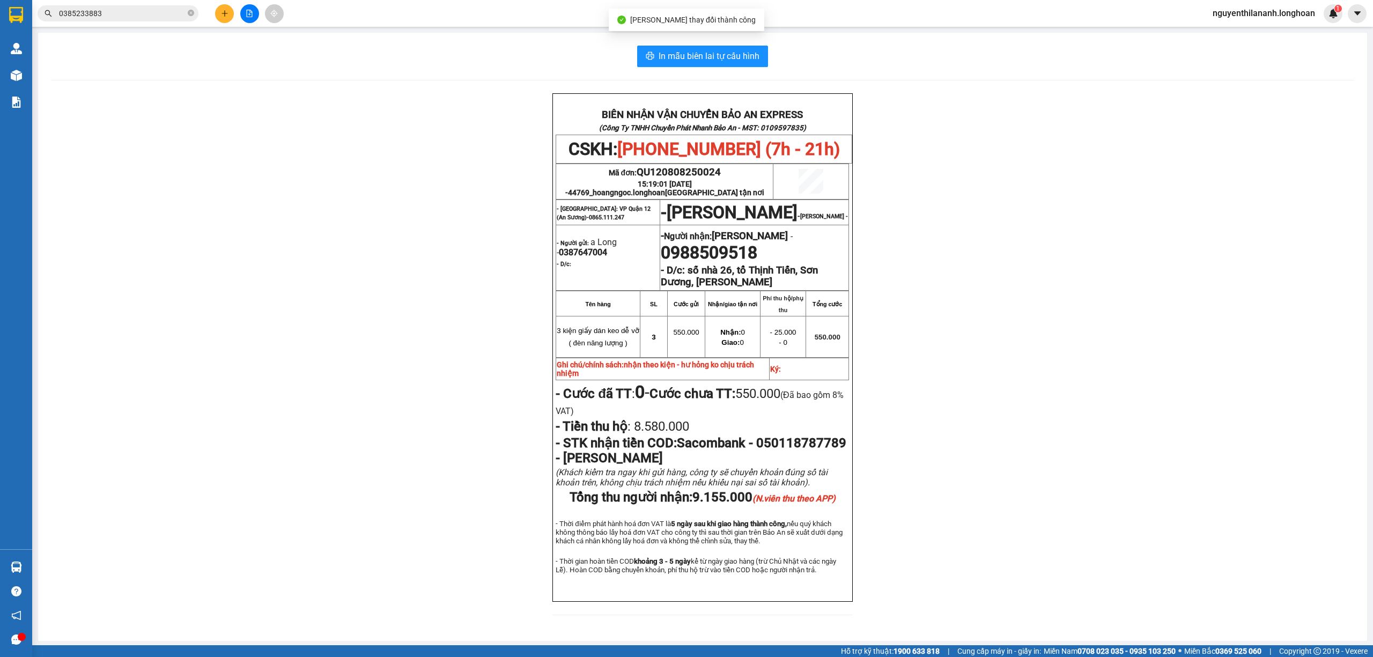
click at [374, 447] on div "BIÊN NHẬN VẬN CHUYỂN BẢO AN EXPRESS (Công Ty TNHH Chuyển Phát Nhanh Bảo An - MS…" at bounding box center [703, 360] width 1304 height 535
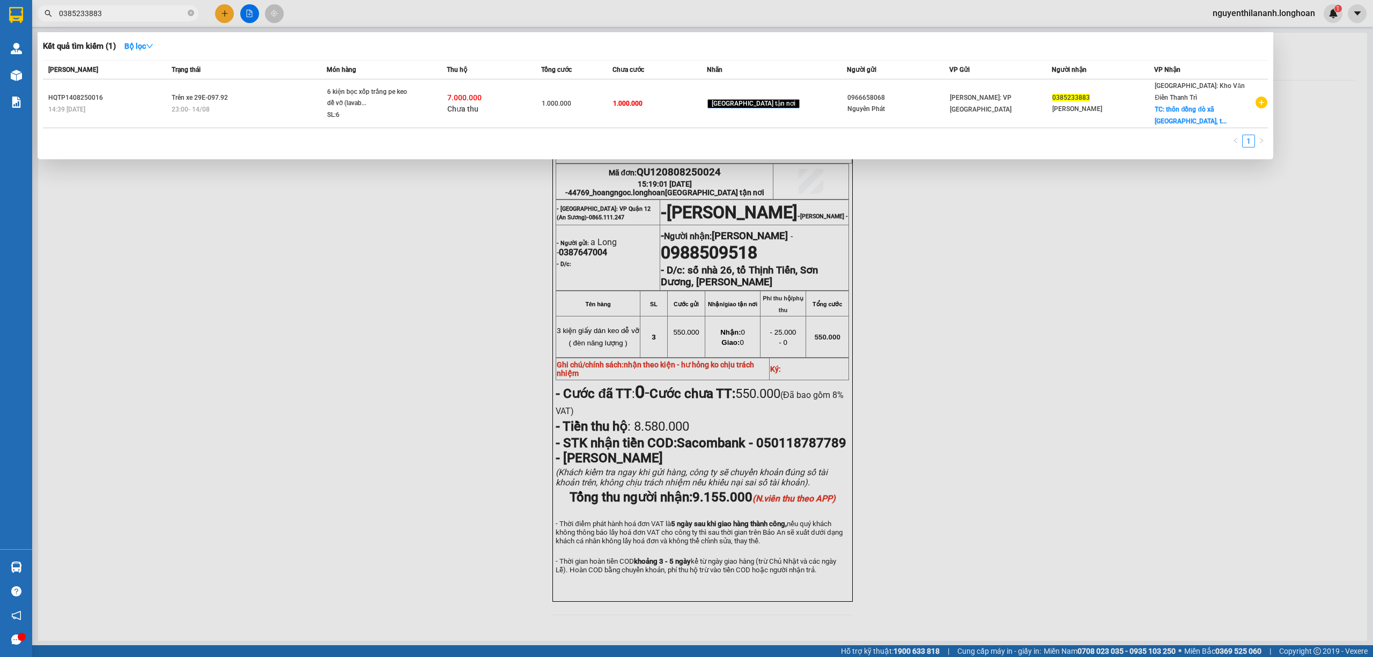
click at [142, 16] on input "0385233883" at bounding box center [122, 14] width 127 height 12
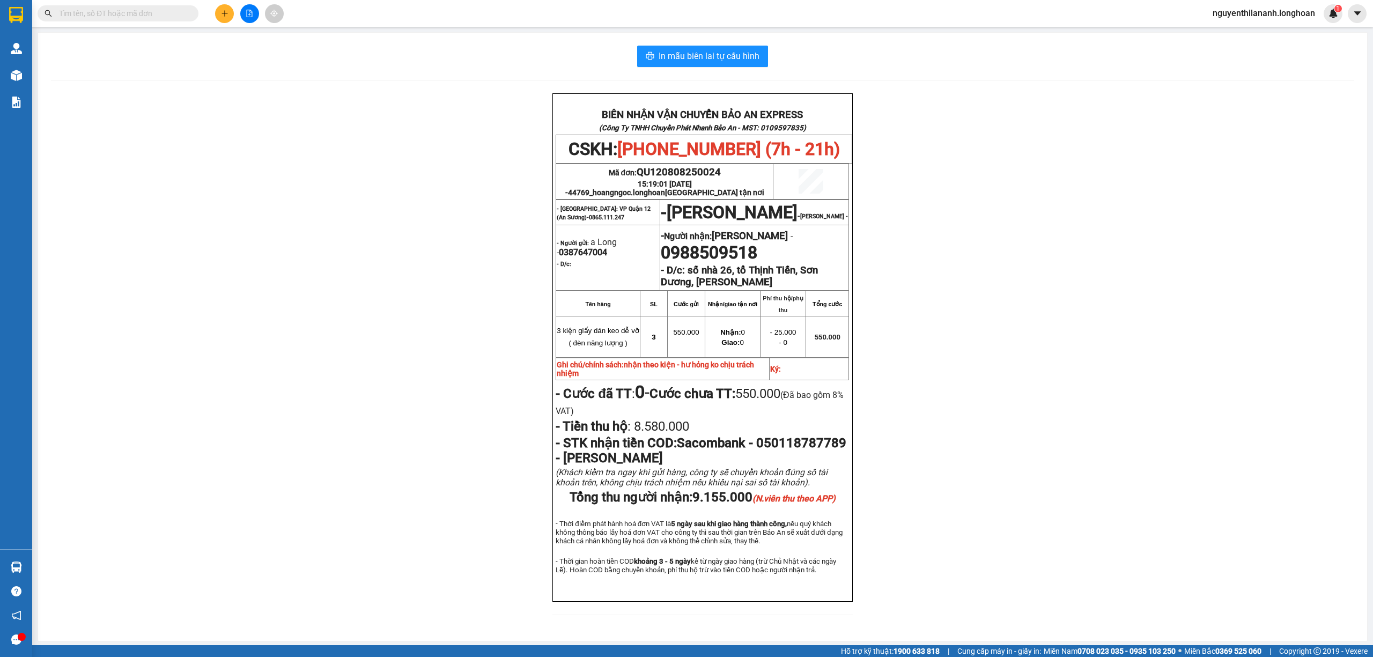
paste input "0363989979"
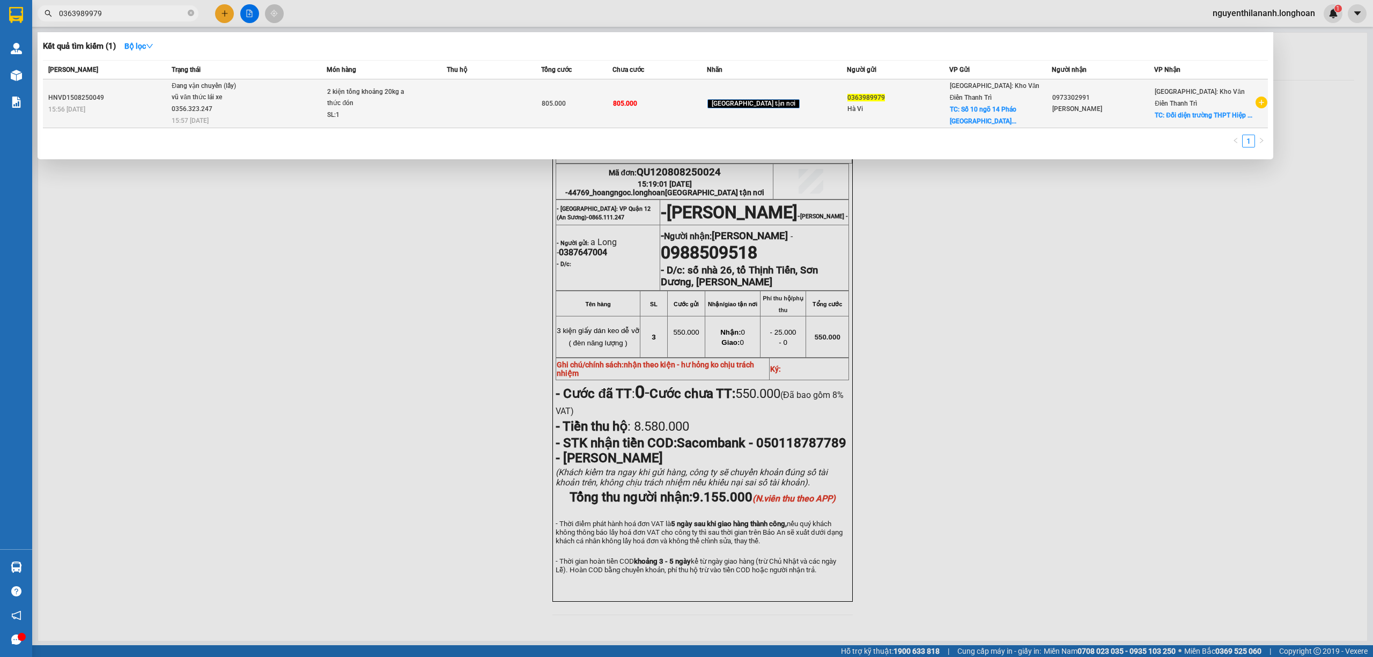
type input "0363989979"
click at [134, 111] on div "15:56 - 15/08" at bounding box center [108, 110] width 120 height 12
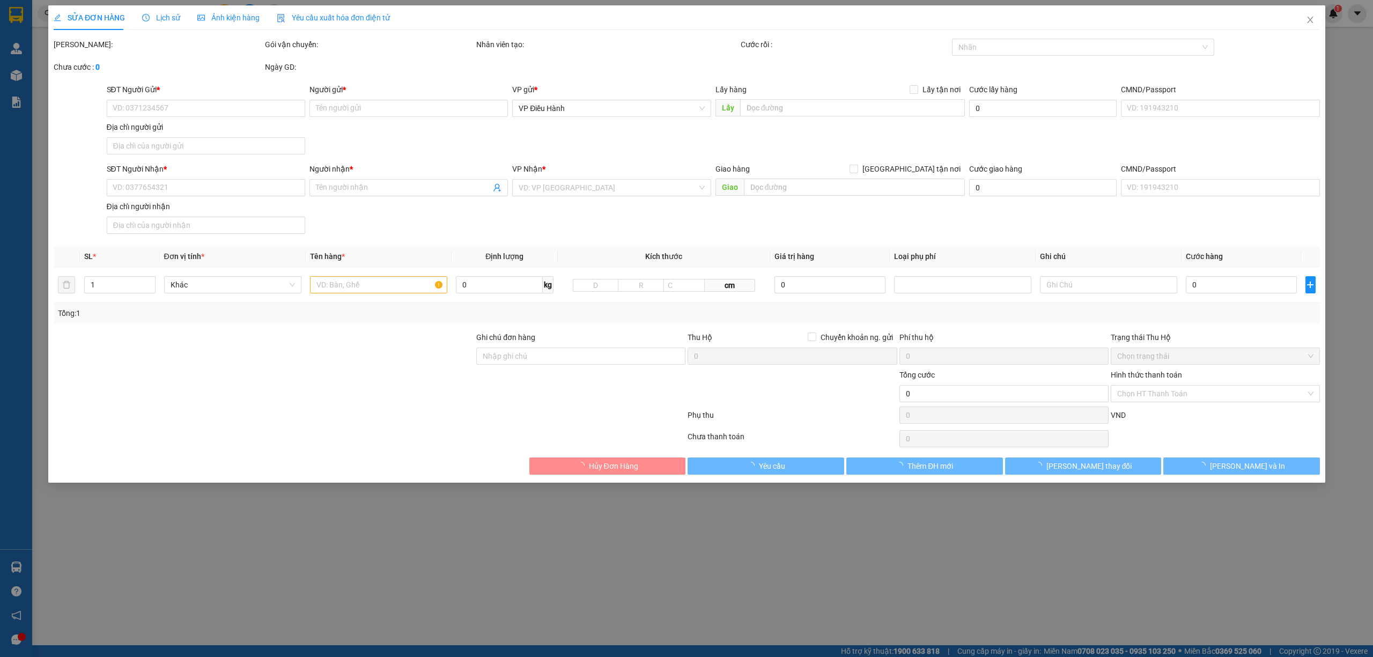
type input "0363989979"
type input "Hà Vi"
checkbox input "true"
type input "Số 10 ngõ 14 Pháo Đài Láng, đống đa hn"
type input "0973302991"
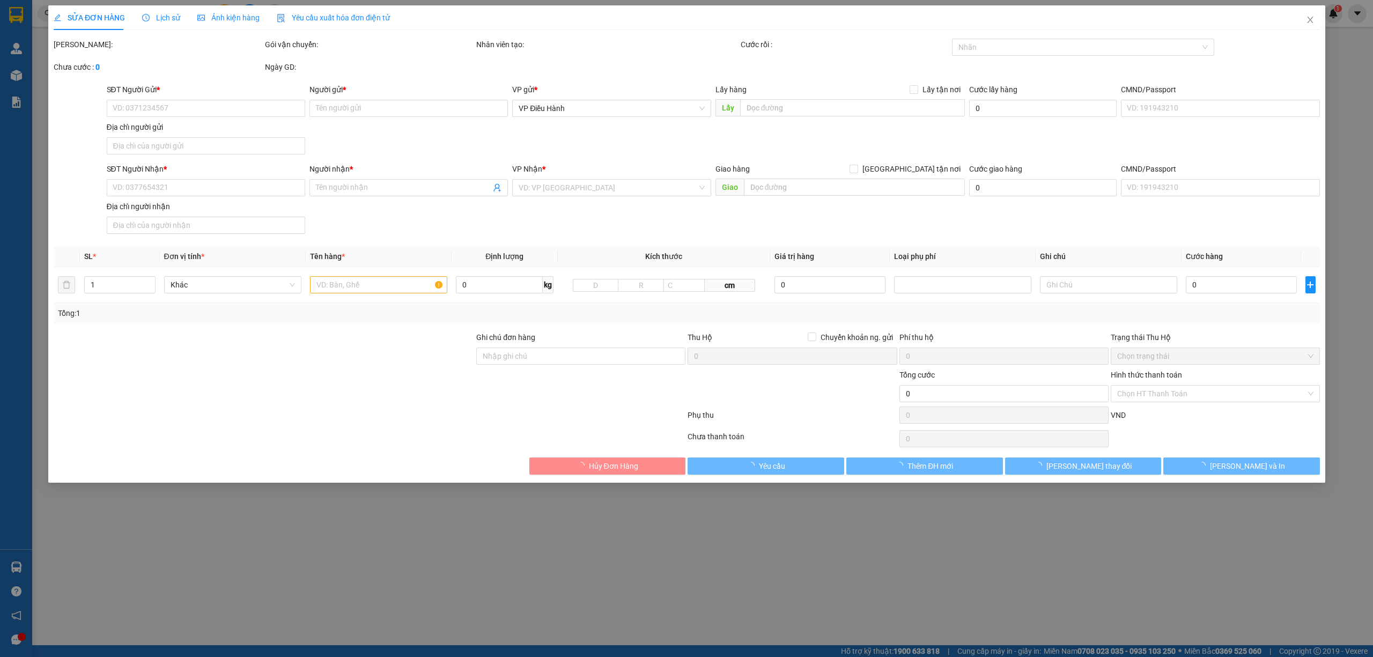
type input "Ngọc Bích"
checkbox input "true"
type input "Đối diện trường THPT Hiệp Hoà 1, Đường Hoàng Văn Thái, Thôn 2, Xã Hiệp Hoà, tỉn…"
type input "805.000"
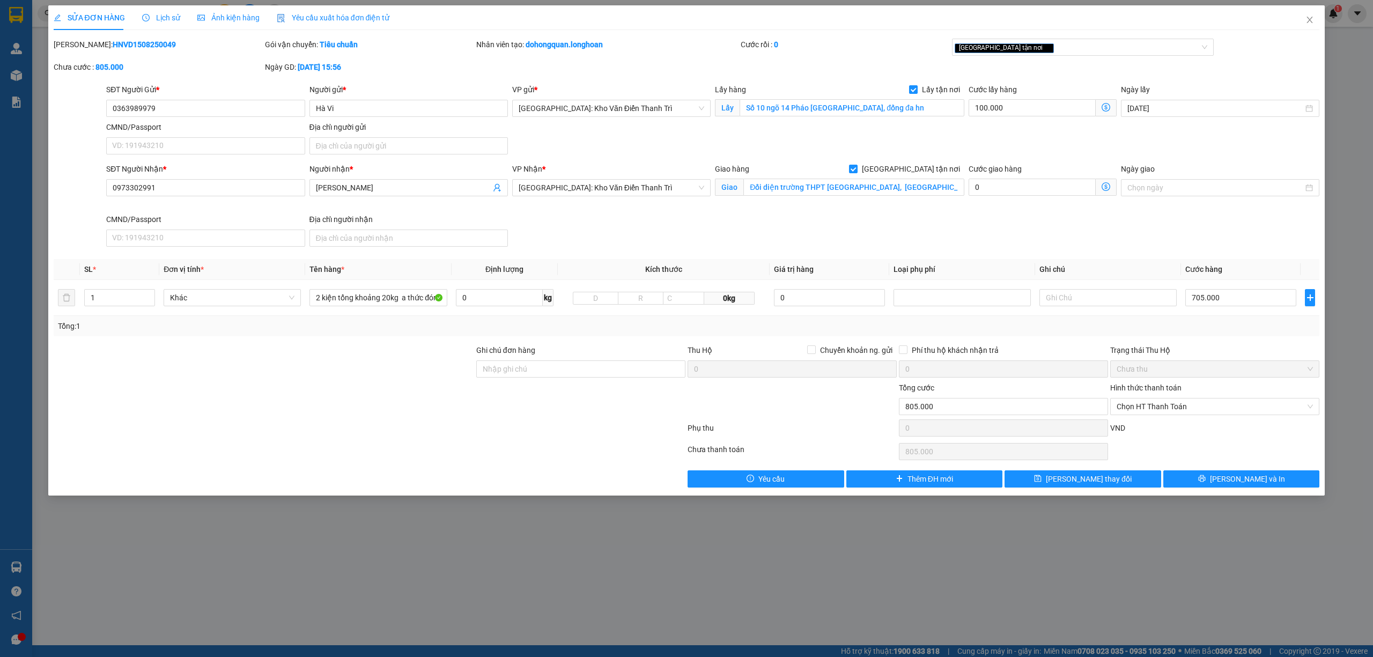
click at [153, 16] on span "Lịch sử" at bounding box center [161, 17] width 38 height 9
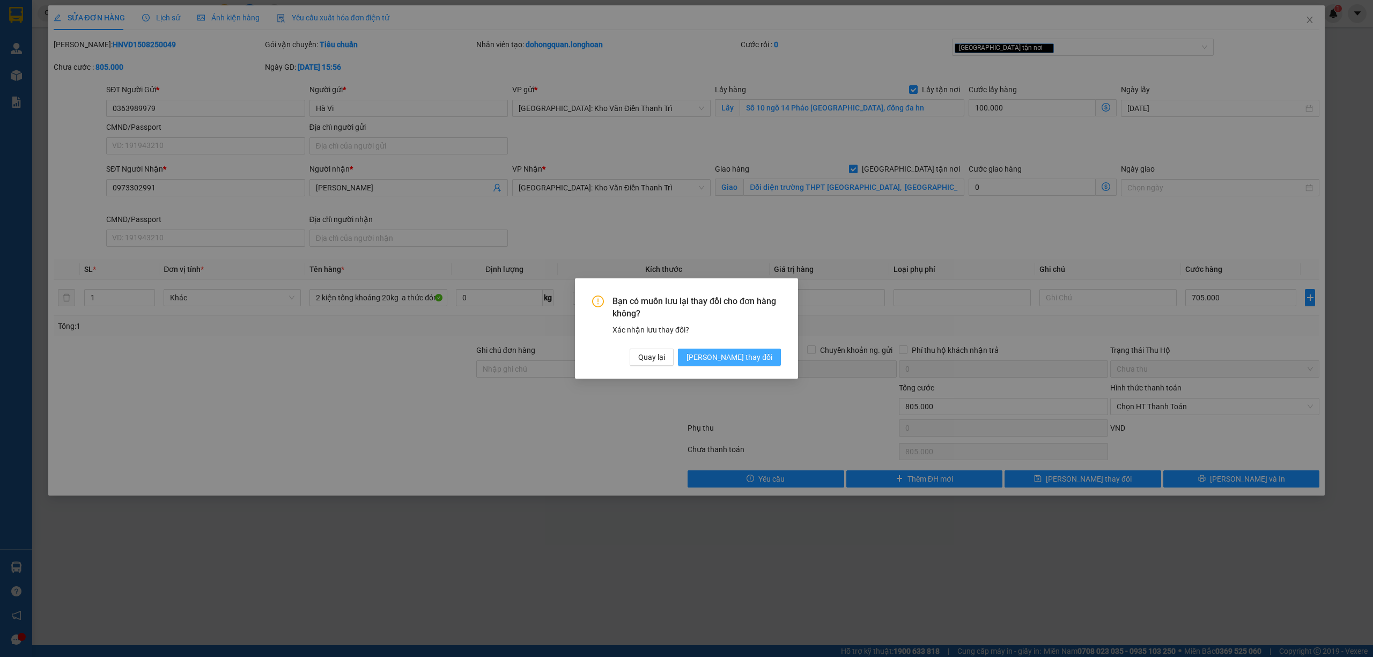
click at [734, 357] on span "[PERSON_NAME] thay đổi" at bounding box center [730, 357] width 86 height 12
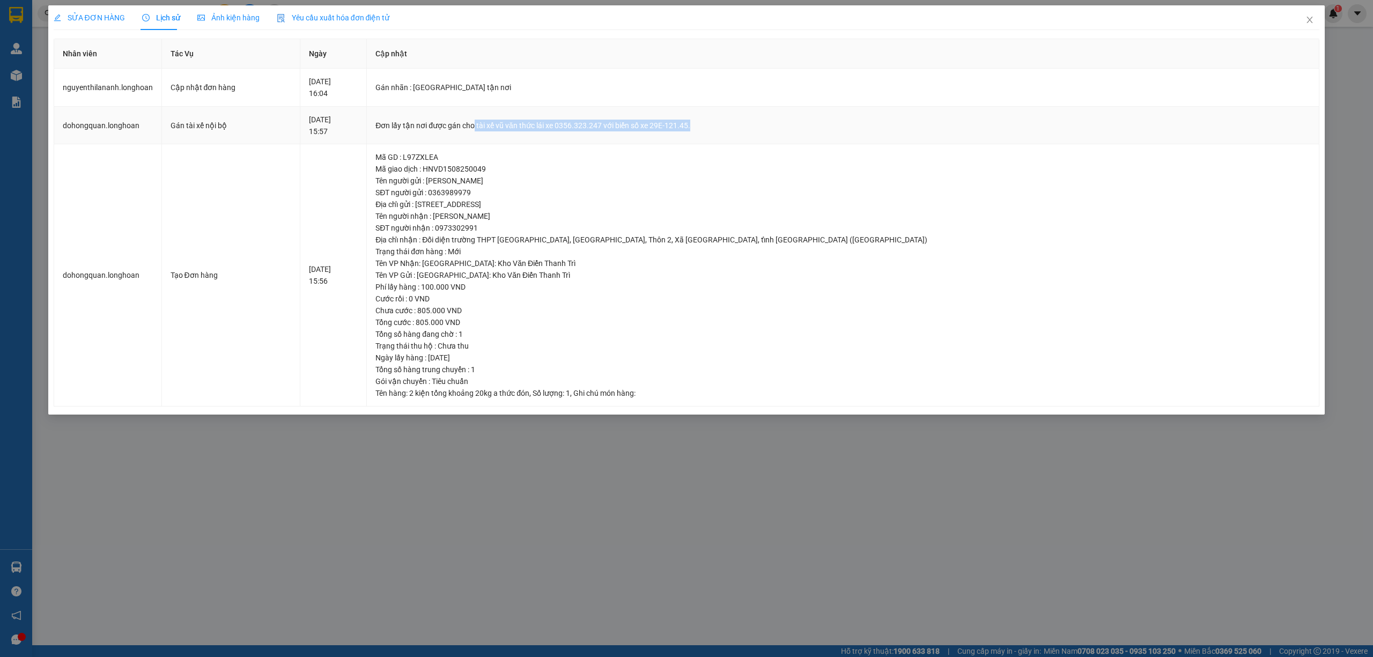
drag, startPoint x: 556, startPoint y: 128, endPoint x: 783, endPoint y: 128, distance: 226.9
click at [783, 128] on div "Đơn lấy tận nơi được gán cho tài xế vũ văn thức lái xe 0356.323.247 với biển số…" at bounding box center [843, 126] width 935 height 12
click at [1307, 13] on span "Close" at bounding box center [1310, 20] width 30 height 30
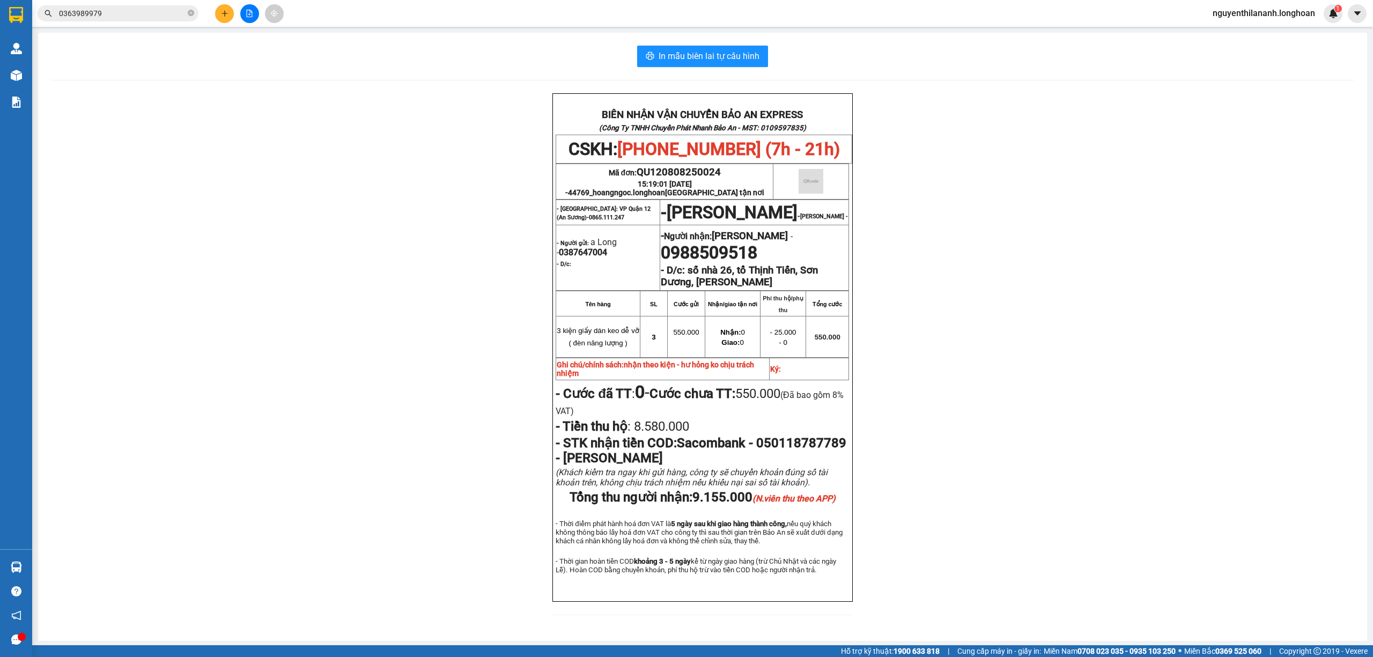
click at [139, 19] on span "0363989979" at bounding box center [118, 13] width 161 height 16
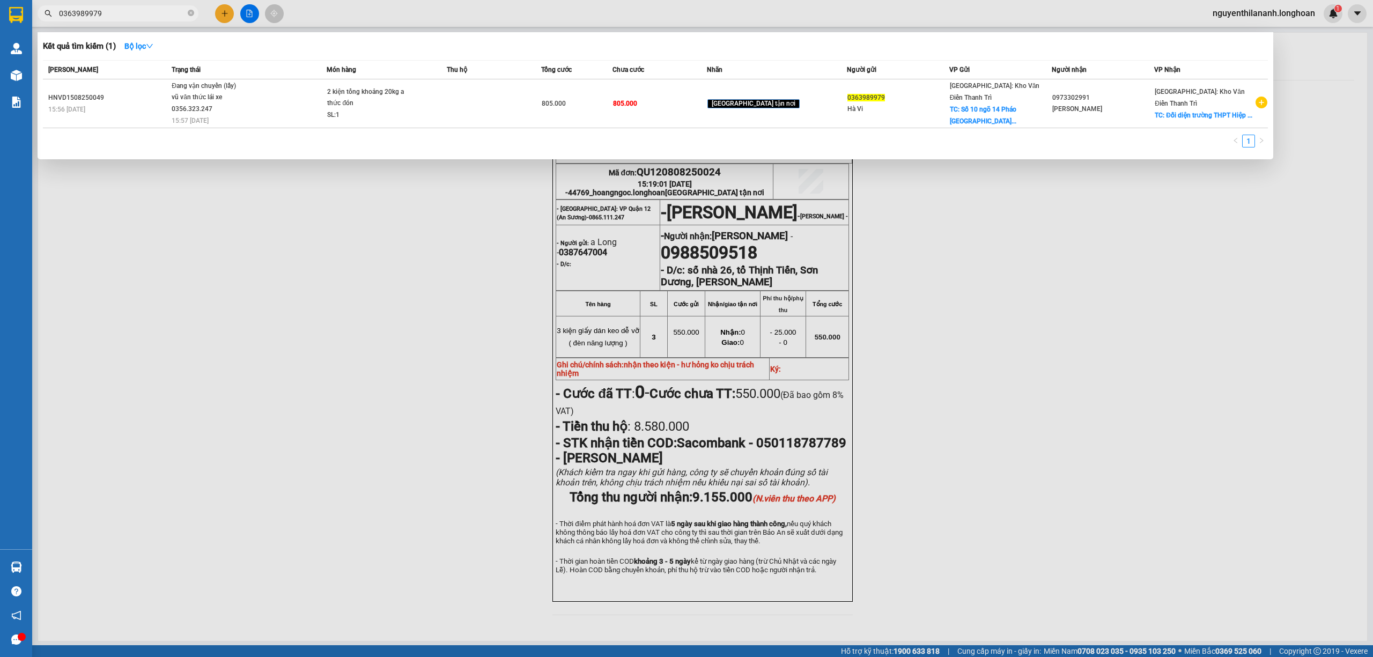
click at [139, 13] on input "0363989979" at bounding box center [122, 14] width 127 height 12
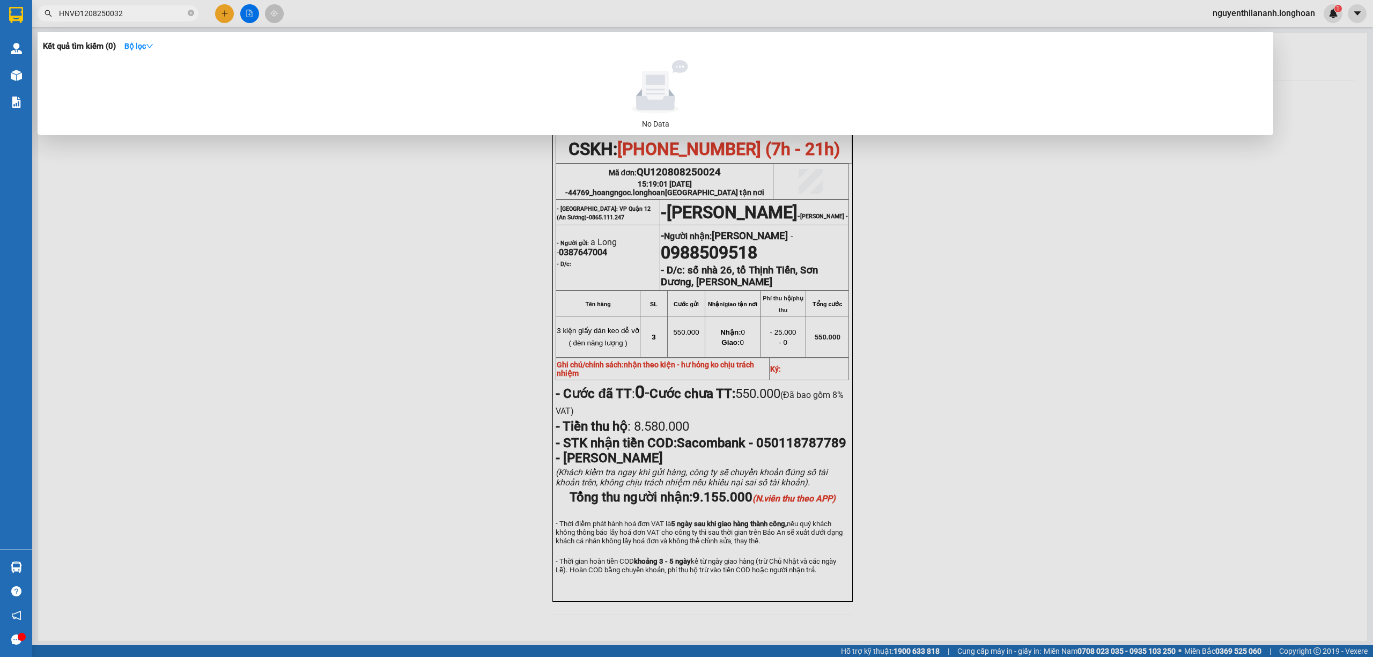
click at [91, 13] on input "HNVĐ1208250032" at bounding box center [122, 14] width 127 height 12
click at [87, 13] on input "HNVĐ1208250032" at bounding box center [122, 14] width 127 height 12
click at [97, 13] on input "HNVĐ1208250032" at bounding box center [122, 14] width 127 height 12
click at [127, 15] on input "HNVĐ1208250032" at bounding box center [122, 14] width 127 height 12
drag, startPoint x: 143, startPoint y: 15, endPoint x: 69, endPoint y: 13, distance: 73.5
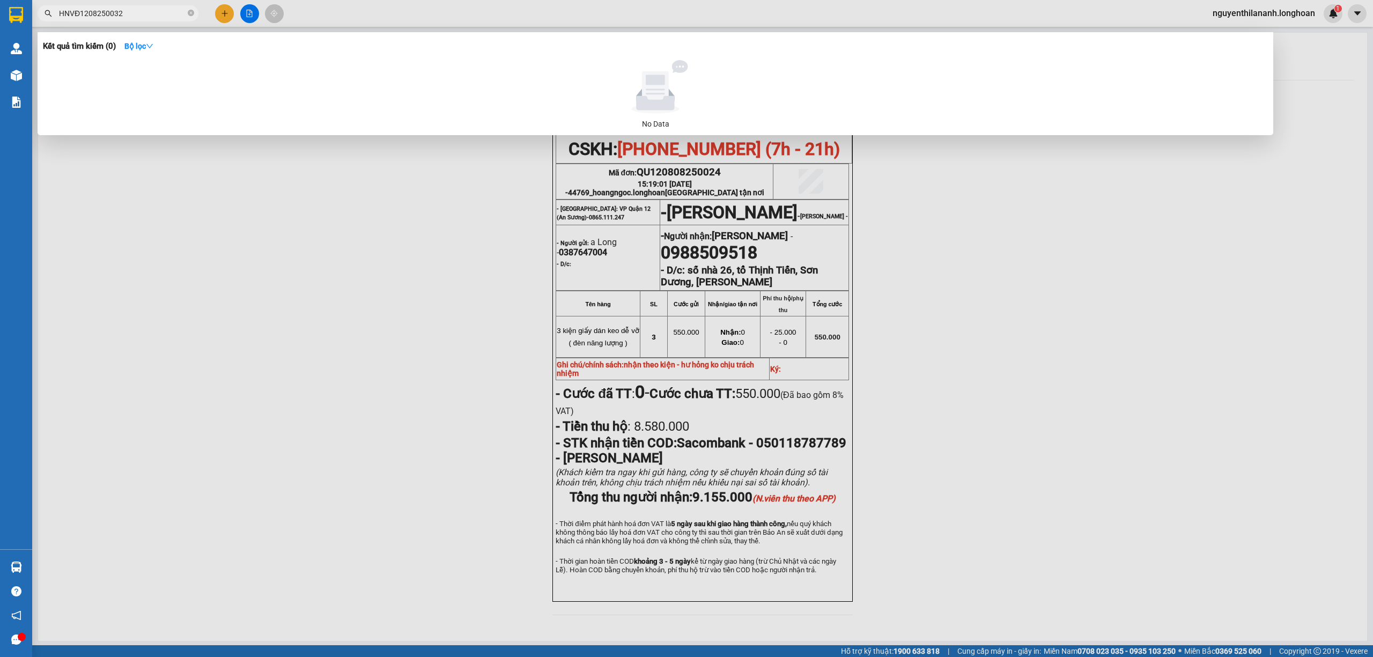
click at [69, 13] on input "HNVĐ1208250032" at bounding box center [122, 14] width 127 height 12
click at [179, 18] on input "HNVĐ1208250032" at bounding box center [122, 14] width 127 height 12
drag, startPoint x: 80, startPoint y: 11, endPoint x: 48, endPoint y: 1, distance: 34.3
click at [45, 14] on div "HNVĐ1208250032" at bounding box center [104, 13] width 209 height 16
type input "1208250032"
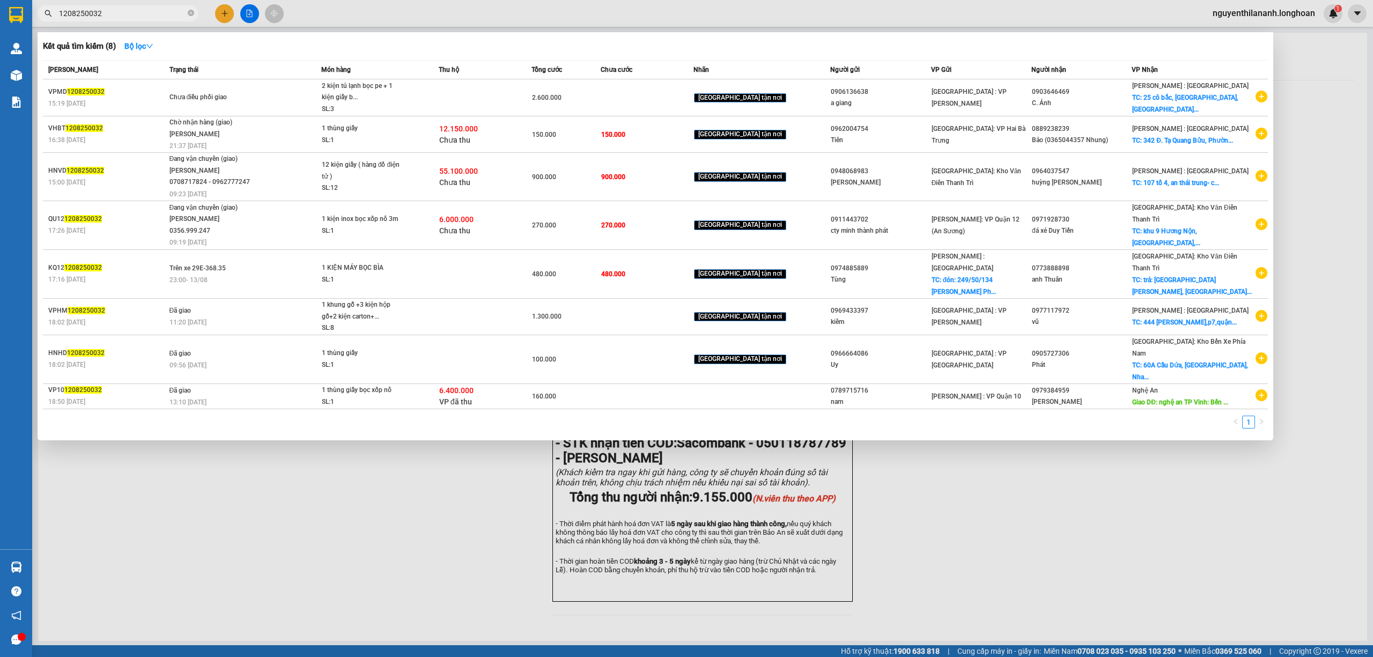
click at [174, 13] on input "1208250032" at bounding box center [122, 14] width 127 height 12
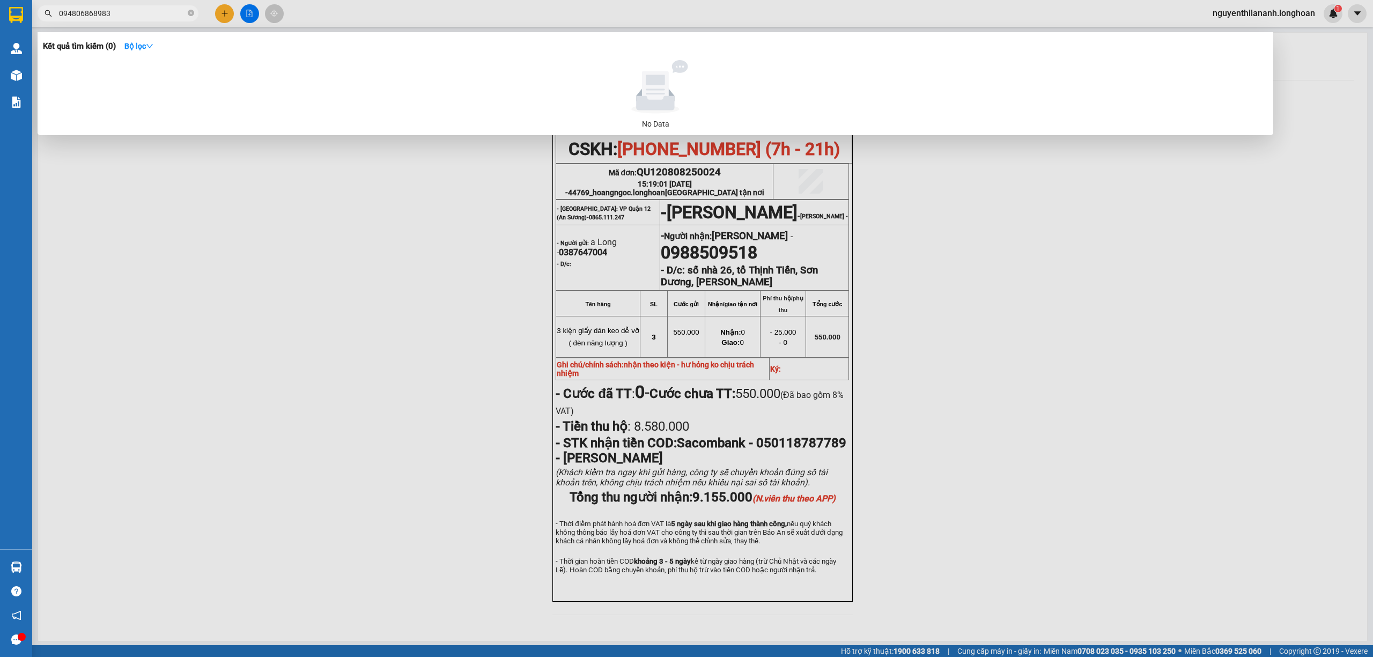
click at [87, 12] on input "094806868983" at bounding box center [122, 14] width 127 height 12
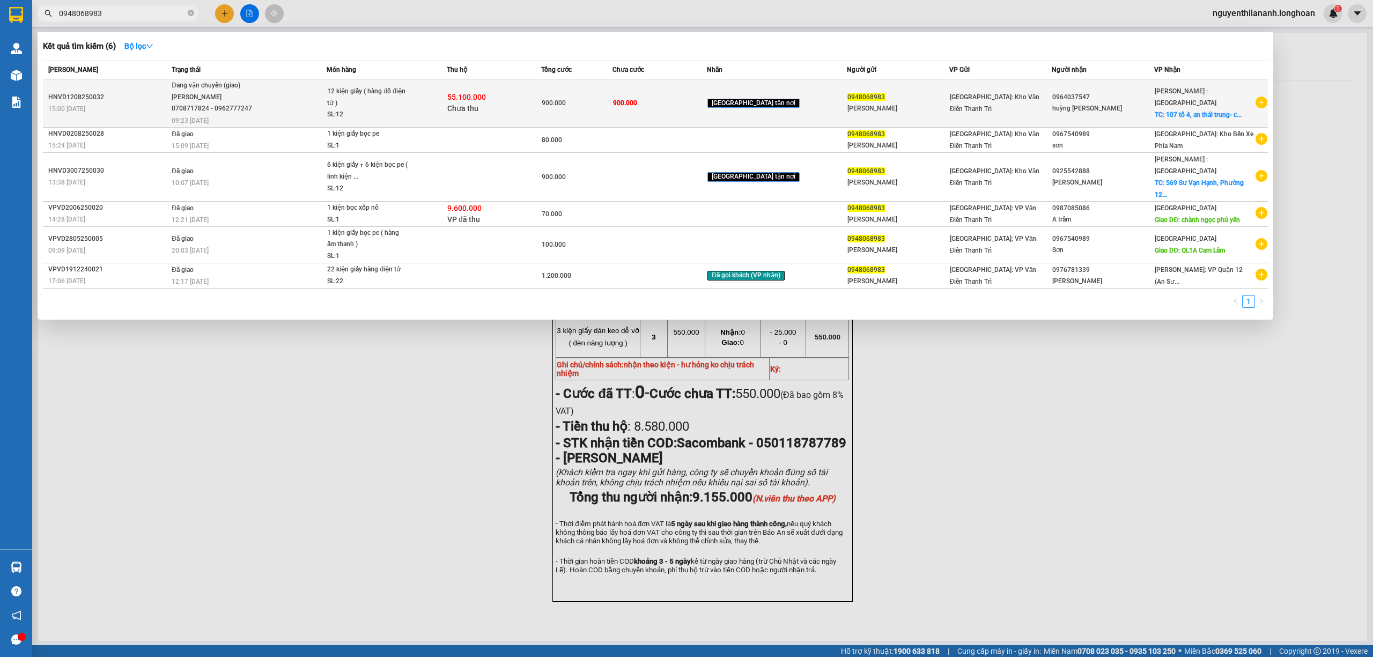
type input "0948068983"
click at [135, 108] on div "15:00 - 12/08" at bounding box center [108, 109] width 120 height 12
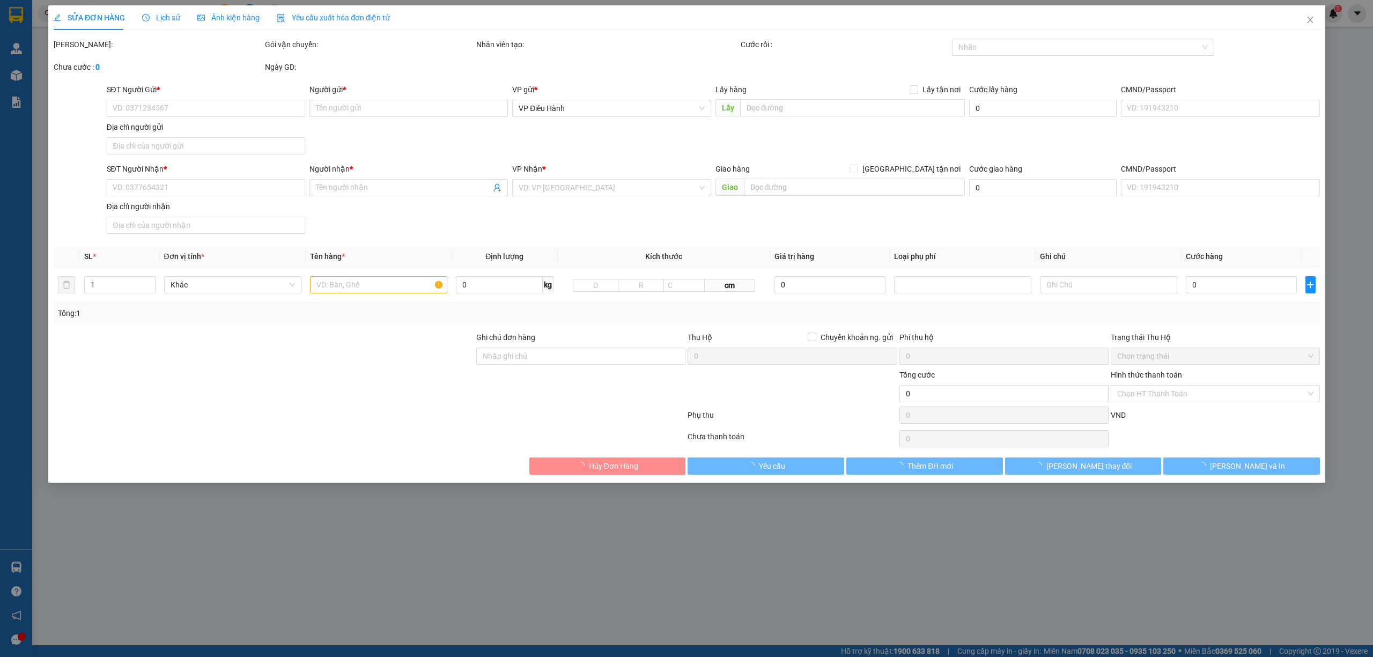
type input "0948068983"
type input "Anh Cảnh"
type input "0964037547"
type input "huỳng ngọc thi"
checkbox input "true"
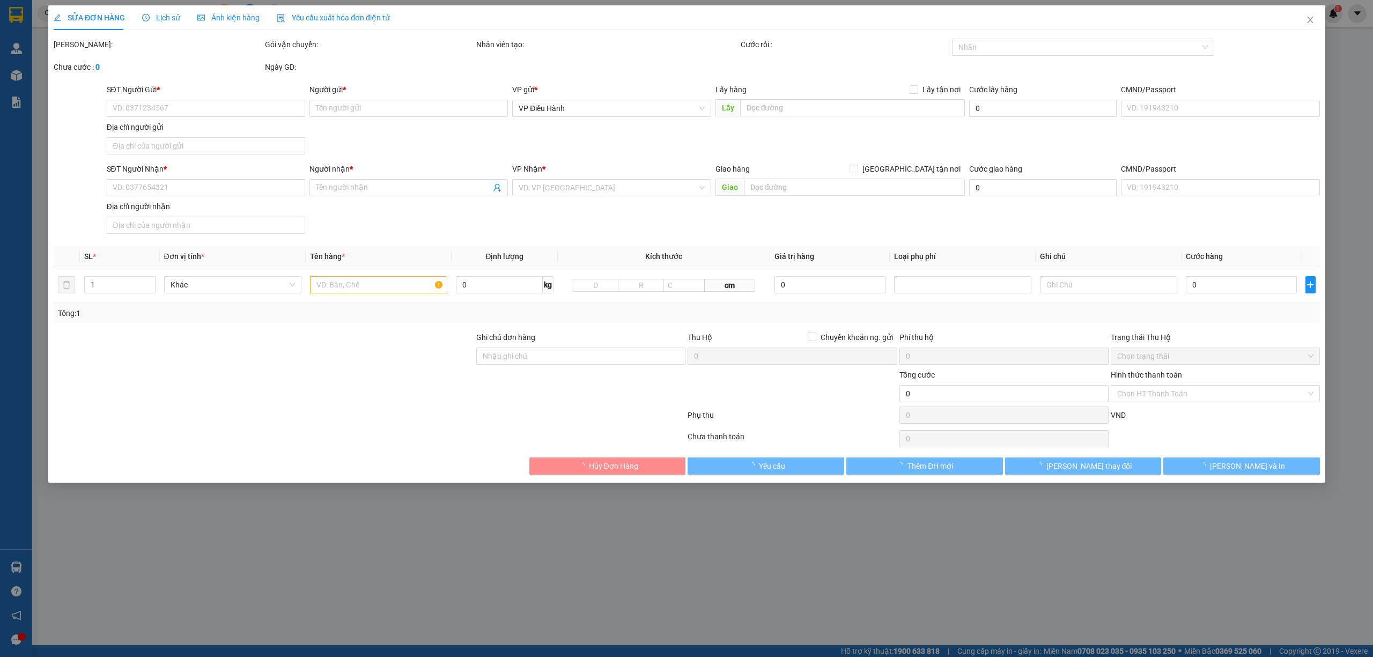
type input "107 tổ 4, an thái trung- cái bè- tiền giang"
type input "900.000"
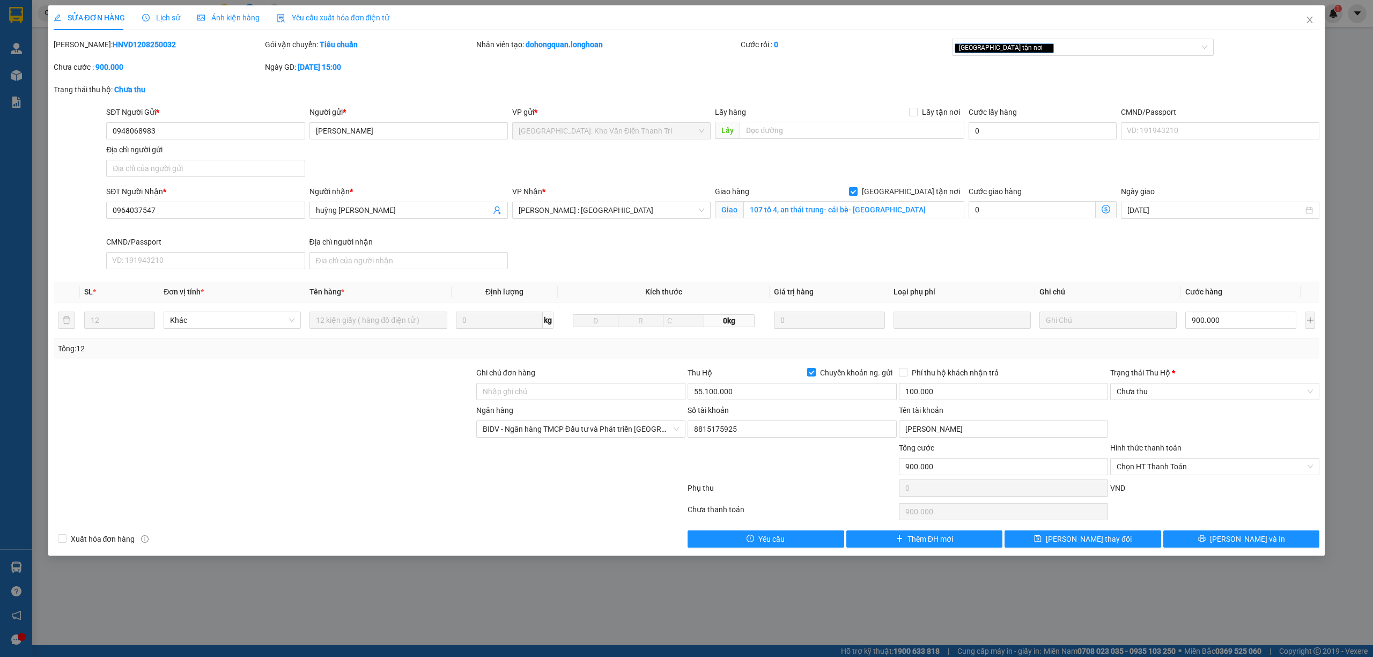
click at [163, 18] on span "Lịch sử" at bounding box center [161, 17] width 38 height 9
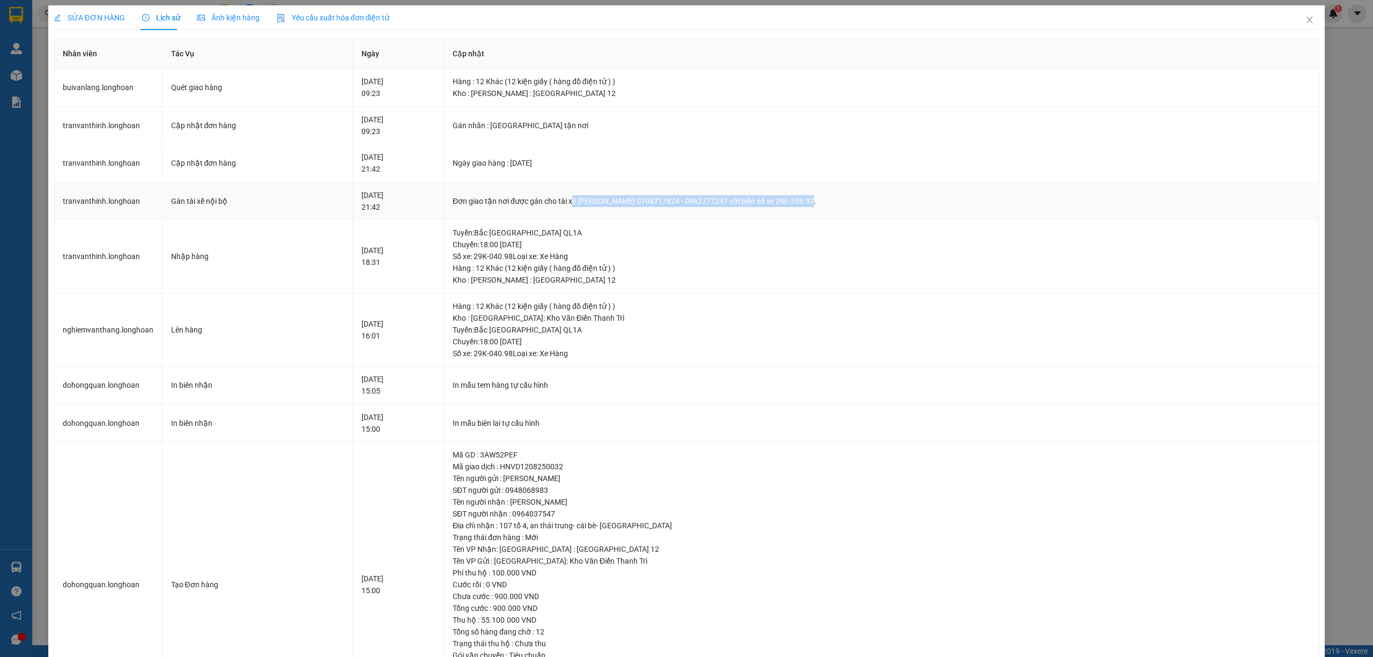
drag, startPoint x: 599, startPoint y: 197, endPoint x: 857, endPoint y: 209, distance: 257.8
click at [857, 209] on td "Đơn giao tận nơi được gán cho tài xế BÙI VĂN LĂNG 0708717824 - 0962777247 với b…" at bounding box center [882, 201] width 876 height 38
click at [1306, 17] on icon "close" at bounding box center [1310, 20] width 9 height 9
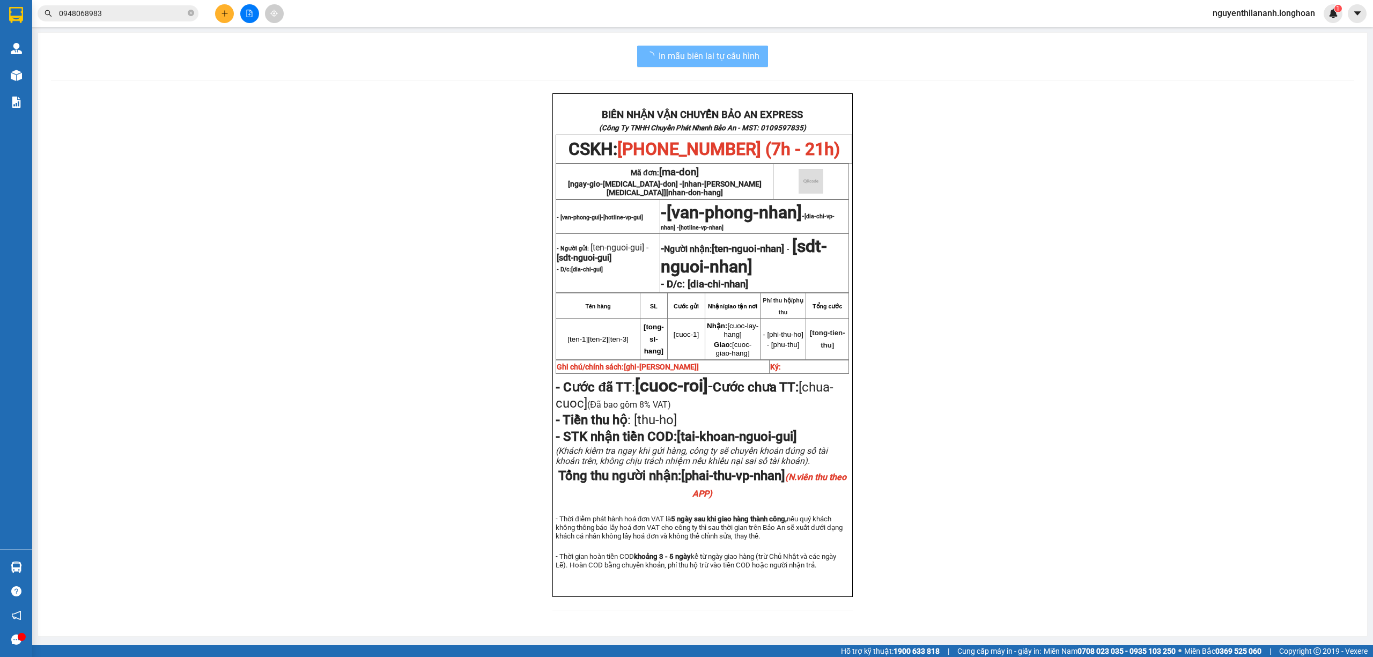
click at [137, 14] on input "0948068983" at bounding box center [122, 14] width 127 height 12
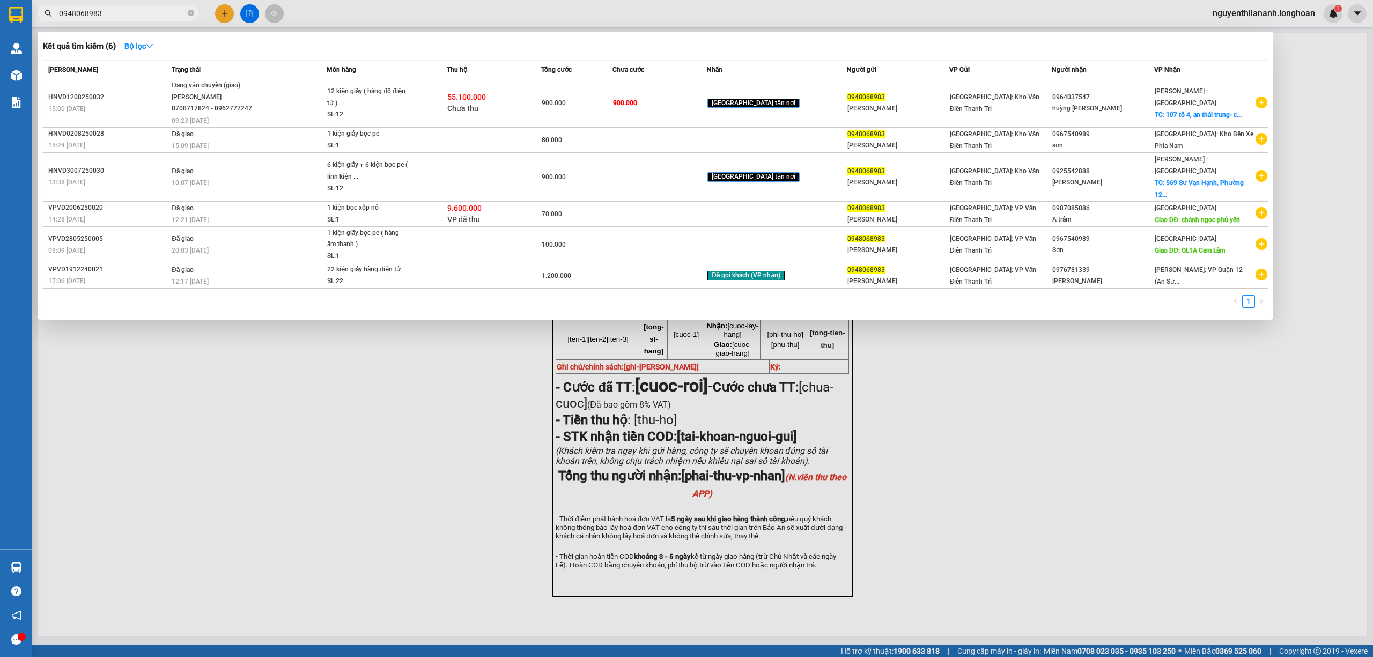
click at [137, 14] on input "0948068983" at bounding box center [122, 14] width 127 height 12
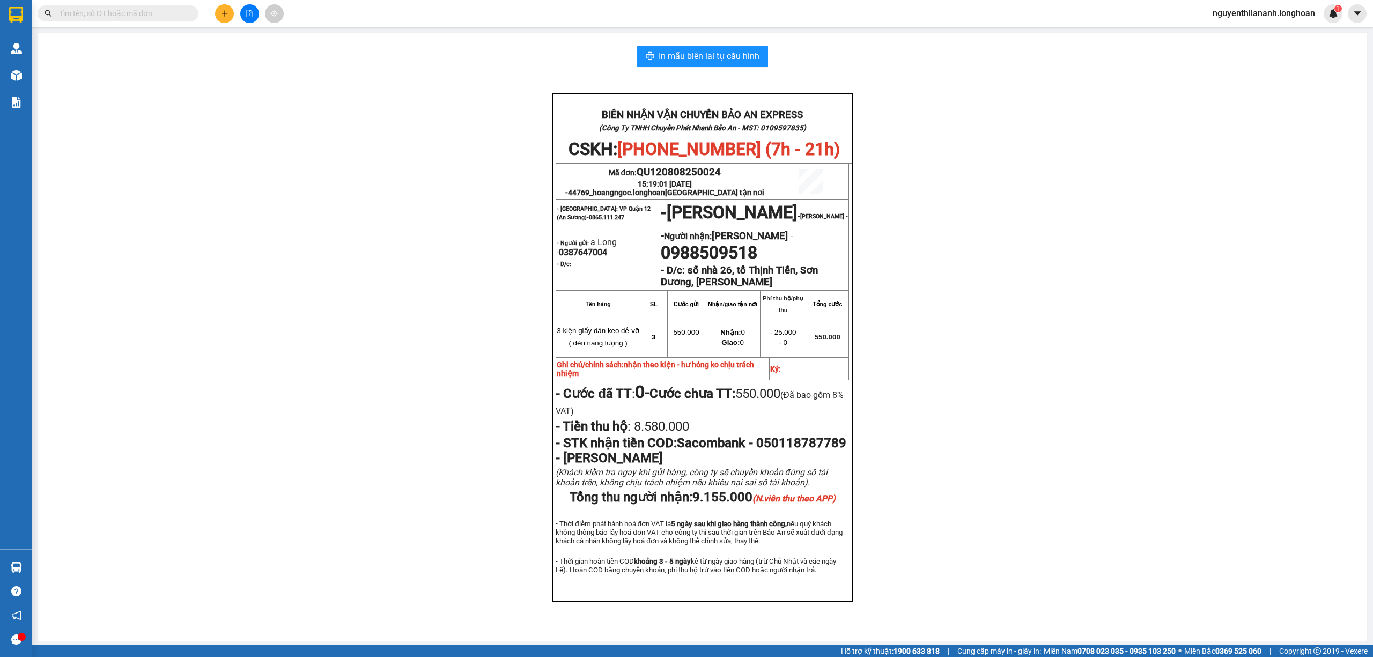
paste input "0378228699"
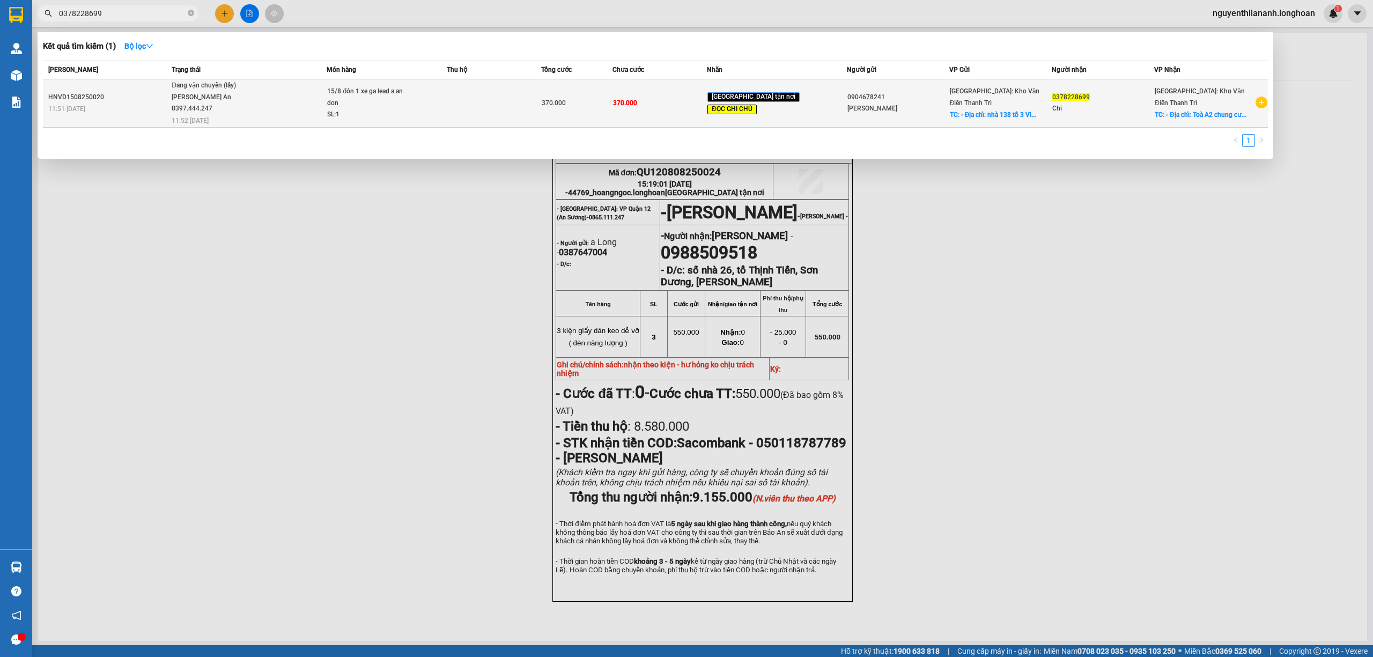
type input "0378228699"
click at [130, 119] on td "HNVD1508250020 11:51 - 15/08" at bounding box center [106, 103] width 126 height 48
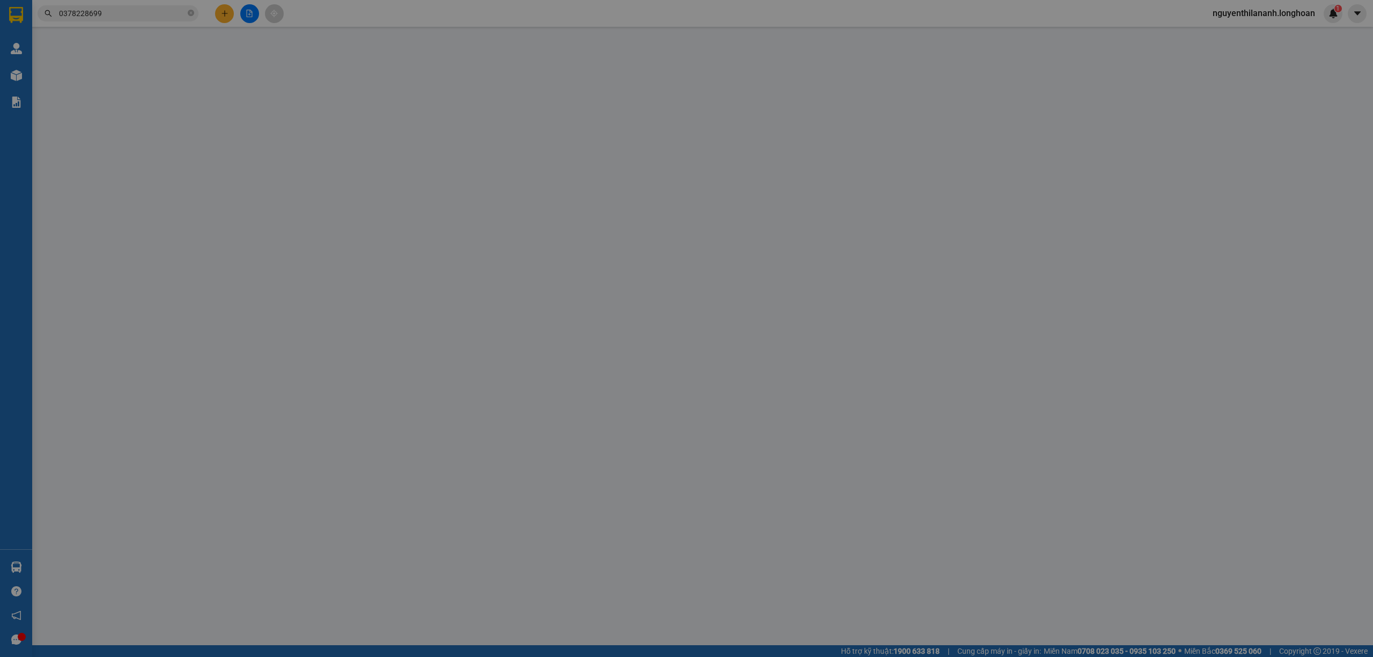
type input "0904678241"
type input "Chú Tuấn"
checkbox input "true"
type input "- Địa chỉ: nhà 138 tổ 3 Vĩnh Thông - Mạo Khê - Đông Triều - QN"
type input "0378228699"
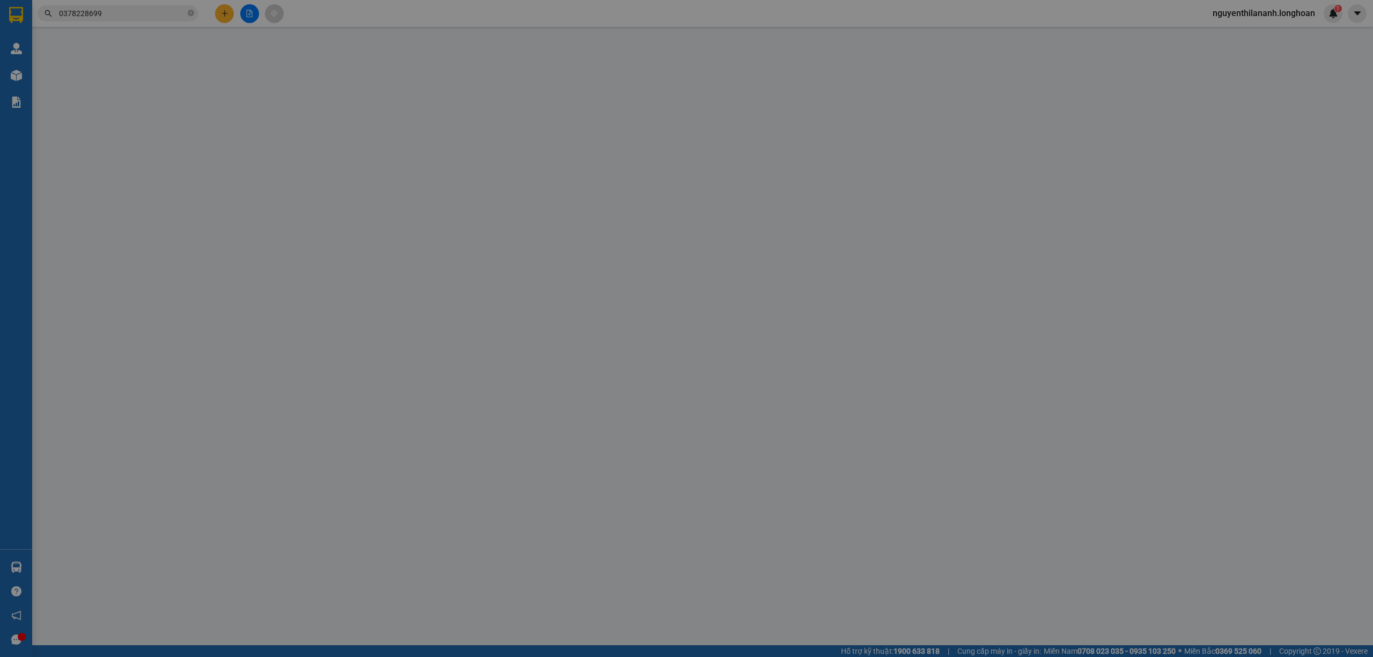
type input "Chi"
checkbox input "true"
type input "- Địa chỉ: Toà A2 chung cư An Bình city - Cổ Nhuế 1 - Bắc Từ Liêm - HN"
type input "giao xong boc 1 xe quay dau"
type input "370.000"
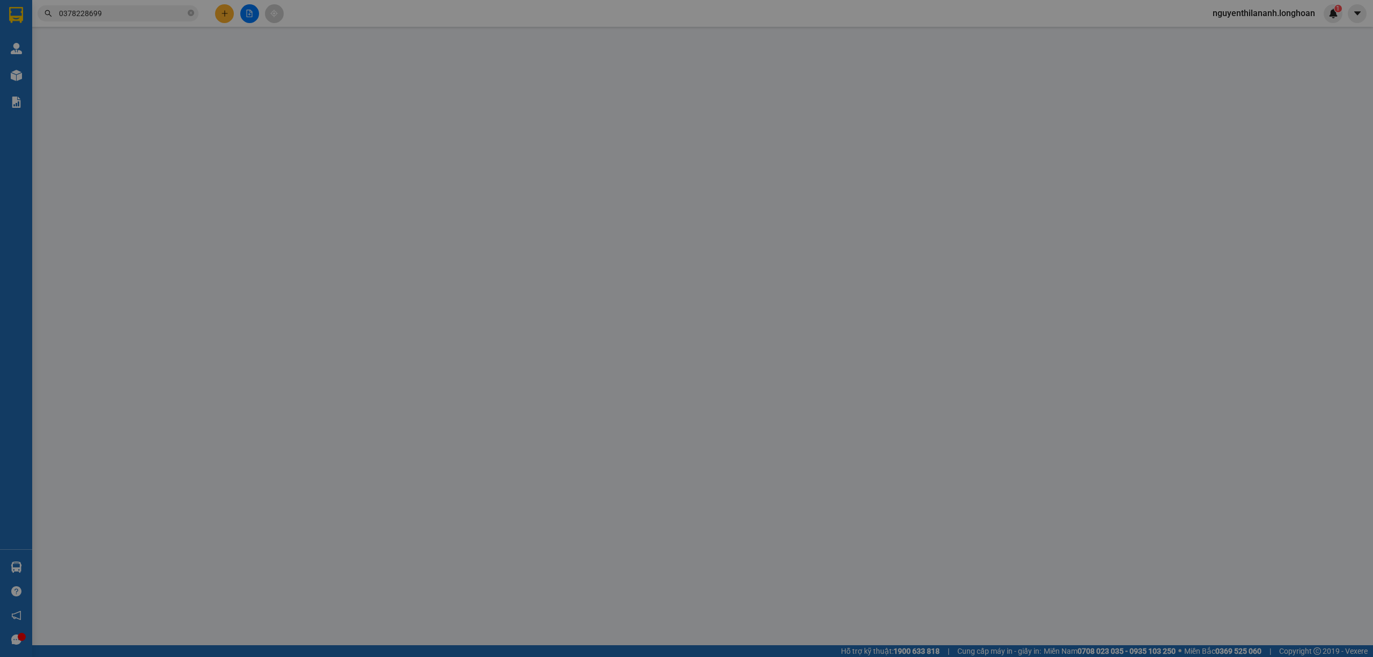
type input "370.000"
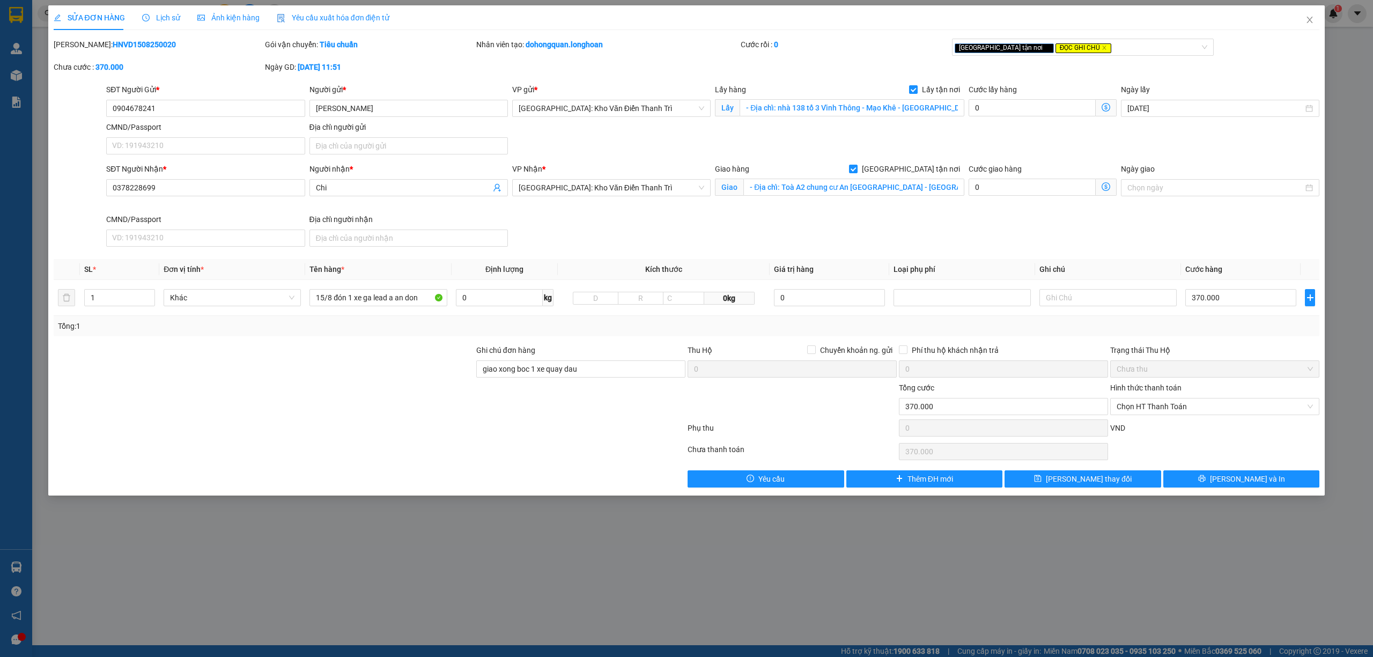
click at [159, 20] on span "Lịch sử" at bounding box center [161, 17] width 38 height 9
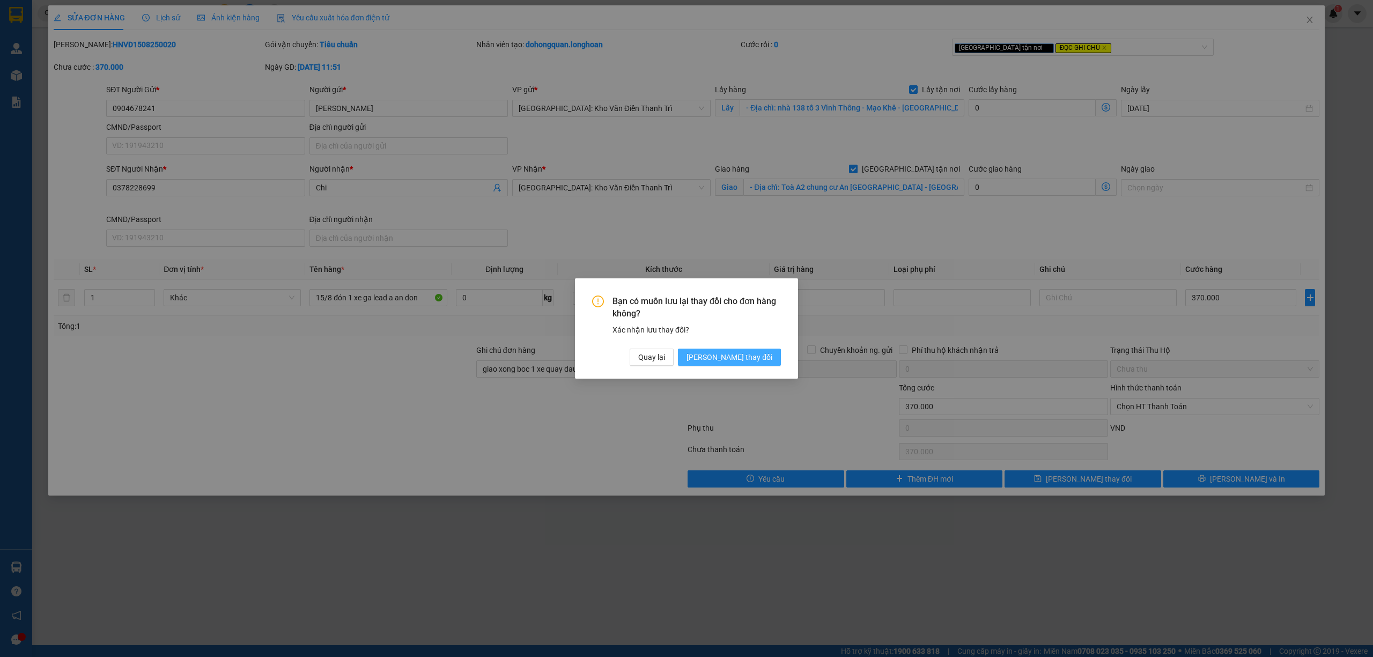
click at [745, 355] on span "[PERSON_NAME] thay đổi" at bounding box center [730, 357] width 86 height 12
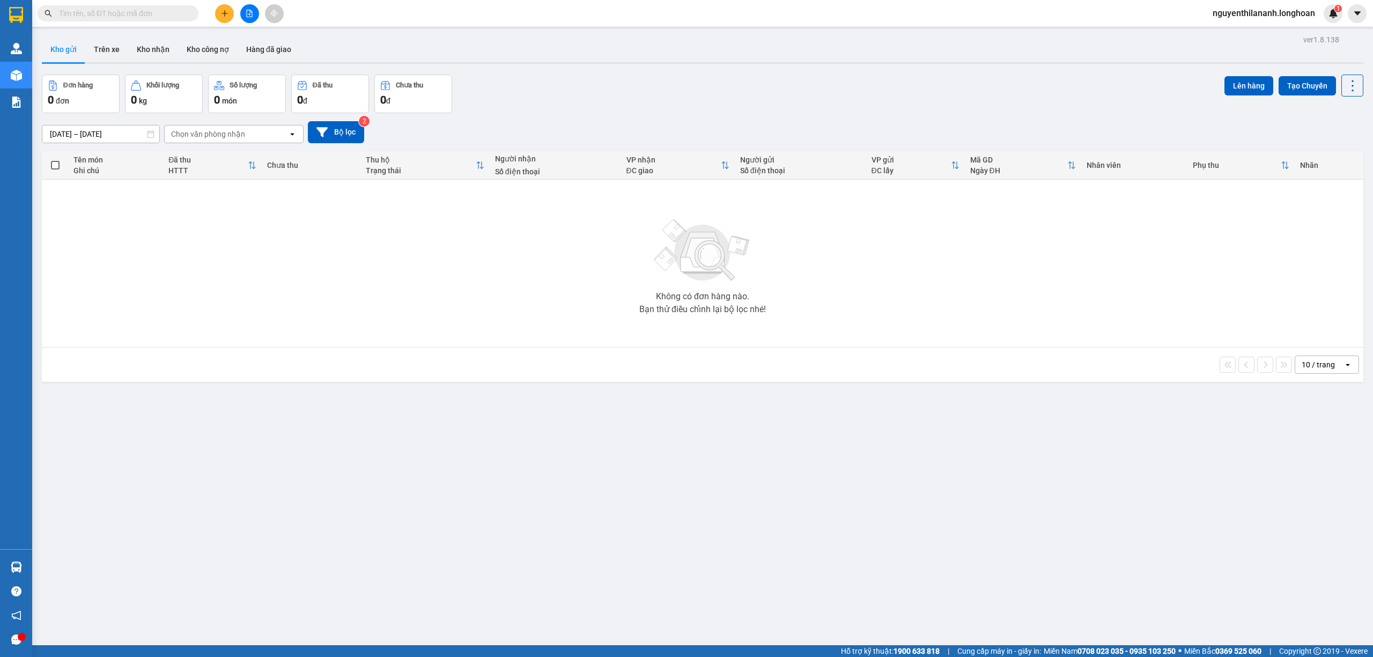
click at [151, 11] on input "text" at bounding box center [122, 14] width 127 height 12
paste input "0363989979"
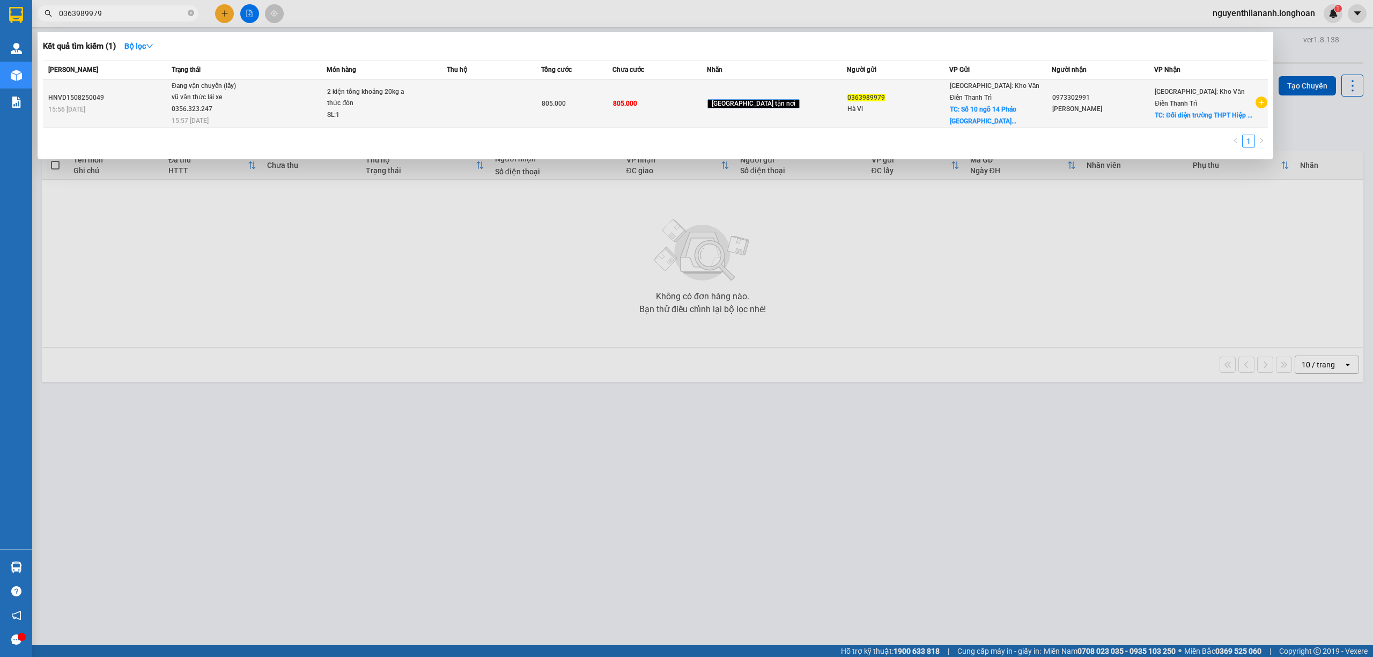
type input "0363989979"
click at [128, 106] on div "15:56 - 15/08" at bounding box center [108, 110] width 120 height 12
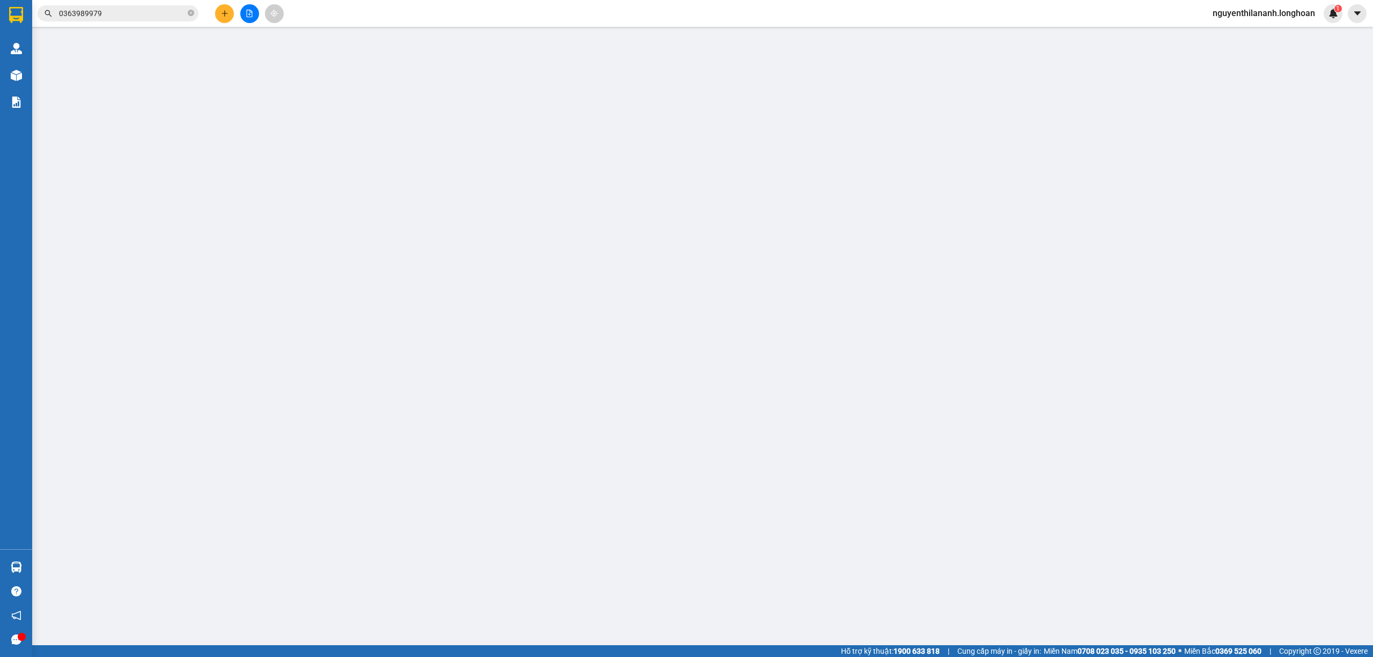
type input "0363989979"
type input "Hà Vi"
checkbox input "true"
type input "Số 10 ngõ 14 Pháo Đài Láng, đống đa hn"
type input "0973302991"
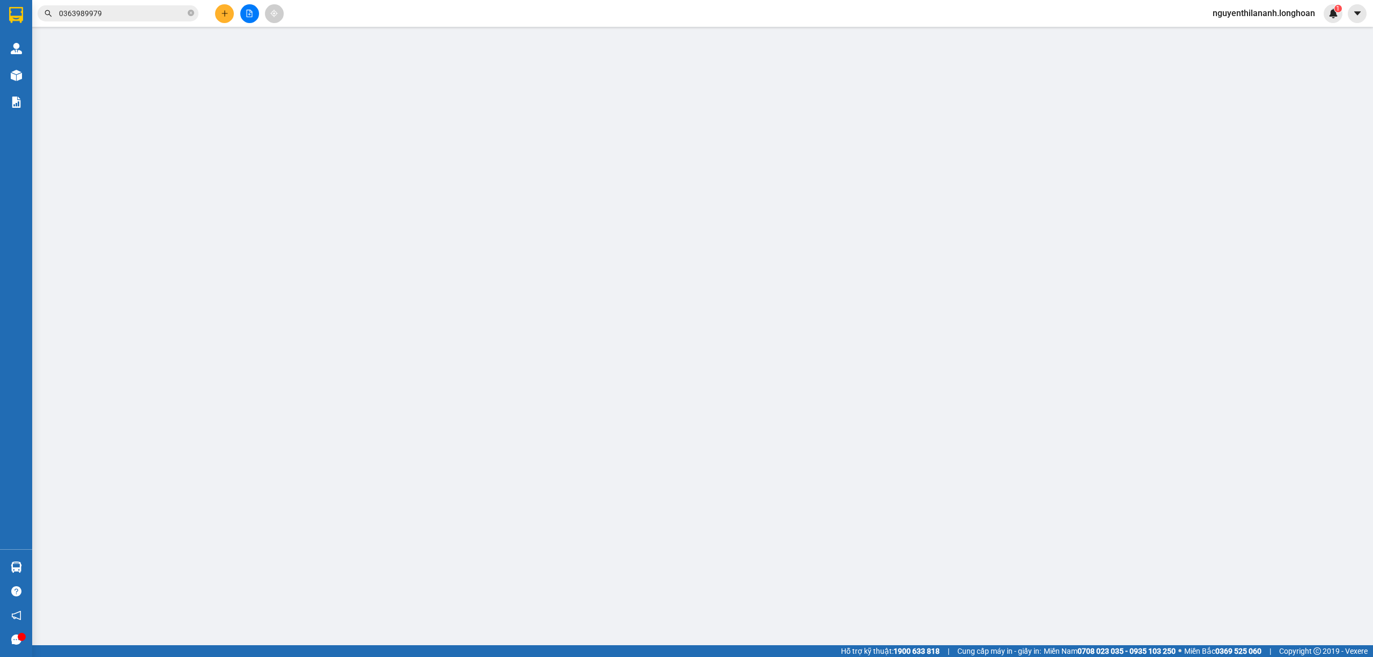
type input "Ngọc Bích"
checkbox input "true"
type input "Đối diện trường THPT Hiệp Hoà 1, Đường Hoàng Văn Thái, Thôn 2, Xã Hiệp Hoà, tỉn…"
type input "805.000"
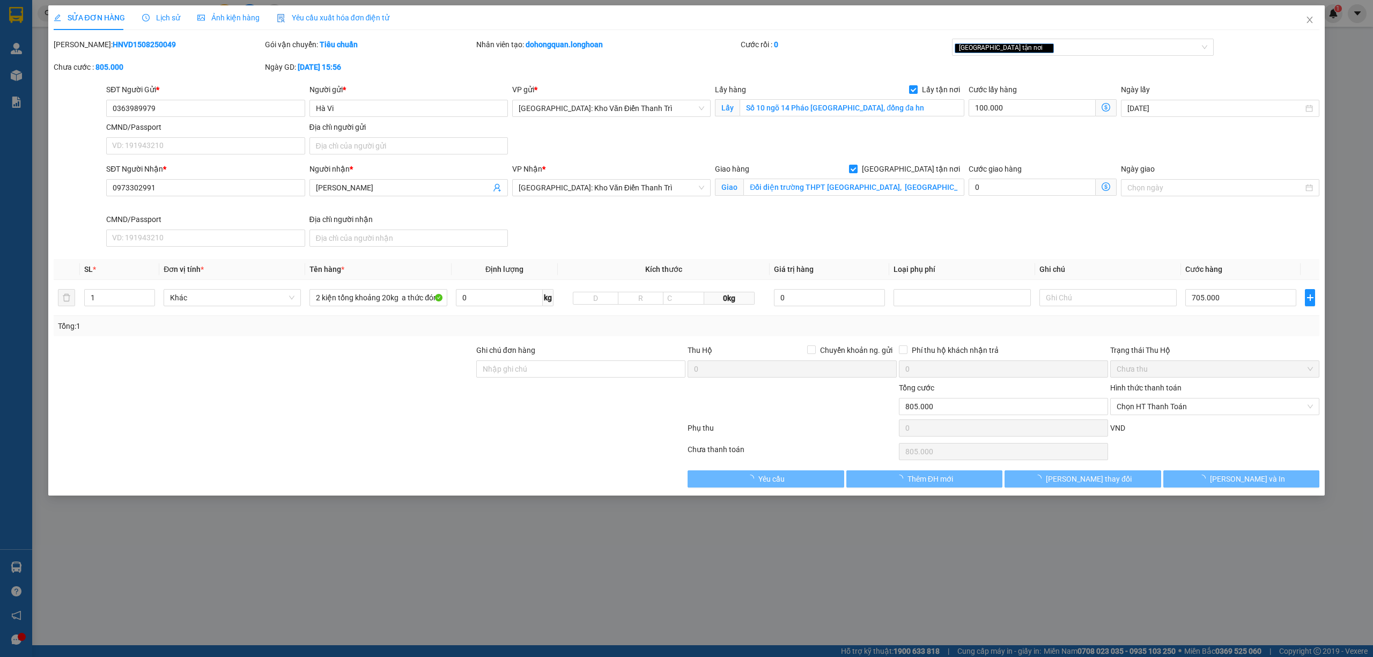
click at [145, 24] on div "Lịch sử" at bounding box center [161, 17] width 38 height 25
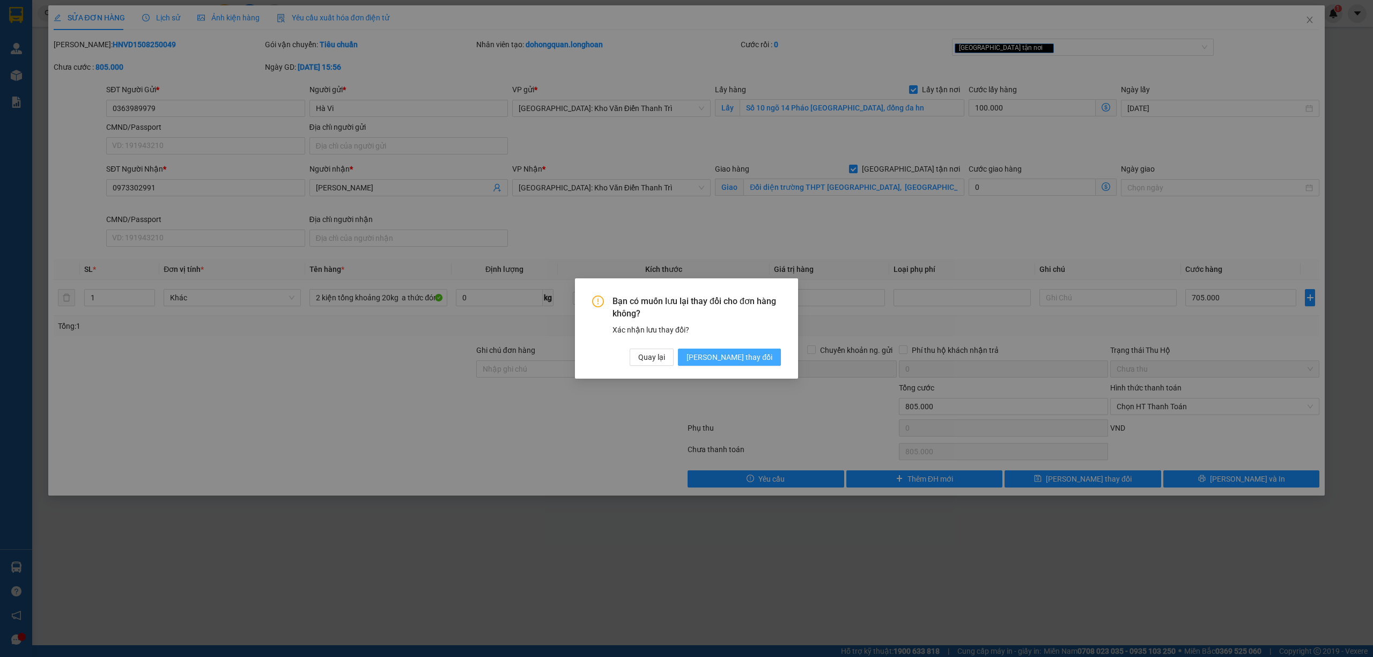
click at [765, 356] on span "[PERSON_NAME] thay đổi" at bounding box center [730, 357] width 86 height 12
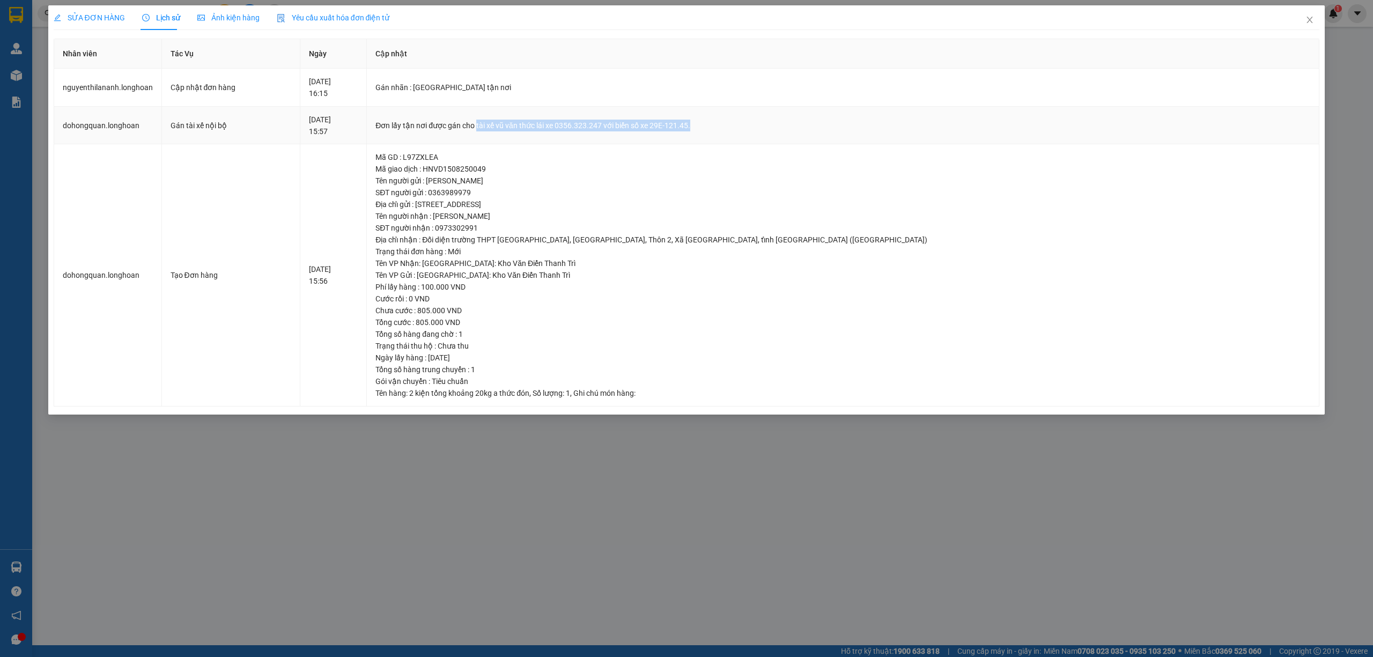
drag, startPoint x: 558, startPoint y: 129, endPoint x: 790, endPoint y: 134, distance: 232.4
click at [790, 134] on td "Đơn lấy tận nơi được gán cho tài xế vũ văn thức lái xe 0356.323.247 với biển số…" at bounding box center [843, 126] width 953 height 38
copy div "tài xế vũ văn thức lái xe 0356.323.247 với biển số xe 29E-121.45."
drag, startPoint x: 1307, startPoint y: 20, endPoint x: 1299, endPoint y: 20, distance: 7.5
click at [1305, 20] on span "Close" at bounding box center [1310, 20] width 30 height 30
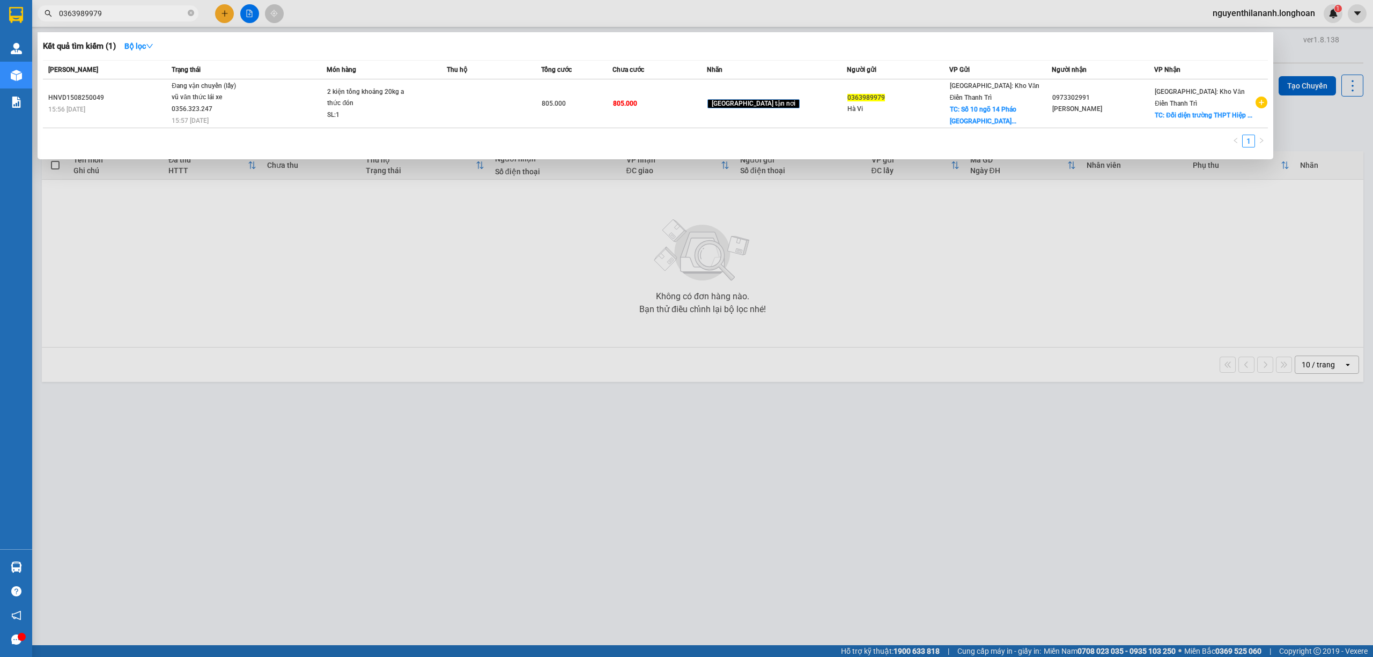
click at [142, 13] on input "0363989979" at bounding box center [122, 14] width 127 height 12
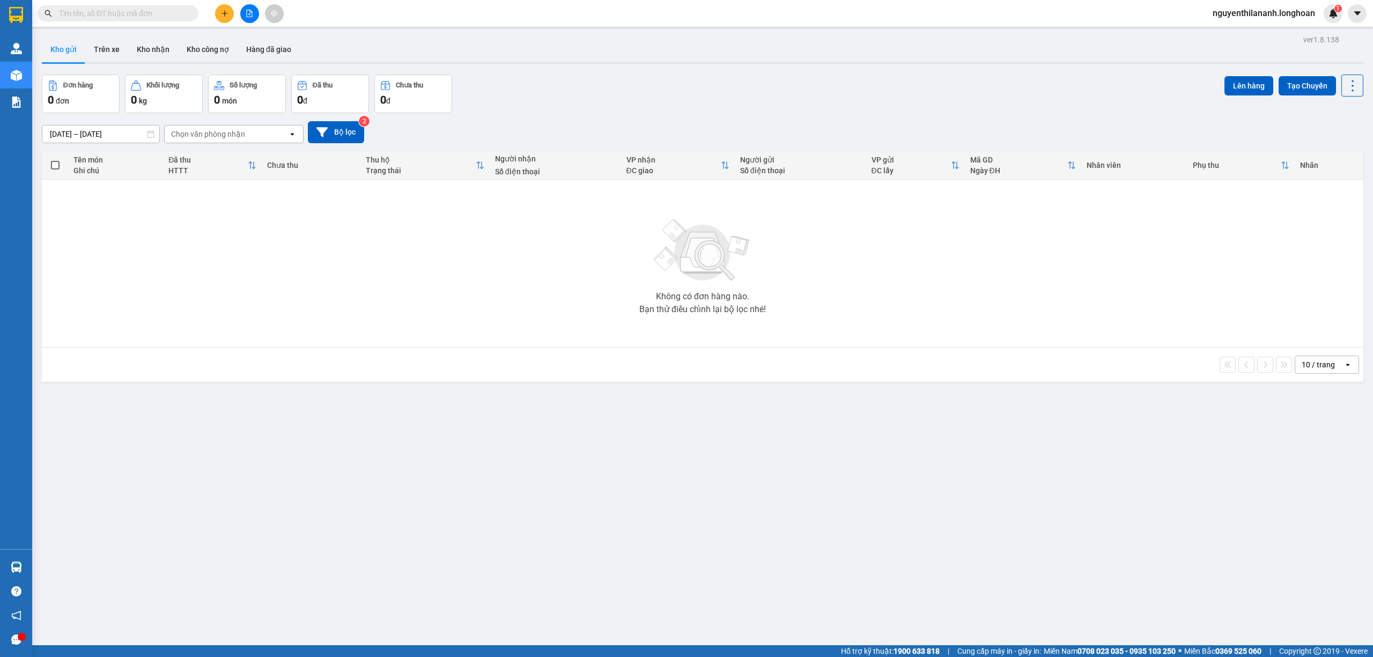
paste input "0867964725"
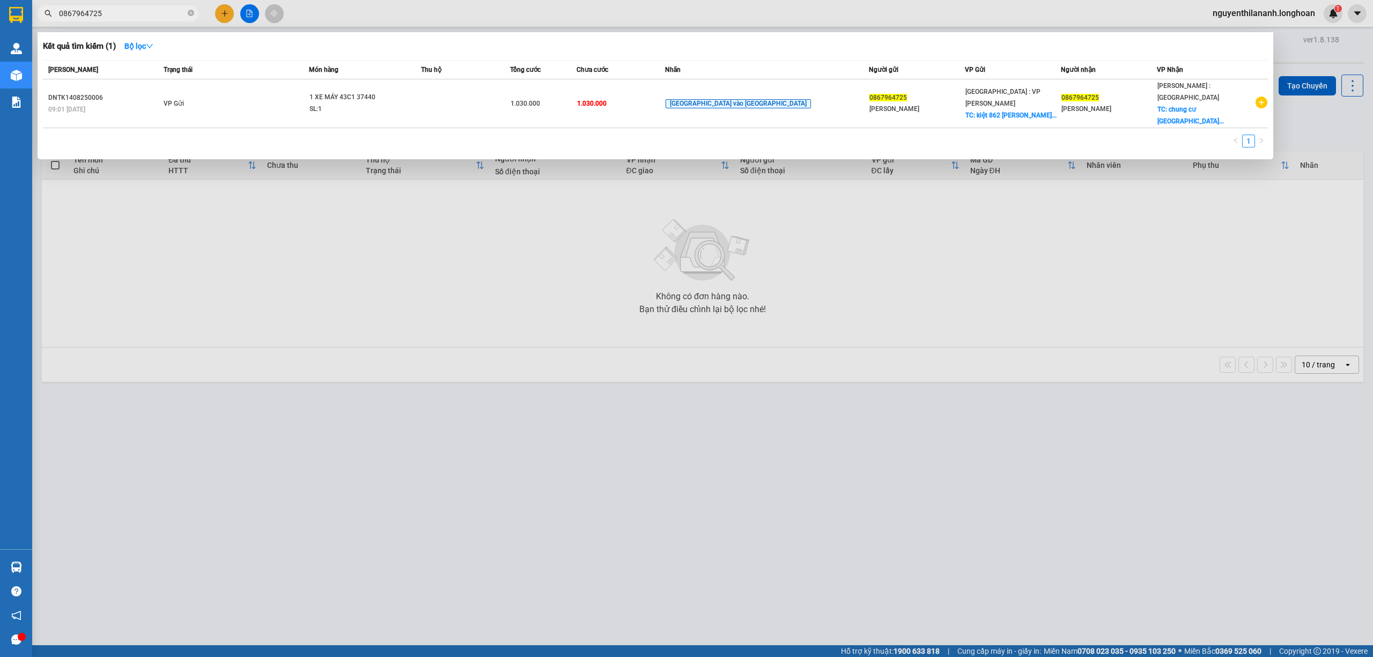
type input "0867964725"
click at [362, 557] on div at bounding box center [686, 328] width 1373 height 657
click at [163, 17] on input "0867964725" at bounding box center [122, 14] width 127 height 12
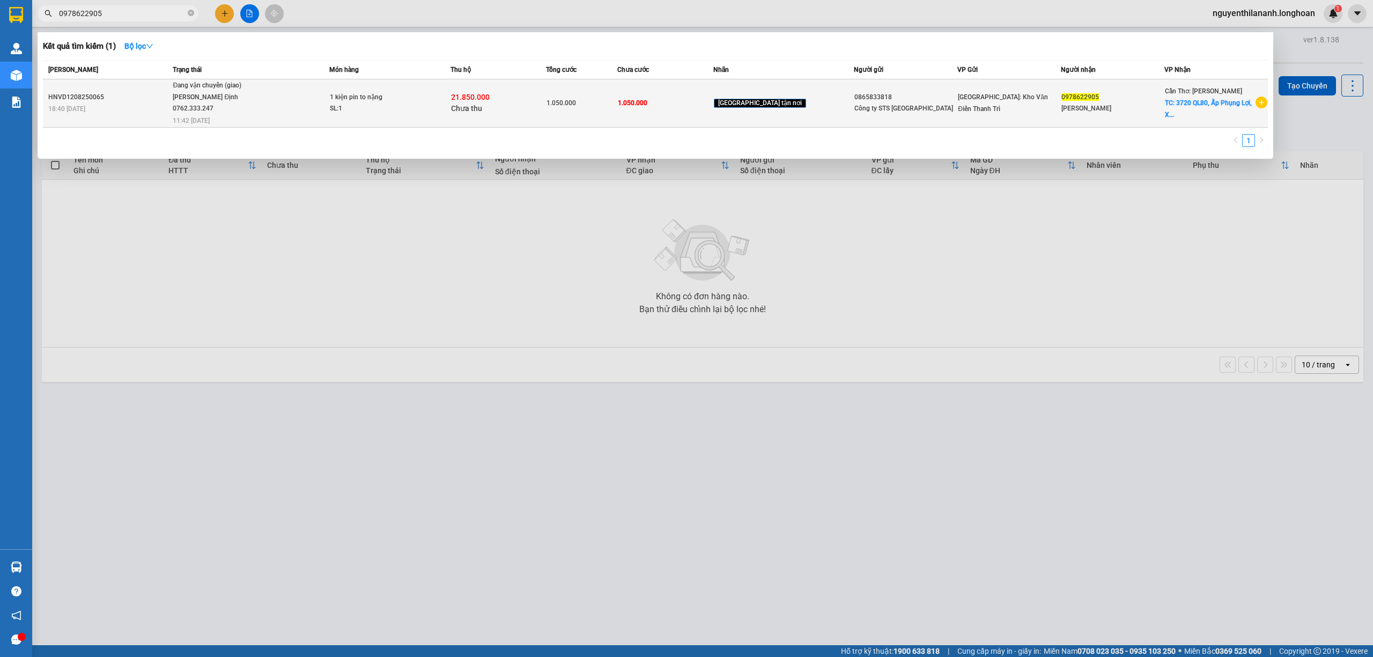
type input "0978622905"
click at [123, 119] on td "HNVD1208250065 18:40 - 12/08" at bounding box center [106, 103] width 127 height 48
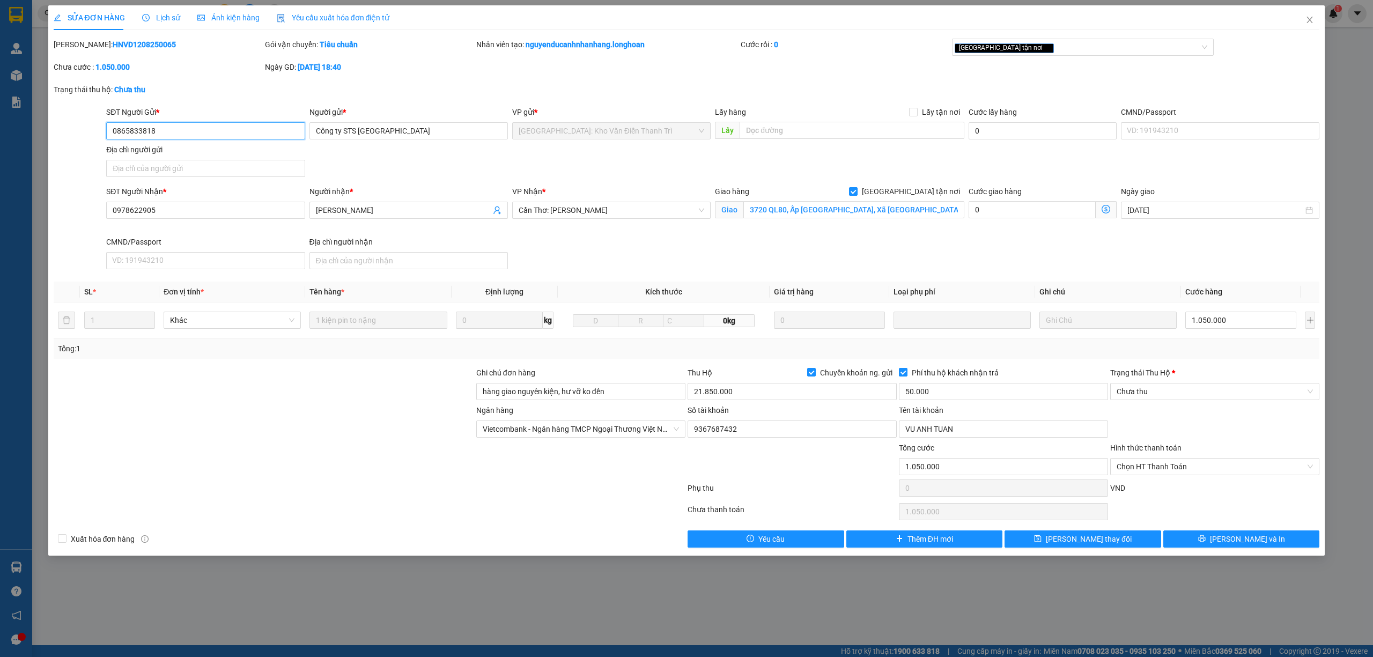
type input "0865833818"
type input "Công ty STS Việt Nam"
type input "0978622905"
type input "Phạm Công Hoan"
checkbox input "true"
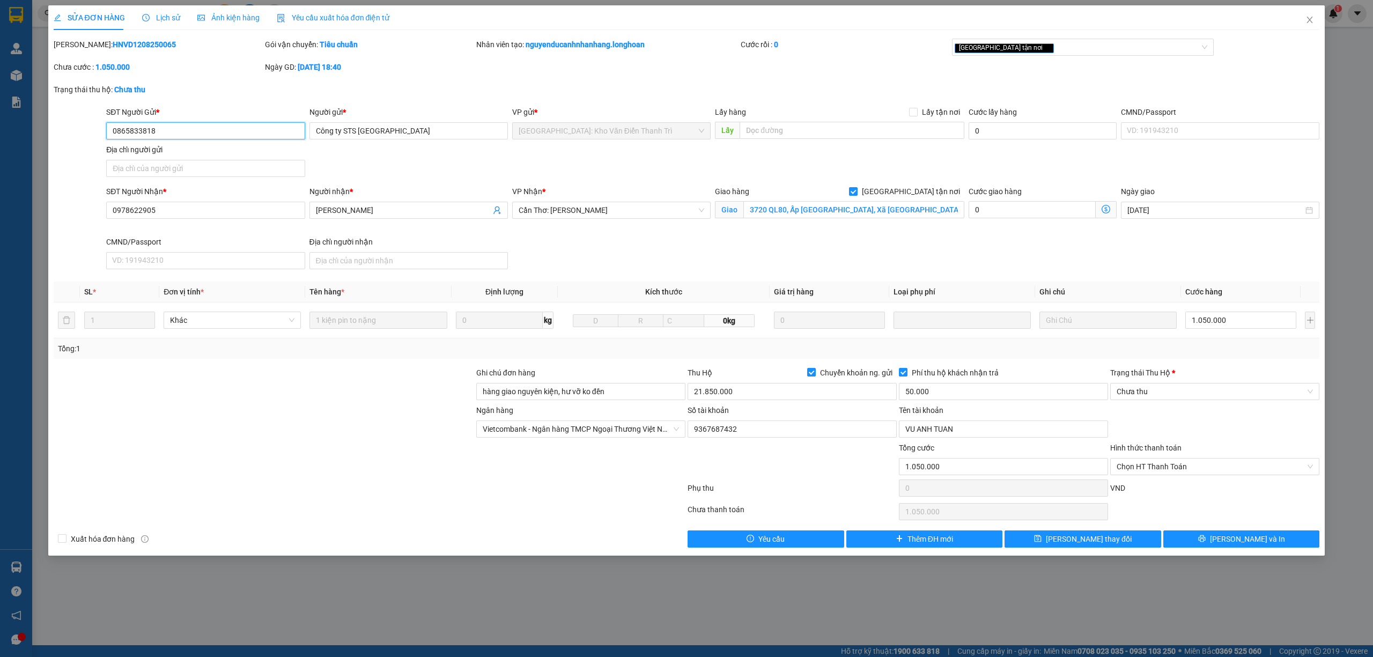
type input "3720 QL80, Ấp Phụng Lợi, Xã Thạnh An, Cần Thơ (mới) 3720 QL80, Ấp Phụng Lợi, tt…"
type input "hàng giao nguyên kiện, hư vỡ ko đền"
type input "1.050.000"
click at [159, 16] on span "Lịch sử" at bounding box center [161, 17] width 38 height 9
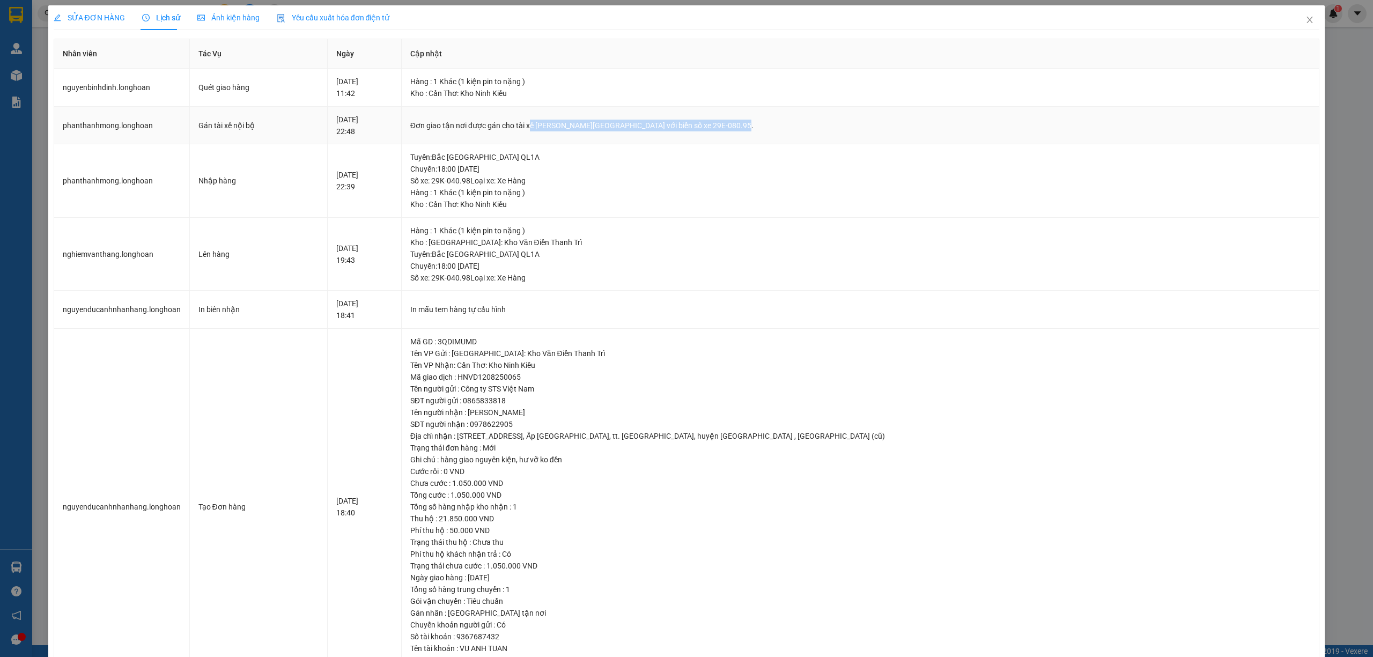
drag, startPoint x: 550, startPoint y: 127, endPoint x: 752, endPoint y: 142, distance: 201.8
click at [752, 142] on td "Đơn giao tận nơi được gán cho tài xế Nguyễn Bình Định 0762.333.247 với biển số …" at bounding box center [861, 126] width 919 height 38
click at [676, 136] on td "Đơn giao tận nơi được gán cho tài xế Nguyễn Bình Định 0762.333.247 với biển số …" at bounding box center [861, 126] width 919 height 38
drag, startPoint x: 619, startPoint y: 125, endPoint x: 664, endPoint y: 133, distance: 45.3
click at [664, 133] on td "Đơn giao tận nơi được gán cho tài xế Nguyễn Bình Định 0762.333.247 với biển số …" at bounding box center [861, 126] width 919 height 38
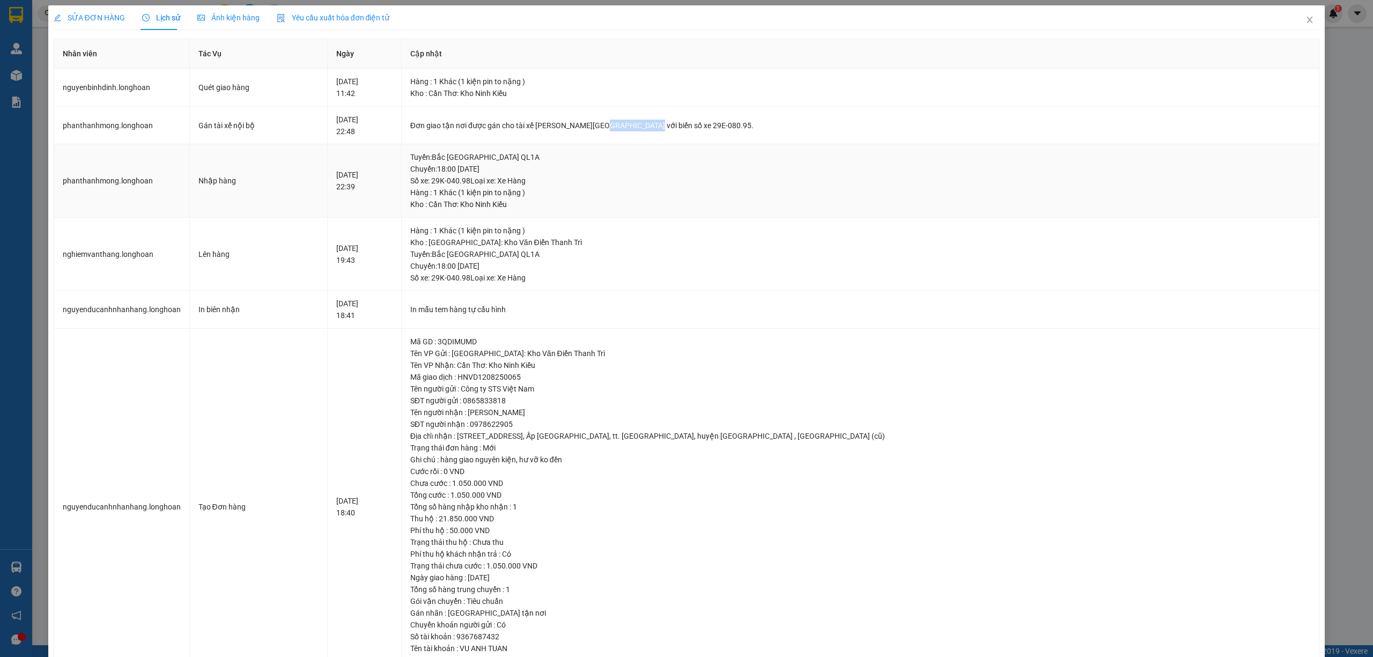
copy div "0762.333.247"
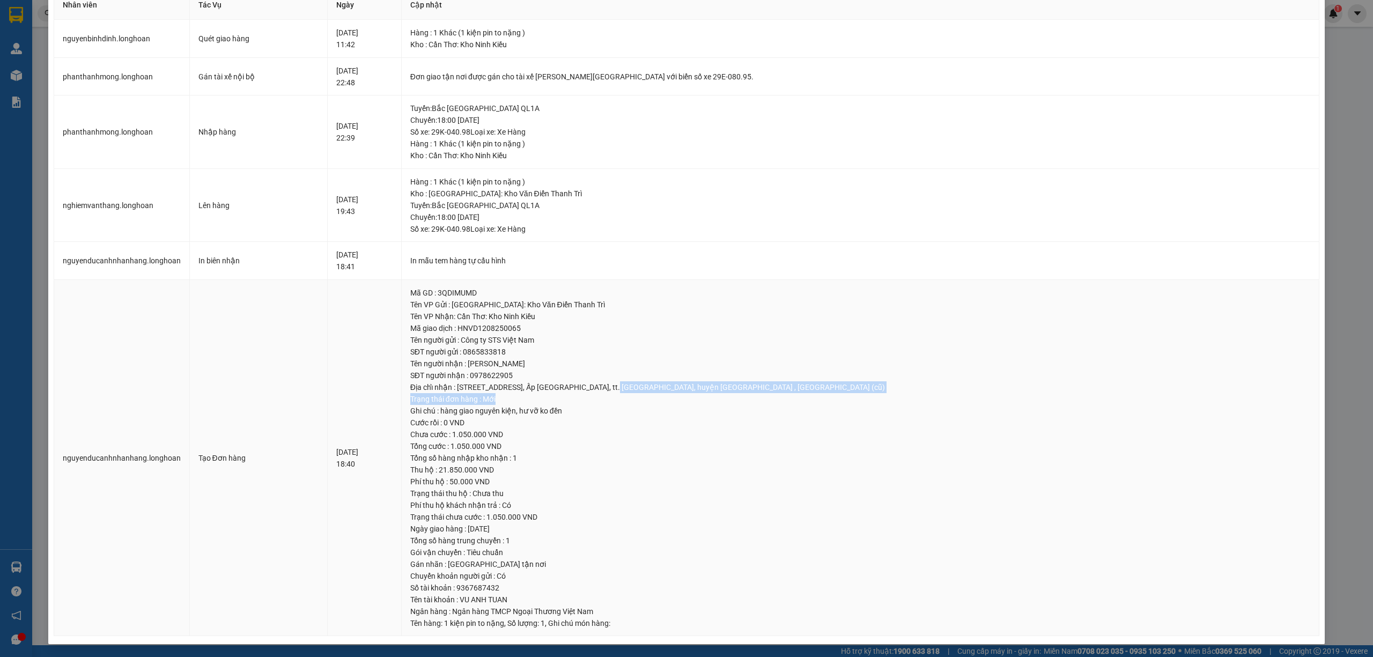
drag, startPoint x: 631, startPoint y: 380, endPoint x: 904, endPoint y: 400, distance: 273.8
click at [904, 400] on td "Mã GD : 3QDIMUMD Tên VP Gửi : Hà Nội: Kho Văn Điển Thanh Trì Tên VP Nhận: Cần T…" at bounding box center [861, 458] width 919 height 357
click at [863, 393] on div "Địa chỉ nhận : 3720 QL80, Ấp Phụng Lợi, Xã Thạnh An, Cần Thơ (mới) 3720 QL80, Ấ…" at bounding box center [860, 387] width 901 height 12
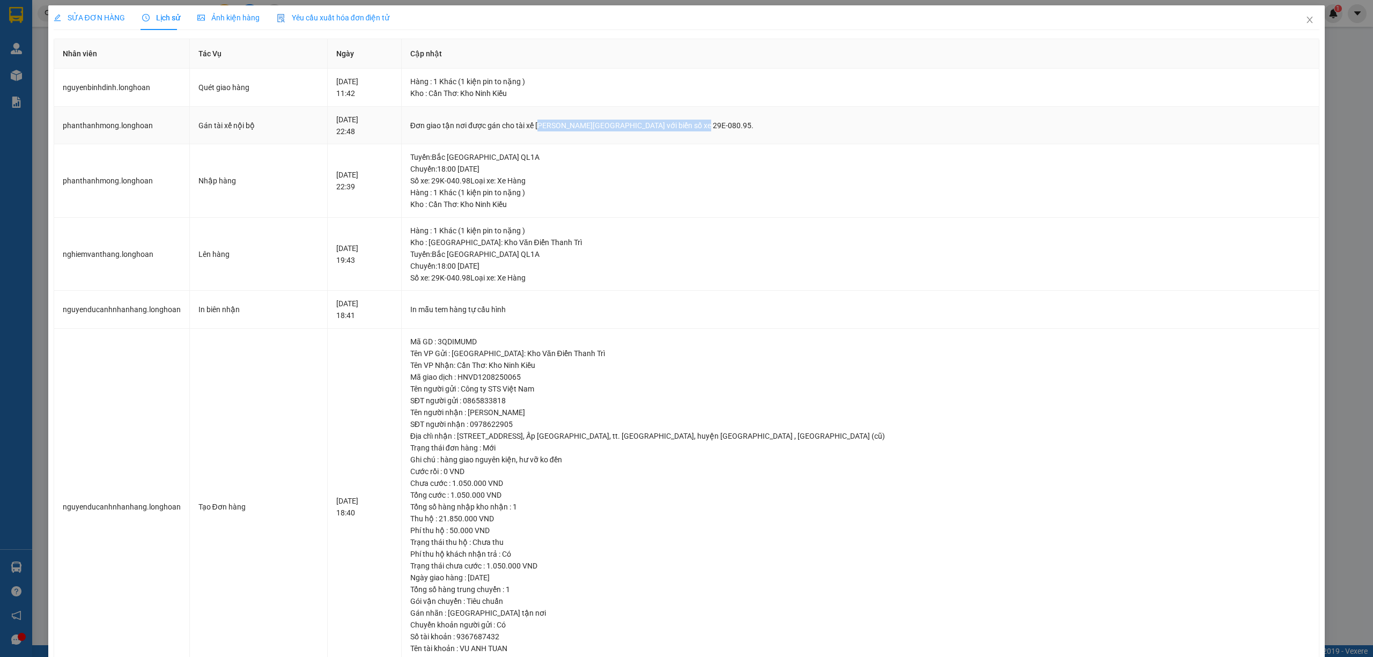
drag, startPoint x: 561, startPoint y: 127, endPoint x: 688, endPoint y: 138, distance: 127.1
click at [710, 137] on td "Đơn giao tận nơi được gán cho tài xế Nguyễn Bình Định 0762.333.247 với biển số …" at bounding box center [861, 126] width 919 height 38
click at [644, 126] on div "Đơn giao tận nơi được gán cho tài xế Nguyễn Bình Định 0762.333.247 với biển số …" at bounding box center [860, 126] width 901 height 12
drag, startPoint x: 533, startPoint y: 421, endPoint x: 490, endPoint y: 425, distance: 43.1
click at [490, 425] on div "SĐT người nhận : 0978622905" at bounding box center [860, 424] width 901 height 12
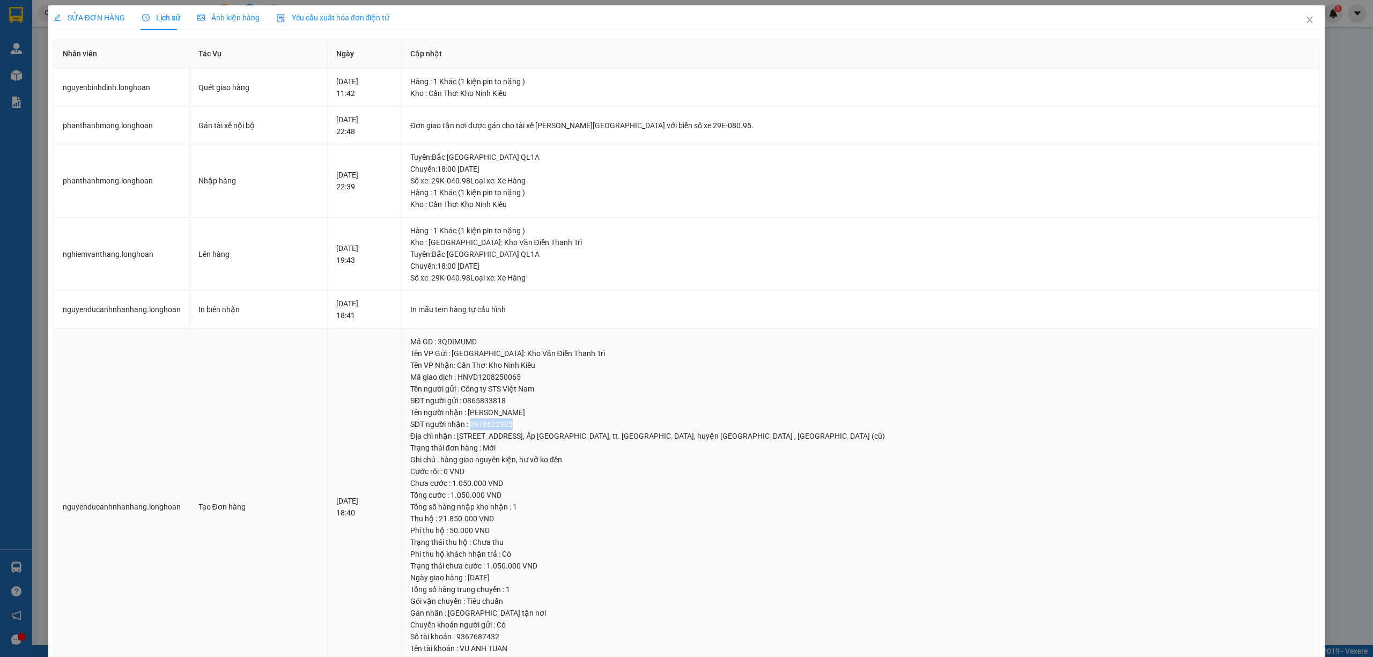
copy div "0978622905"
click at [1306, 21] on icon "close" at bounding box center [1310, 20] width 9 height 9
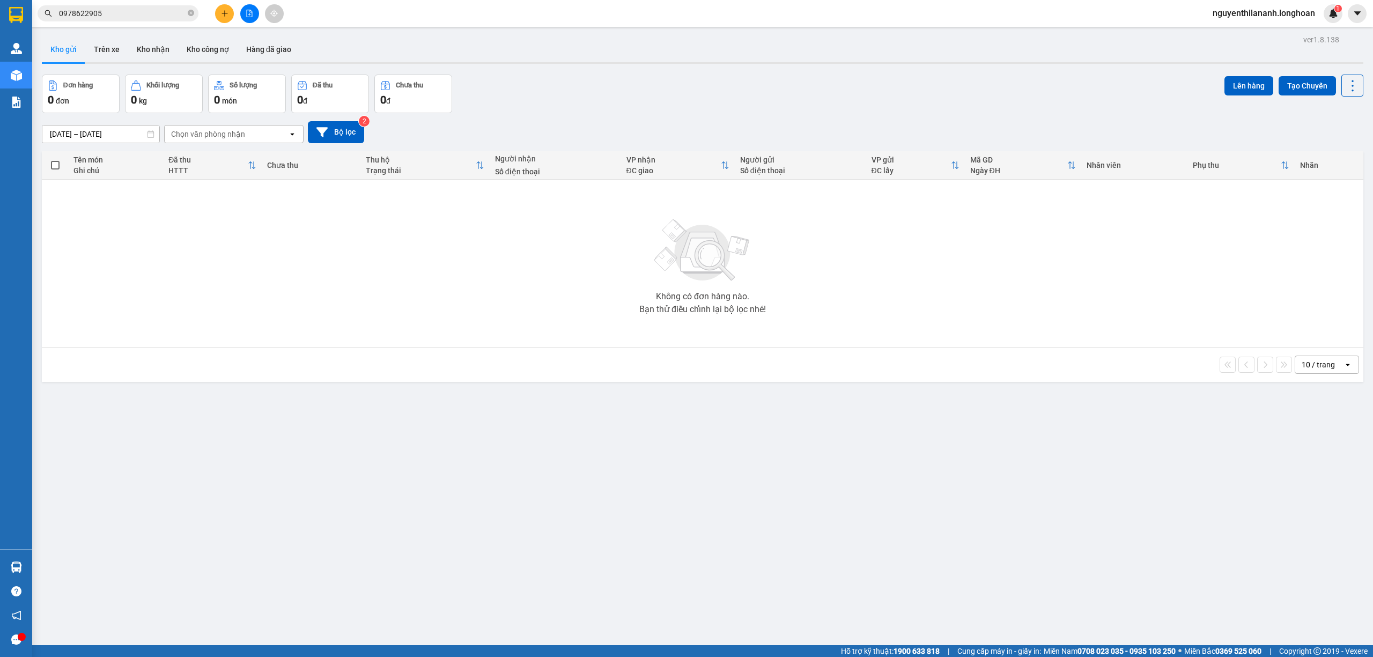
click at [114, 15] on input "0978622905" at bounding box center [122, 14] width 127 height 12
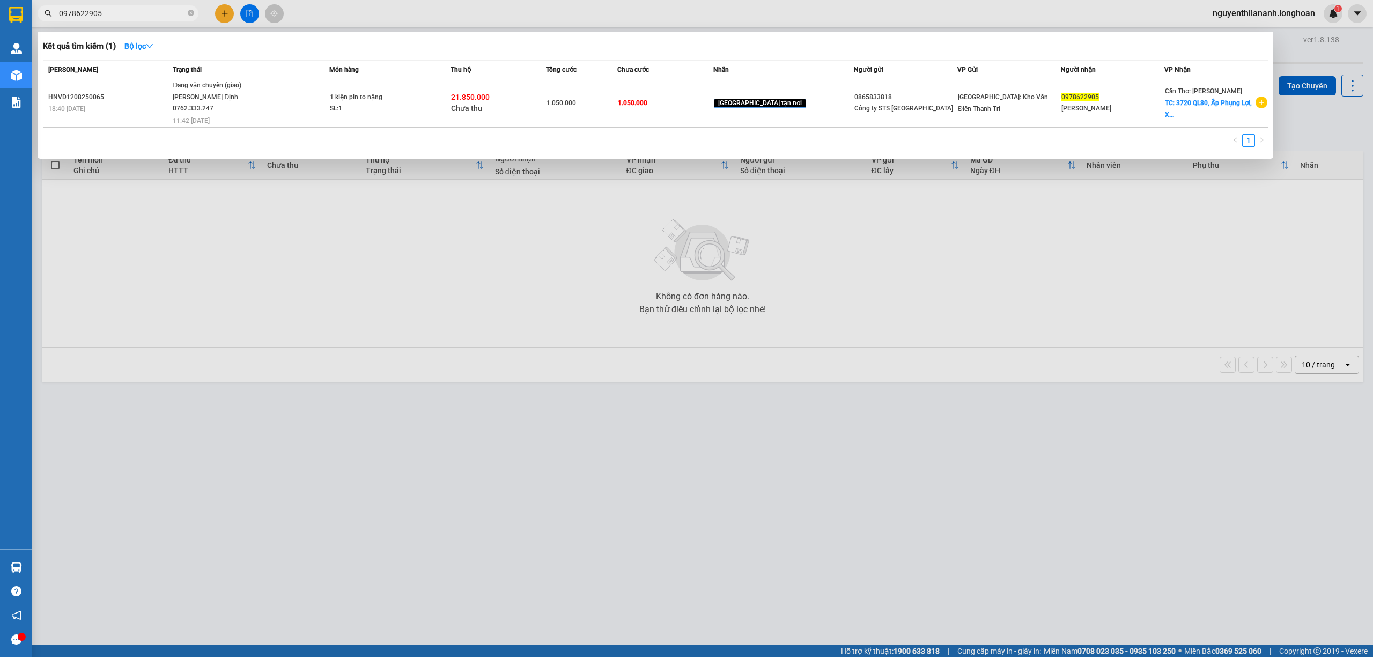
click at [127, 18] on input "0978622905" at bounding box center [122, 14] width 127 height 12
